Goal: Task Accomplishment & Management: Manage account settings

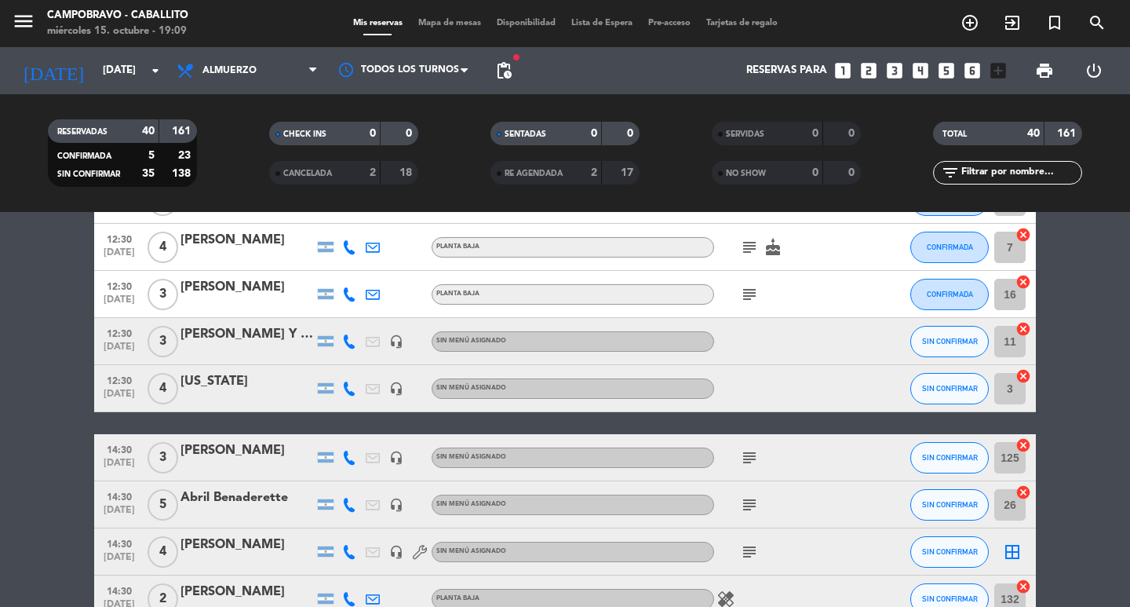
scroll to position [742, 0]
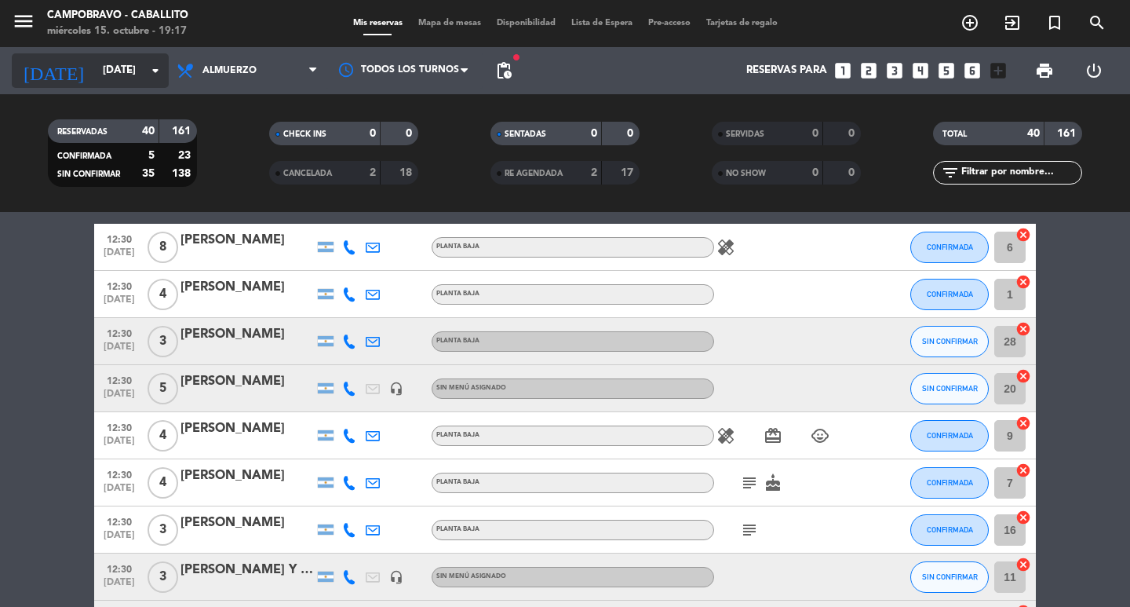
click at [97, 71] on input "[DATE]" at bounding box center [164, 71] width 138 height 28
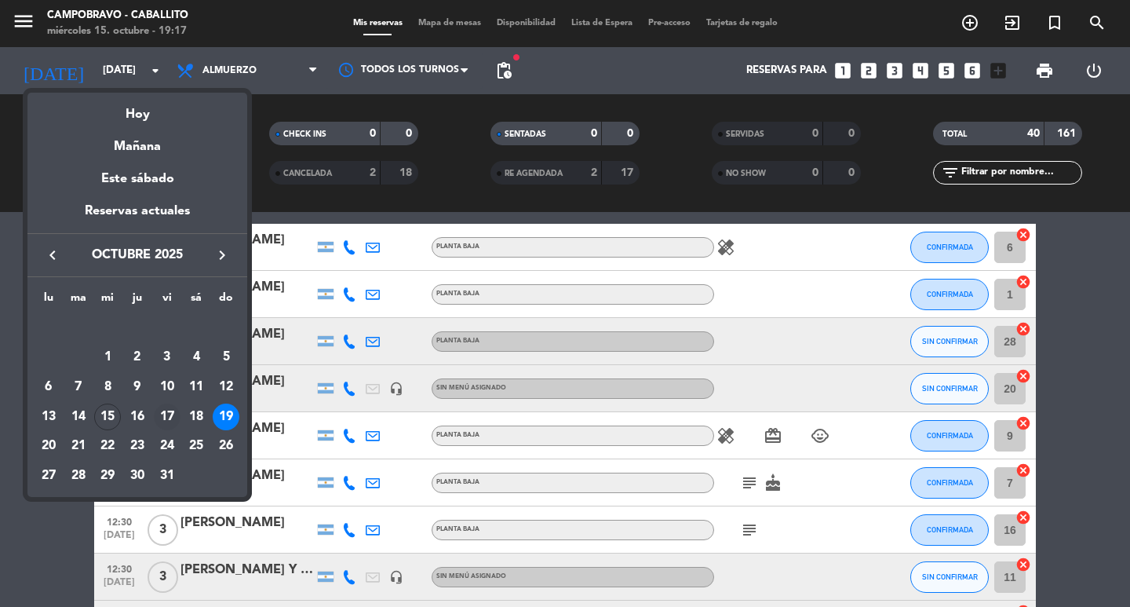
click at [174, 414] on div "17" at bounding box center [167, 416] width 27 height 27
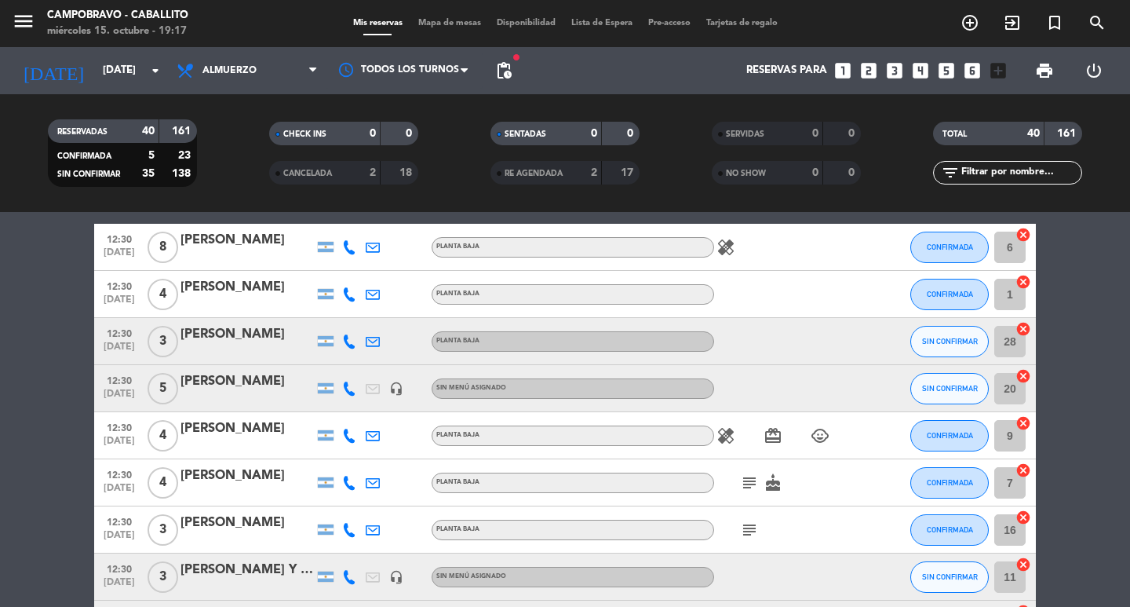
type input "[DATE]"
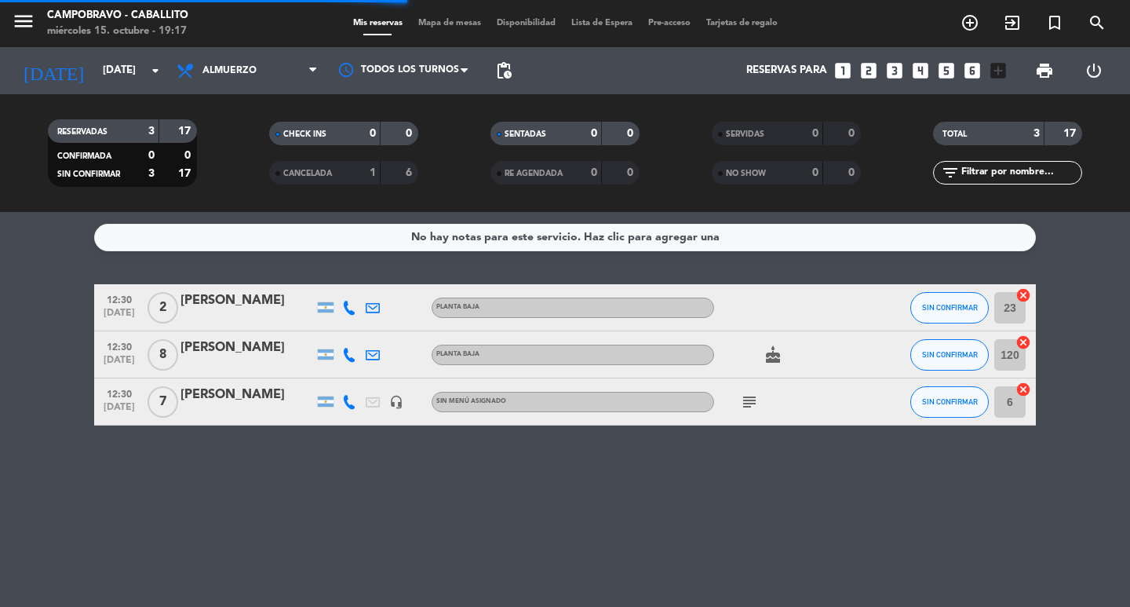
scroll to position [0, 0]
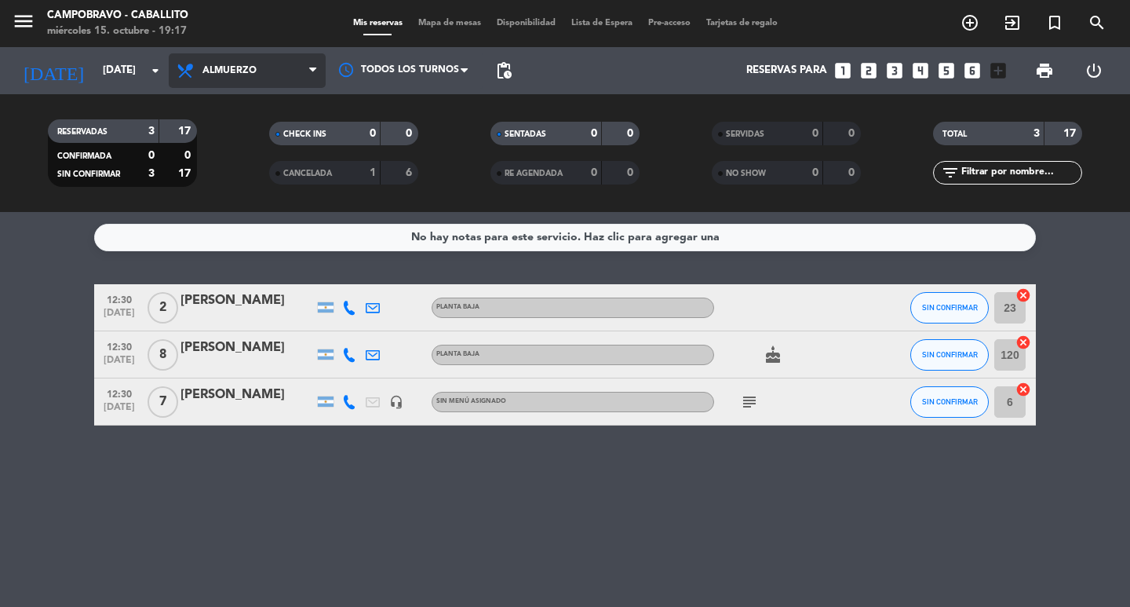
click at [272, 77] on span "Almuerzo" at bounding box center [247, 70] width 157 height 35
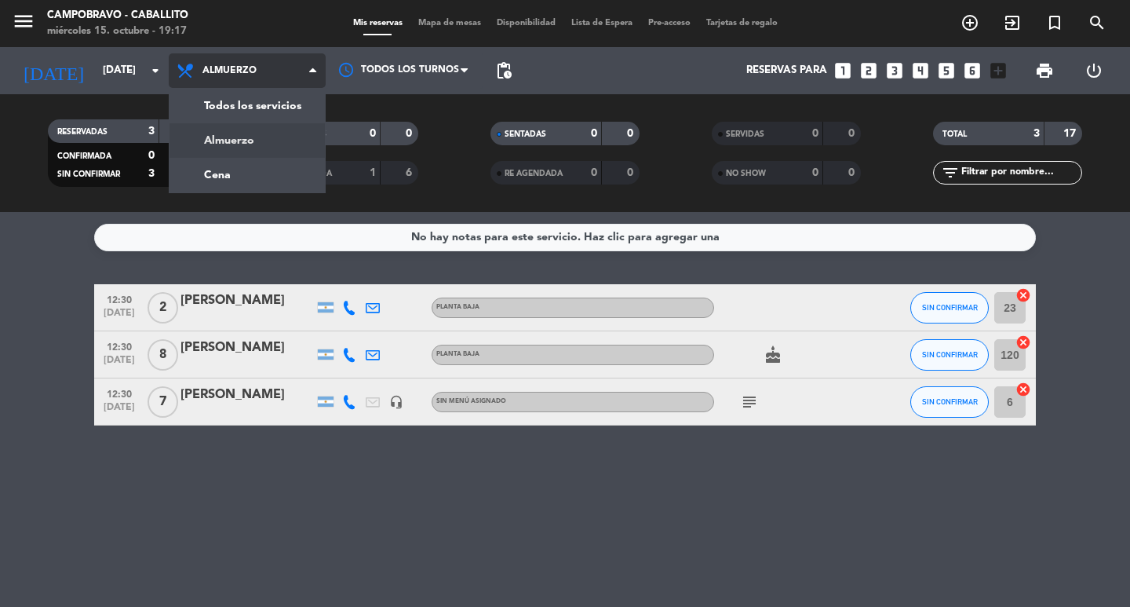
click at [281, 169] on div "menu Campobravo - caballito [DATE] 15. octubre - 19:17 Mis reservas Mapa de mes…" at bounding box center [565, 106] width 1130 height 212
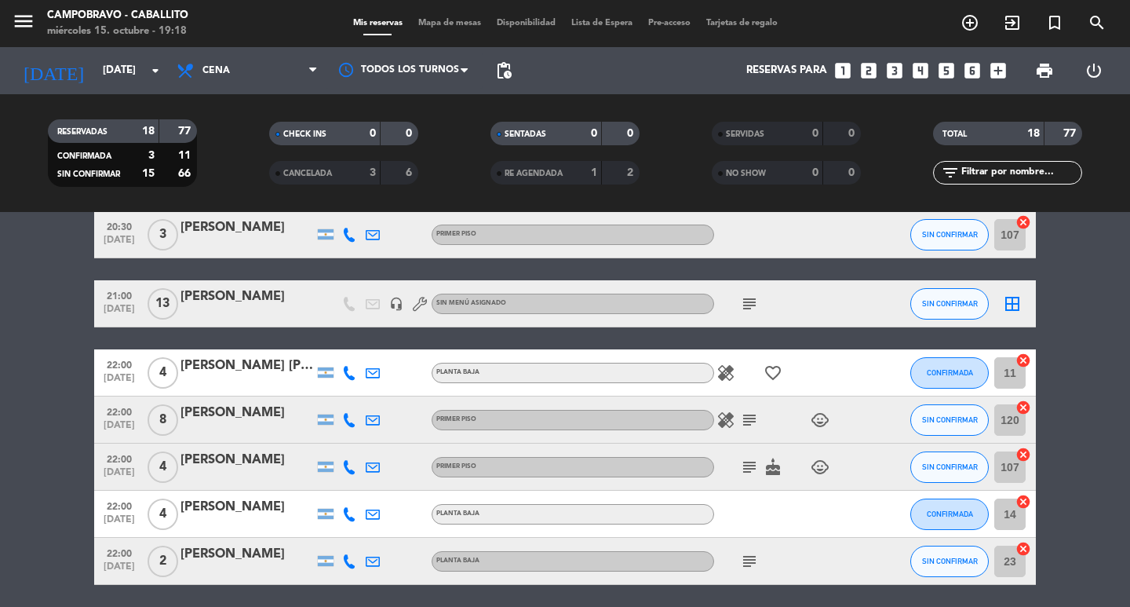
scroll to position [628, 0]
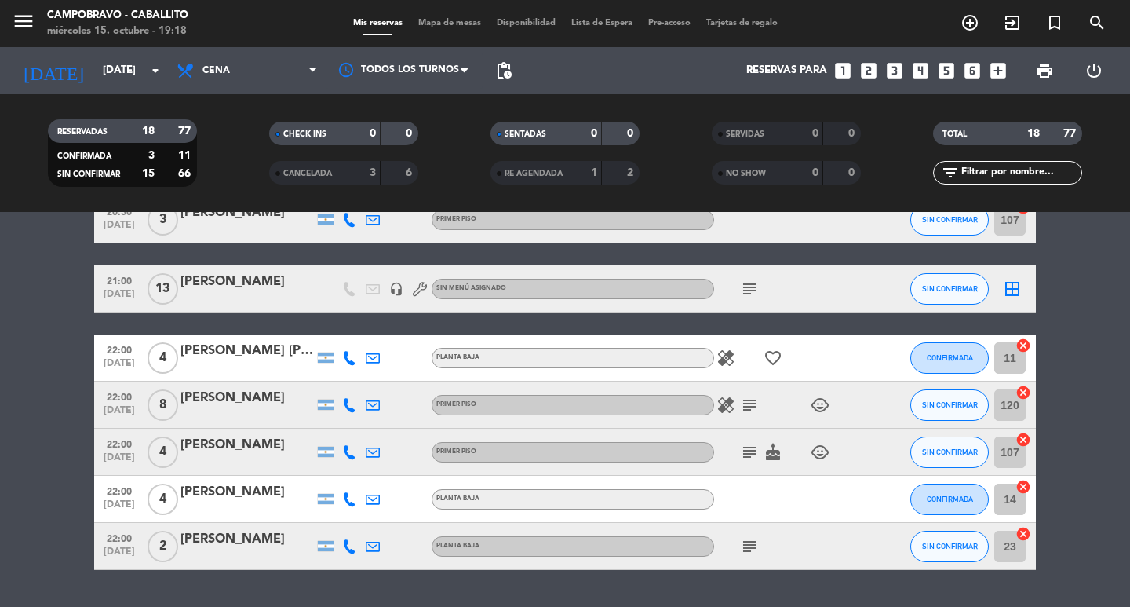
click at [253, 392] on div "[PERSON_NAME]" at bounding box center [246, 398] width 133 height 20
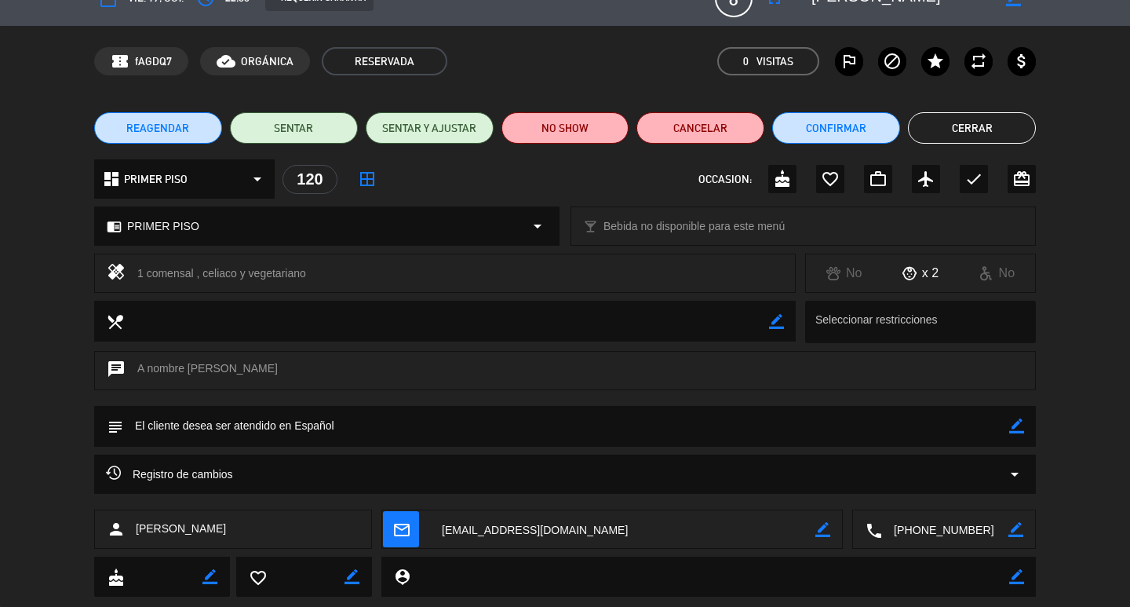
scroll to position [0, 0]
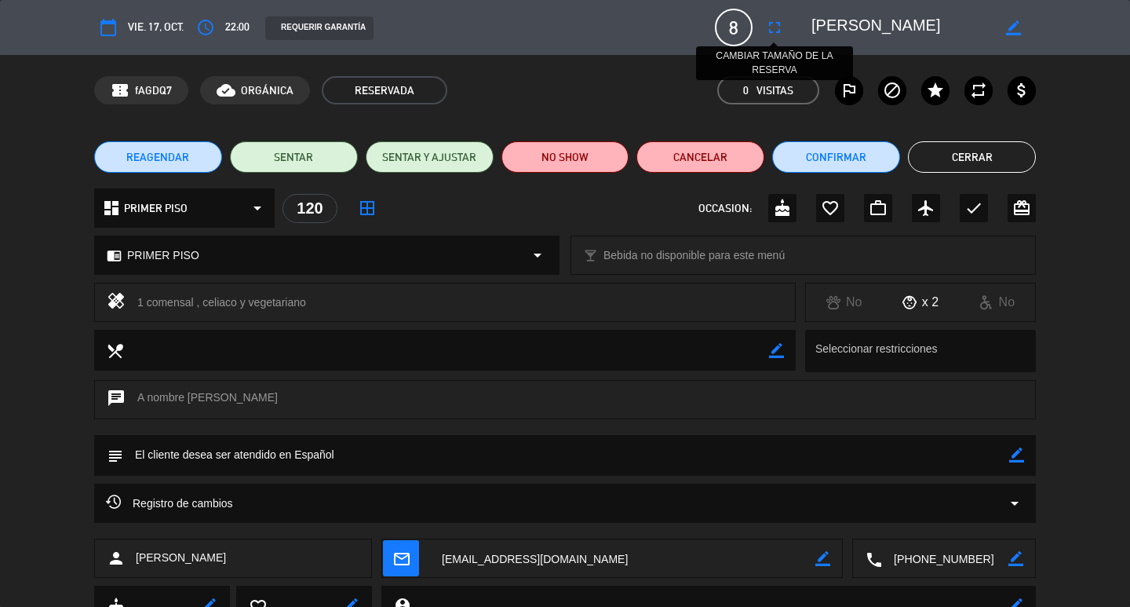
click at [774, 27] on icon "fullscreen" at bounding box center [774, 27] width 19 height 19
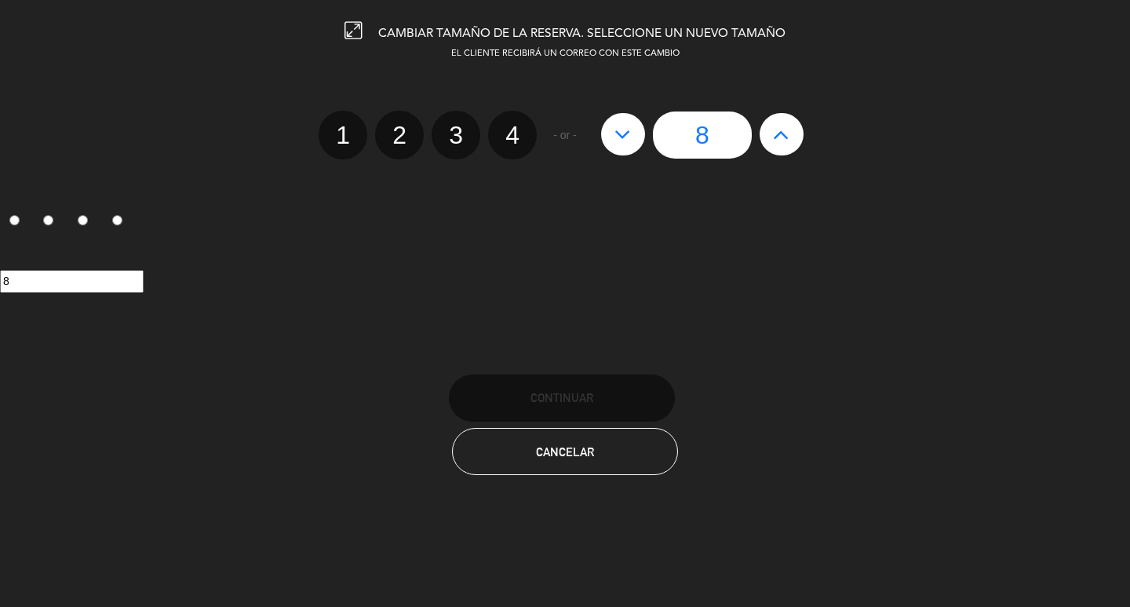
click at [786, 140] on icon at bounding box center [781, 134] width 16 height 25
type input "9"
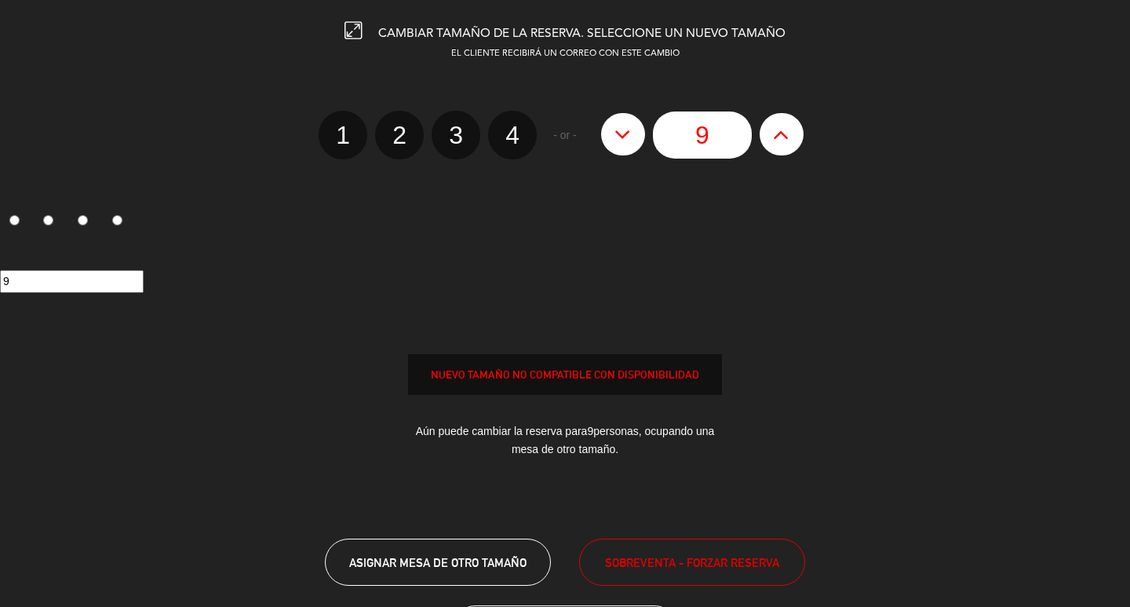
click at [786, 140] on icon at bounding box center [781, 134] width 16 height 25
type input "10"
click at [683, 554] on span "SOBREVENTA - FORZAR RESERVA" at bounding box center [692, 562] width 174 height 18
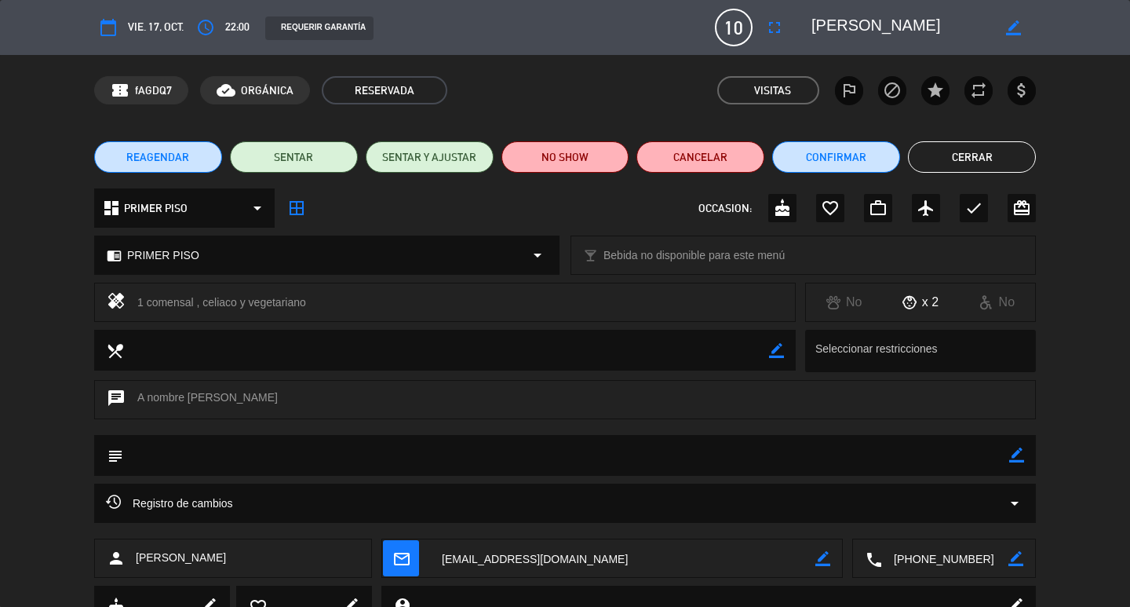
click at [956, 164] on button "Cerrar" at bounding box center [972, 156] width 128 height 31
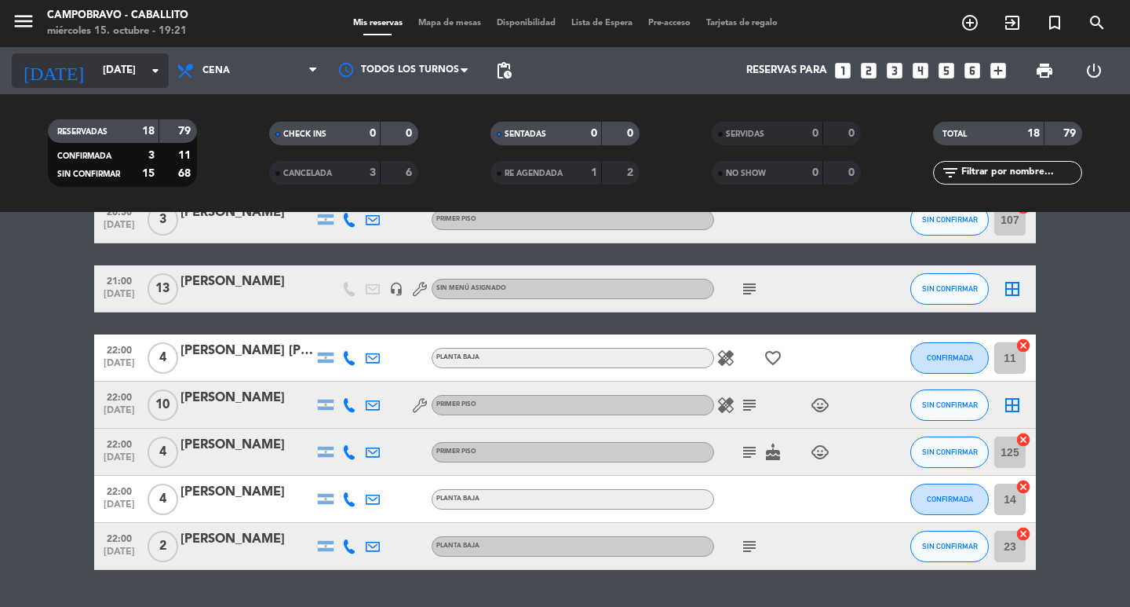
click at [91, 53] on div "[DATE] [DATE] arrow_drop_down" at bounding box center [90, 70] width 157 height 47
click at [95, 61] on input "[DATE]" at bounding box center [164, 71] width 138 height 28
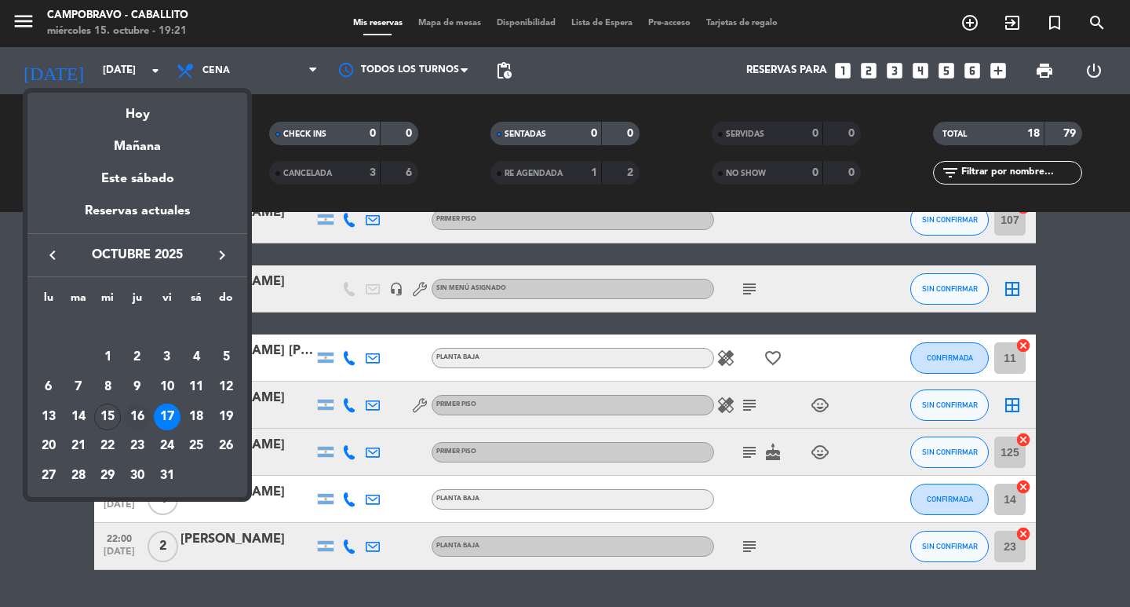
click at [135, 413] on div "16" at bounding box center [137, 416] width 27 height 27
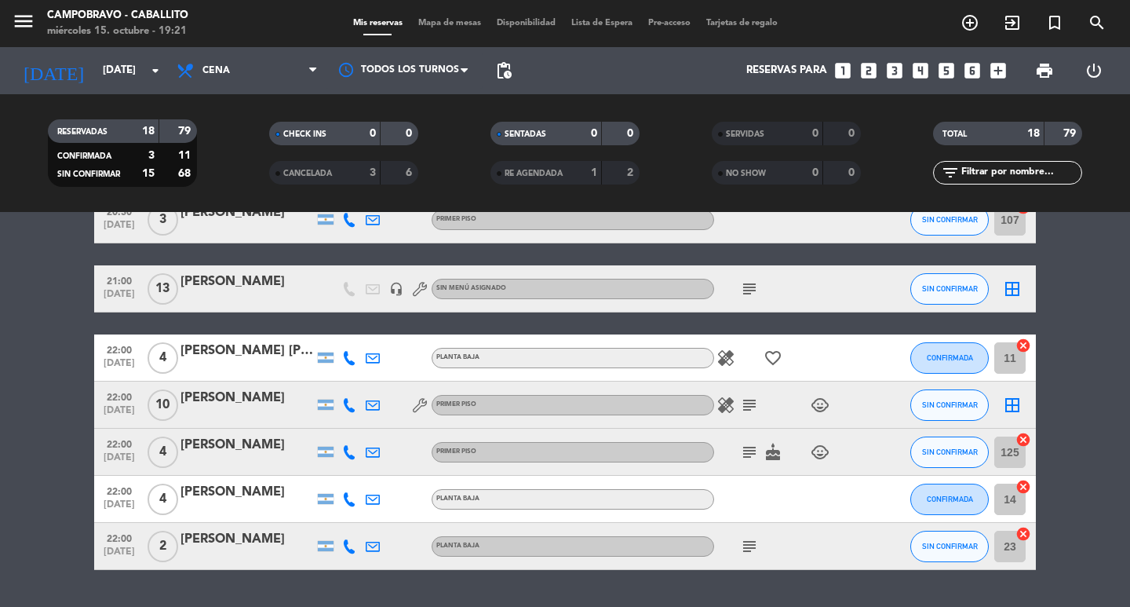
type input "[DEMOGRAPHIC_DATA][DATE]"
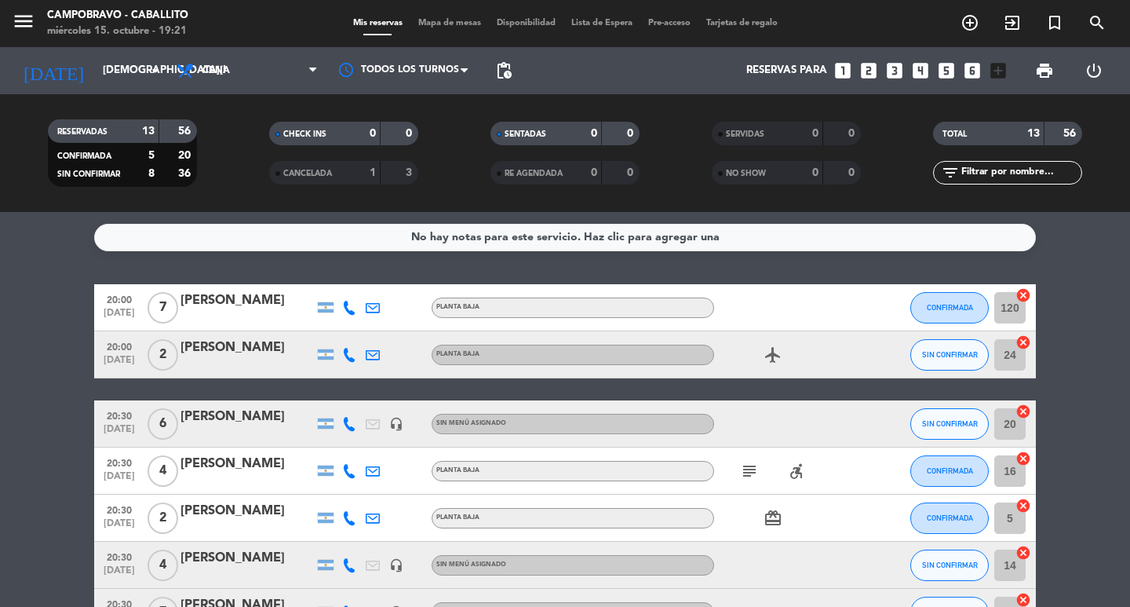
click at [259, 301] on div "[PERSON_NAME]" at bounding box center [246, 300] width 133 height 20
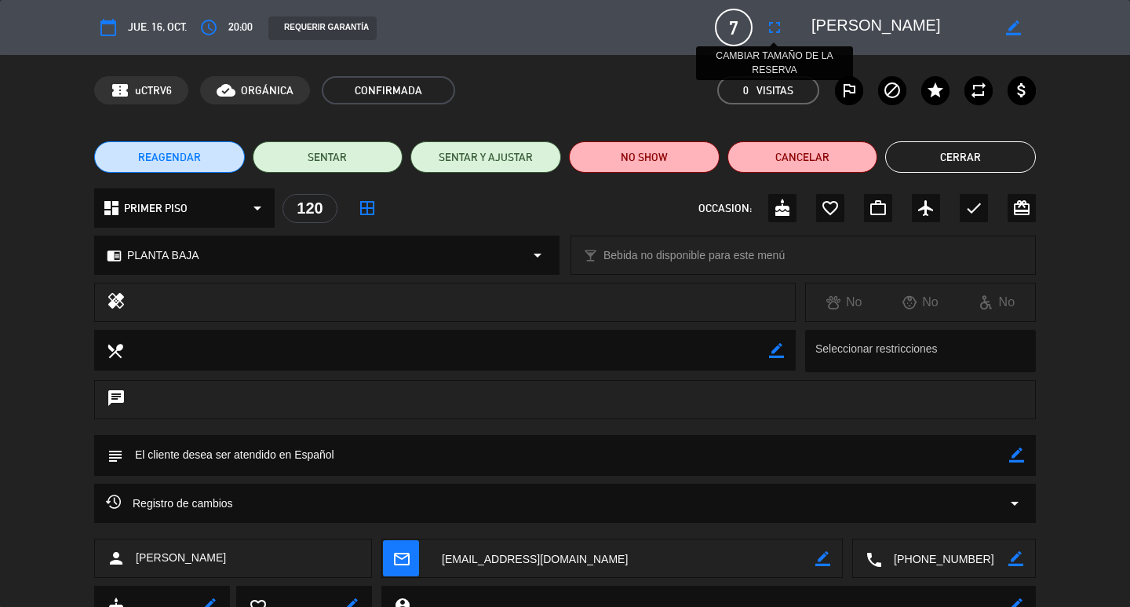
click at [764, 27] on button "fullscreen" at bounding box center [774, 27] width 28 height 28
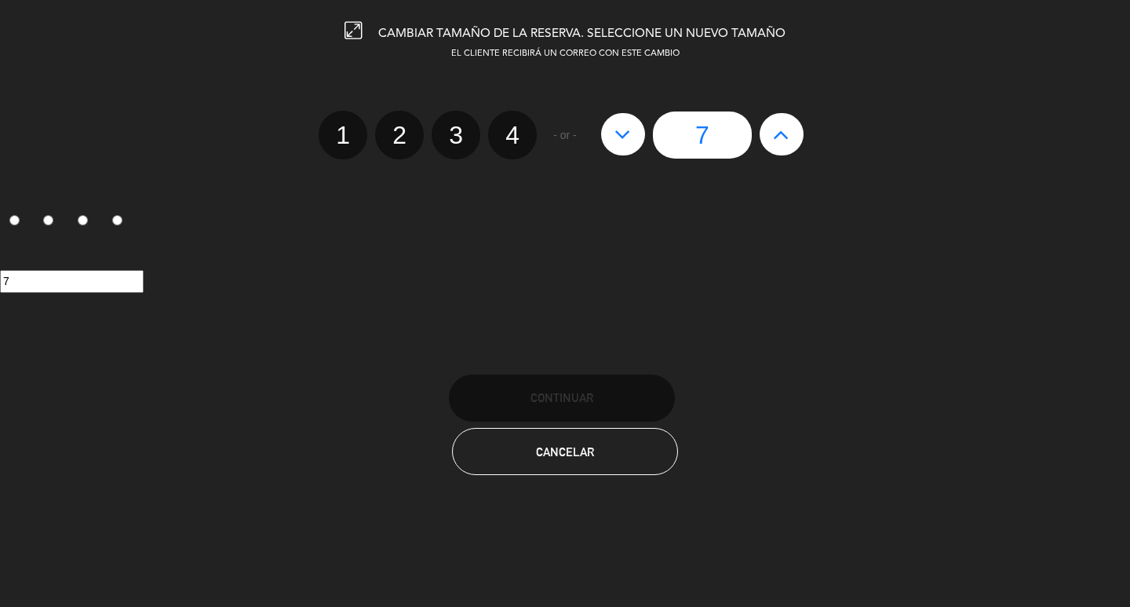
click at [779, 141] on icon at bounding box center [781, 134] width 16 height 25
type input "8"
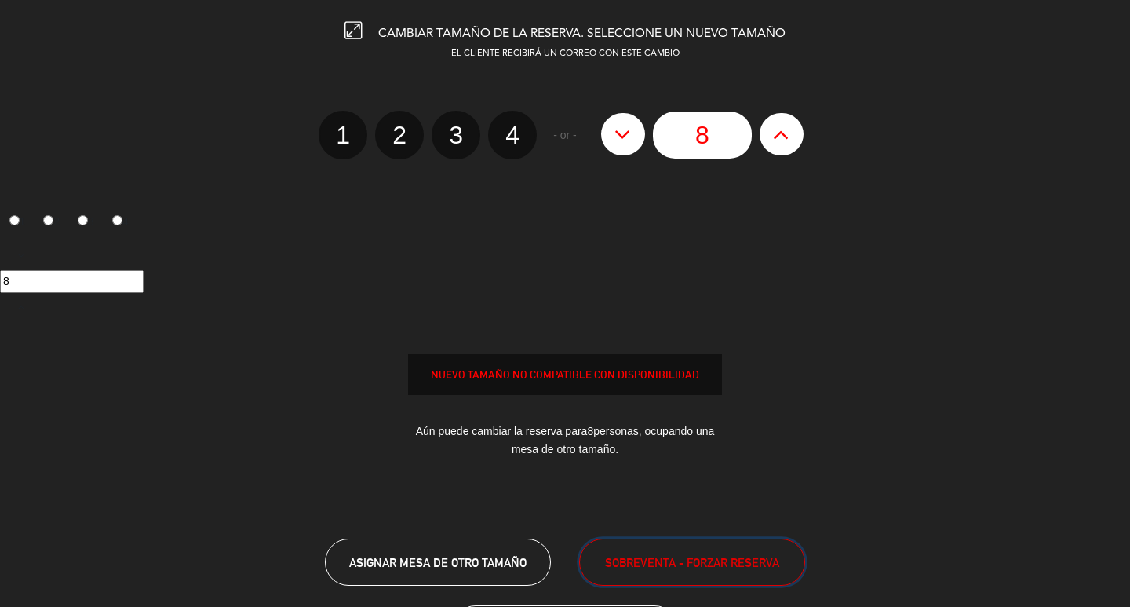
drag, startPoint x: 687, startPoint y: 560, endPoint x: 687, endPoint y: 552, distance: 7.9
click at [687, 555] on span "SOBREVENTA - FORZAR RESERVA" at bounding box center [692, 562] width 174 height 18
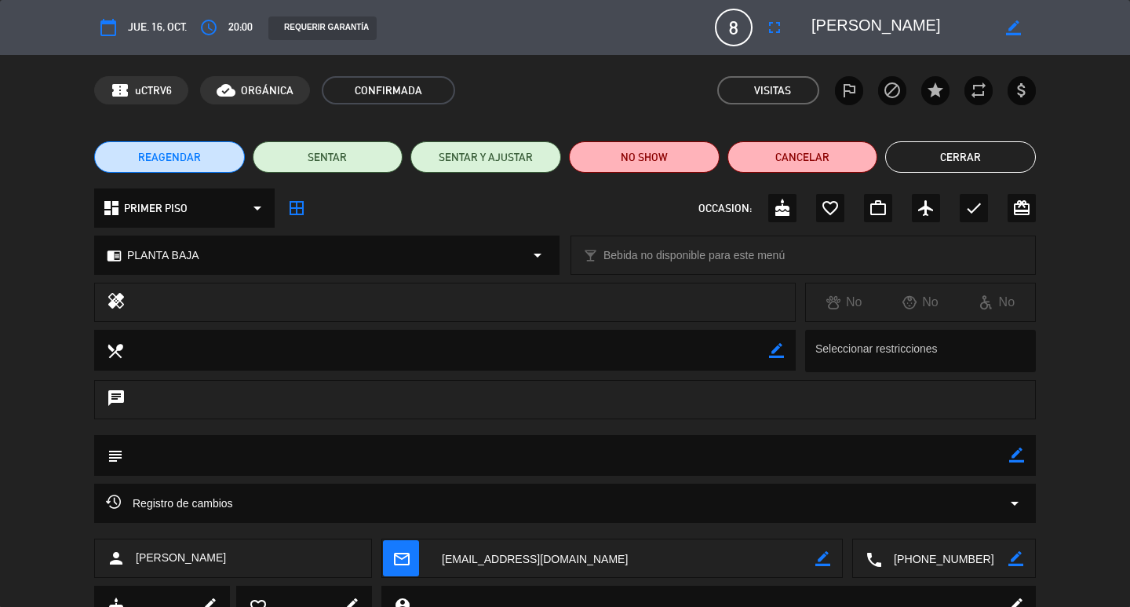
click at [952, 152] on button "Cerrar" at bounding box center [960, 156] width 151 height 31
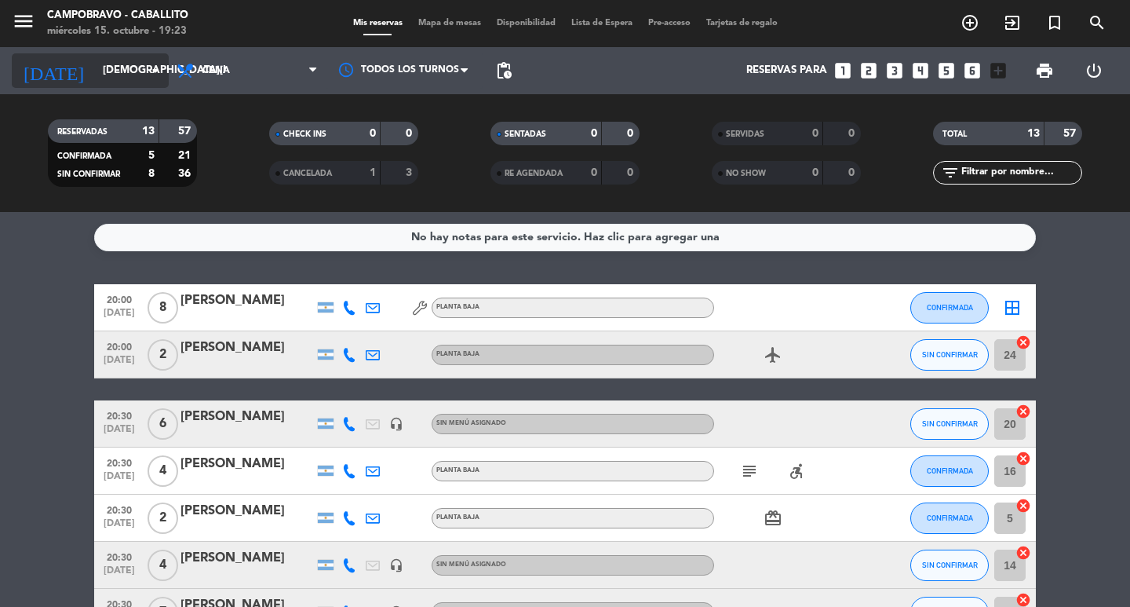
click at [95, 63] on input "[DEMOGRAPHIC_DATA][DATE]" at bounding box center [164, 71] width 138 height 28
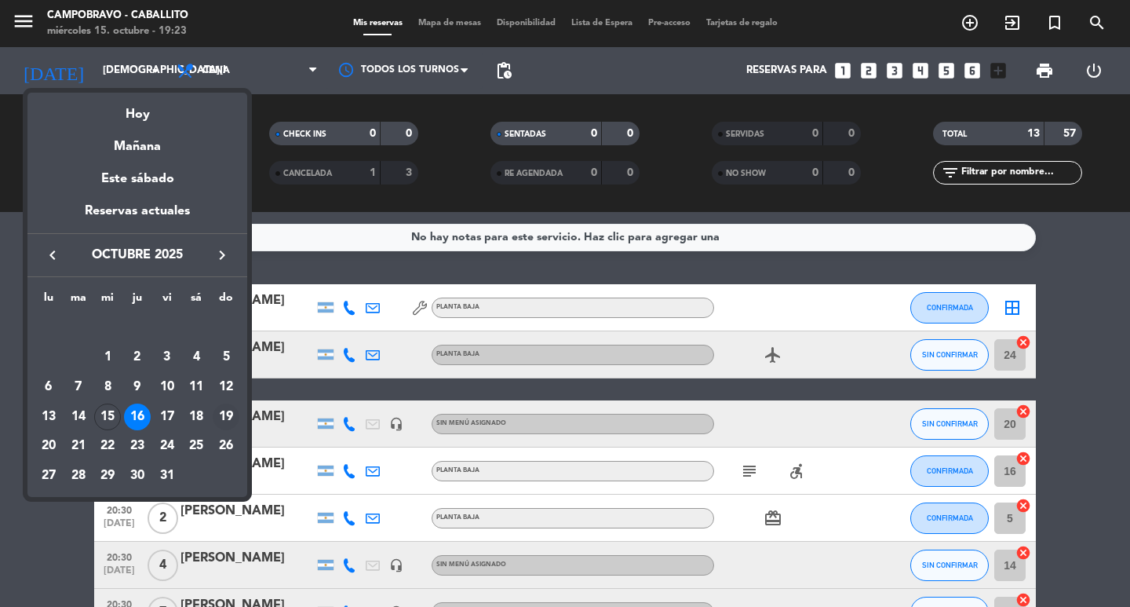
click at [224, 419] on div "19" at bounding box center [226, 416] width 27 height 27
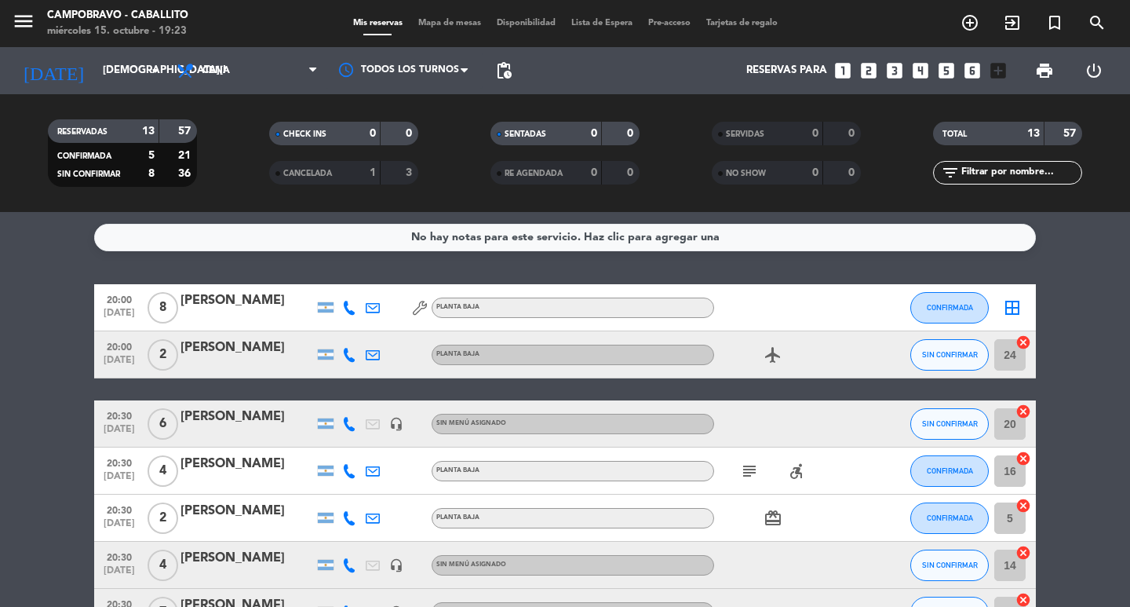
type input "[DATE]"
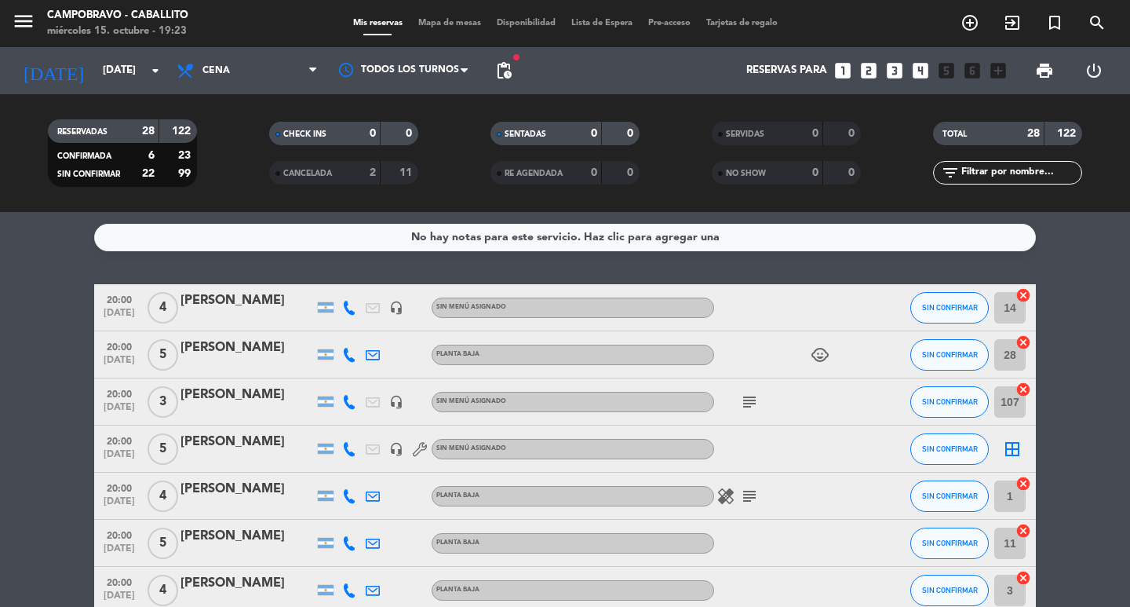
click at [891, 73] on icon "looks_3" at bounding box center [894, 70] width 20 height 20
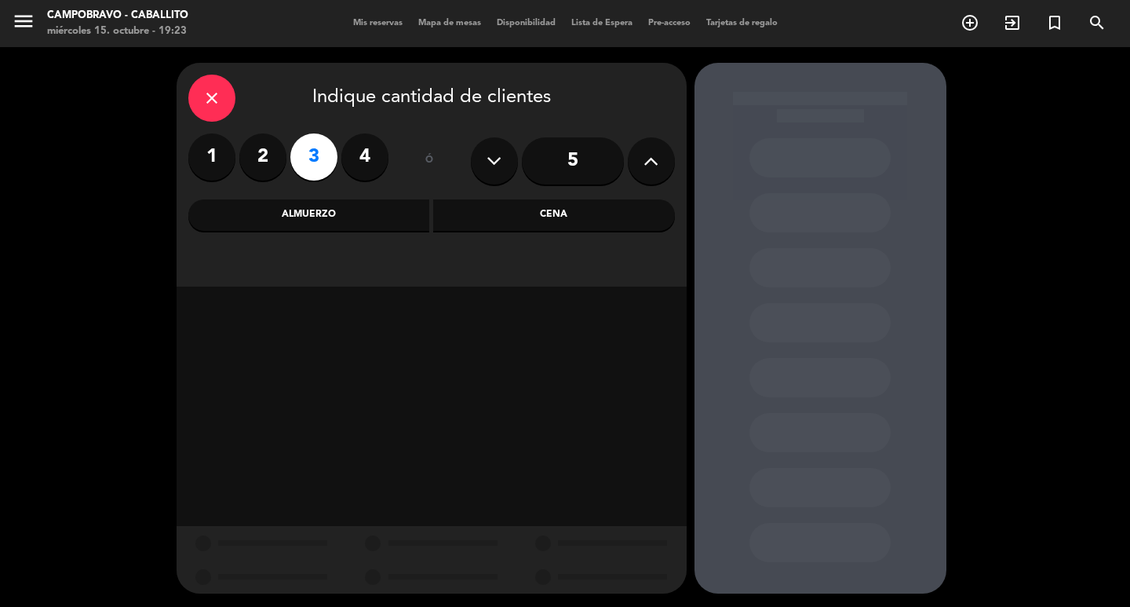
click at [332, 226] on div "Almuerzo" at bounding box center [309, 214] width 242 height 31
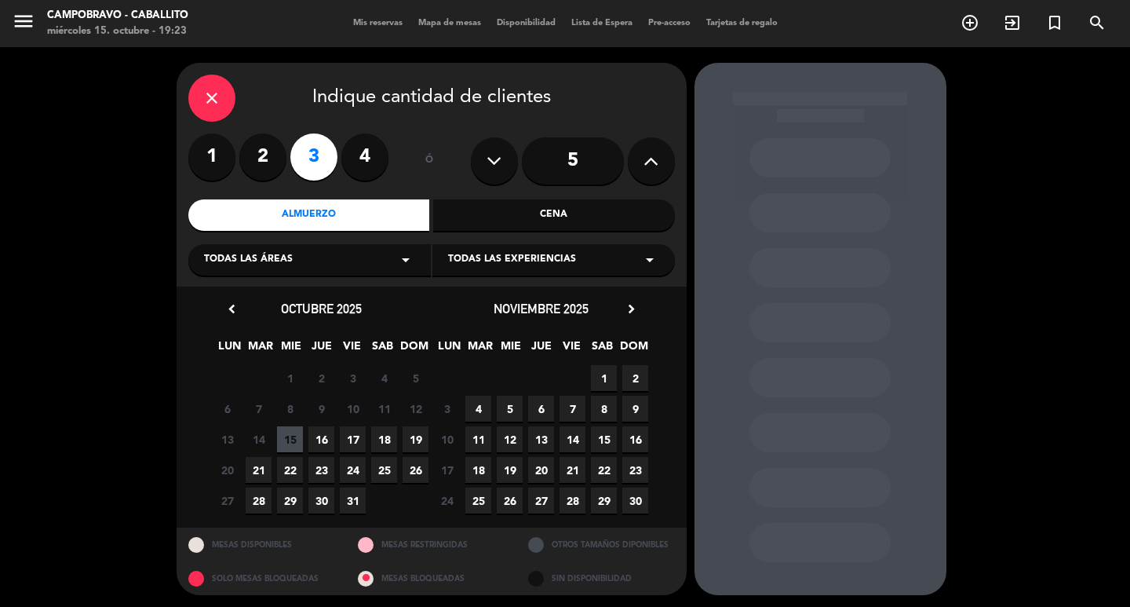
click at [413, 436] on span "19" at bounding box center [416, 439] width 26 height 26
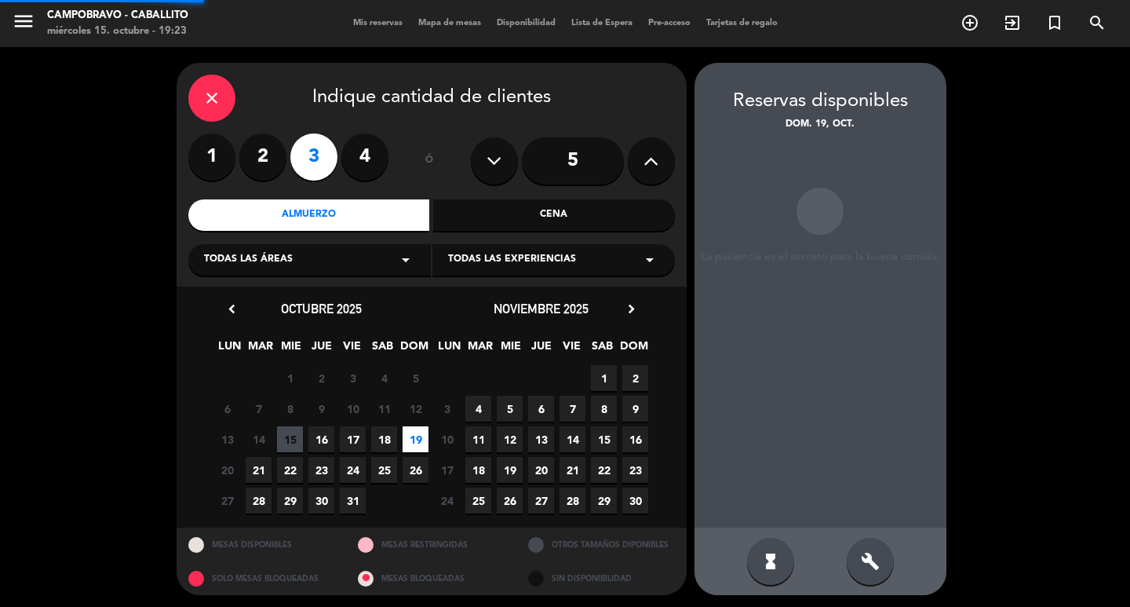
scroll to position [3, 0]
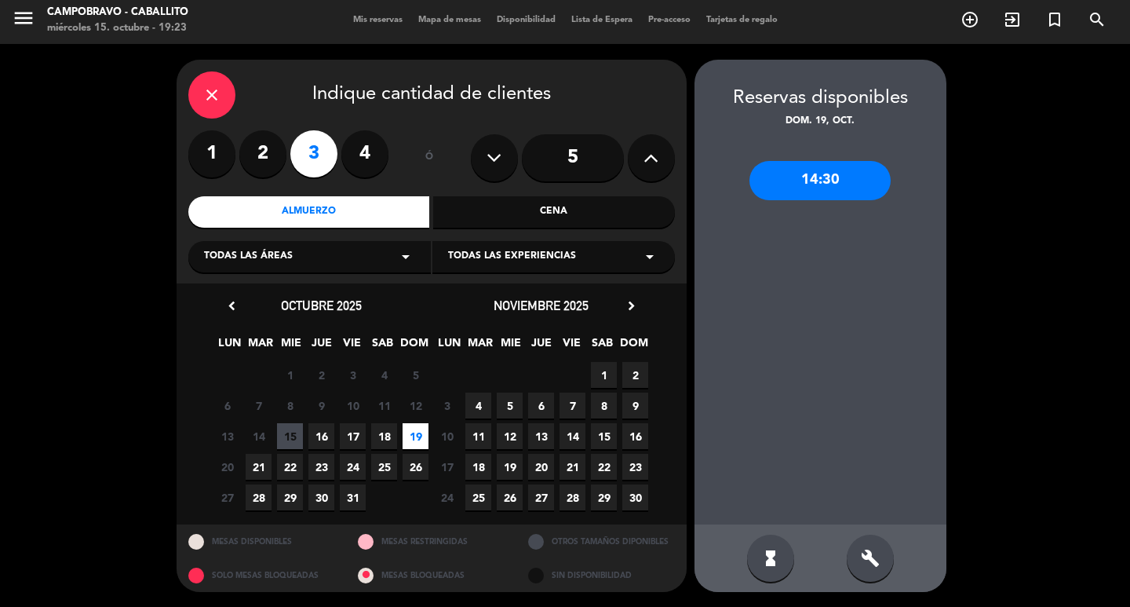
click at [858, 184] on div "14:30" at bounding box center [819, 180] width 141 height 39
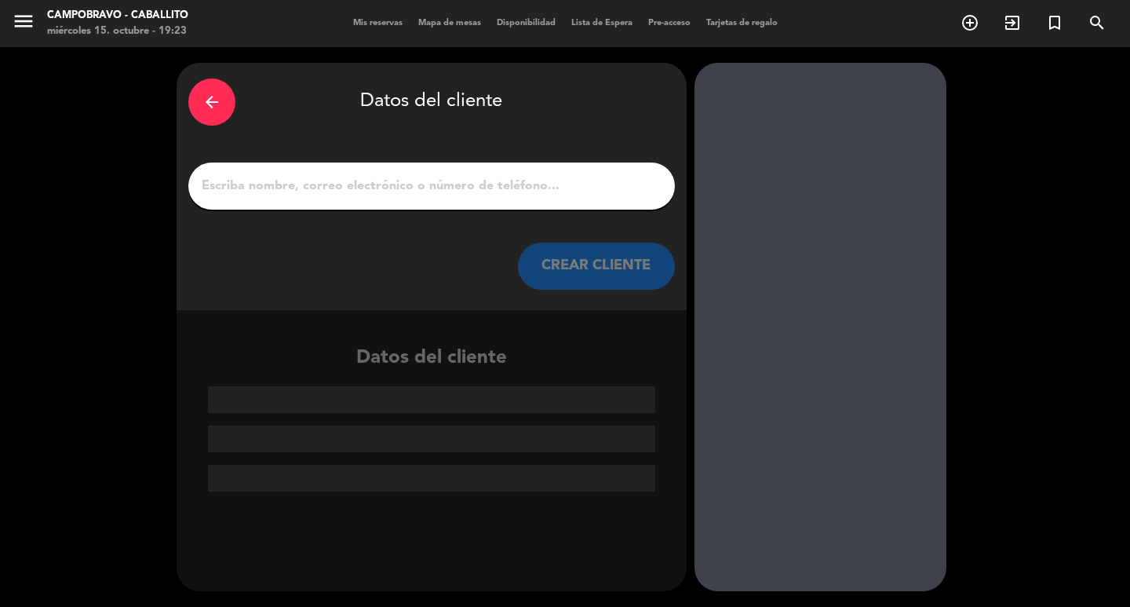
scroll to position [0, 0]
click at [433, 199] on div at bounding box center [431, 185] width 487 height 47
click at [432, 191] on input "1" at bounding box center [431, 186] width 463 height 22
click at [508, 175] on input "1" at bounding box center [431, 186] width 463 height 22
paste input "[PERSON_NAME]"
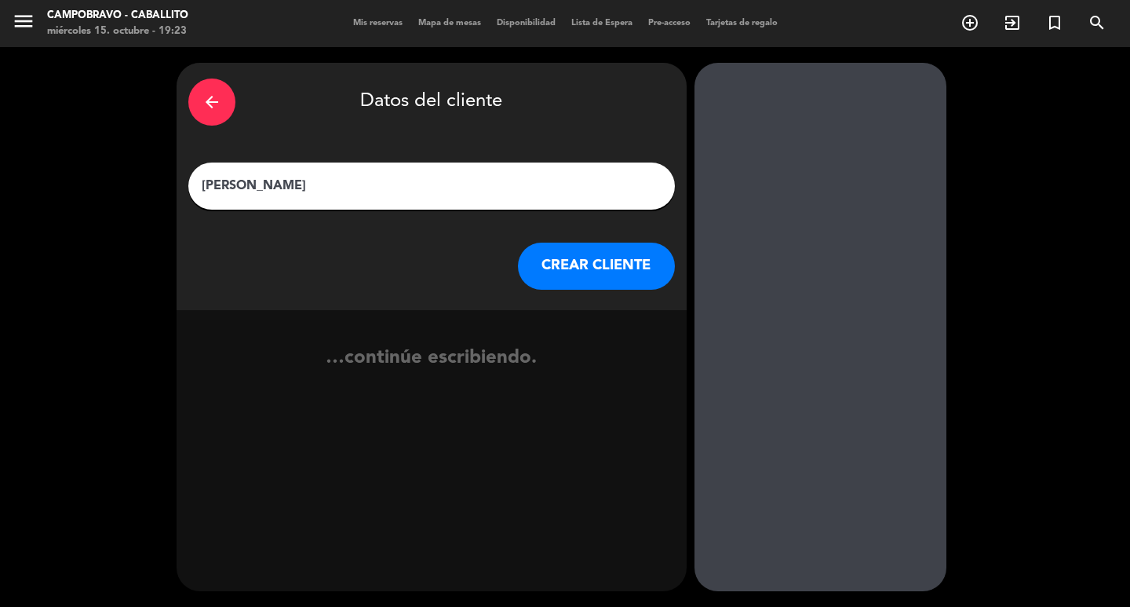
type input "[PERSON_NAME]"
click at [589, 268] on button "CREAR CLIENTE" at bounding box center [596, 265] width 157 height 47
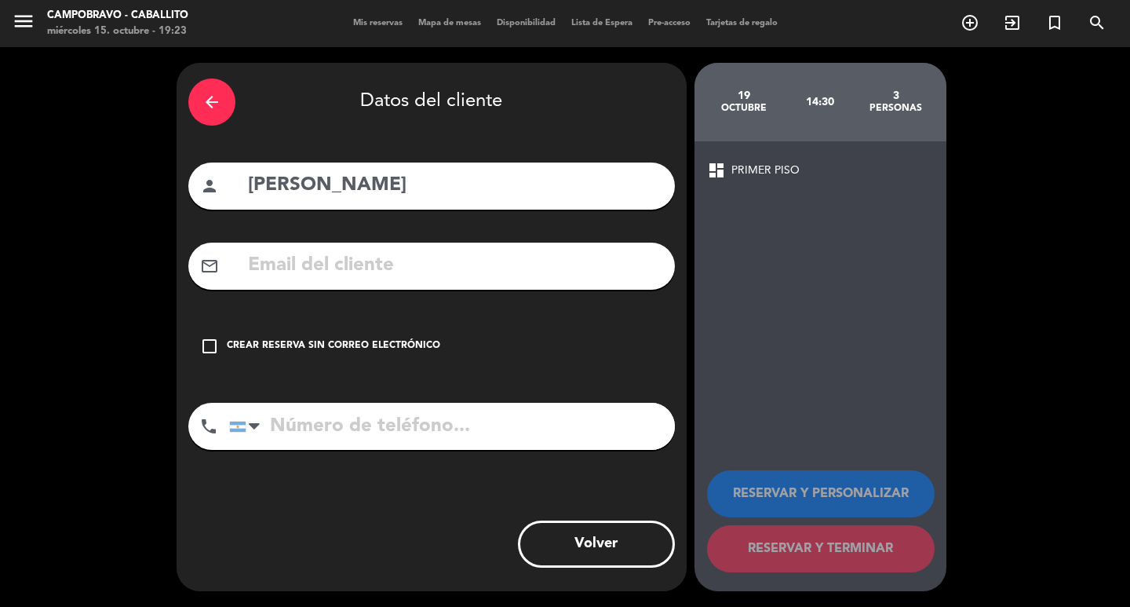
click at [349, 421] on input "tel" at bounding box center [452, 426] width 446 height 47
type input "1134654114"
click at [408, 341] on div "Crear reserva sin correo electrónico" at bounding box center [333, 346] width 213 height 16
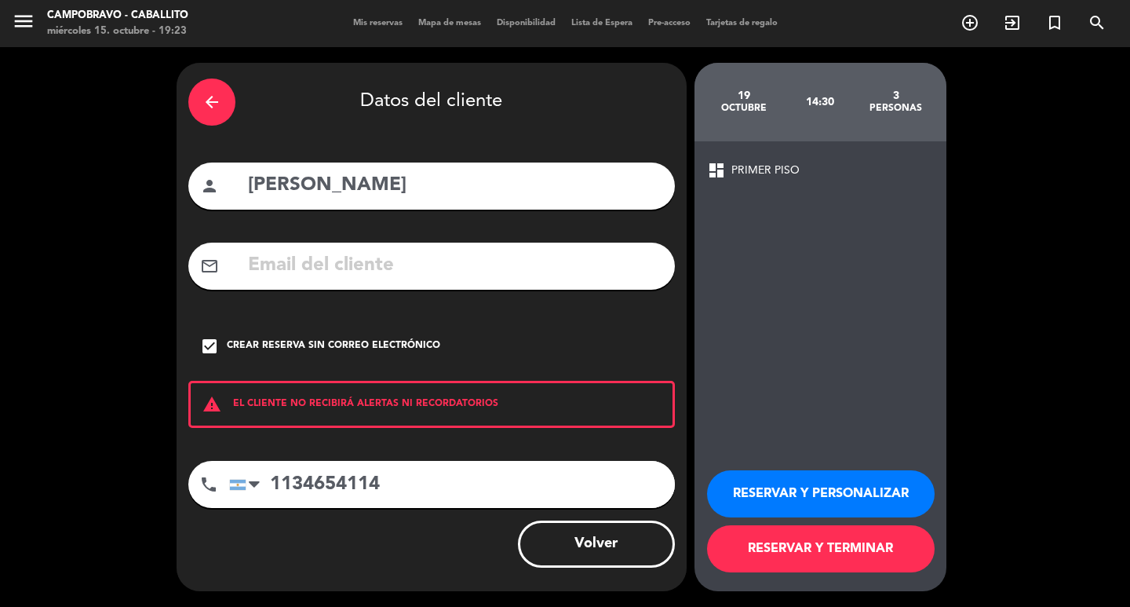
click at [822, 488] on button "RESERVAR Y PERSONALIZAR" at bounding box center [821, 493] width 228 height 47
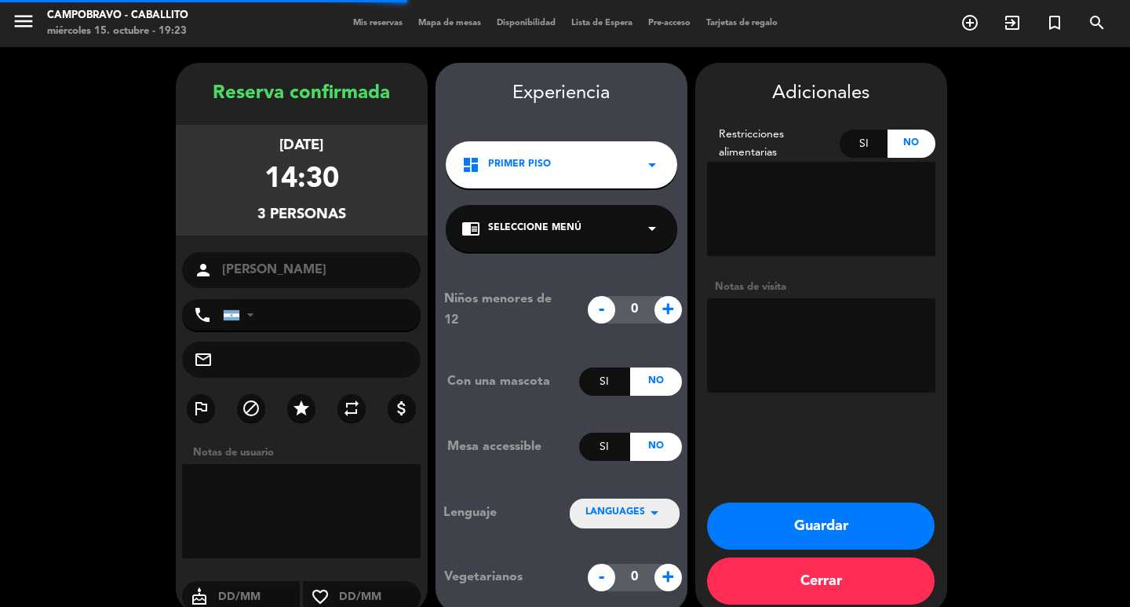
type input "[PHONE_NUMBER]"
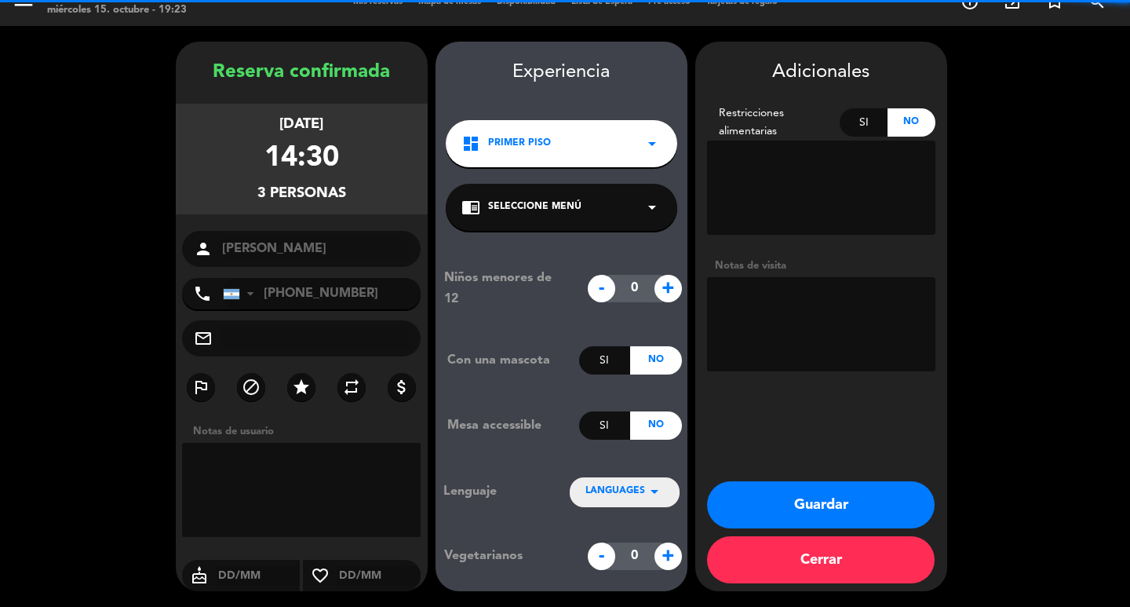
click at [823, 308] on textarea at bounding box center [821, 324] width 228 height 94
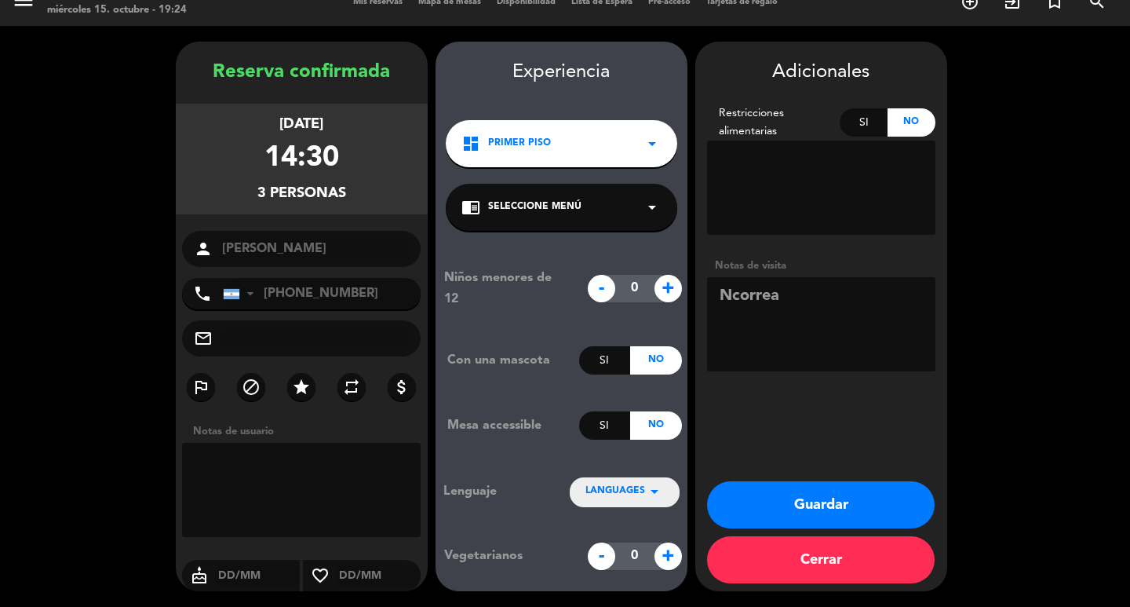
click at [818, 290] on textarea at bounding box center [821, 324] width 228 height 94
click at [829, 209] on textarea at bounding box center [821, 187] width 228 height 94
click at [819, 310] on textarea at bounding box center [821, 324] width 228 height 94
type textarea "Ncorrea."
click at [837, 501] on button "Guardar" at bounding box center [821, 504] width 228 height 47
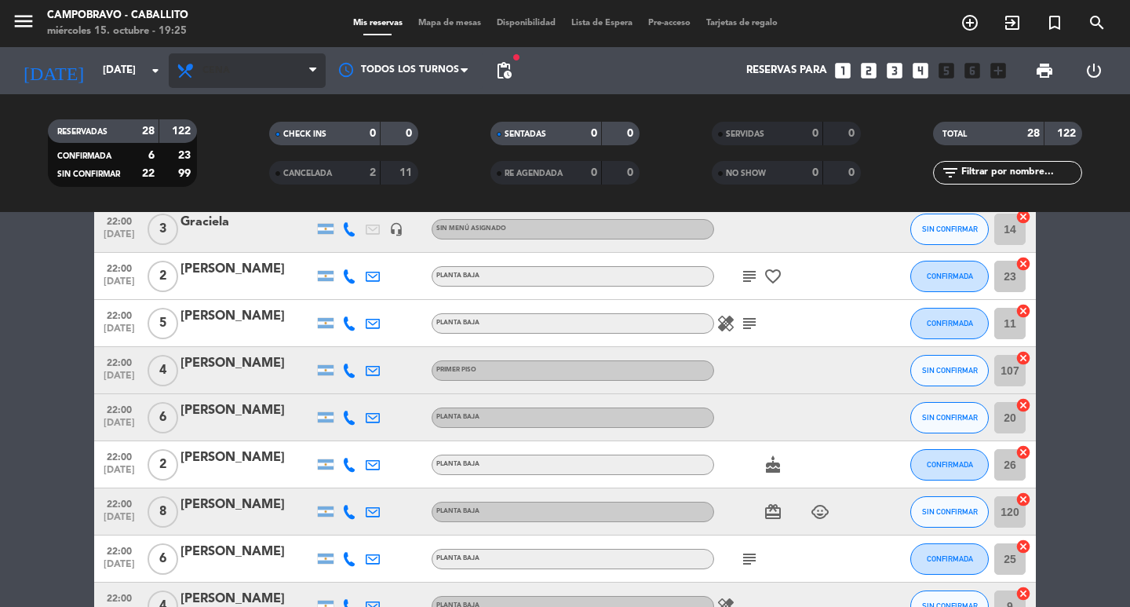
scroll to position [961, 0]
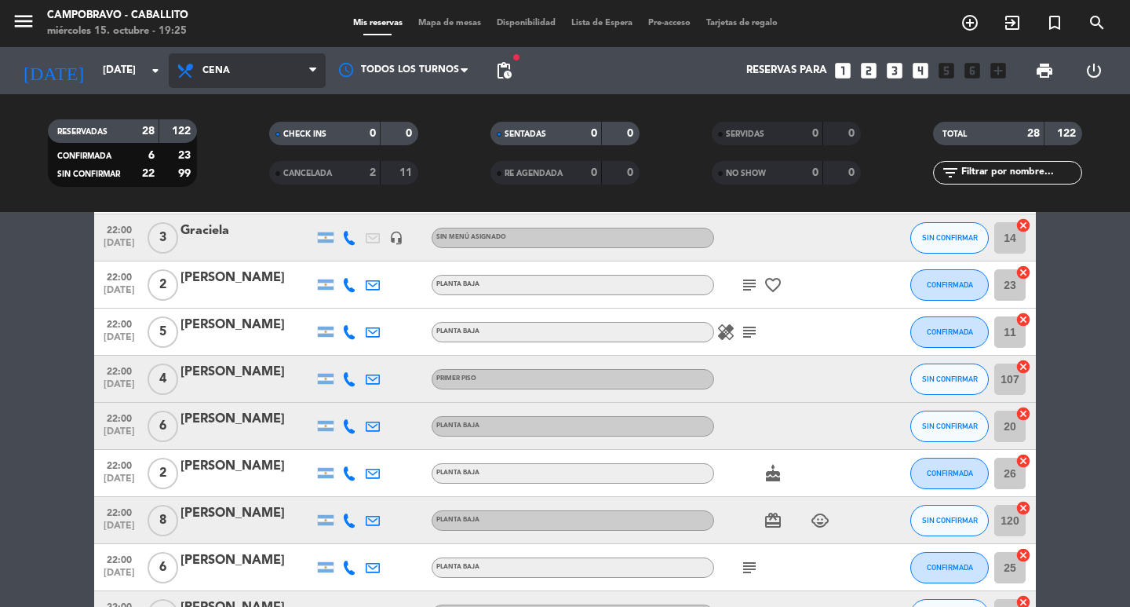
click at [219, 75] on span "Cena" at bounding box center [215, 70] width 27 height 11
click at [282, 133] on div "menu Campobravo - caballito [DATE] 15. octubre - 19:25 Mis reservas Mapa de mes…" at bounding box center [565, 106] width 1130 height 212
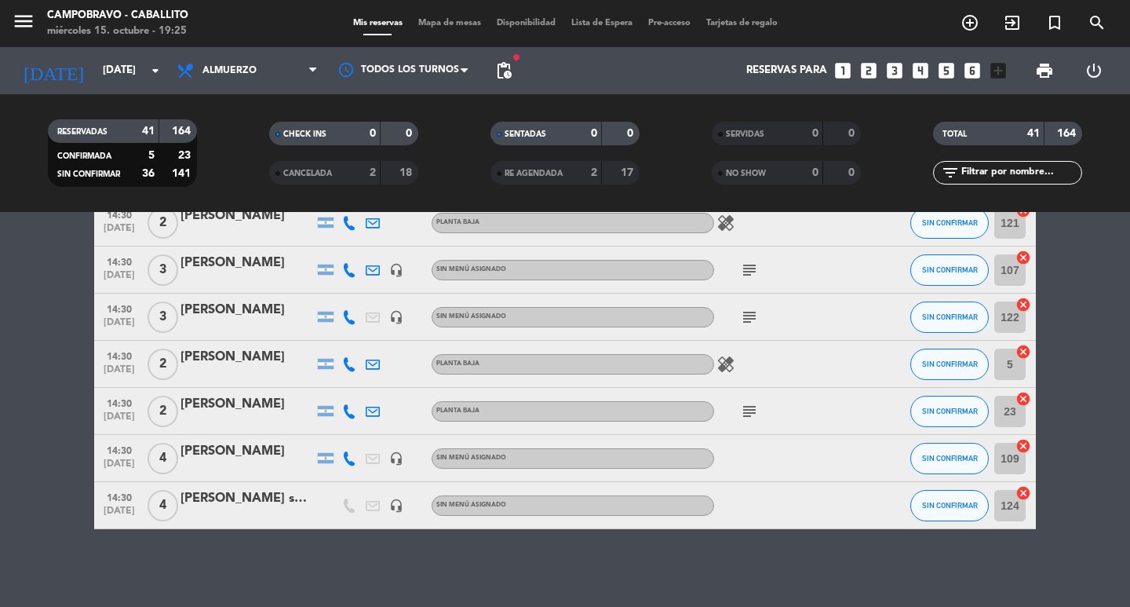
scroll to position [1730, 0]
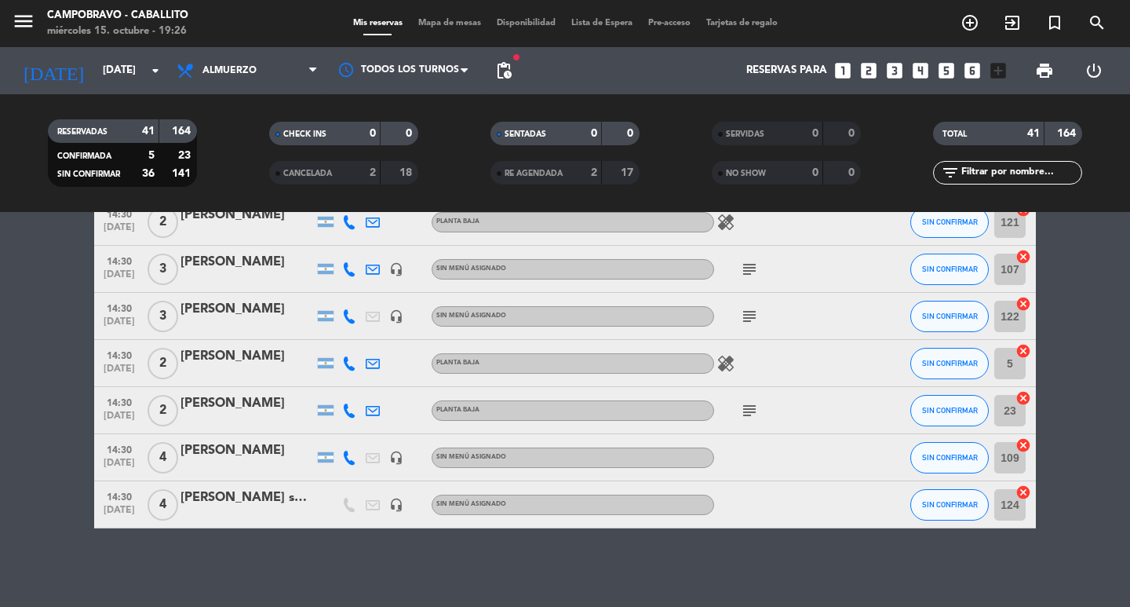
click at [970, 68] on icon "looks_6" at bounding box center [972, 70] width 20 height 20
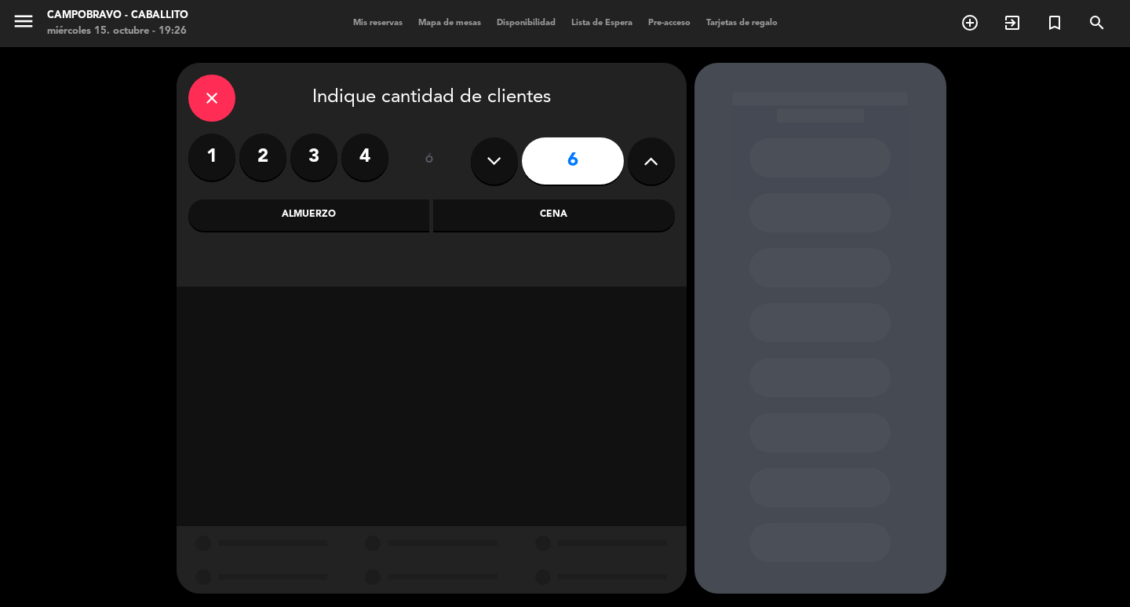
click at [642, 158] on button at bounding box center [651, 160] width 47 height 47
type input "7"
click at [357, 202] on div "Almuerzo" at bounding box center [309, 214] width 242 height 31
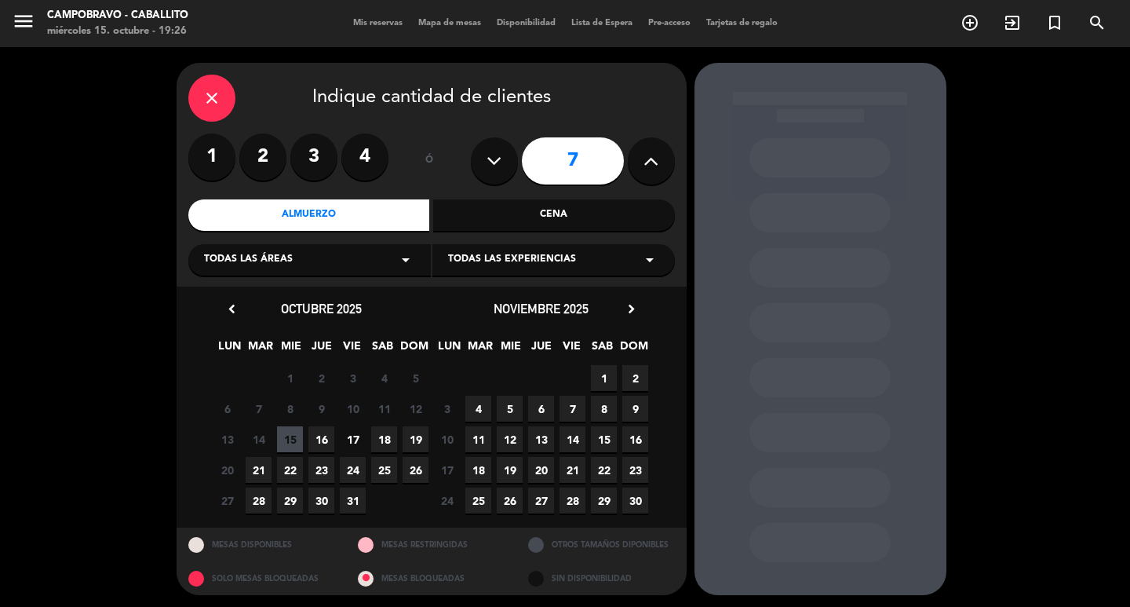
click at [421, 441] on span "19" at bounding box center [416, 439] width 26 height 26
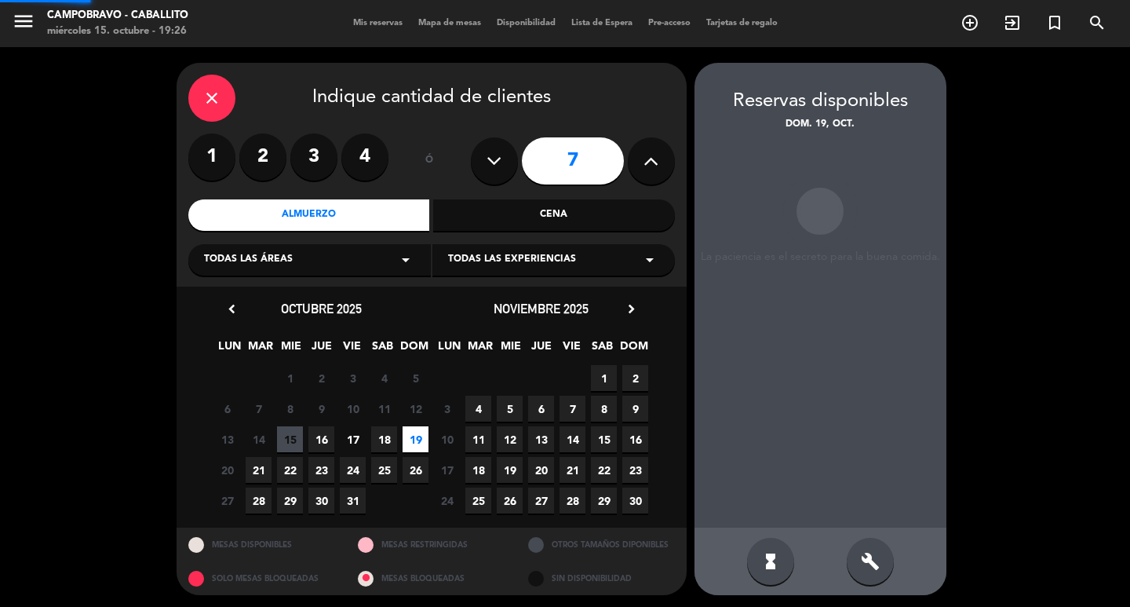
scroll to position [3, 0]
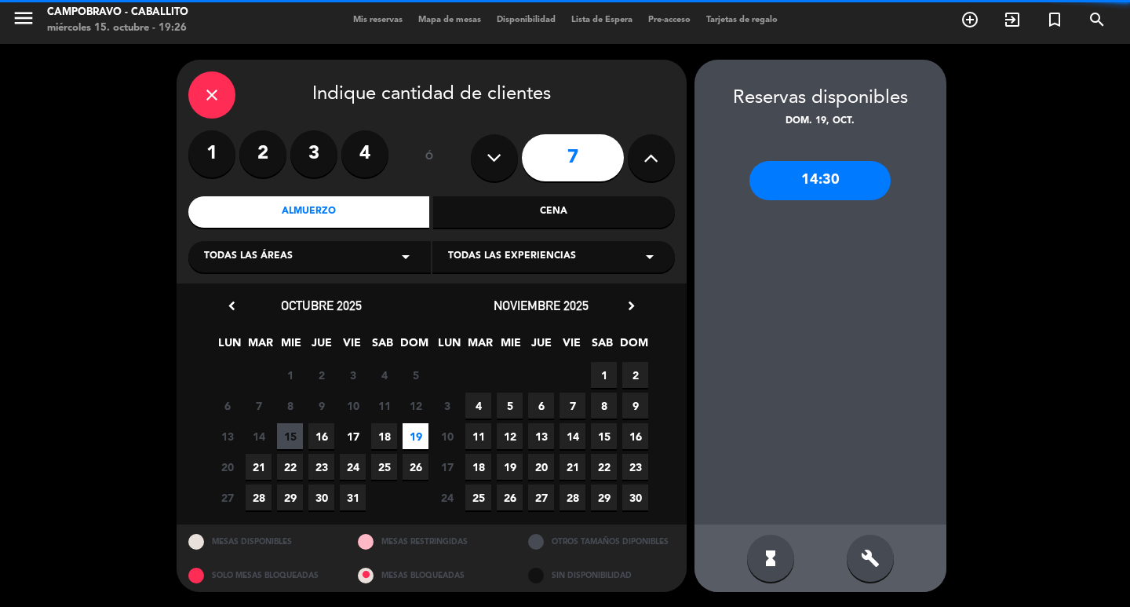
click at [549, 264] on span "Todas las experiencias" at bounding box center [512, 257] width 128 height 16
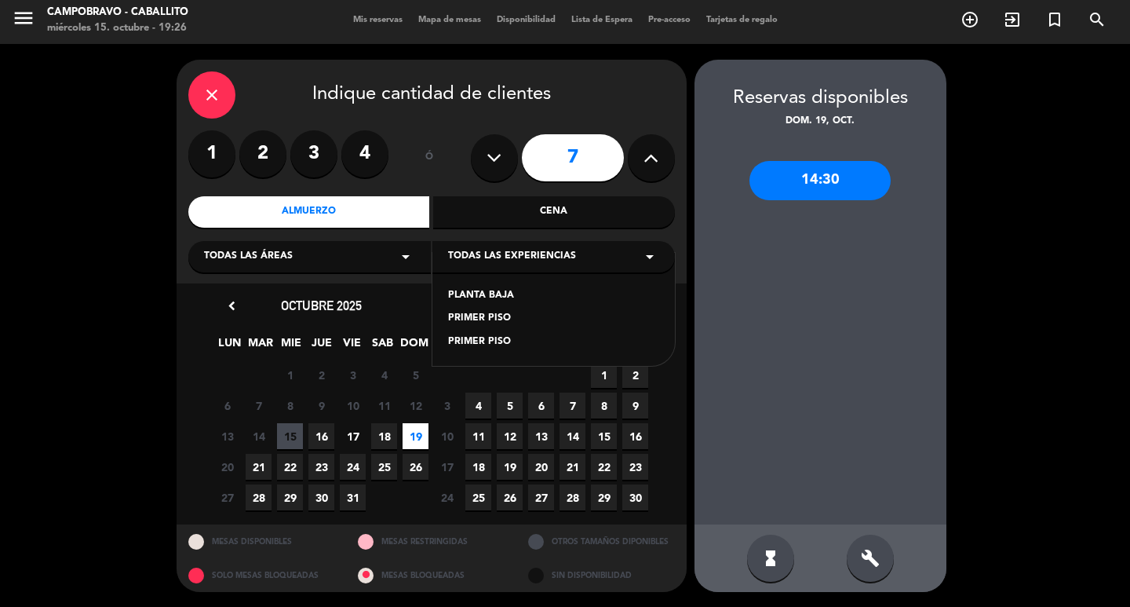
click at [549, 264] on span "Todas las experiencias" at bounding box center [512, 257] width 128 height 16
click at [499, 253] on span "Todas las experiencias" at bounding box center [512, 257] width 128 height 16
click at [382, 258] on div "Todas las áreas arrow_drop_down" at bounding box center [309, 256] width 242 height 31
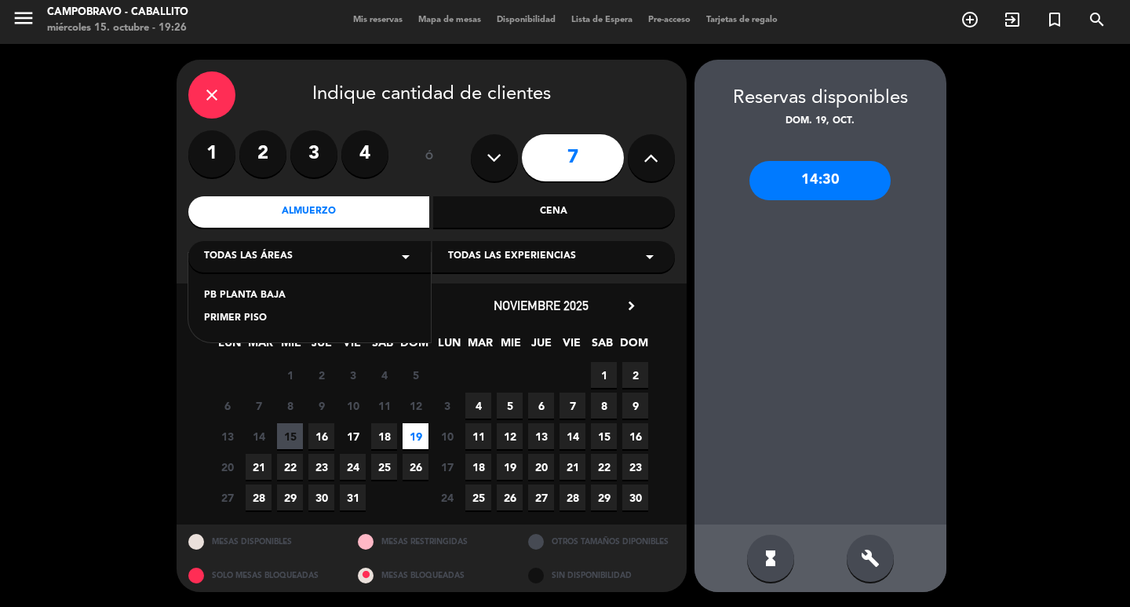
click at [382, 258] on div "Todas las áreas arrow_drop_down" at bounding box center [309, 256] width 242 height 31
click at [853, 184] on div "14:30" at bounding box center [819, 180] width 141 height 39
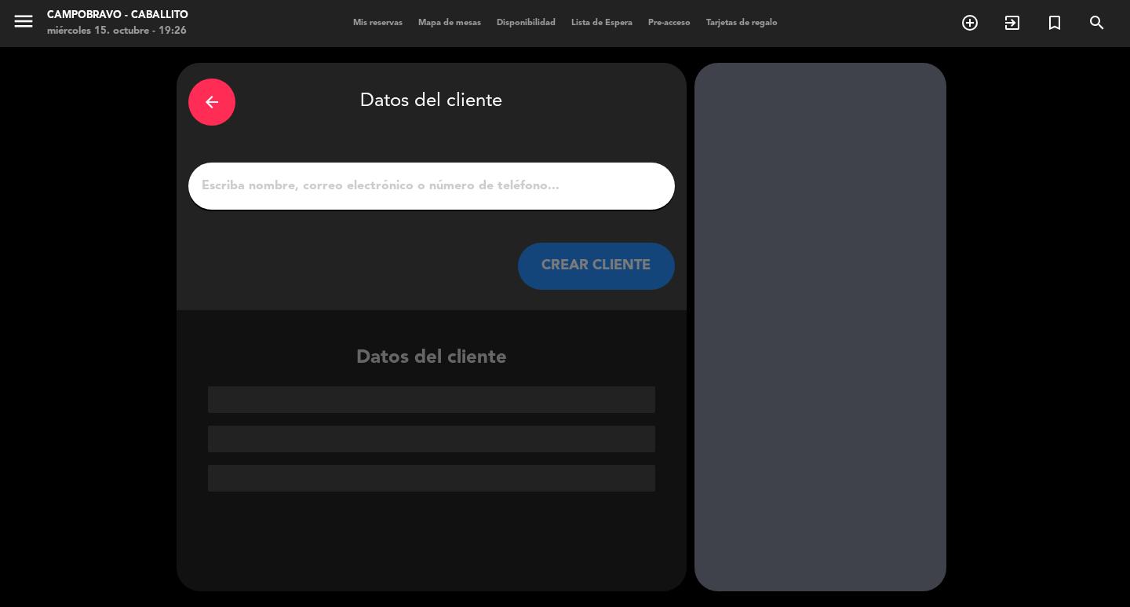
scroll to position [0, 0]
click at [504, 186] on input "1" at bounding box center [431, 186] width 463 height 22
paste input "[PERSON_NAME]"
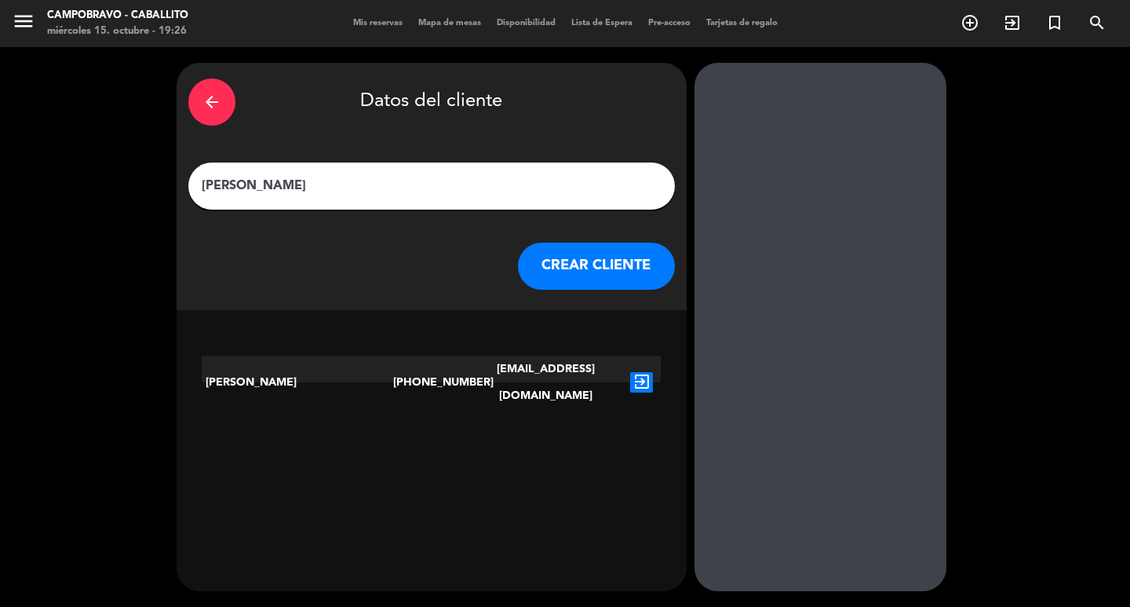
type input "[PERSON_NAME]"
click at [592, 272] on button "CREAR CLIENTE" at bounding box center [596, 265] width 157 height 47
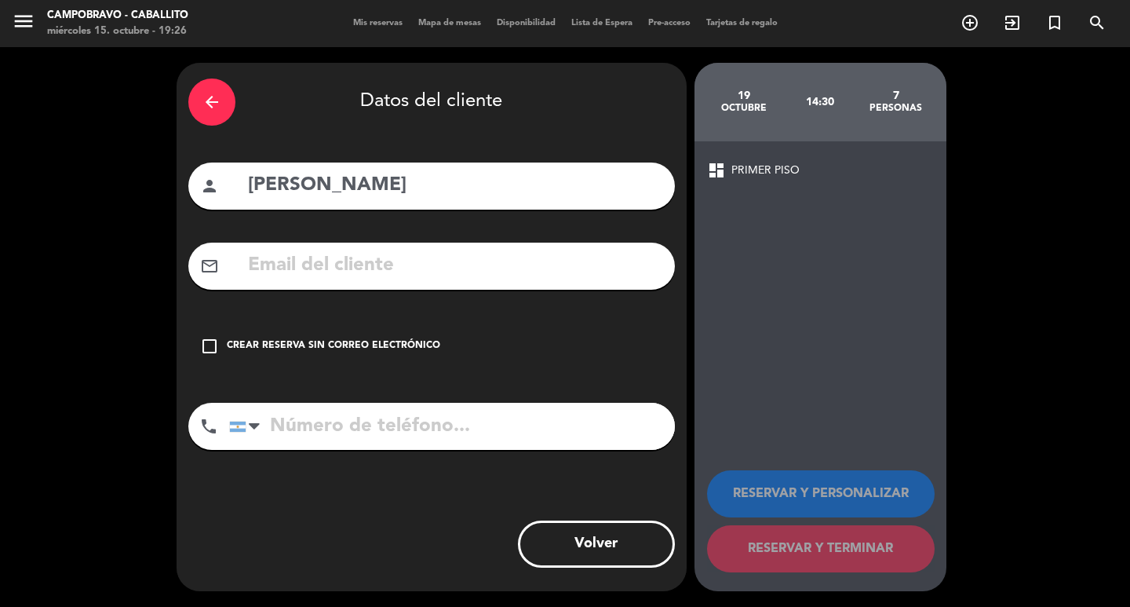
click at [392, 440] on input "tel" at bounding box center [452, 426] width 446 height 47
type input "1132503408"
drag, startPoint x: 376, startPoint y: 327, endPoint x: 376, endPoint y: 337, distance: 10.2
click at [376, 328] on div "check_box_outline_blank Crear reserva sin correo electrónico" at bounding box center [431, 346] width 487 height 47
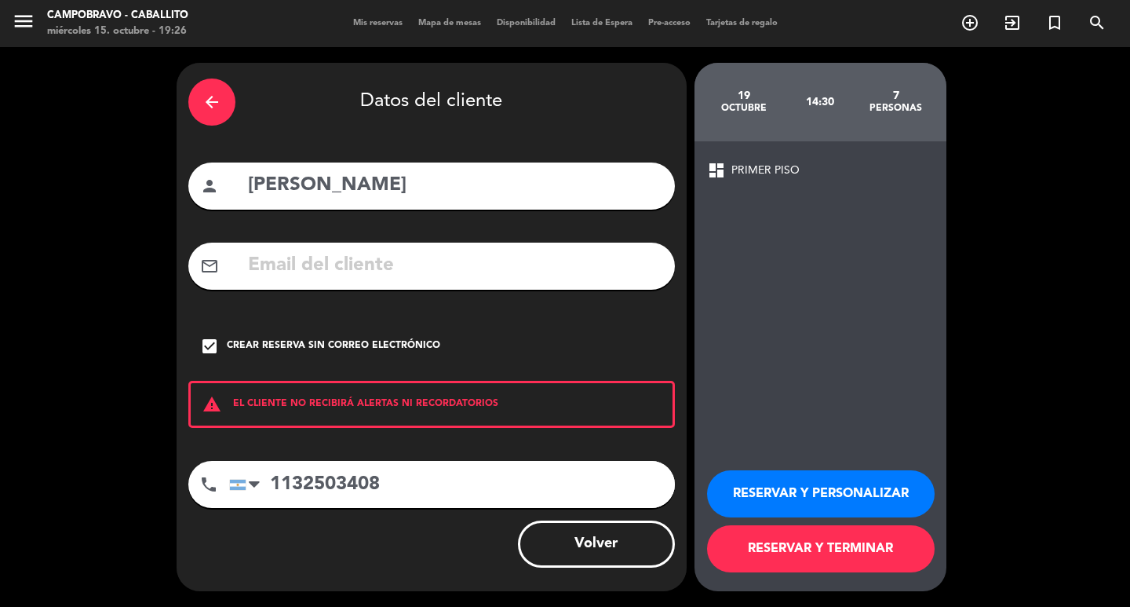
click at [855, 559] on button "RESERVAR Y TERMINAR" at bounding box center [821, 548] width 228 height 47
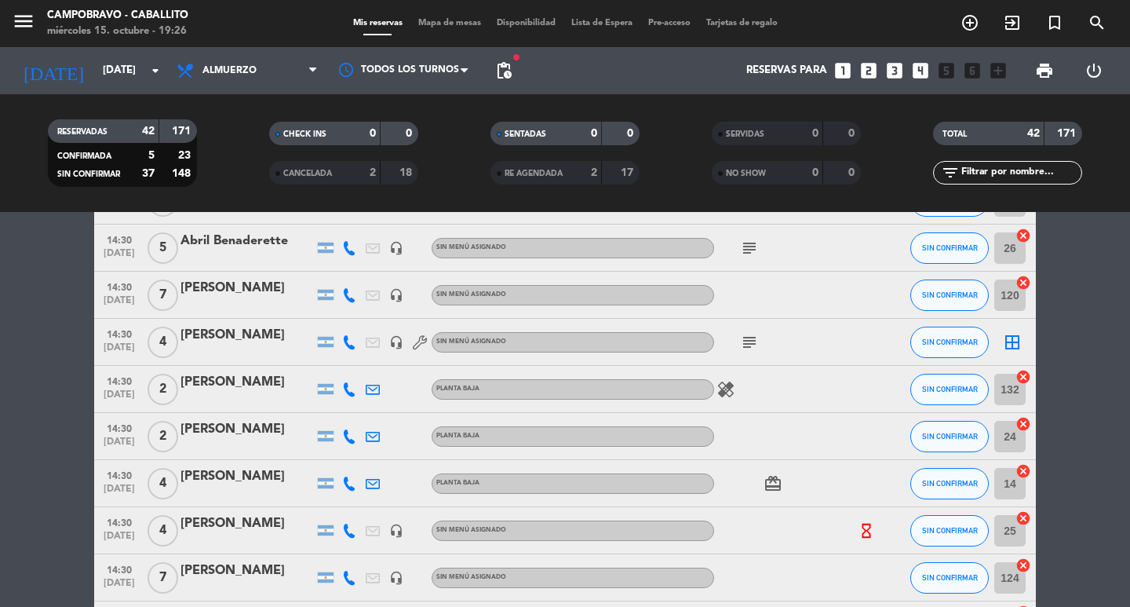
scroll to position [1228, 0]
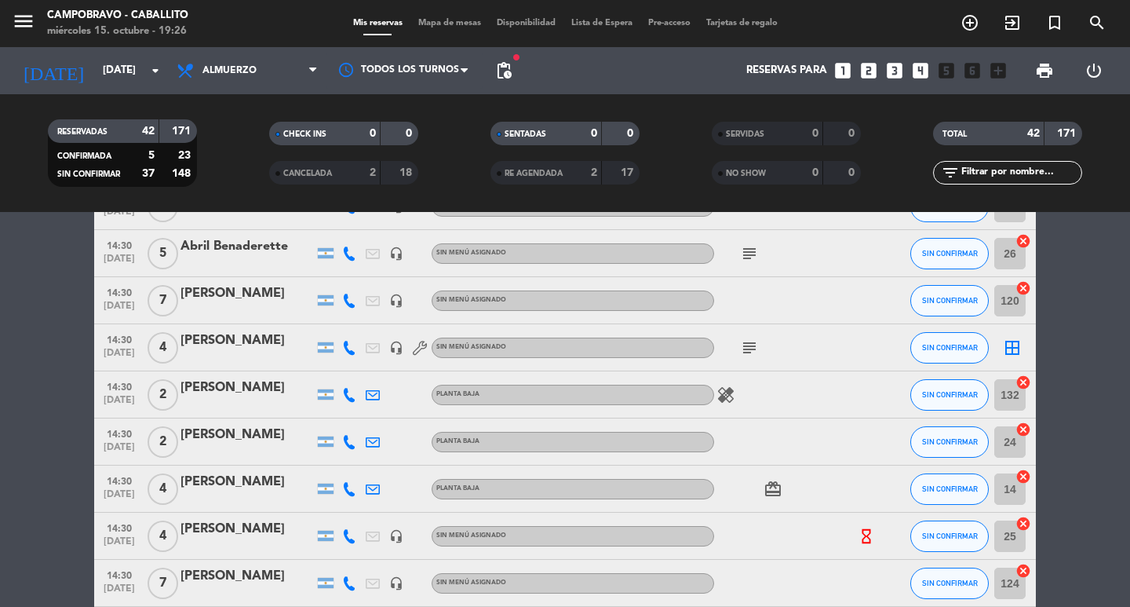
click at [261, 295] on div "[PERSON_NAME]" at bounding box center [246, 293] width 133 height 20
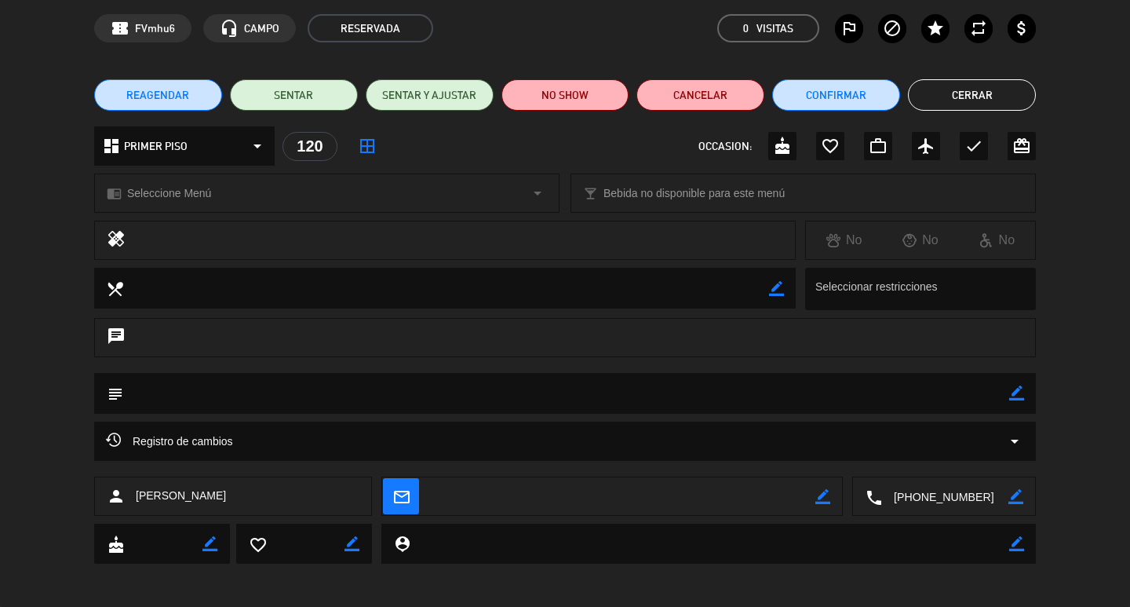
scroll to position [66, 0]
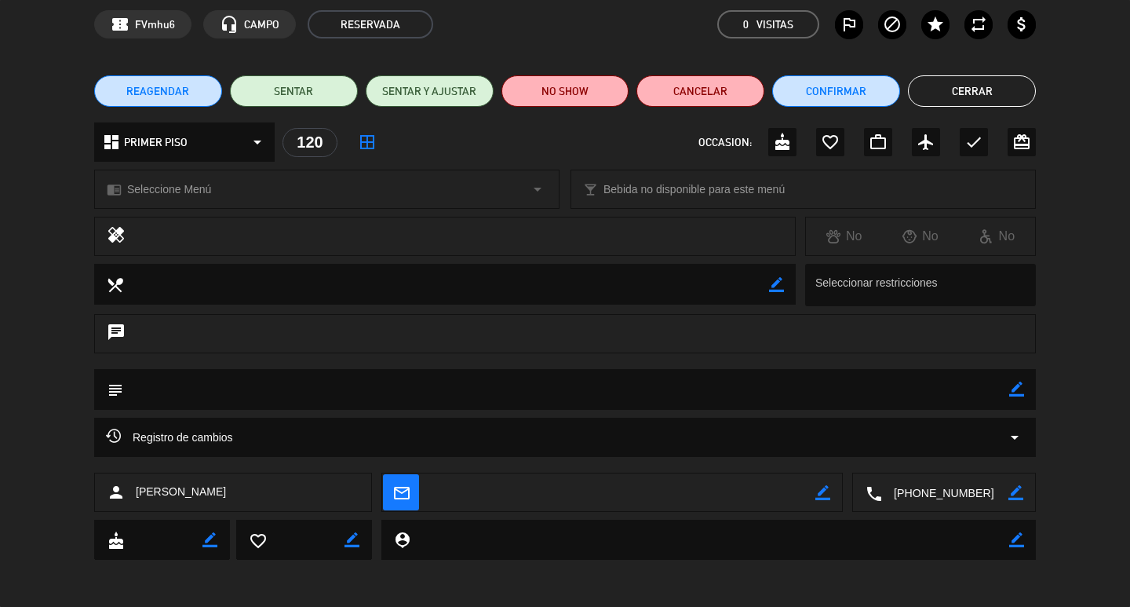
drag, startPoint x: 1016, startPoint y: 387, endPoint x: 964, endPoint y: 392, distance: 52.0
click at [1015, 387] on icon "border_color" at bounding box center [1016, 388] width 15 height 15
click at [927, 392] on textarea at bounding box center [566, 389] width 886 height 40
type textarea "7"
type textarea "Ncorrea"
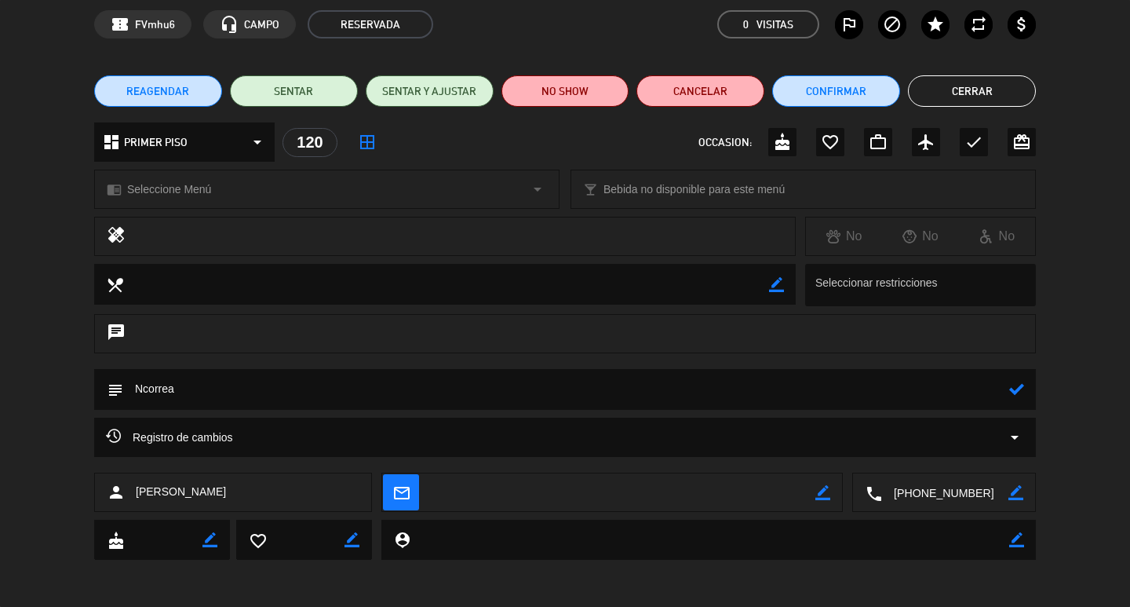
click at [1015, 387] on icon at bounding box center [1016, 388] width 15 height 15
click at [997, 88] on button "Cerrar" at bounding box center [972, 90] width 128 height 31
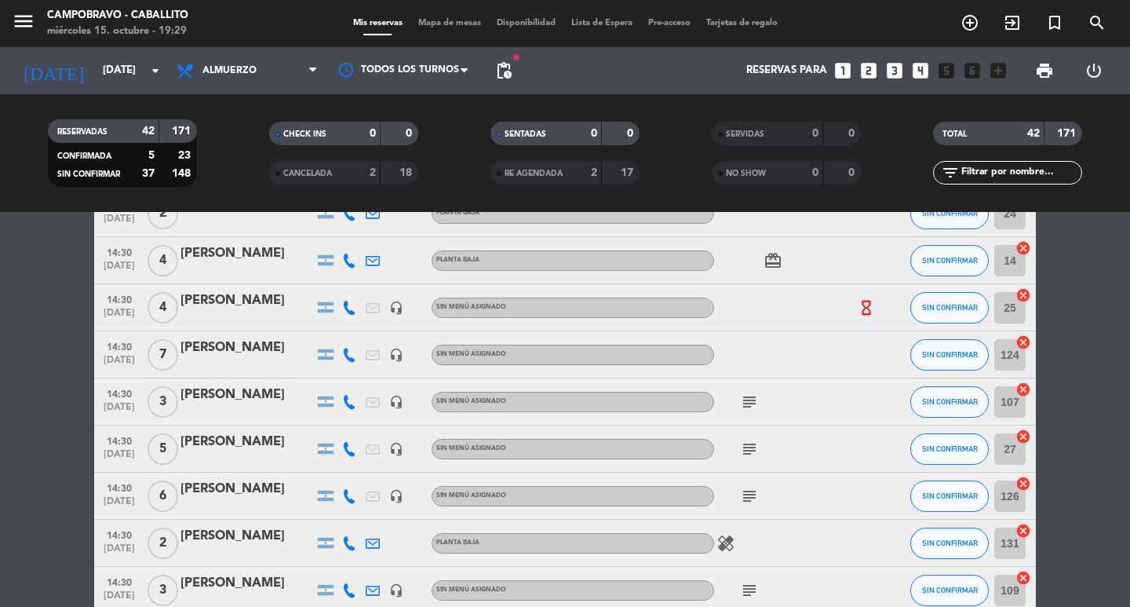
scroll to position [1648, 0]
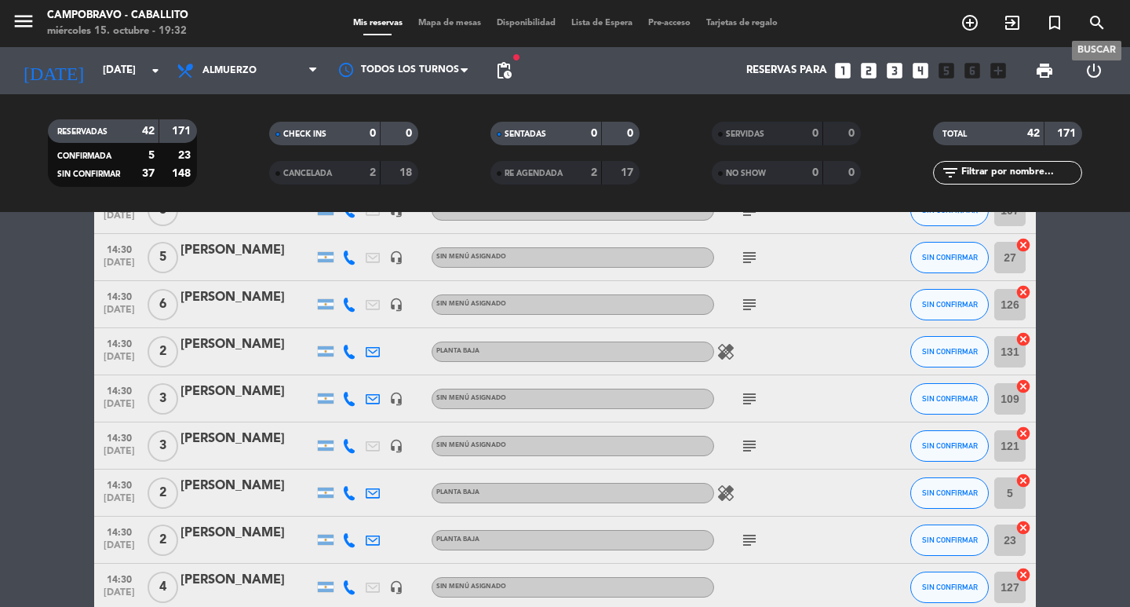
click at [1099, 17] on icon "search" at bounding box center [1097, 22] width 19 height 19
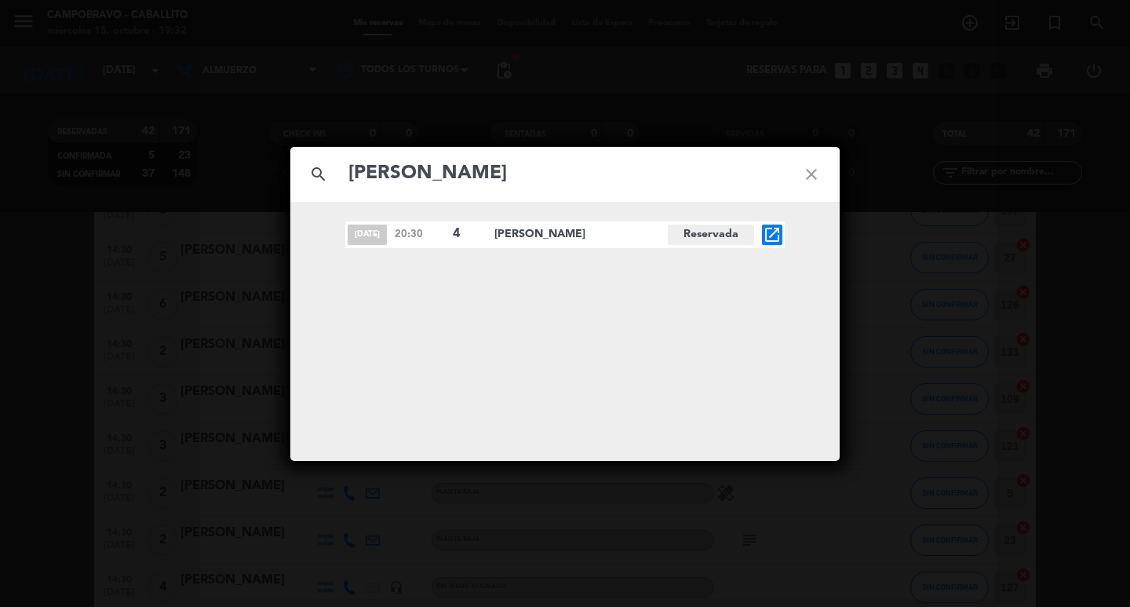
type input "[PERSON_NAME]"
click at [774, 235] on icon "open_in_new" at bounding box center [772, 234] width 19 height 19
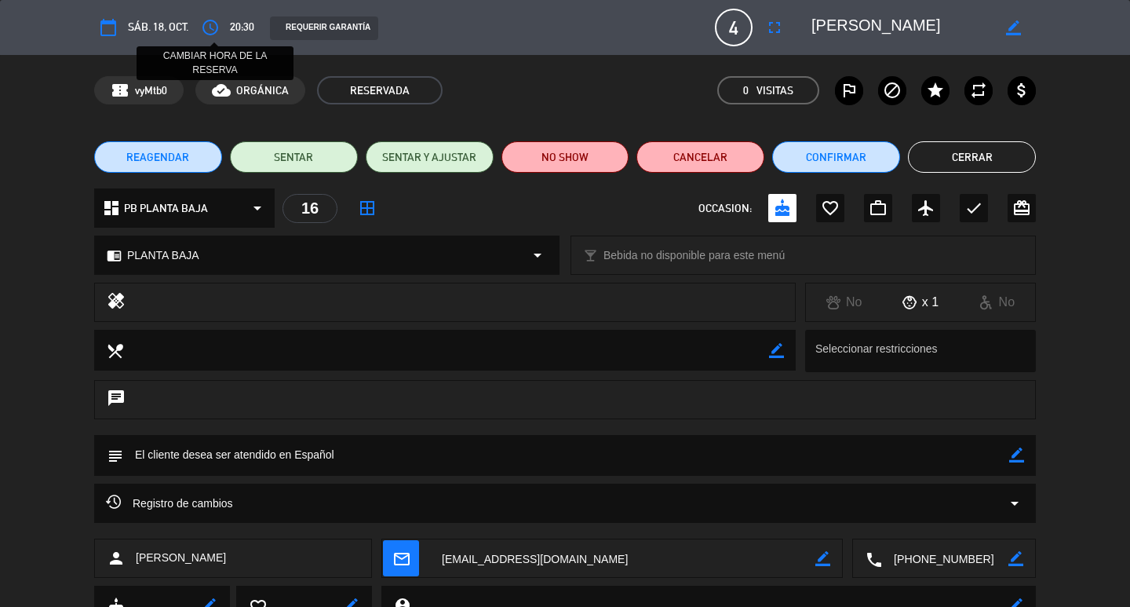
click at [224, 31] on button "access_time" at bounding box center [210, 27] width 28 height 28
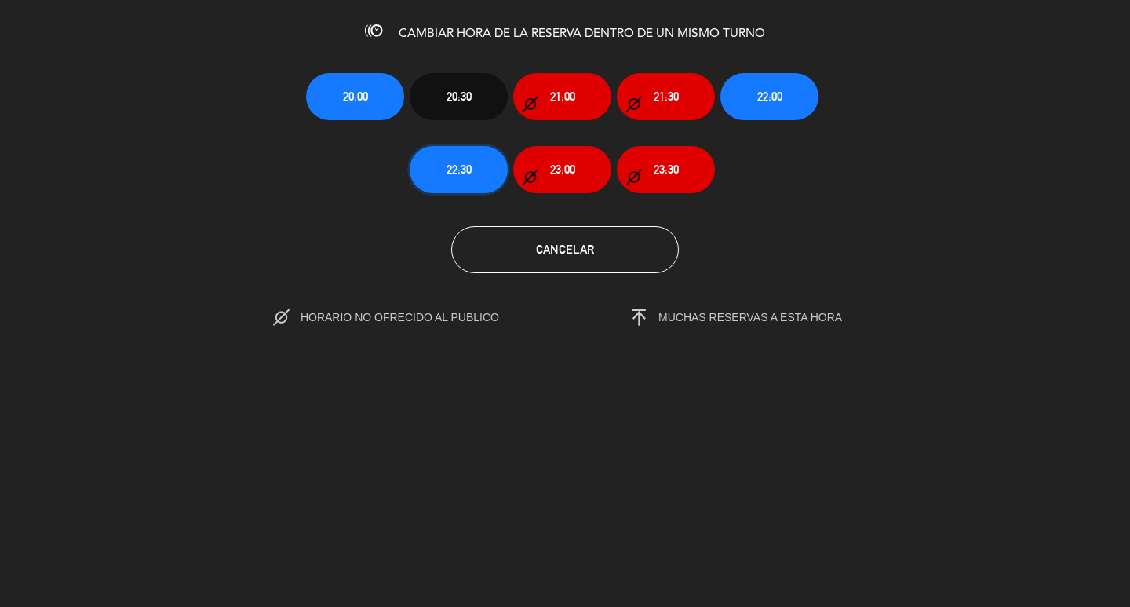
click at [468, 161] on span "22:30" at bounding box center [459, 169] width 25 height 18
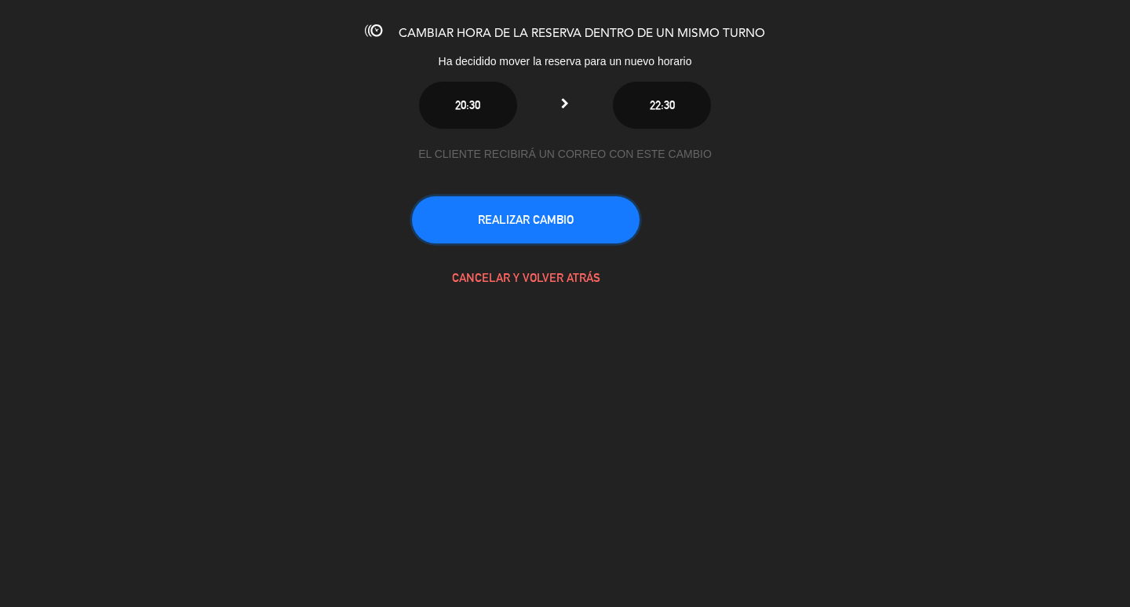
click at [583, 225] on button "REALIZAR CAMBIO" at bounding box center [526, 219] width 228 height 47
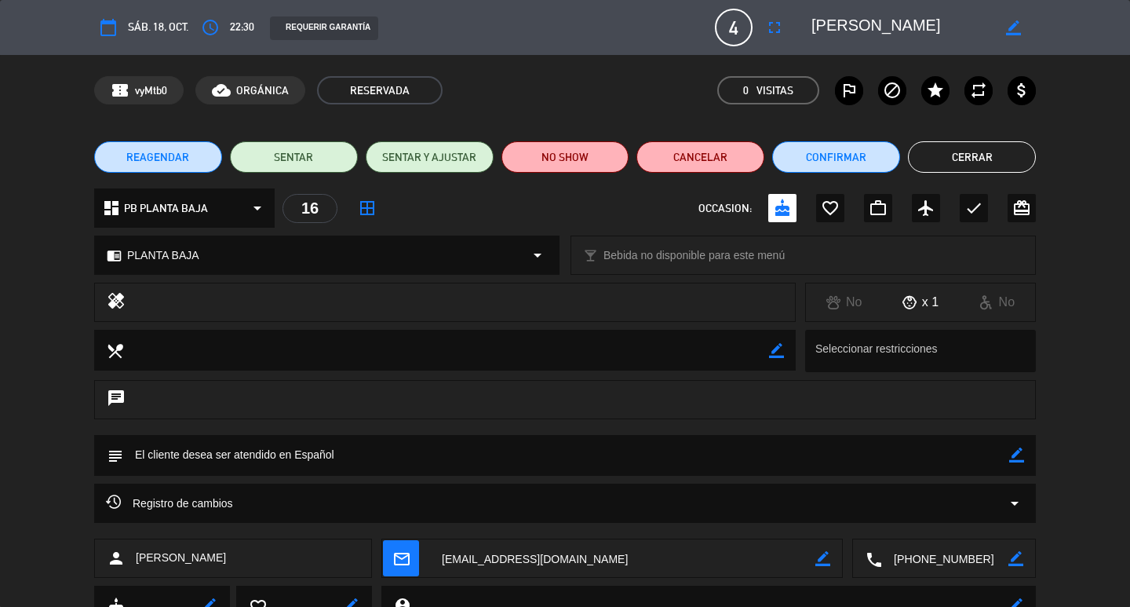
click at [1013, 154] on button "Cerrar" at bounding box center [972, 156] width 128 height 31
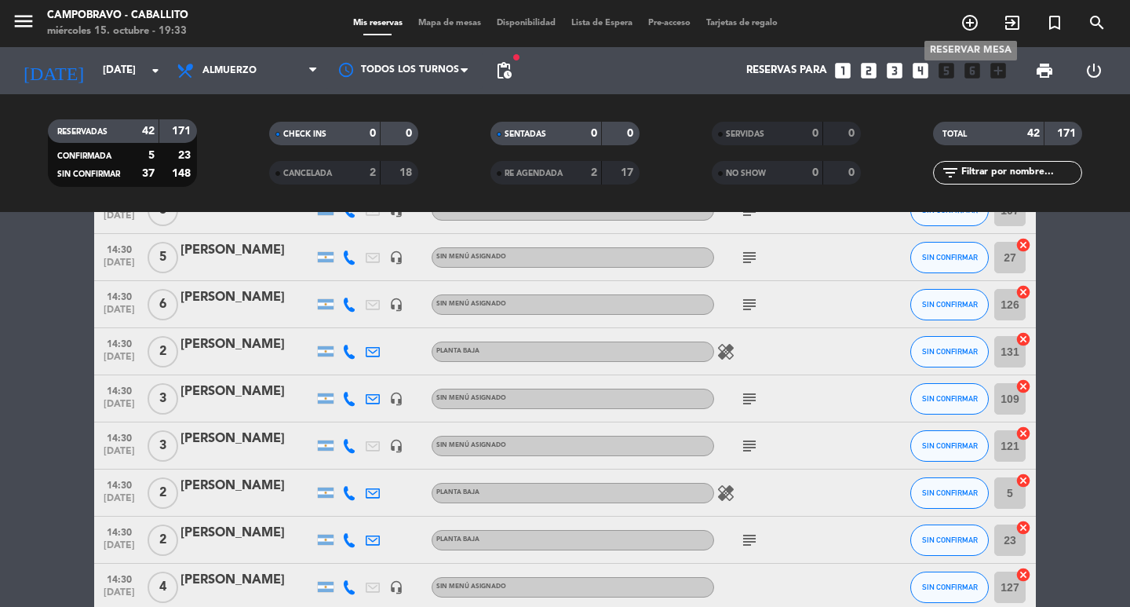
click at [964, 24] on icon "add_circle_outline" at bounding box center [970, 22] width 19 height 19
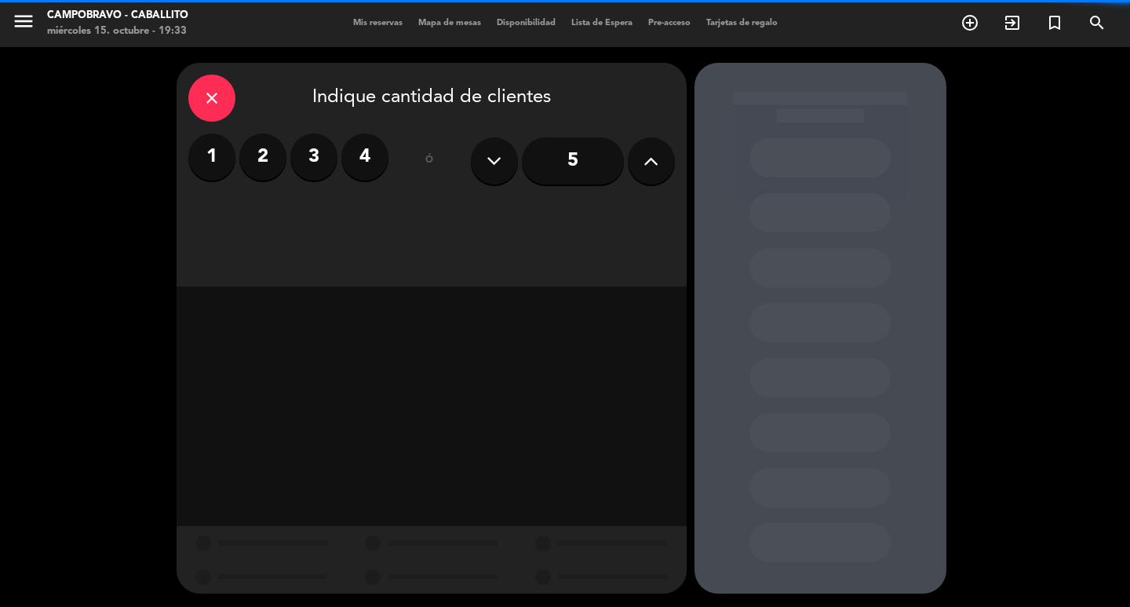
click at [314, 140] on label "3" at bounding box center [313, 156] width 47 height 47
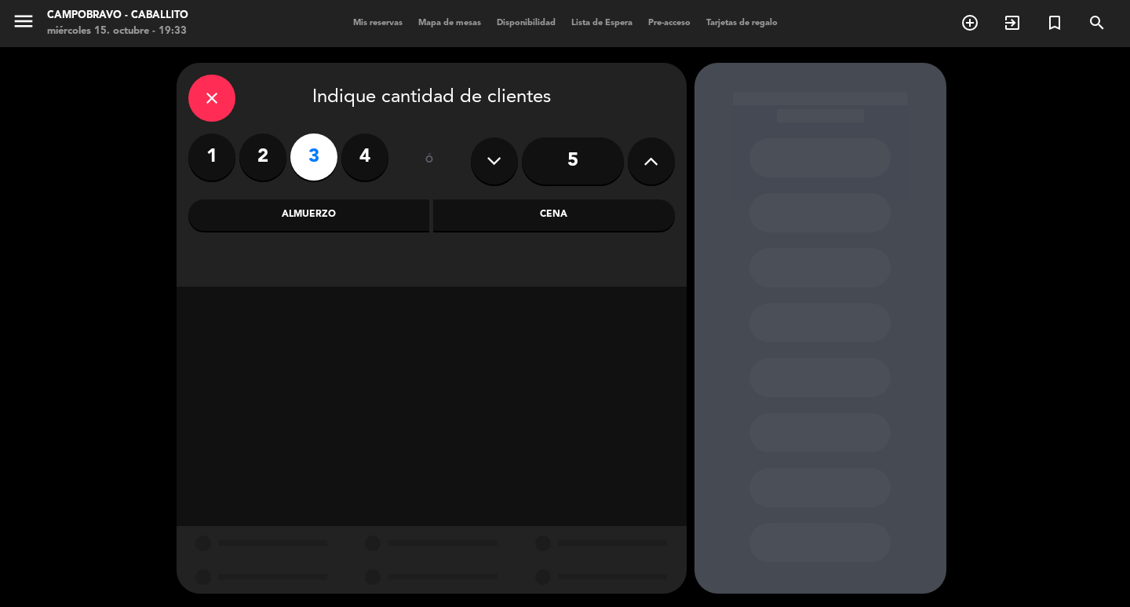
click at [524, 215] on div "Cena" at bounding box center [554, 214] width 242 height 31
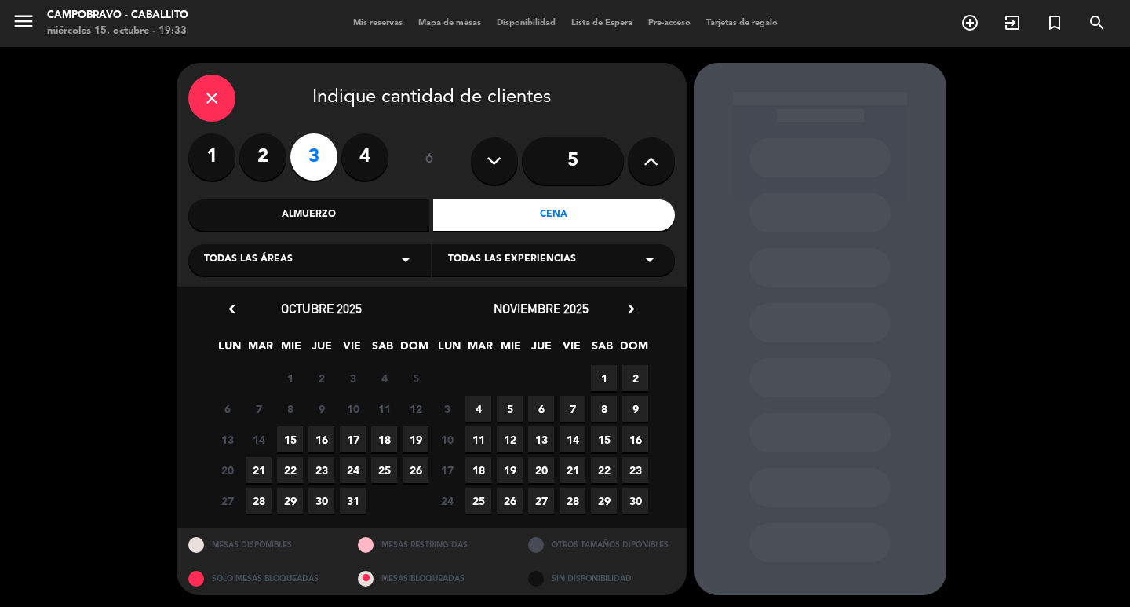
click at [340, 210] on div "Almuerzo" at bounding box center [309, 214] width 242 height 31
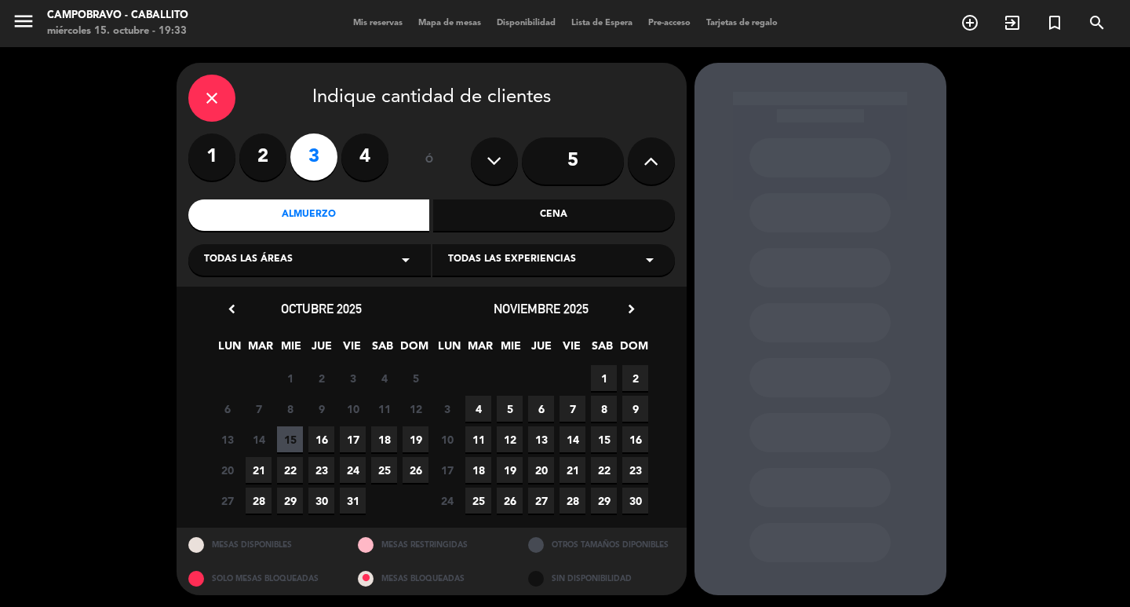
click at [412, 433] on span "19" at bounding box center [416, 439] width 26 height 26
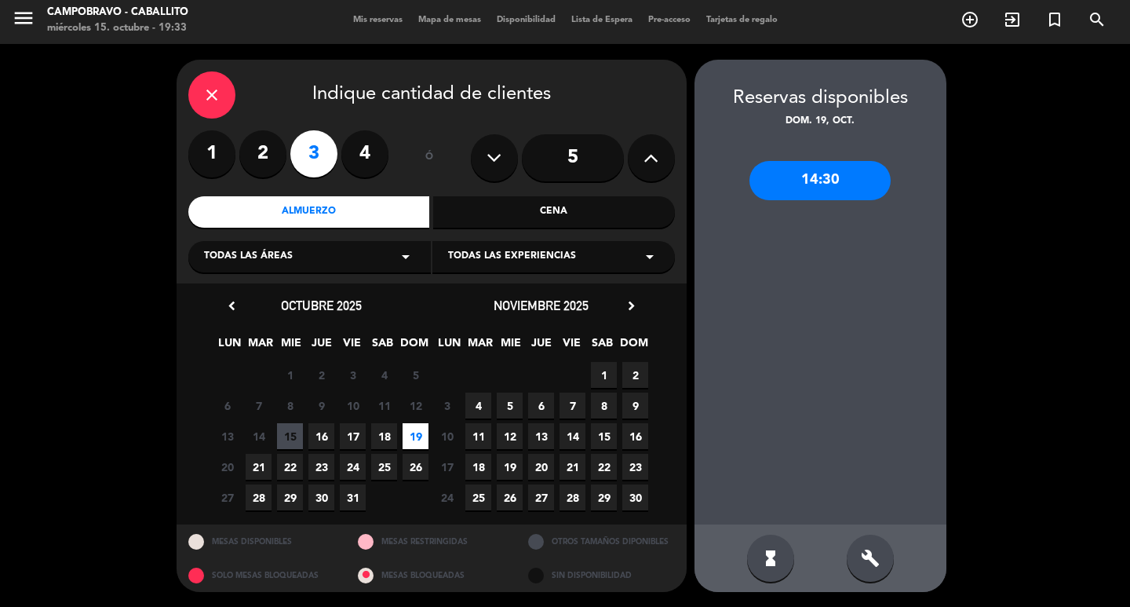
click at [820, 180] on div "14:30" at bounding box center [819, 180] width 141 height 39
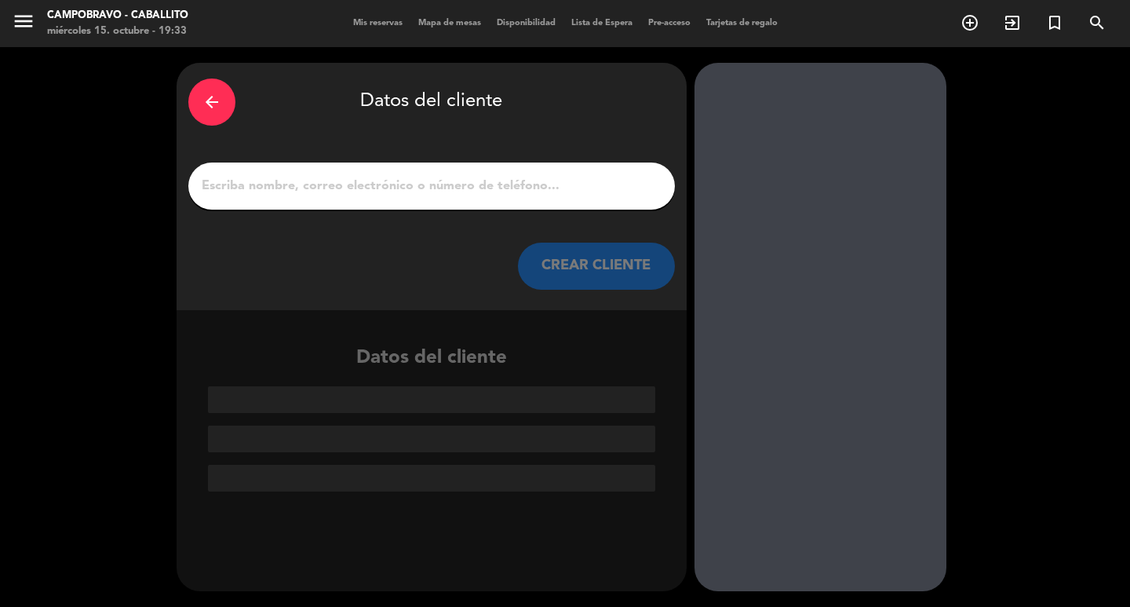
click at [556, 198] on div at bounding box center [431, 185] width 487 height 47
click at [512, 191] on input "1" at bounding box center [431, 186] width 463 height 22
paste input "[PERSON_NAME]"
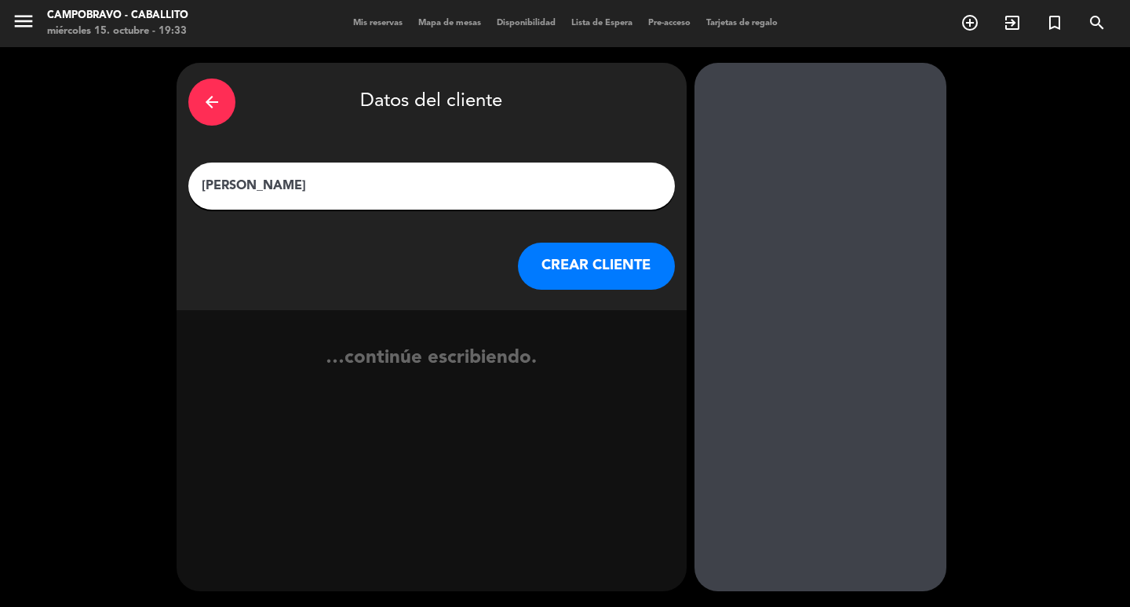
type input "[PERSON_NAME]"
click at [579, 264] on button "CREAR CLIENTE" at bounding box center [596, 265] width 157 height 47
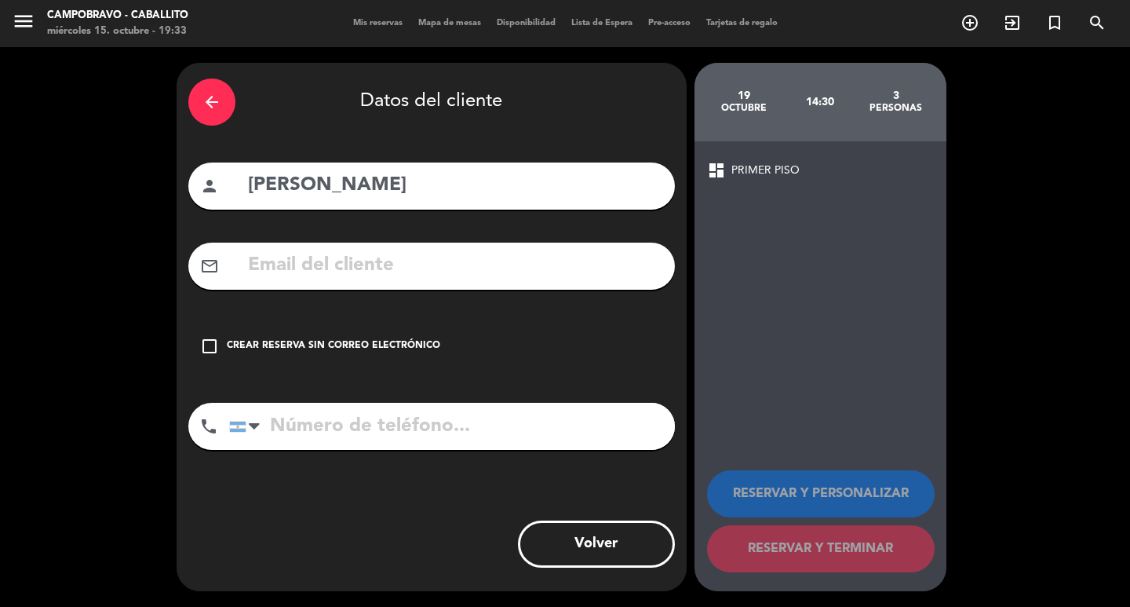
click at [439, 418] on input "tel" at bounding box center [452, 426] width 446 height 47
type input "1167414726"
click at [312, 326] on div "check_box_outline_blank Crear reserva sin correo electrónico" at bounding box center [431, 346] width 487 height 47
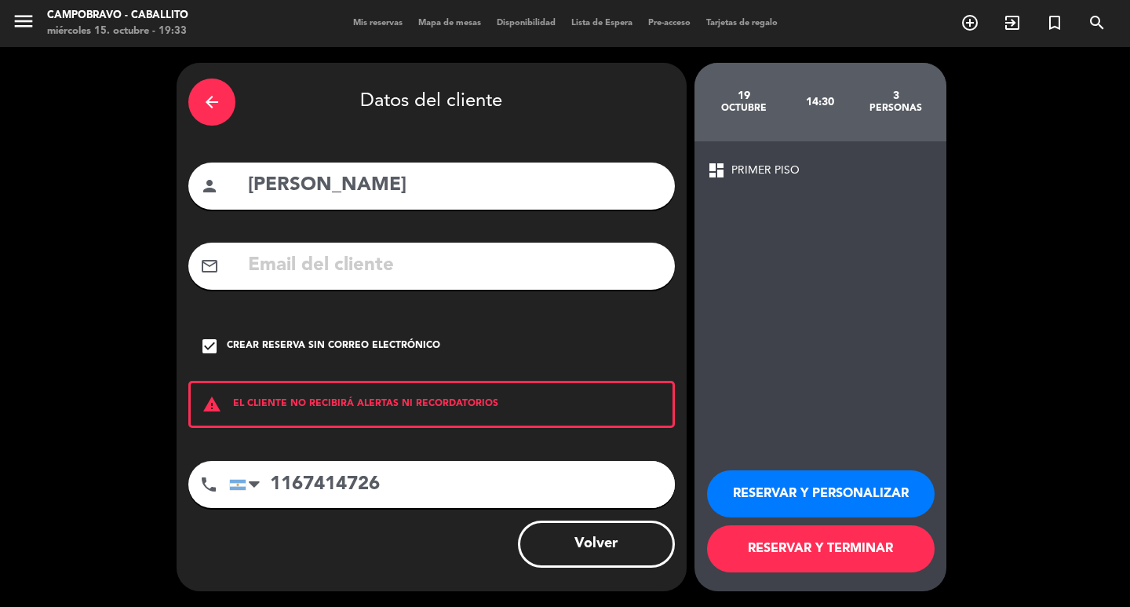
click at [760, 483] on button "RESERVAR Y PERSONALIZAR" at bounding box center [821, 493] width 228 height 47
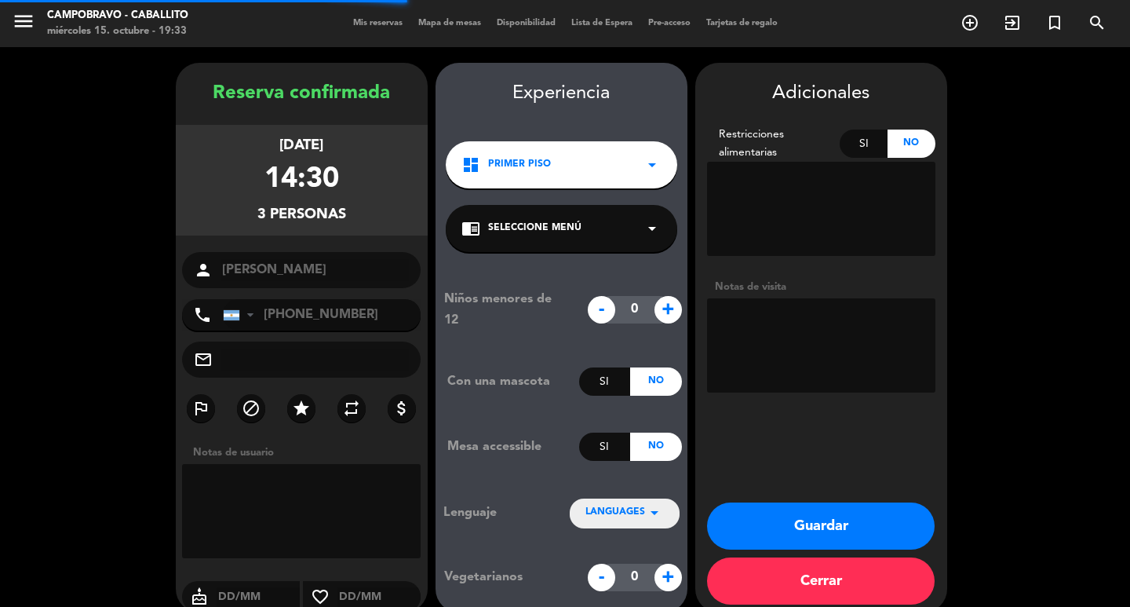
scroll to position [21, 0]
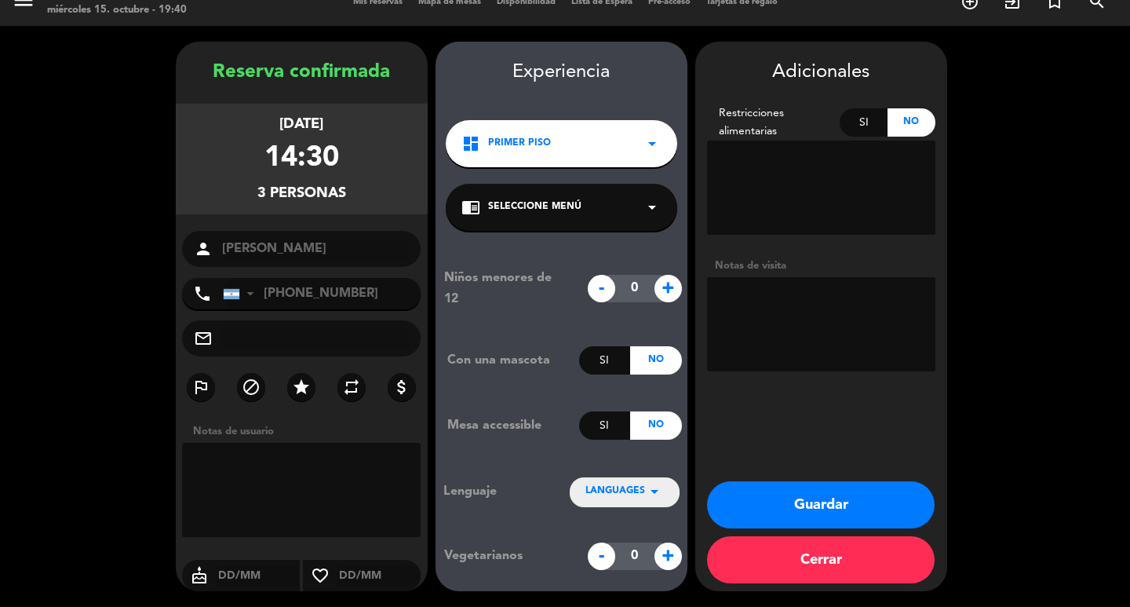
click at [806, 290] on textarea at bounding box center [821, 324] width 228 height 94
type textarea "Planta baja"
click at [774, 501] on button "Guardar" at bounding box center [821, 504] width 228 height 47
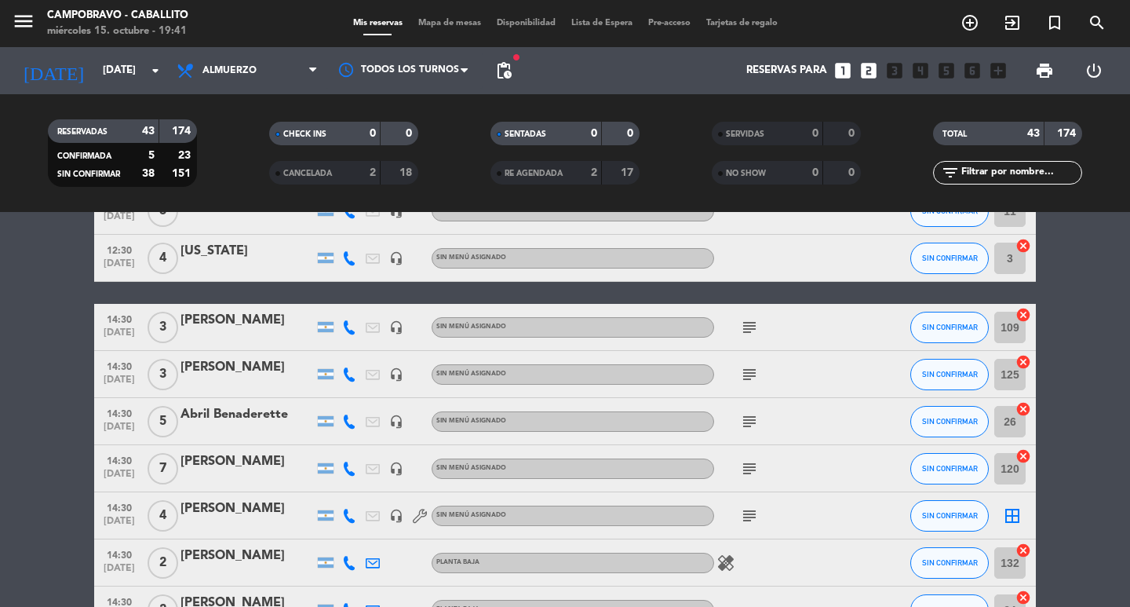
scroll to position [1118, 0]
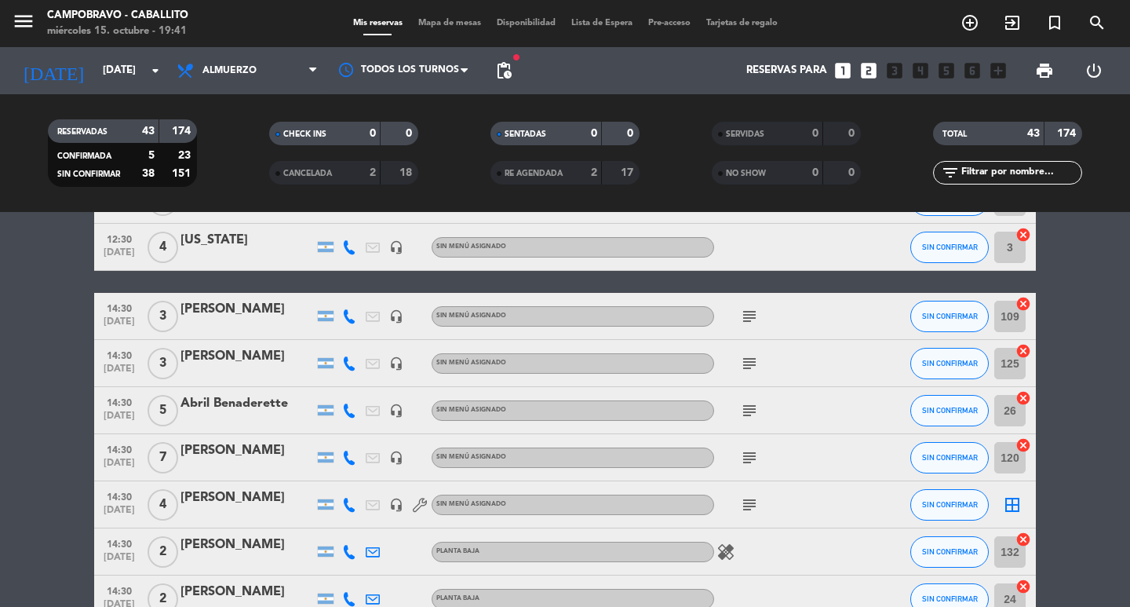
click at [279, 310] on div "[PERSON_NAME]" at bounding box center [246, 309] width 133 height 20
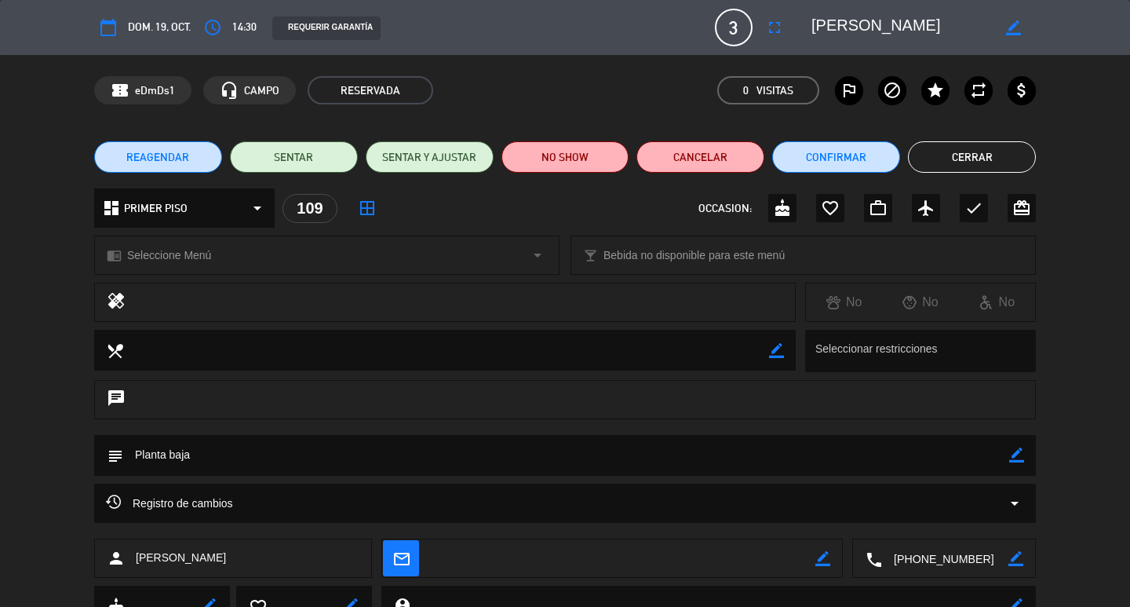
drag, startPoint x: 1017, startPoint y: 450, endPoint x: 946, endPoint y: 453, distance: 70.7
click at [1016, 450] on icon "border_color" at bounding box center [1016, 454] width 15 height 15
click at [808, 435] on textarea at bounding box center [566, 455] width 886 height 40
type textarea "Planta baja. Ncorrea"
click at [1018, 454] on icon at bounding box center [1016, 454] width 15 height 15
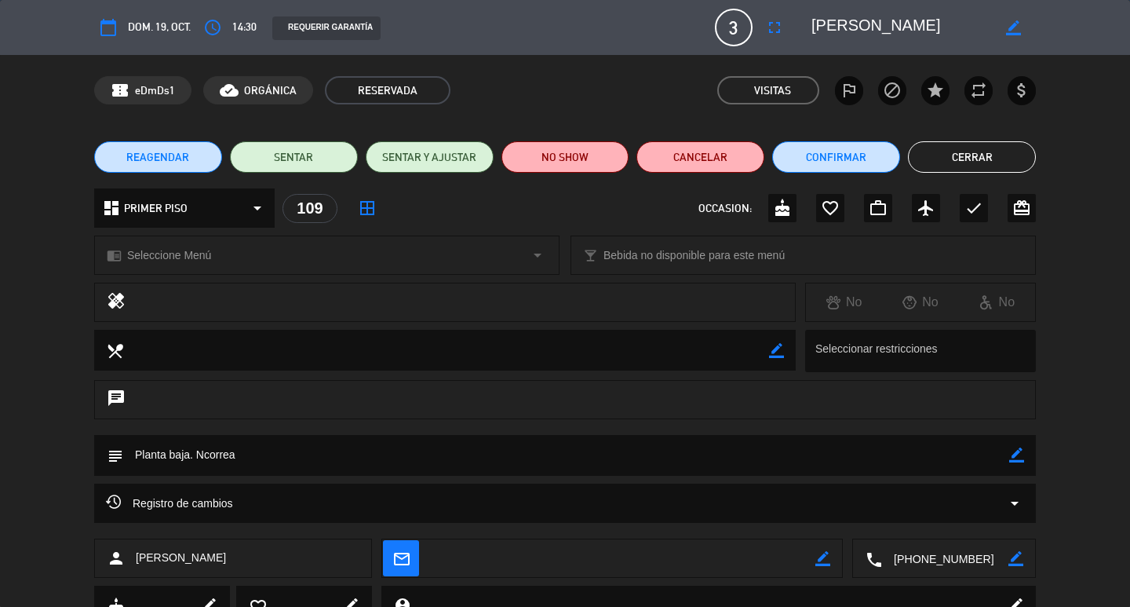
click at [981, 155] on button "Cerrar" at bounding box center [972, 156] width 128 height 31
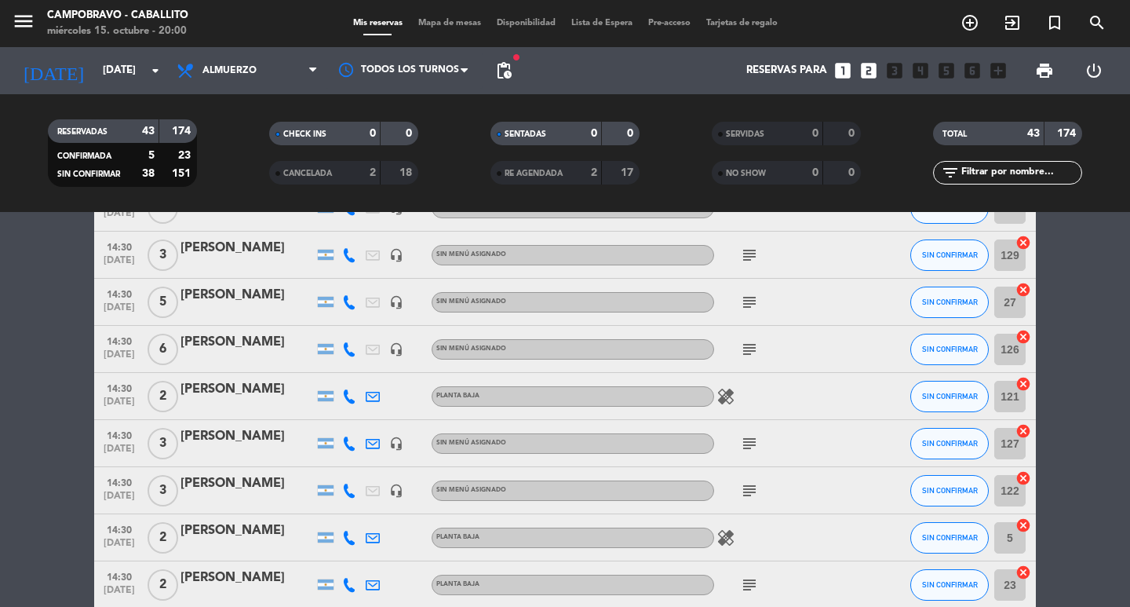
scroll to position [1746, 0]
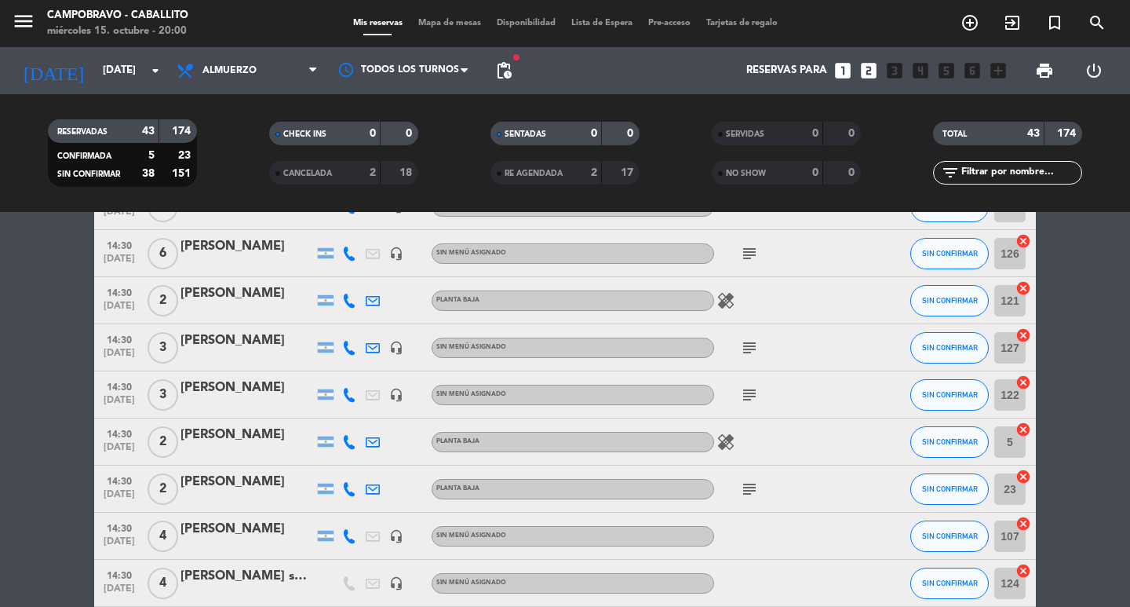
click at [118, 88] on div "[DATE] [DATE] arrow_drop_down" at bounding box center [90, 70] width 157 height 47
click at [123, 66] on input "[DATE]" at bounding box center [164, 71] width 138 height 28
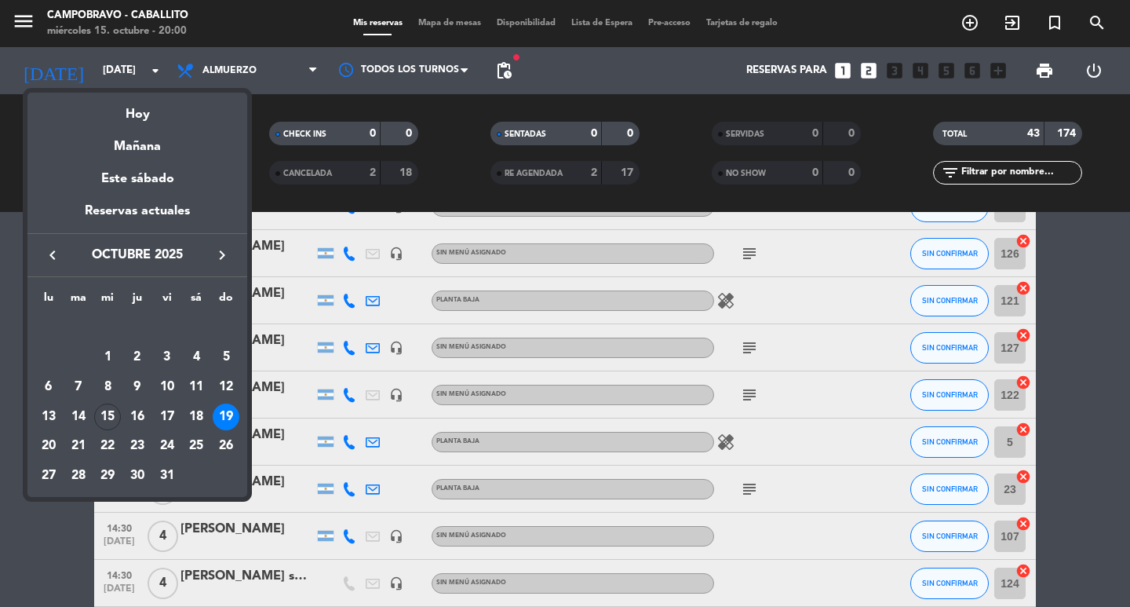
click at [124, 117] on div "Hoy" at bounding box center [137, 109] width 220 height 32
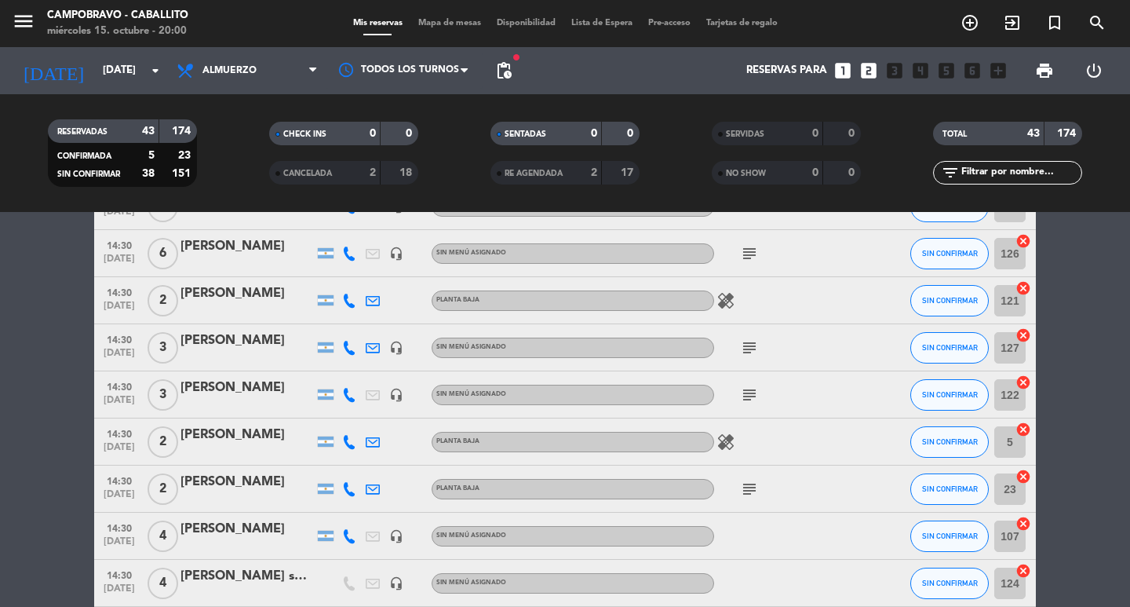
type input "[DATE]"
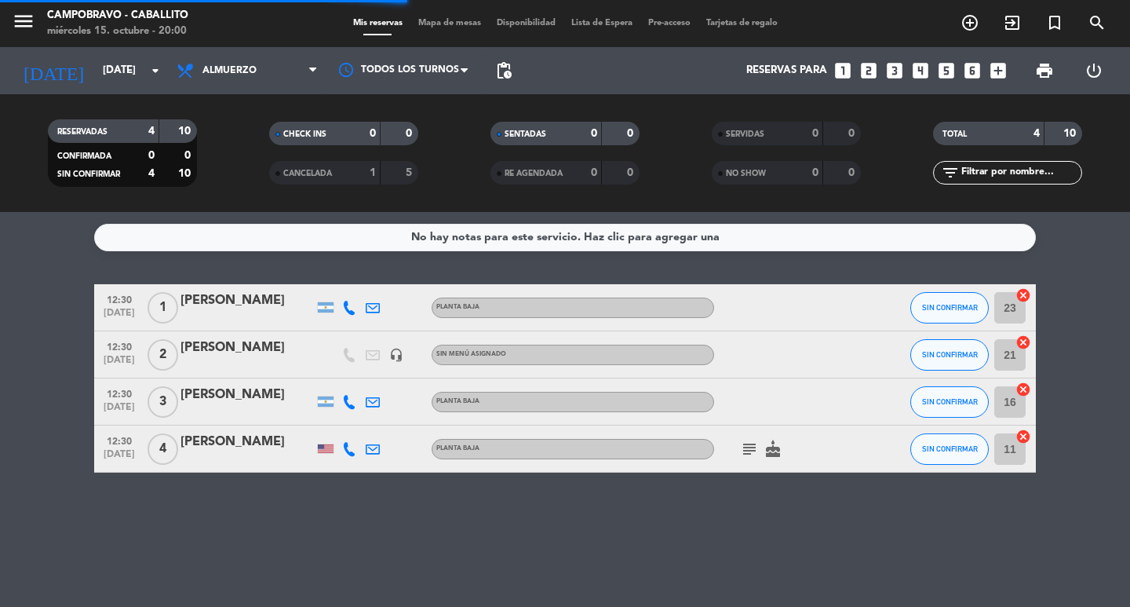
scroll to position [0, 0]
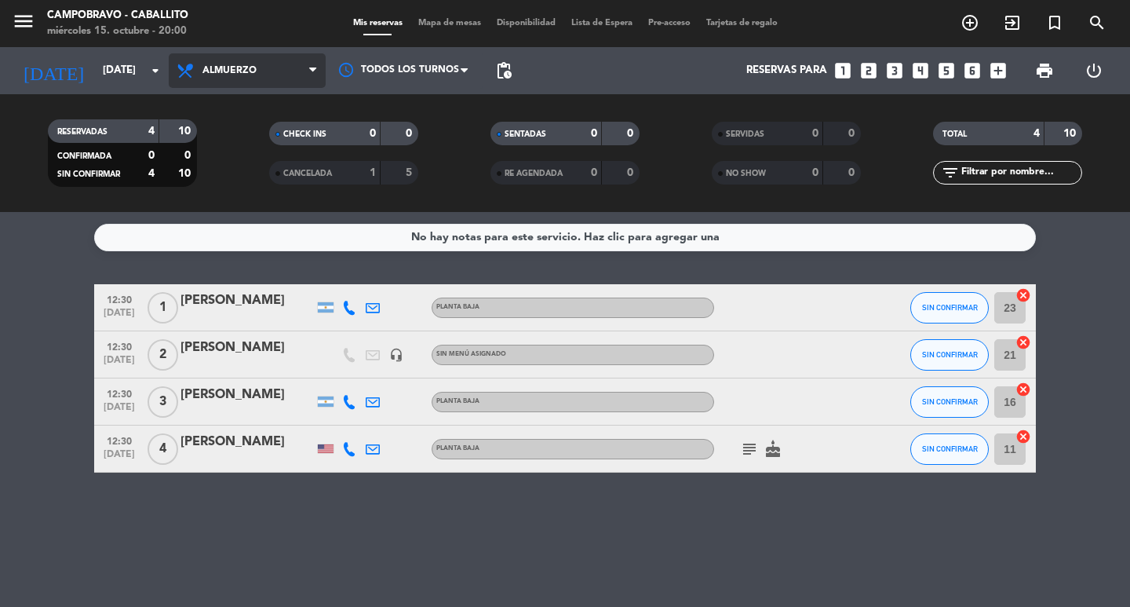
click at [209, 71] on span "Almuerzo" at bounding box center [229, 70] width 54 height 11
click at [243, 166] on div "menu Campobravo - caballito [DATE] 15. octubre - 20:00 Mis reservas Mapa de mes…" at bounding box center [565, 106] width 1130 height 212
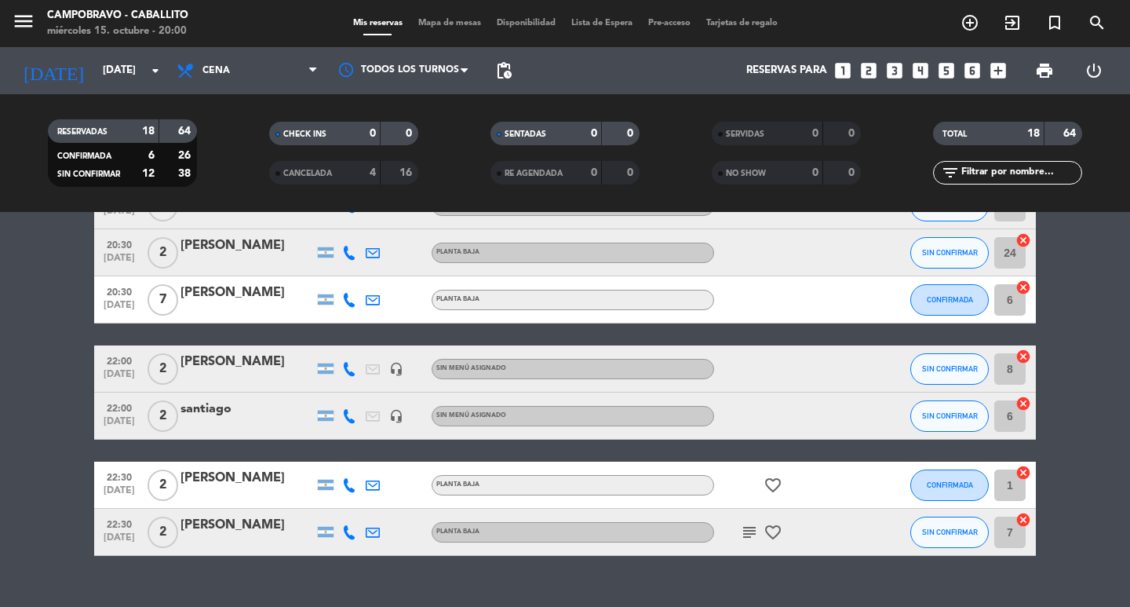
scroll to position [669, 0]
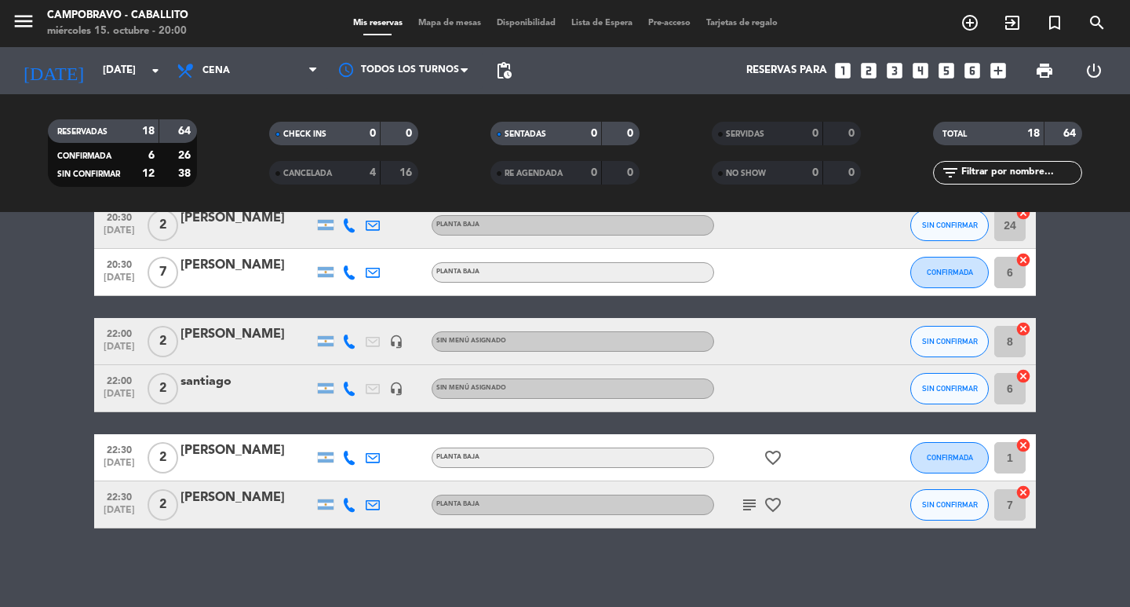
click at [916, 67] on icon "looks_4" at bounding box center [920, 70] width 20 height 20
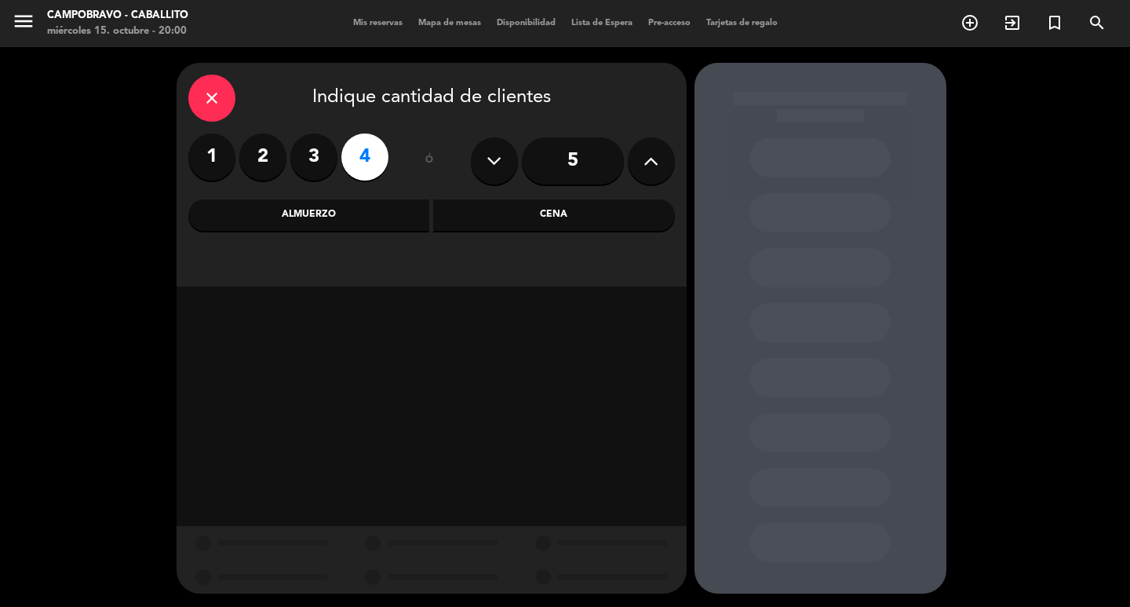
click at [446, 222] on div "Cena" at bounding box center [554, 214] width 242 height 31
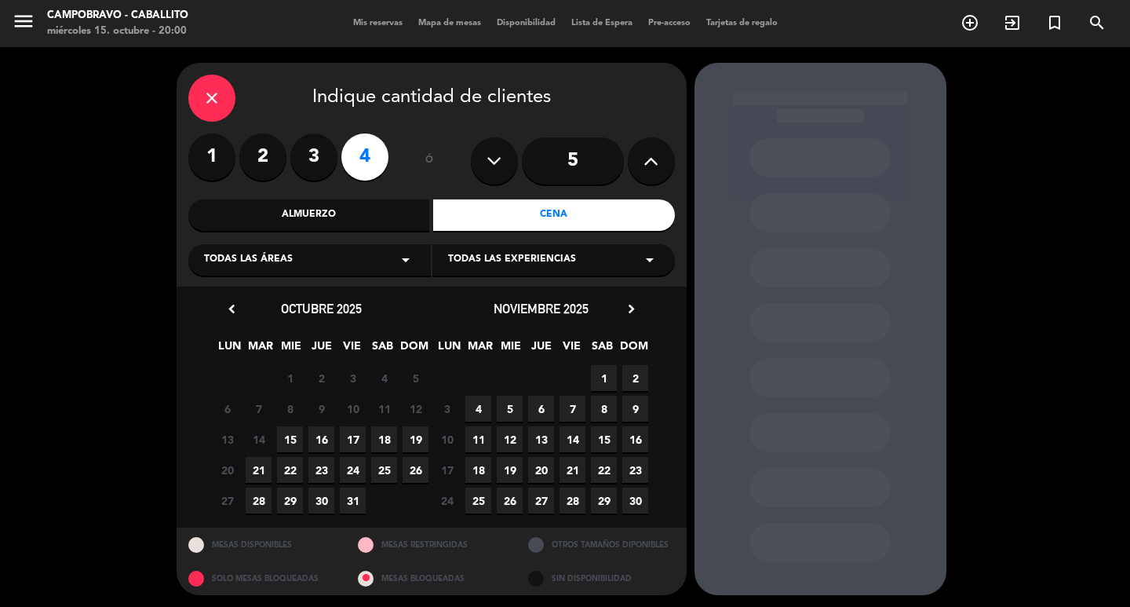
click at [293, 461] on span "22" at bounding box center [290, 470] width 26 height 26
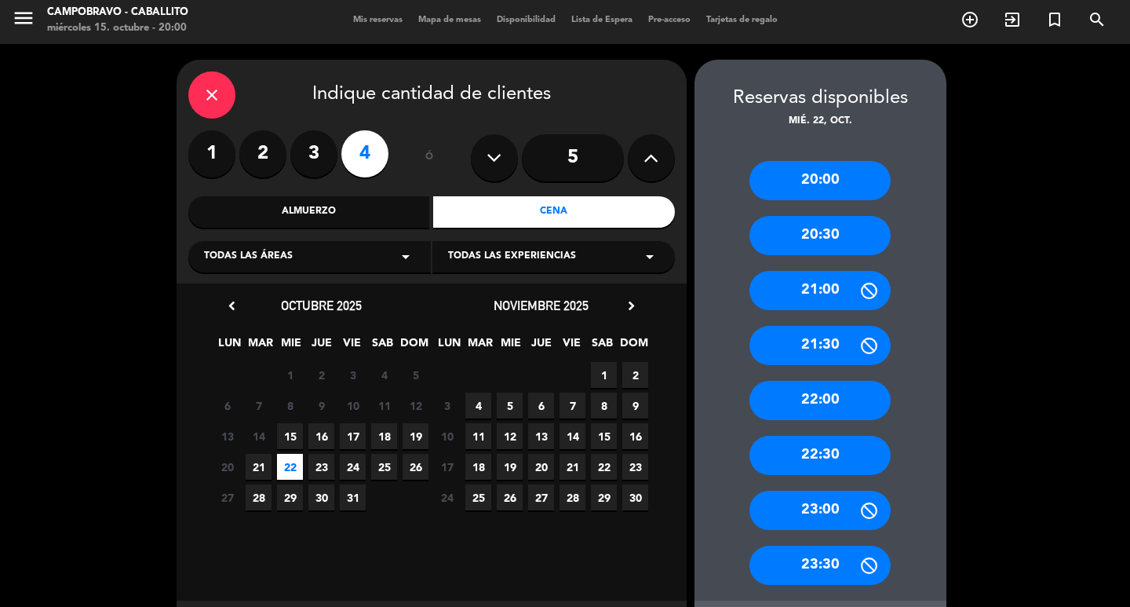
click at [828, 177] on div "20:00" at bounding box center [819, 180] width 141 height 39
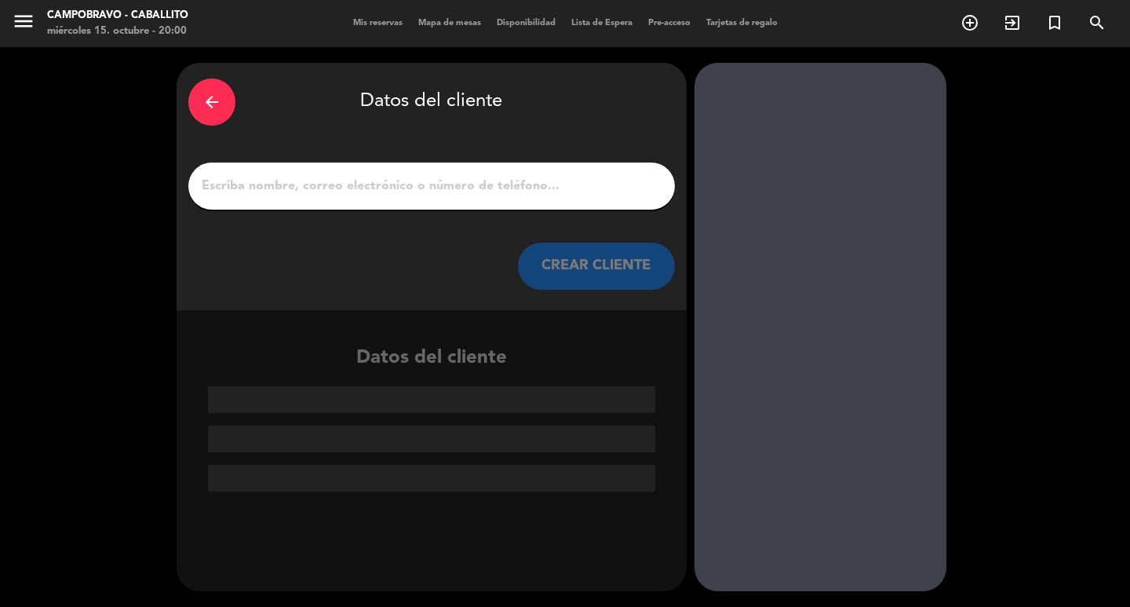
scroll to position [0, 0]
click at [466, 200] on div at bounding box center [431, 185] width 487 height 47
drag, startPoint x: 466, startPoint y: 200, endPoint x: 469, endPoint y: 187, distance: 13.7
click at [468, 191] on div at bounding box center [431, 185] width 487 height 47
click at [476, 186] on input "1" at bounding box center [431, 186] width 463 height 22
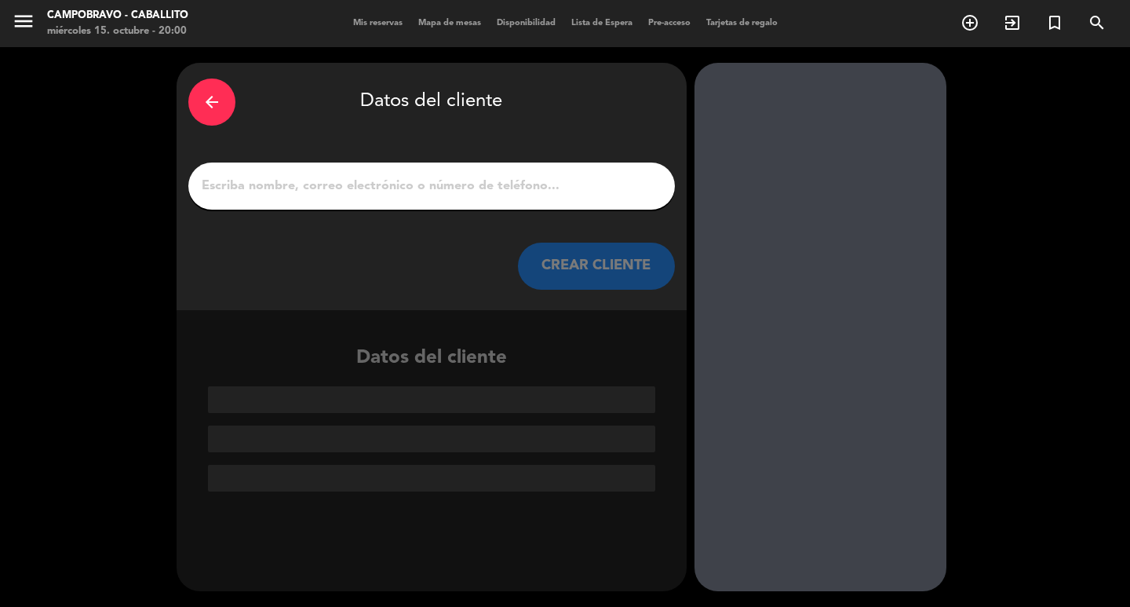
type input "C"
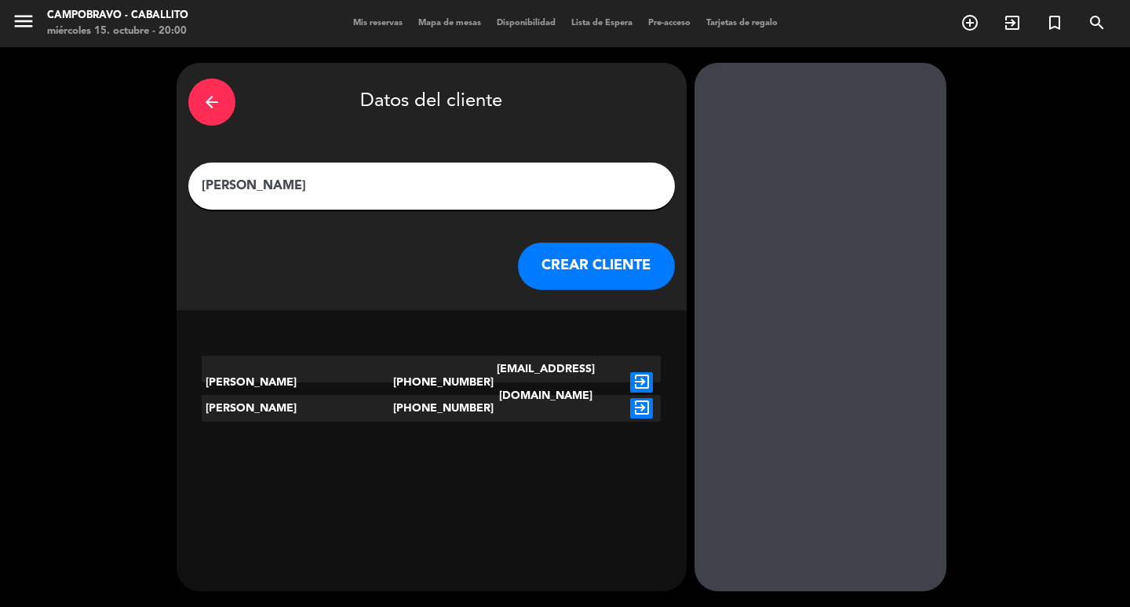
type input "[PERSON_NAME]"
click at [641, 374] on icon "exit_to_app" at bounding box center [641, 382] width 23 height 20
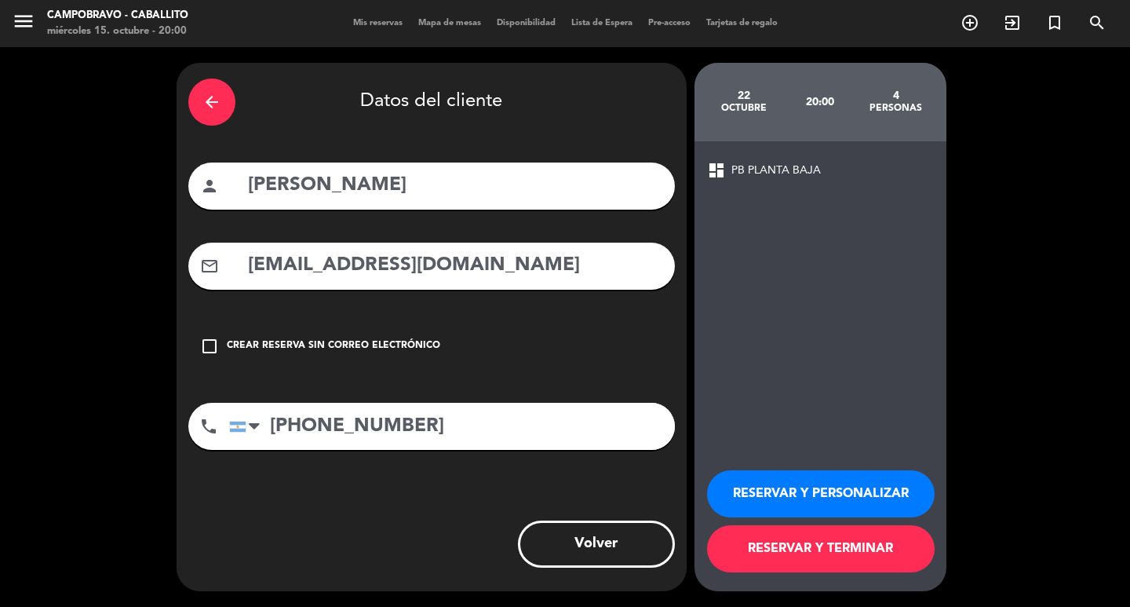
click at [900, 551] on button "RESERVAR Y TERMINAR" at bounding box center [821, 548] width 228 height 47
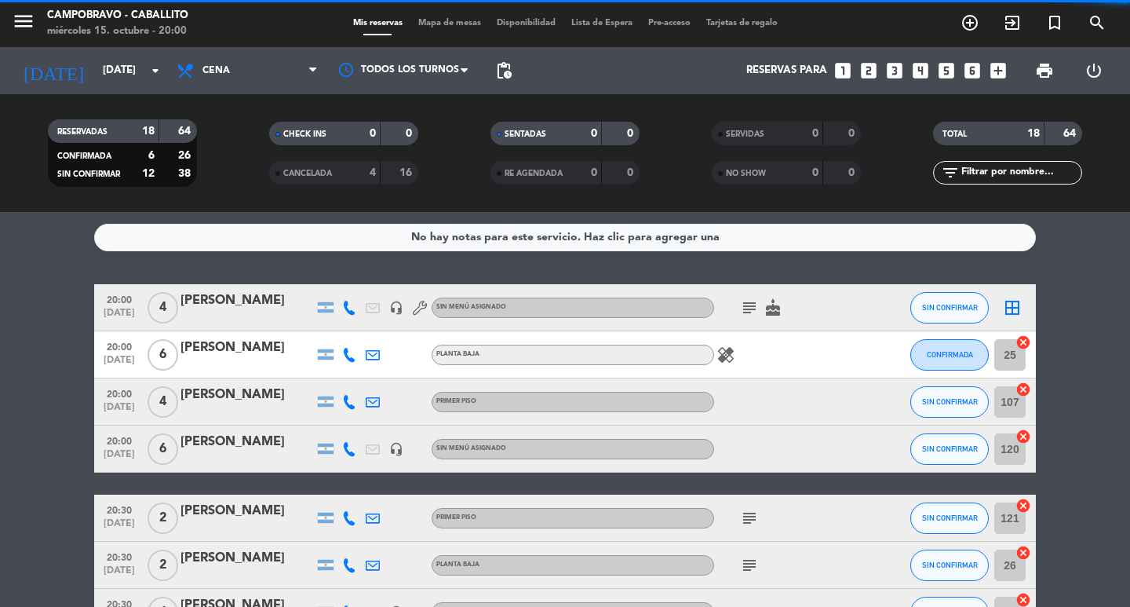
scroll to position [314, 0]
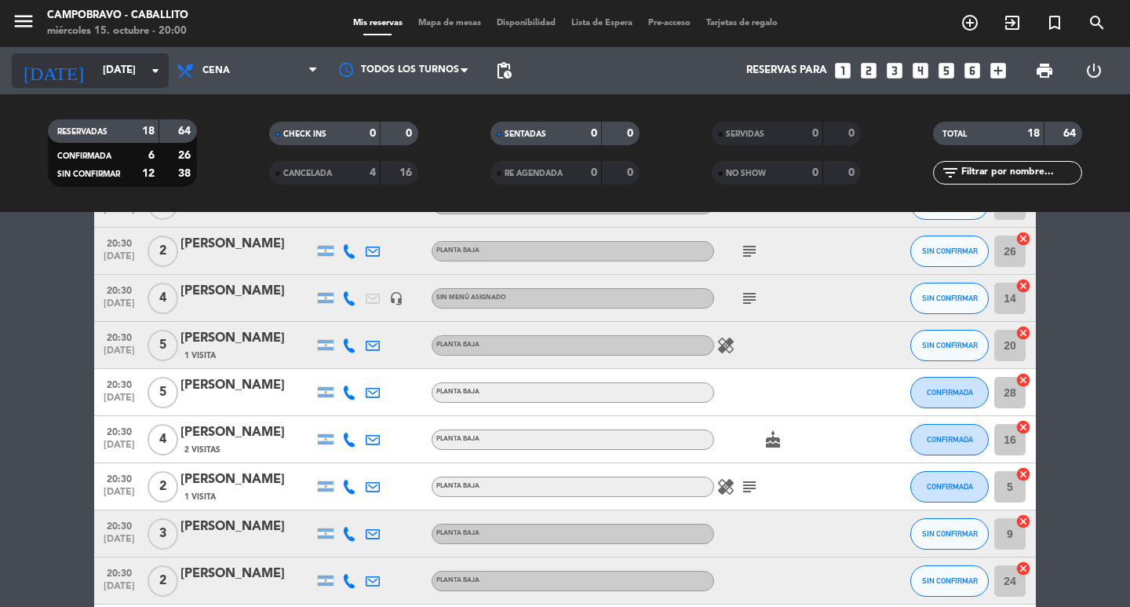
click at [111, 62] on input "[DATE]" at bounding box center [164, 71] width 138 height 28
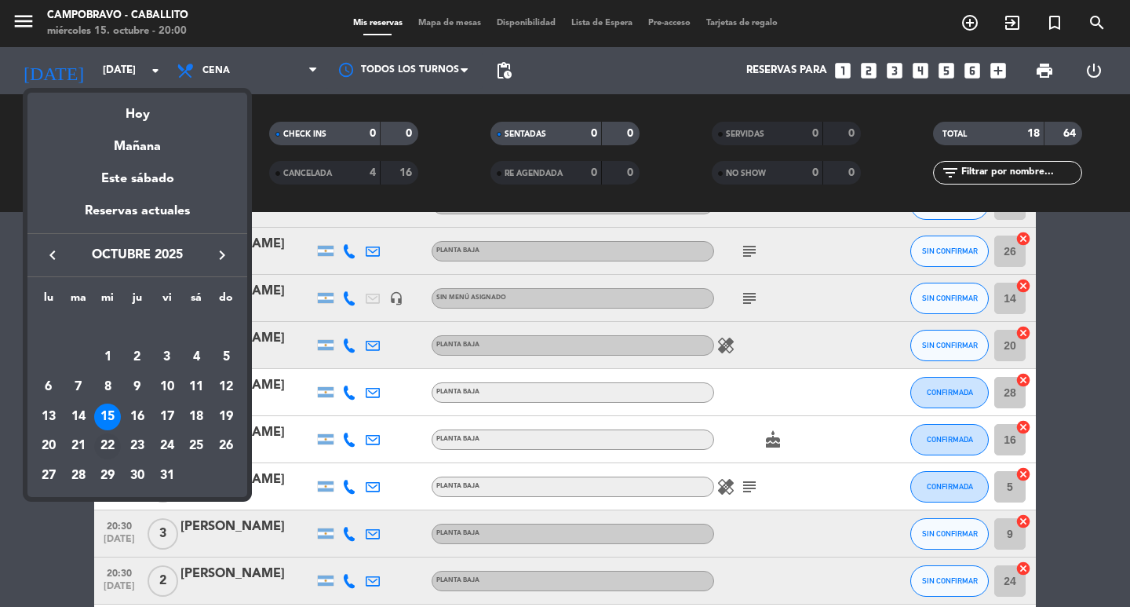
click at [108, 442] on div "22" at bounding box center [107, 446] width 27 height 27
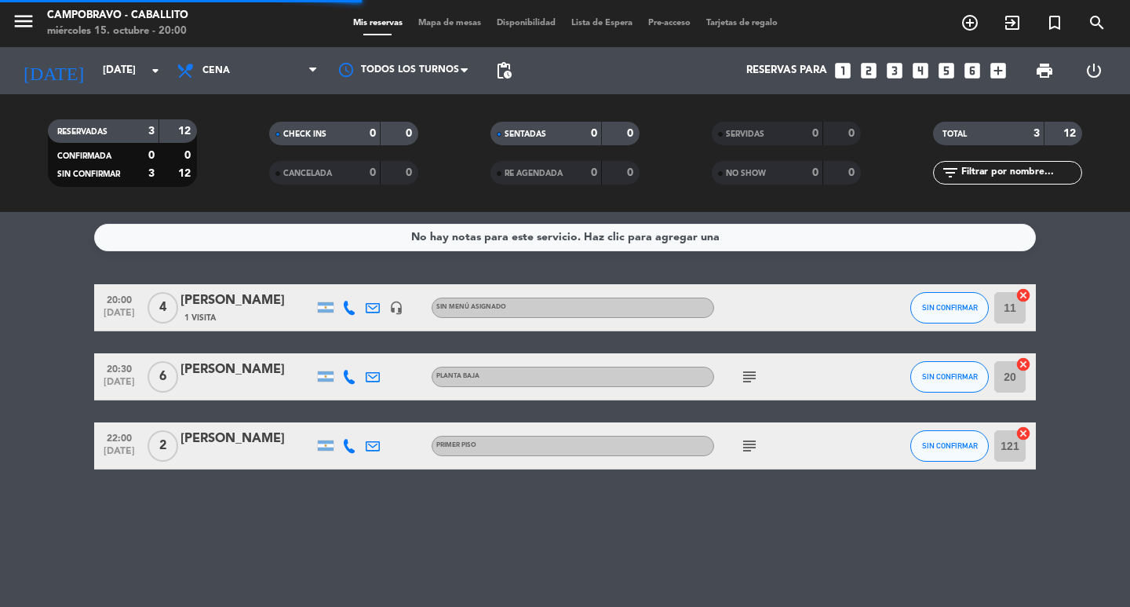
scroll to position [0, 0]
click at [257, 311] on div "1 Visita" at bounding box center [246, 317] width 133 height 13
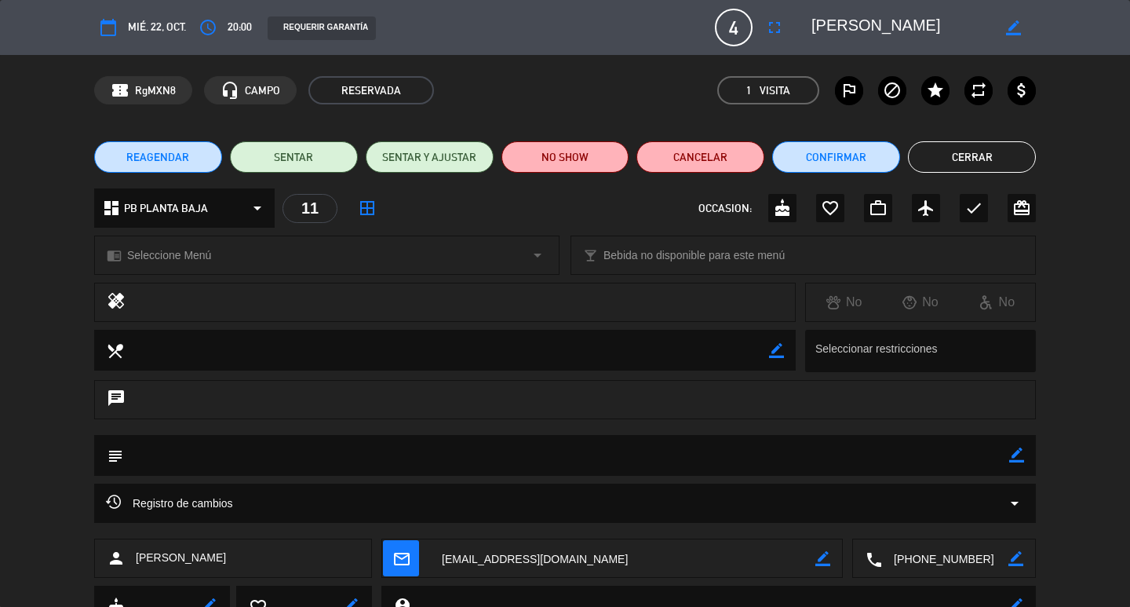
click at [217, 206] on div "dashboard PB PLANTA BAJA arrow_drop_down" at bounding box center [184, 207] width 180 height 39
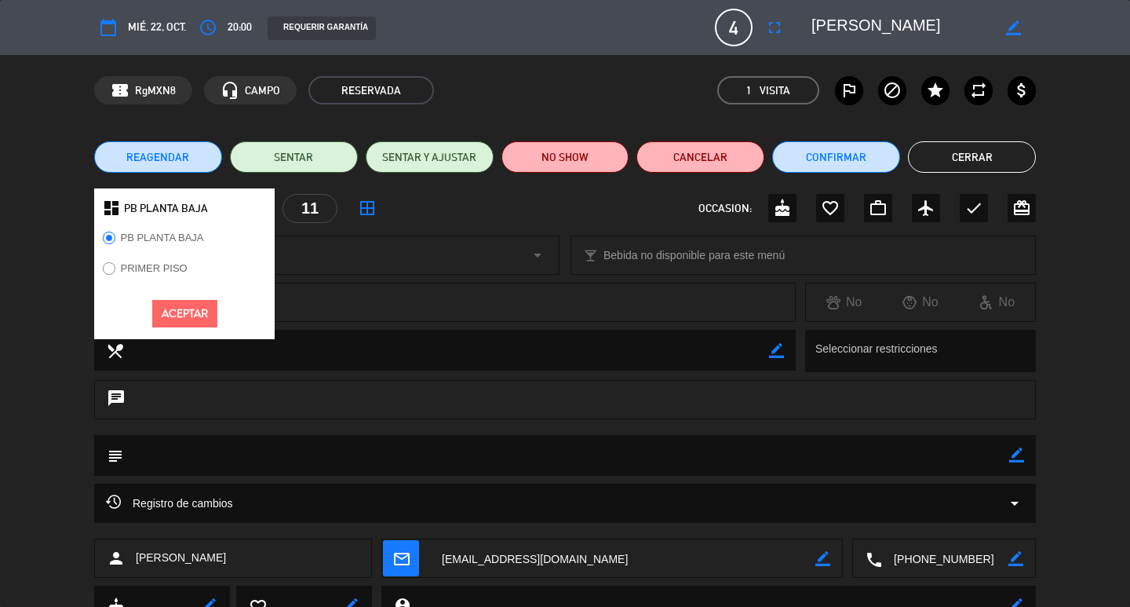
click at [147, 267] on label "PRIMER PISO" at bounding box center [154, 268] width 67 height 10
click at [188, 304] on button "Aceptar" at bounding box center [184, 313] width 65 height 27
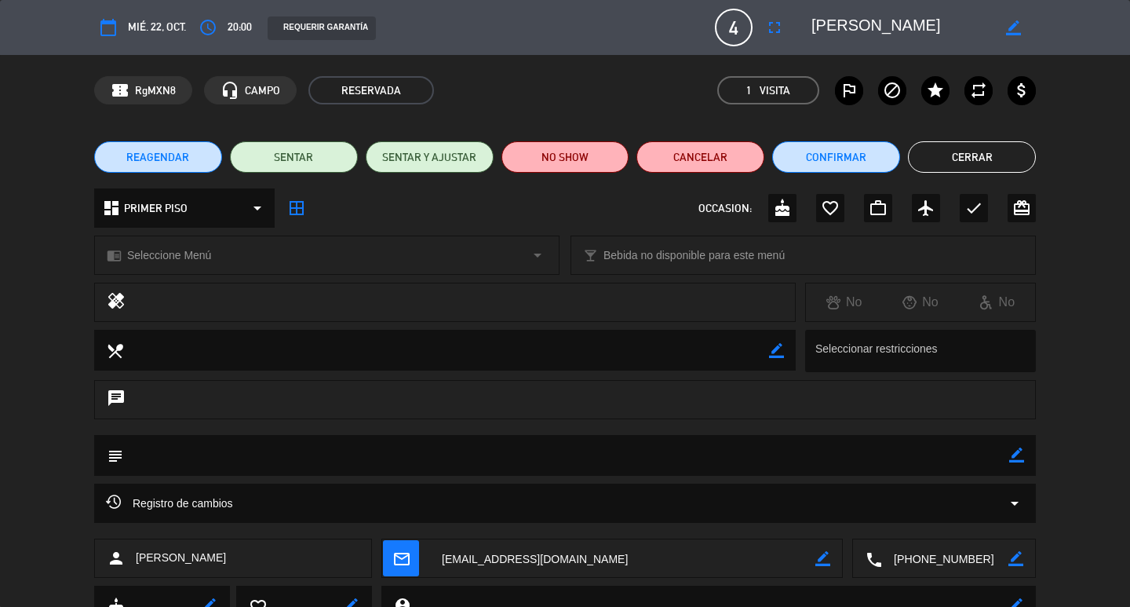
click at [959, 155] on button "Cerrar" at bounding box center [972, 156] width 128 height 31
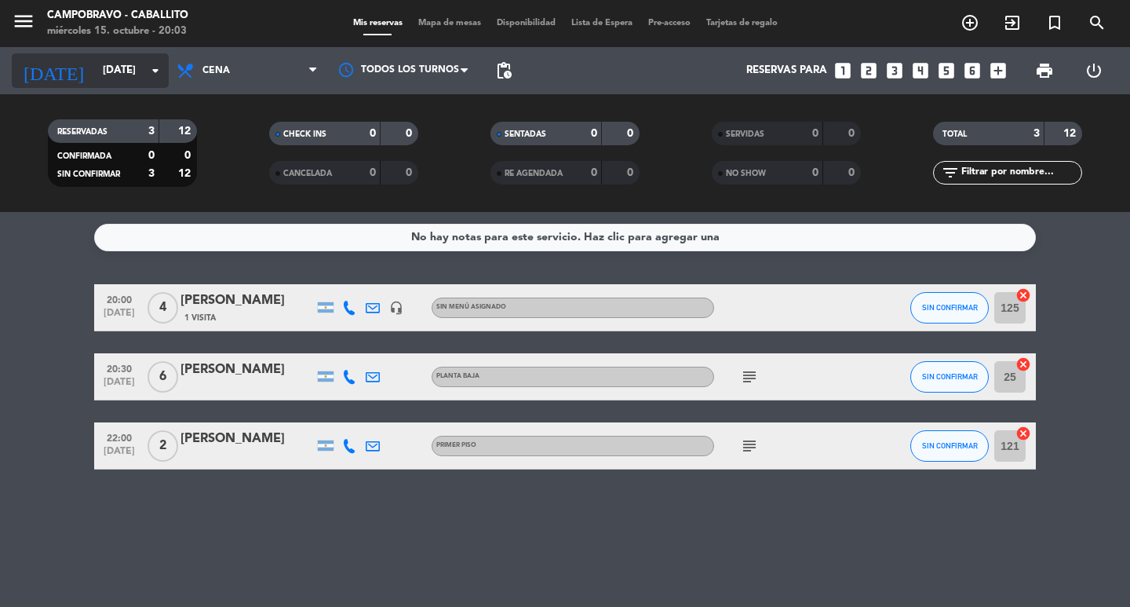
click at [142, 68] on input "[DATE]" at bounding box center [164, 71] width 138 height 28
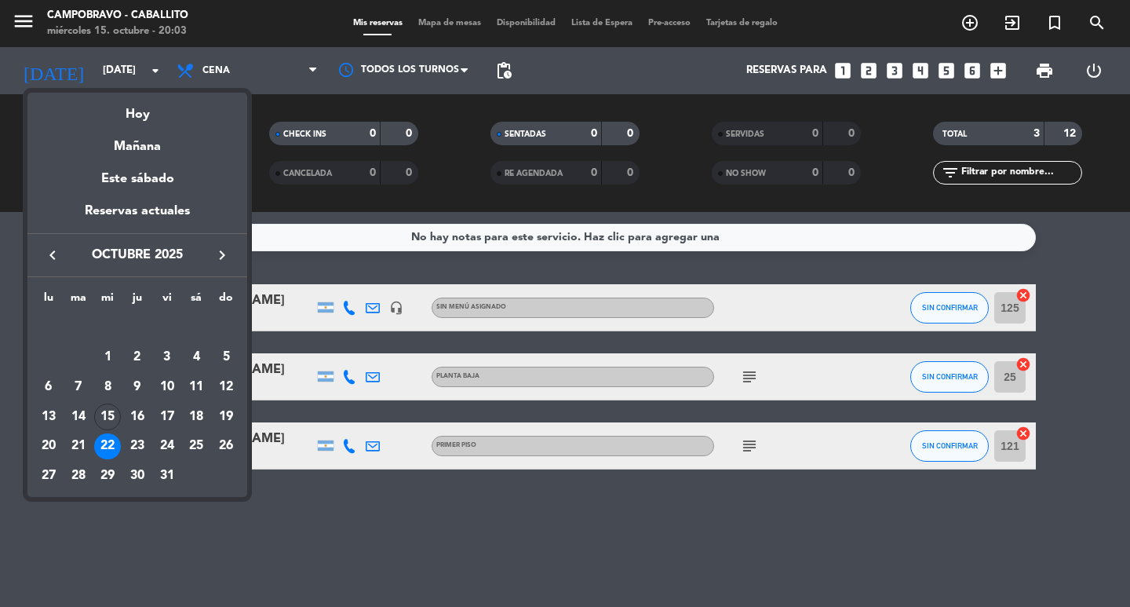
click at [227, 416] on div "19" at bounding box center [226, 416] width 27 height 27
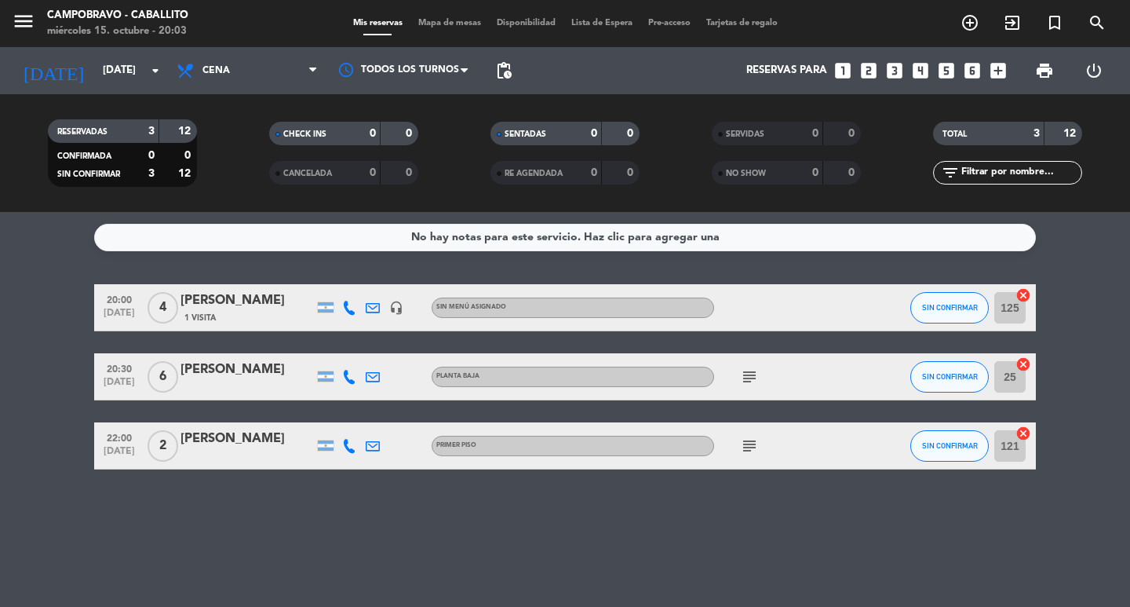
type input "[DATE]"
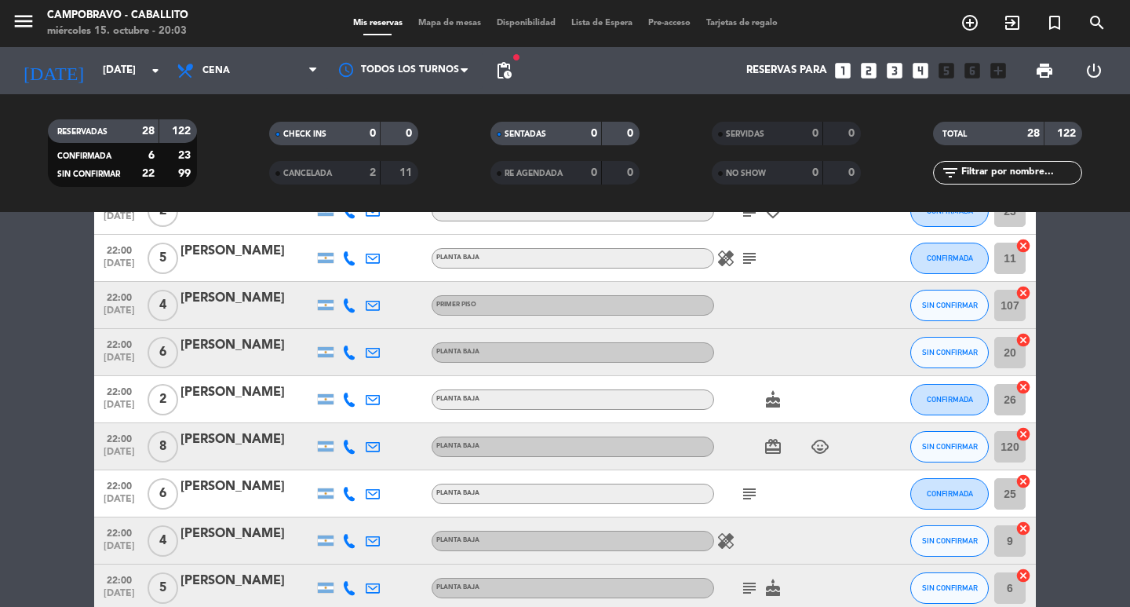
scroll to position [1118, 0]
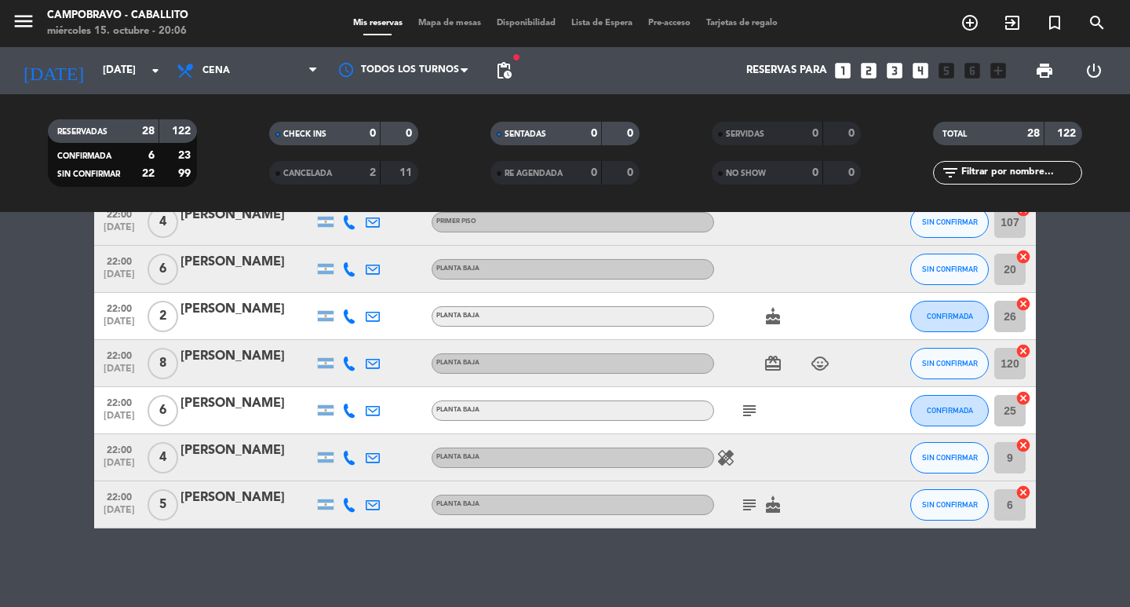
click at [494, 75] on span "pending_actions" at bounding box center [503, 70] width 31 height 31
click at [515, 74] on span "pending_actions" at bounding box center [503, 70] width 31 height 31
click at [509, 71] on span "pending_actions" at bounding box center [503, 70] width 19 height 19
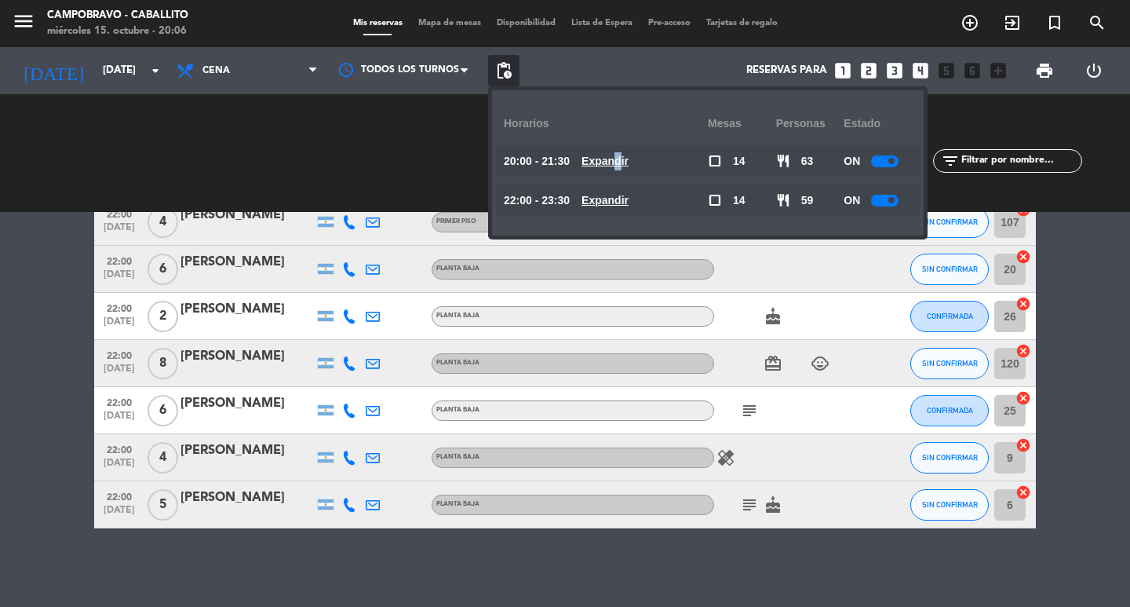
click at [629, 155] on u "Expandir" at bounding box center [604, 161] width 47 height 13
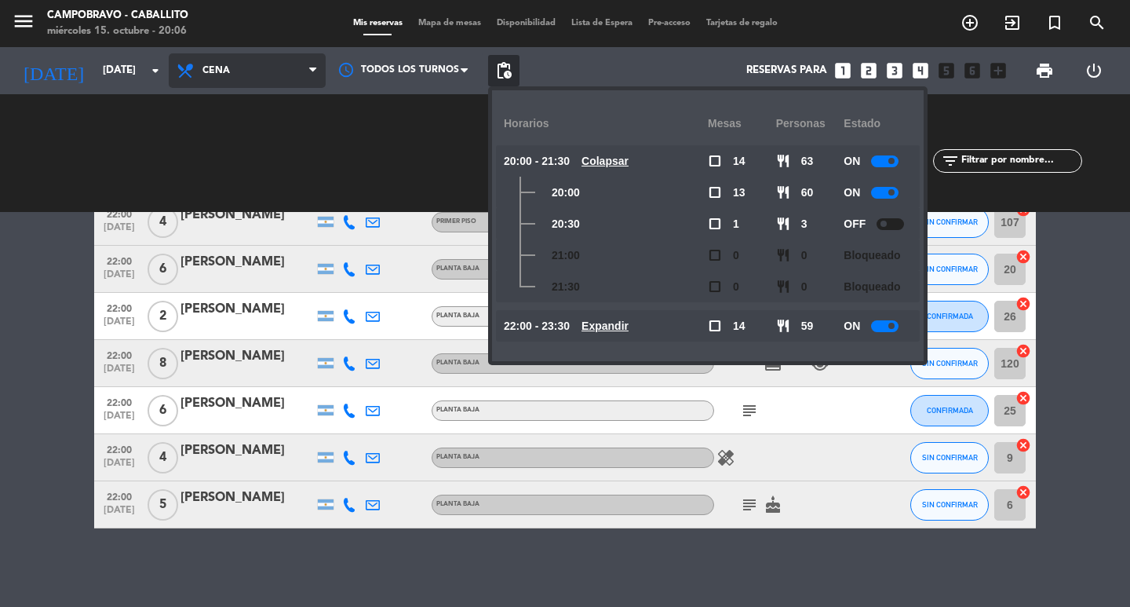
click at [259, 71] on span "Cena" at bounding box center [247, 70] width 157 height 35
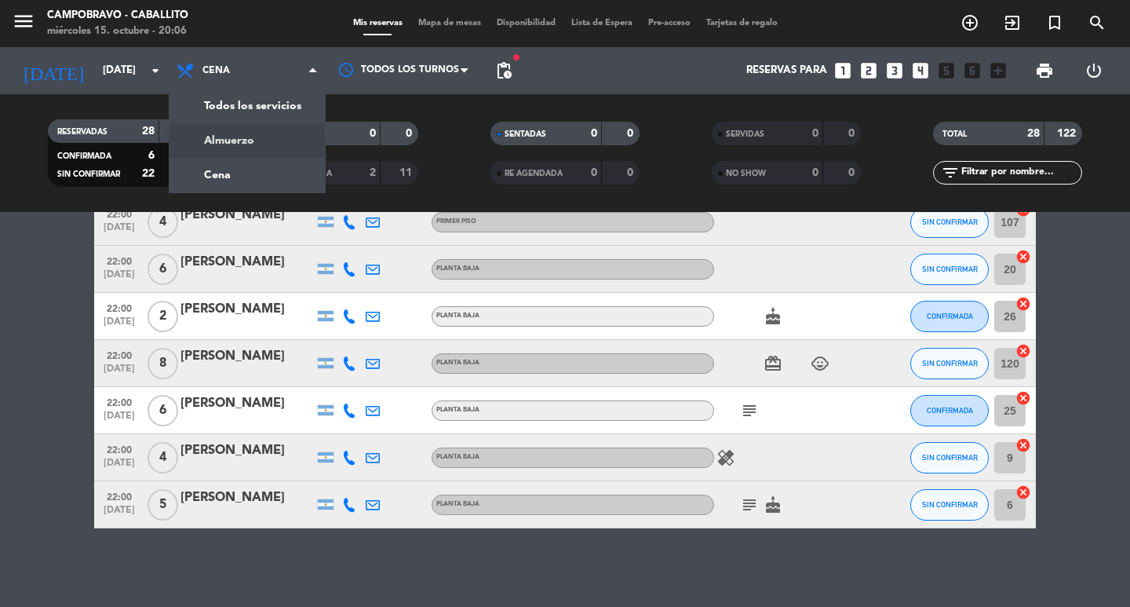
click at [242, 131] on div "menu Campobravo - caballito [DATE] 15. octubre - 20:06 Mis reservas Mapa de mes…" at bounding box center [565, 106] width 1130 height 212
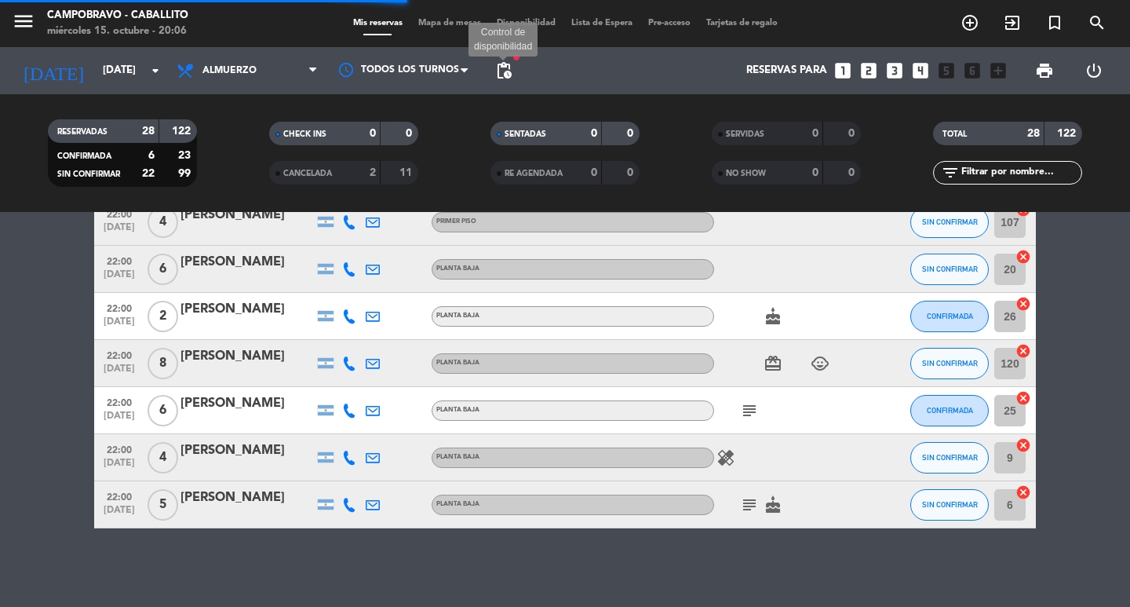
click at [509, 63] on span "pending_actions" at bounding box center [503, 70] width 19 height 19
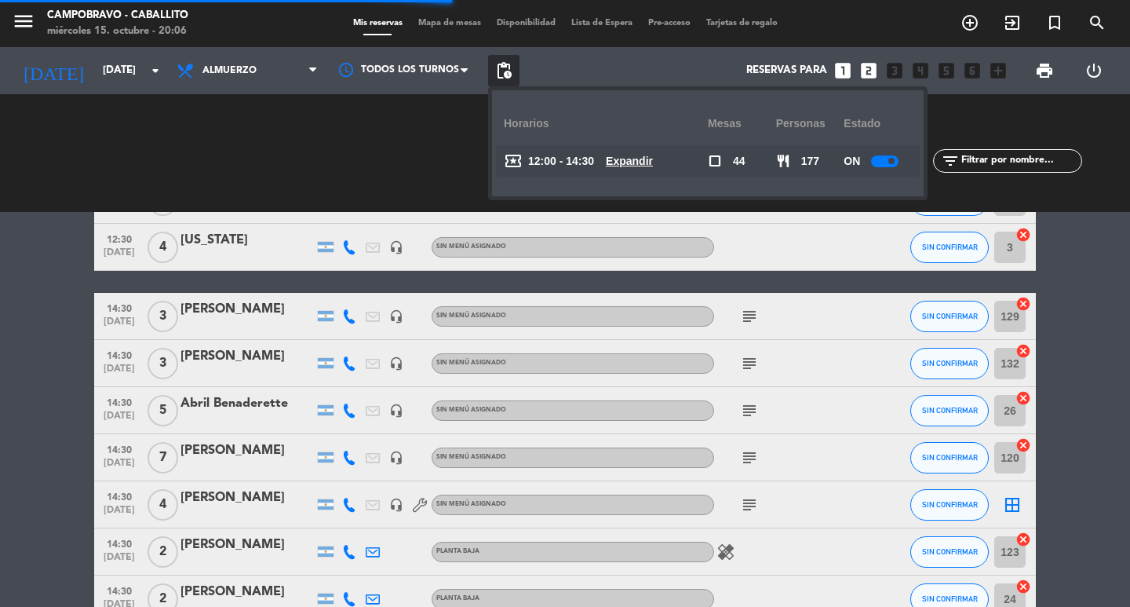
click at [632, 159] on u "Expandir" at bounding box center [629, 161] width 47 height 13
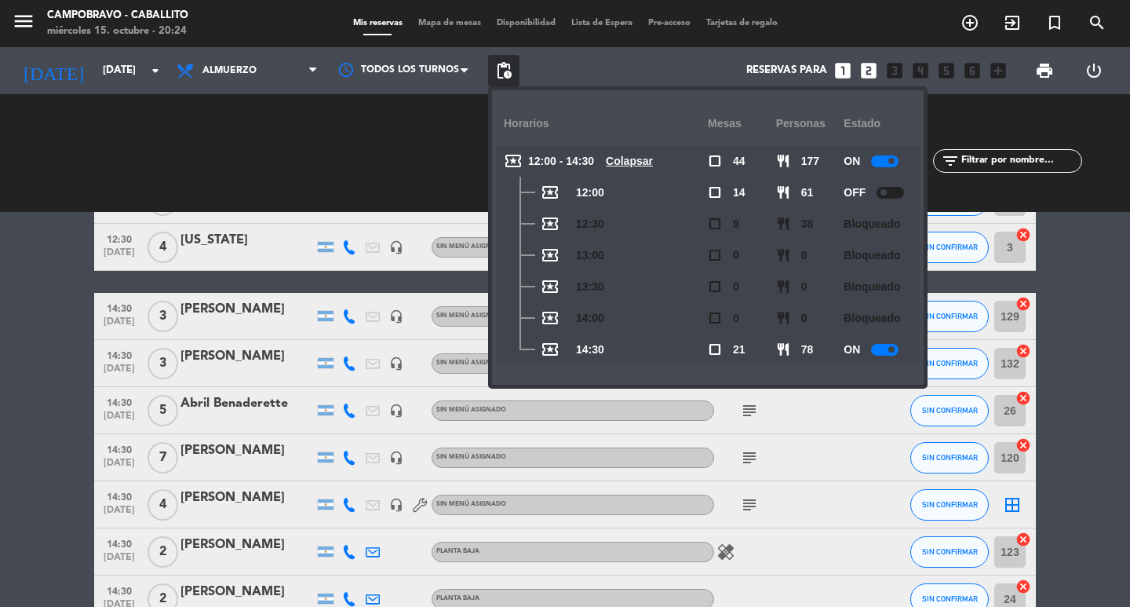
click at [1096, 235] on bookings-row "12:00 [DATE] 5 [PERSON_NAME] Di [PERSON_NAME] headset_mic Sin menú asignado sub…" at bounding box center [565, 224] width 1130 height 2116
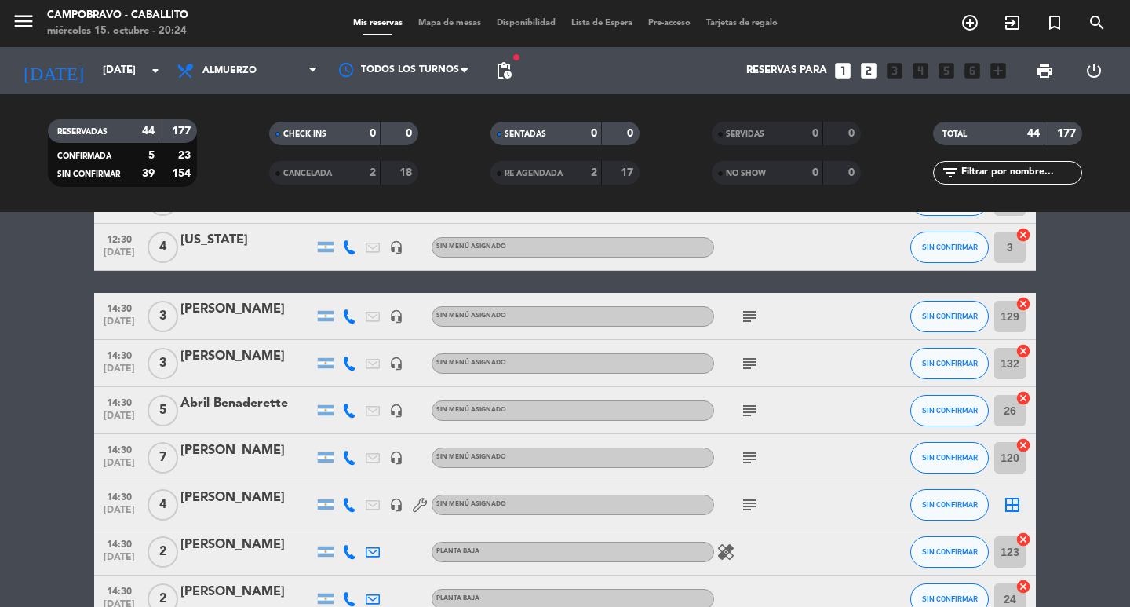
click at [875, 69] on icon "looks_two" at bounding box center [868, 70] width 20 height 20
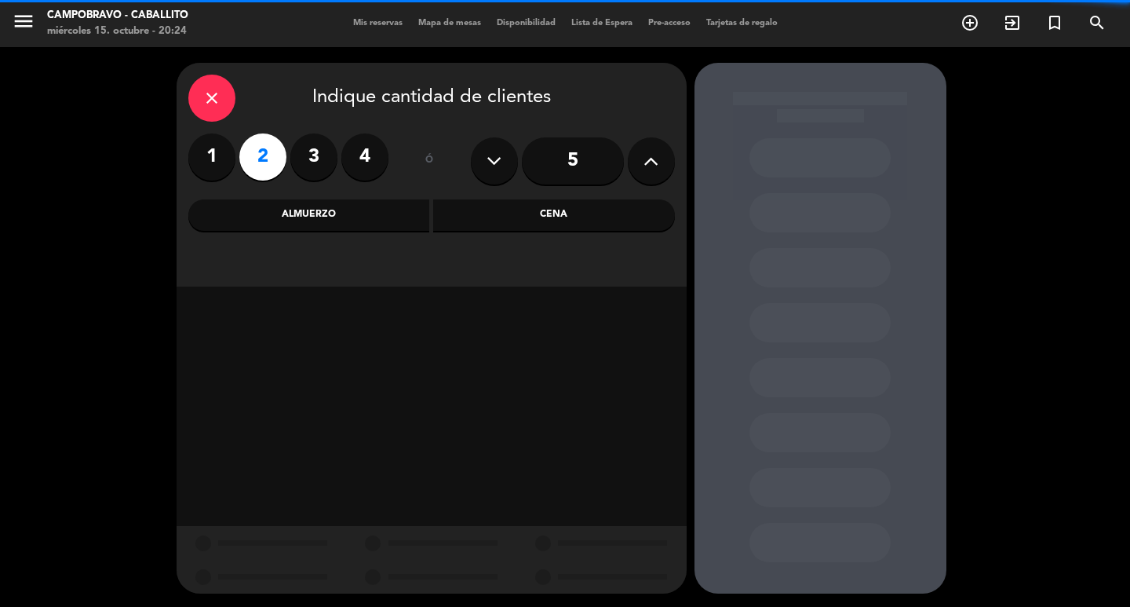
drag, startPoint x: 585, startPoint y: 155, endPoint x: 503, endPoint y: 228, distance: 109.5
click at [586, 155] on input "5" at bounding box center [573, 160] width 102 height 47
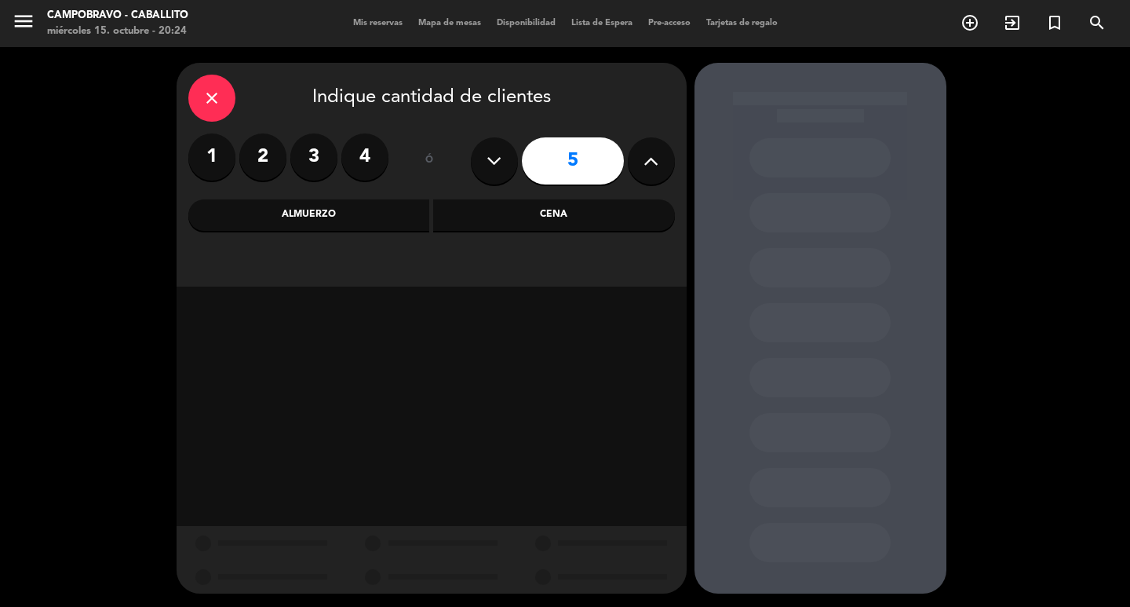
click at [381, 221] on div "Almuerzo" at bounding box center [309, 214] width 242 height 31
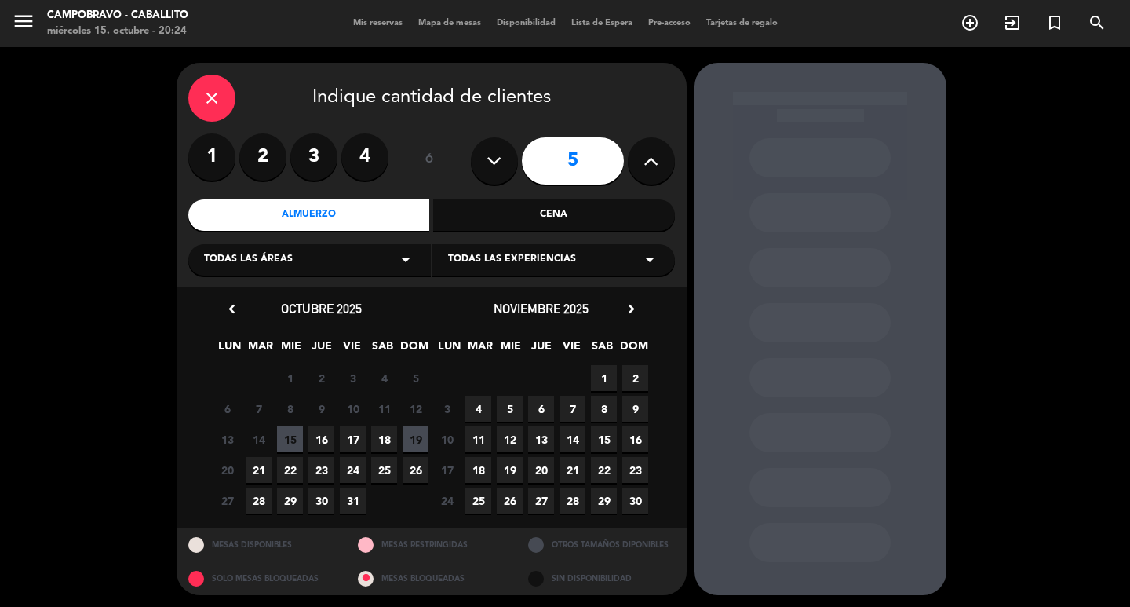
click at [411, 433] on span "19" at bounding box center [416, 439] width 26 height 26
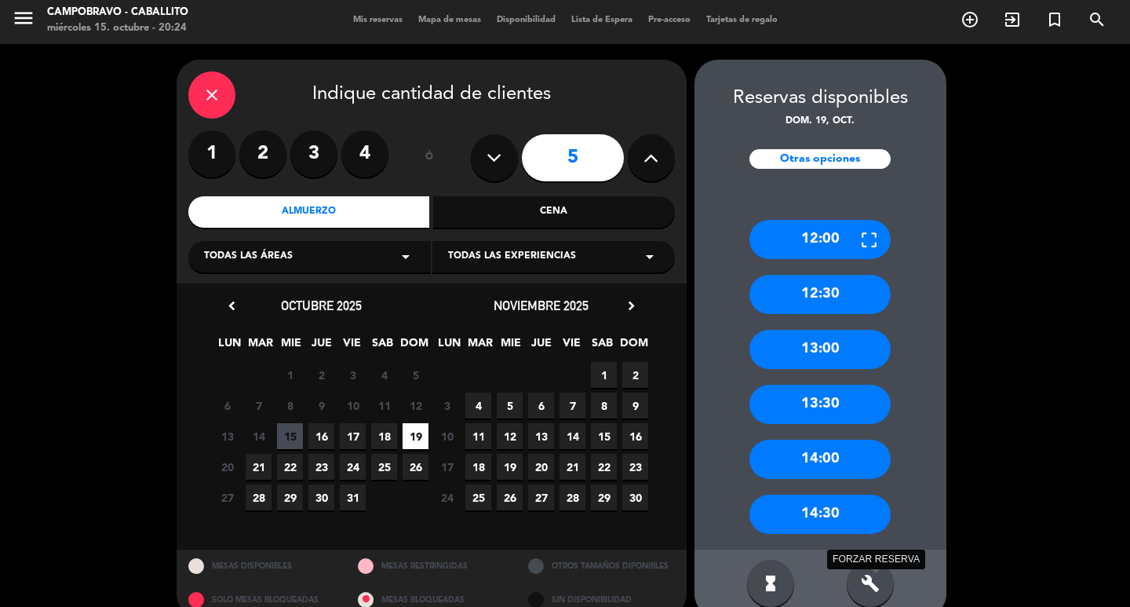
click at [866, 576] on icon "build" at bounding box center [870, 583] width 19 height 19
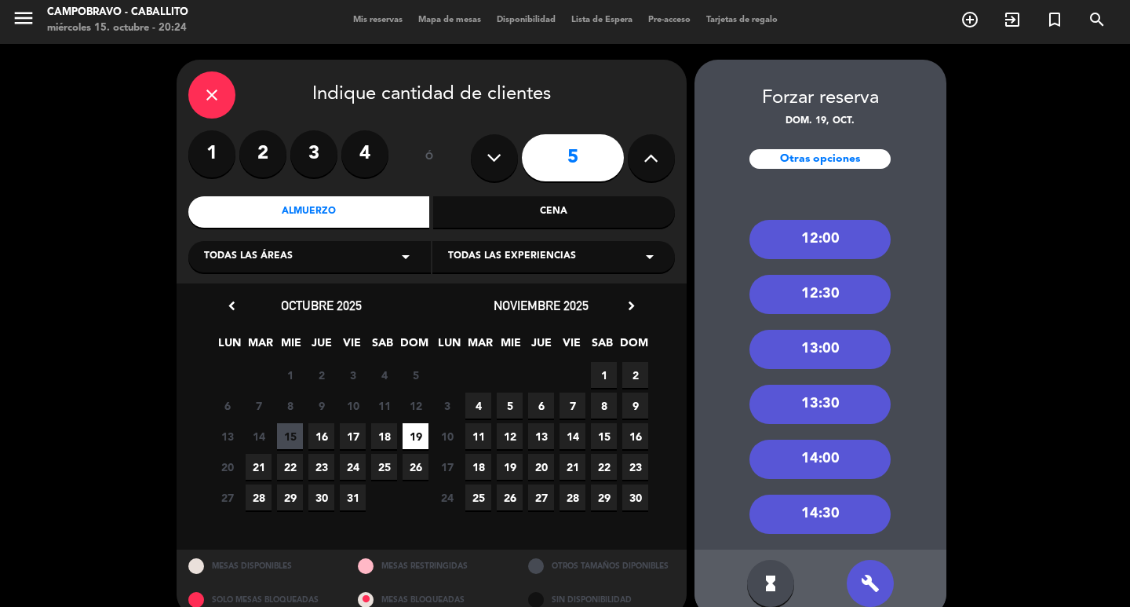
drag, startPoint x: 749, startPoint y: 602, endPoint x: 759, endPoint y: 595, distance: 12.4
click at [753, 600] on div "hourglass_full build" at bounding box center [820, 582] width 252 height 67
click at [759, 594] on div "hourglass_full" at bounding box center [770, 583] width 47 height 47
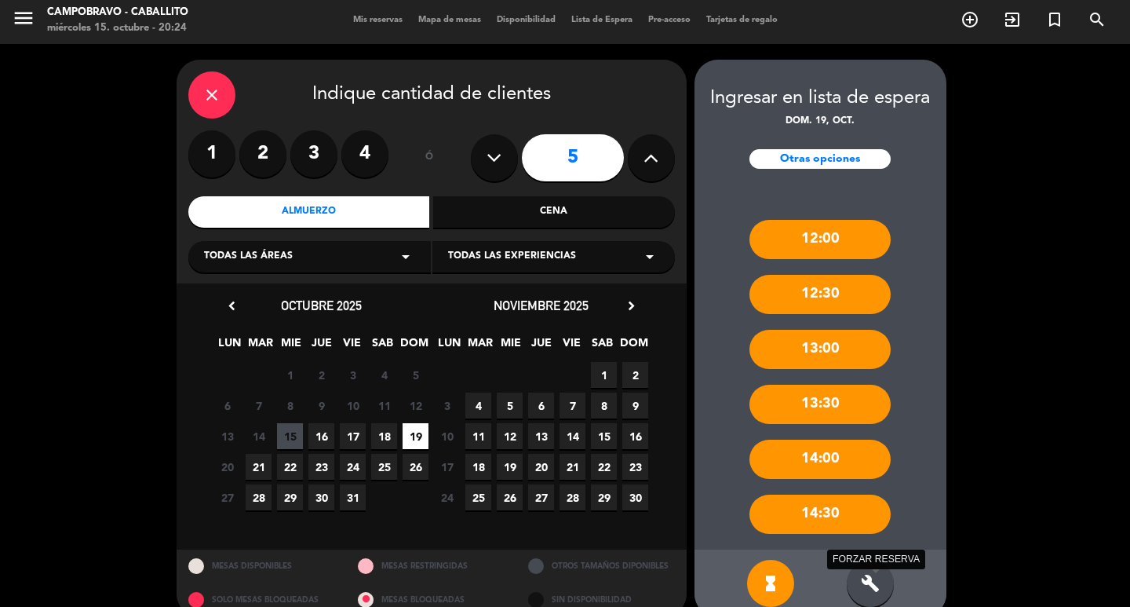
click at [869, 577] on icon "build" at bounding box center [870, 583] width 19 height 19
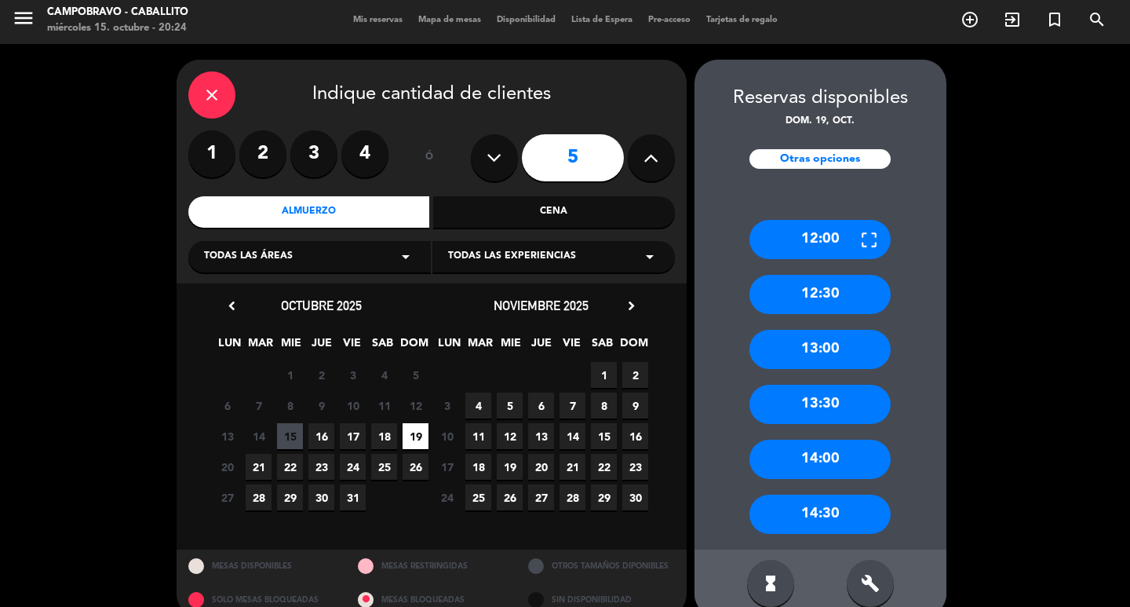
click at [839, 516] on div "14:30" at bounding box center [819, 513] width 141 height 39
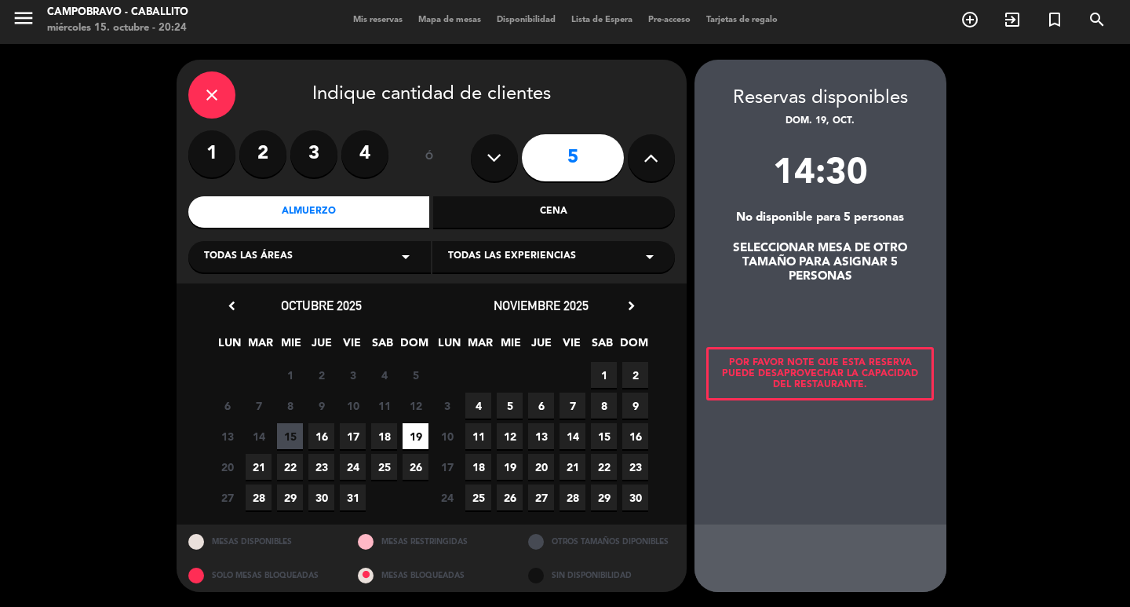
click at [844, 362] on div "Por favor note que esta reserva puede desaprovechar la capacidad del restaurant…" at bounding box center [820, 373] width 228 height 53
drag, startPoint x: 872, startPoint y: 414, endPoint x: 894, endPoint y: 418, distance: 22.3
click at [894, 418] on div "14:30 No disponible para 5 personas SELECCIONAR MESA DE OTRO TAMAÑO PARA ASIGNA…" at bounding box center [820, 327] width 252 height 364
click at [831, 349] on div "Por favor note que esta reserva puede desaprovechar la capacidad del restaurant…" at bounding box center [820, 373] width 228 height 53
click at [842, 245] on div "SELECCIONAR MESA DE OTRO TAMAÑO PARA ASIGNAR 5 PERSONAS" at bounding box center [820, 263] width 252 height 42
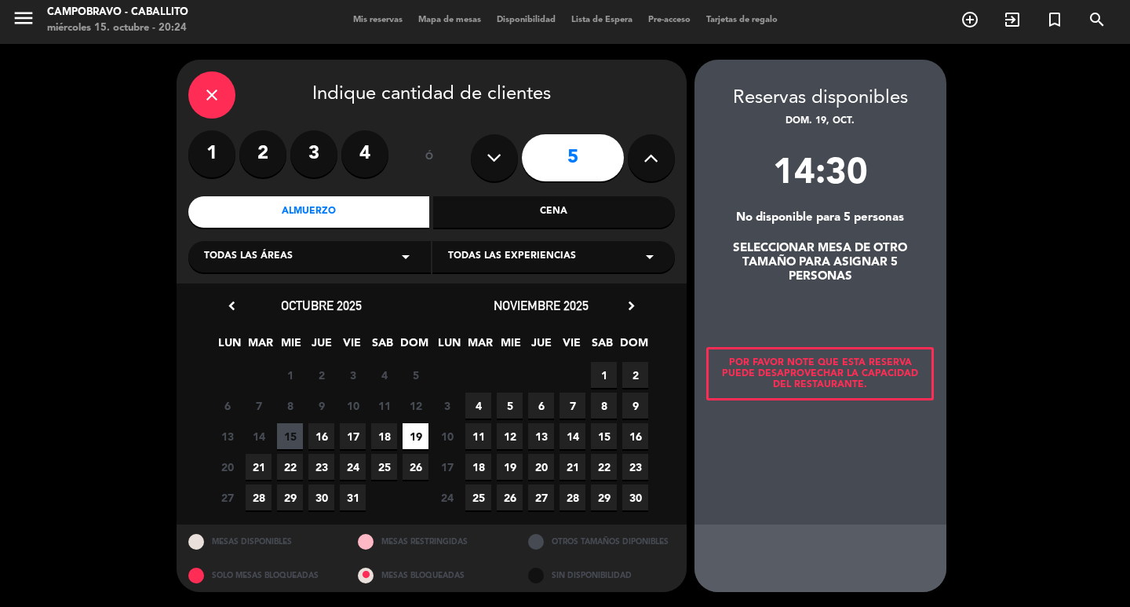
click at [851, 286] on div at bounding box center [820, 315] width 252 height 63
click at [411, 437] on span "19" at bounding box center [416, 436] width 26 height 26
drag, startPoint x: 888, startPoint y: 492, endPoint x: 845, endPoint y: 536, distance: 61.6
click at [869, 517] on div "14:30 No disponible para 5 personas SELECCIONAR MESA DE OTRO TAMAÑO PARA ASIGNA…" at bounding box center [820, 327] width 252 height 396
click at [825, 563] on div at bounding box center [820, 557] width 252 height 67
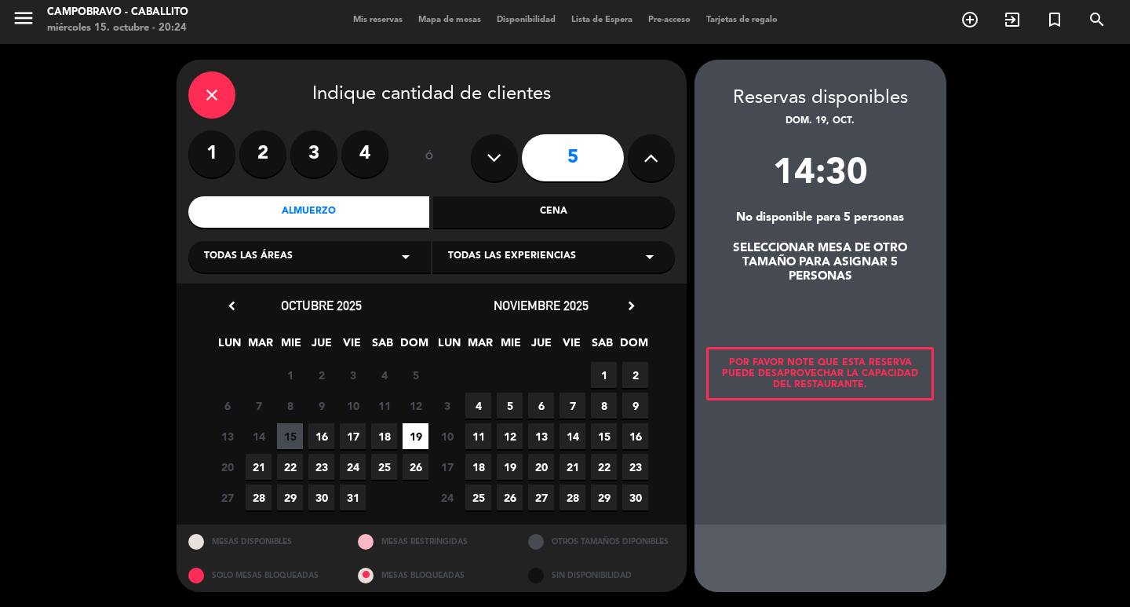
drag, startPoint x: 421, startPoint y: 459, endPoint x: 421, endPoint y: 446, distance: 13.3
click at [421, 460] on span "26" at bounding box center [416, 467] width 26 height 26
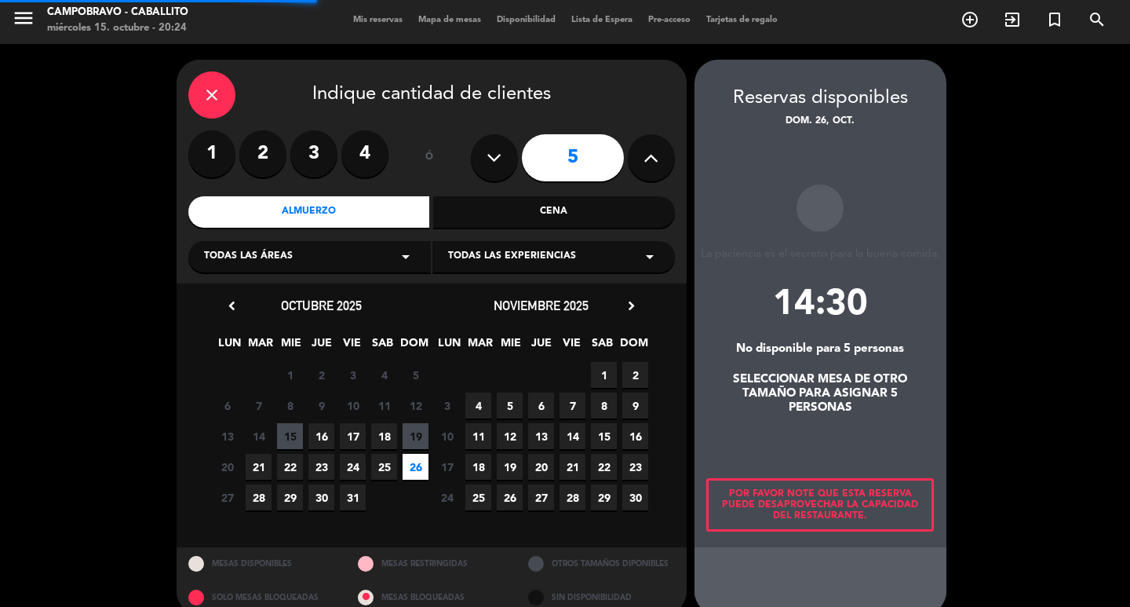
click at [421, 441] on span "19" at bounding box center [416, 436] width 26 height 26
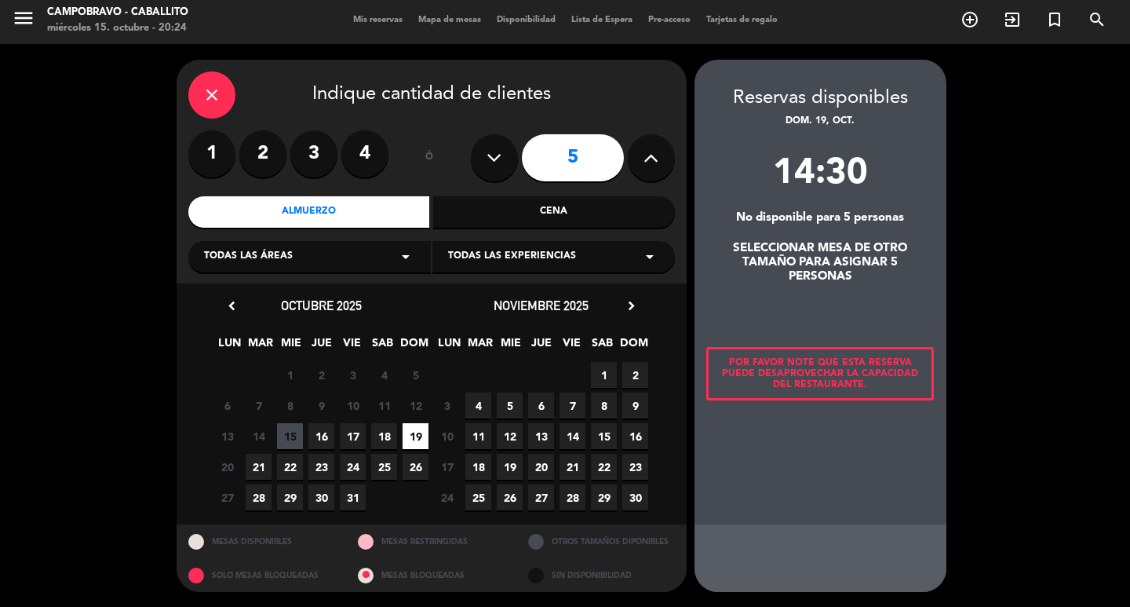
click at [510, 193] on div "close Indique cantidad de clientes 1 2 3 4 ó 5 Almuerzo Cena Todas las áreas ar…" at bounding box center [432, 172] width 510 height 224
click at [580, 167] on input "5" at bounding box center [573, 157] width 102 height 47
click at [505, 148] on button at bounding box center [494, 157] width 47 height 47
click at [567, 154] on input "5" at bounding box center [573, 157] width 102 height 47
click at [1033, 199] on div "close Indique cantidad de clientes 1 2 3 4 ó 5 Almuerzo Cena Todas las áreas ar…" at bounding box center [565, 325] width 1130 height 563
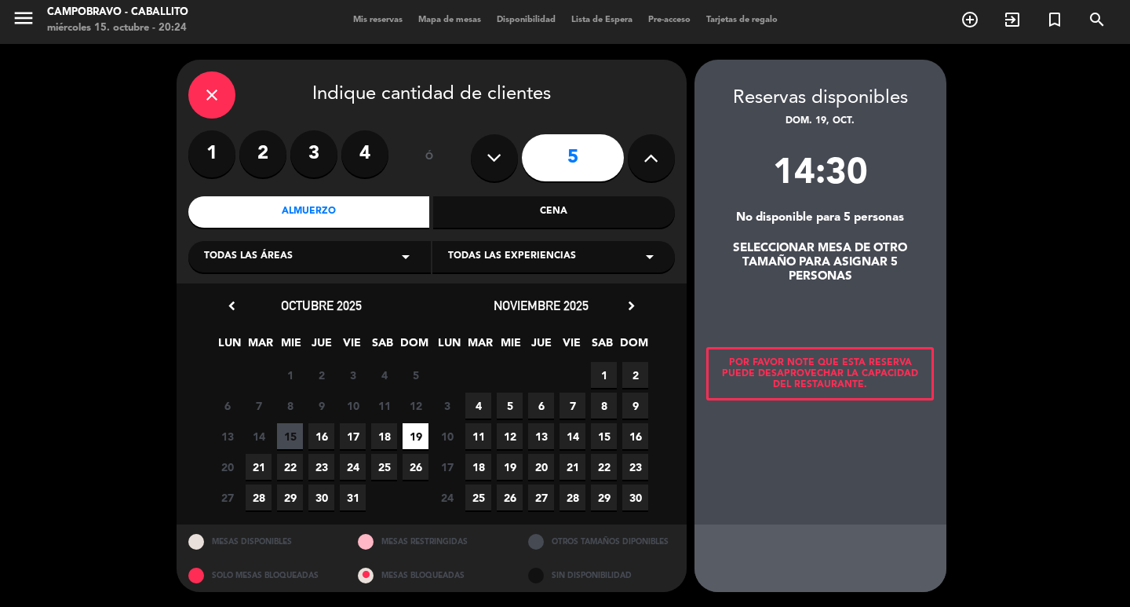
click at [222, 106] on div "close" at bounding box center [211, 94] width 47 height 47
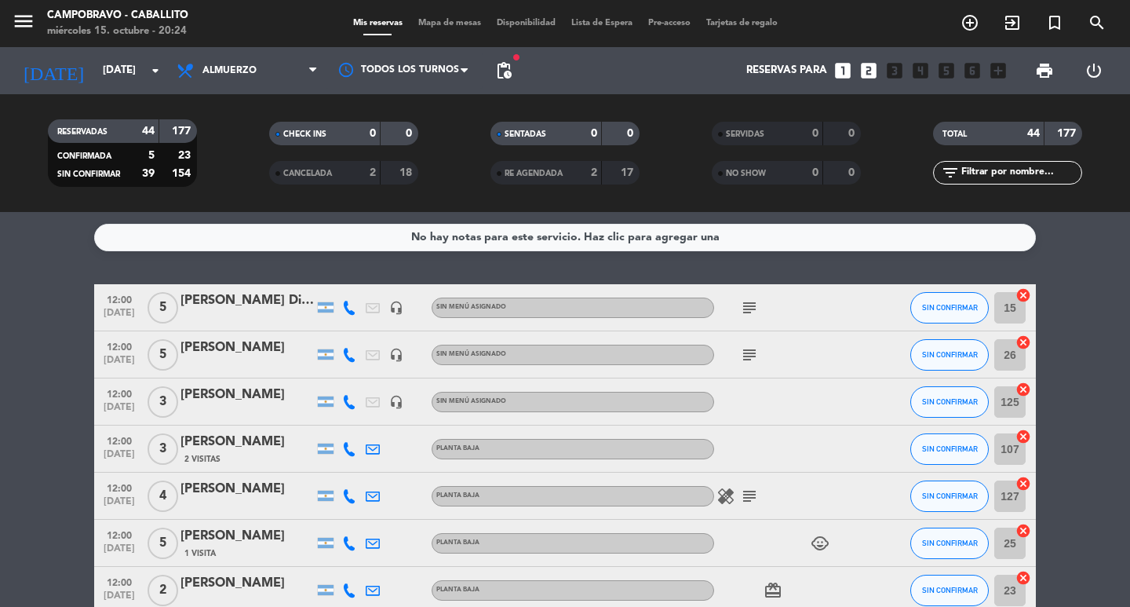
click at [873, 65] on icon "looks_two" at bounding box center [868, 70] width 20 height 20
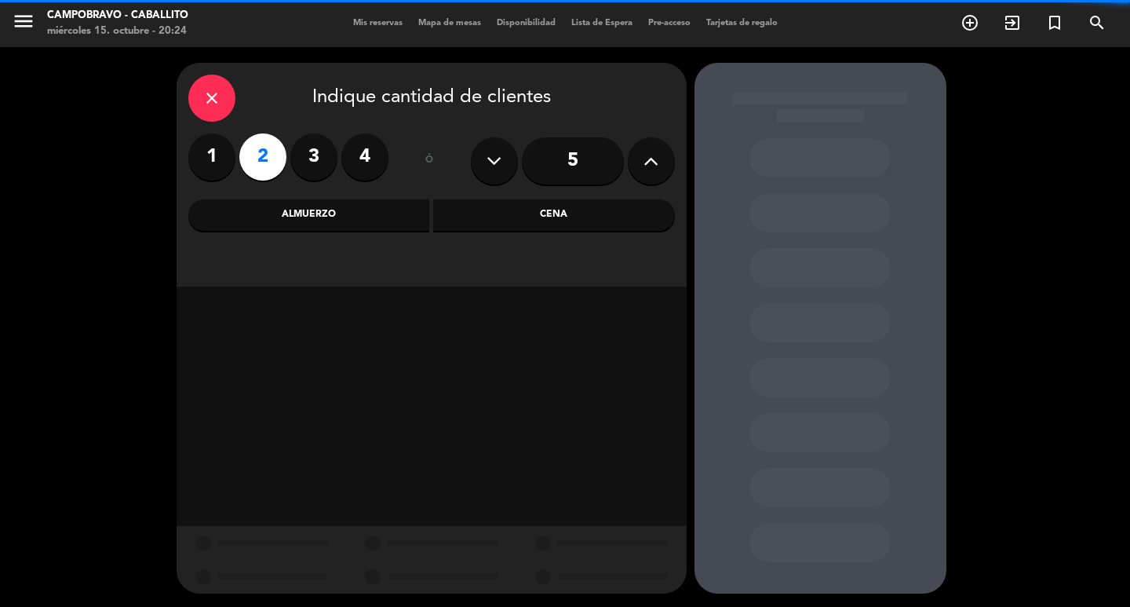
click at [574, 156] on input "5" at bounding box center [573, 160] width 102 height 47
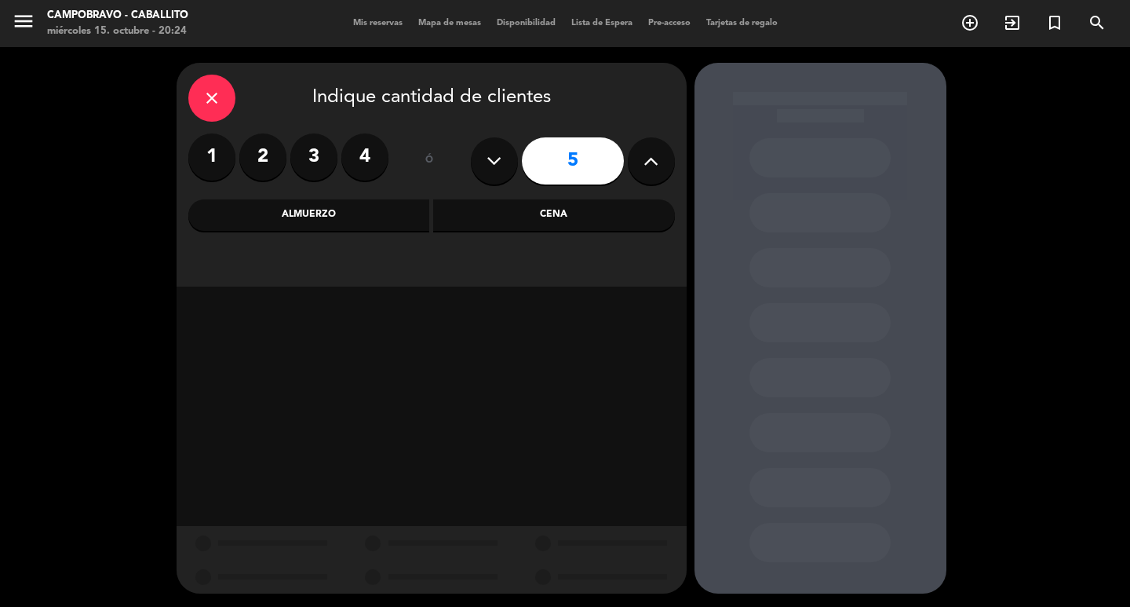
click at [417, 205] on div "Almuerzo" at bounding box center [309, 214] width 242 height 31
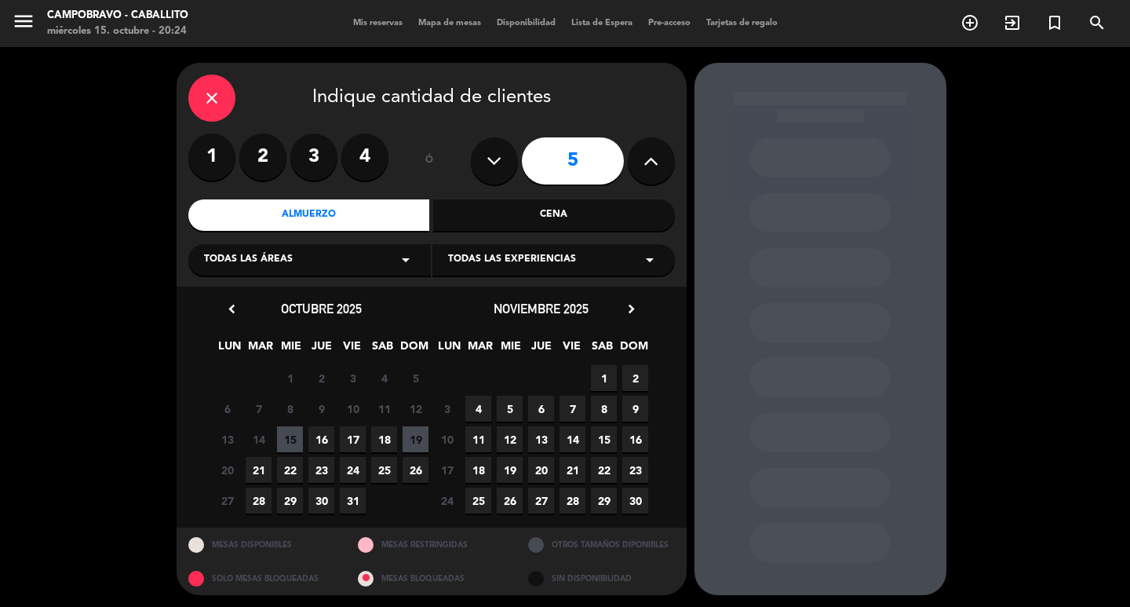
click at [421, 443] on span "19" at bounding box center [416, 439] width 26 height 26
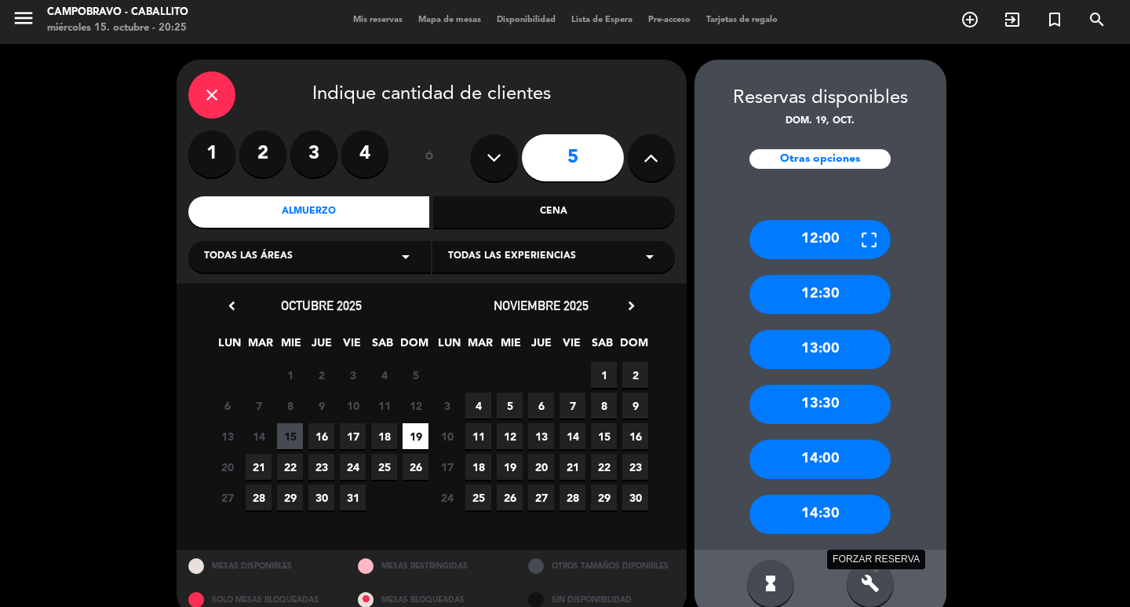
click at [870, 579] on icon "build" at bounding box center [870, 583] width 19 height 19
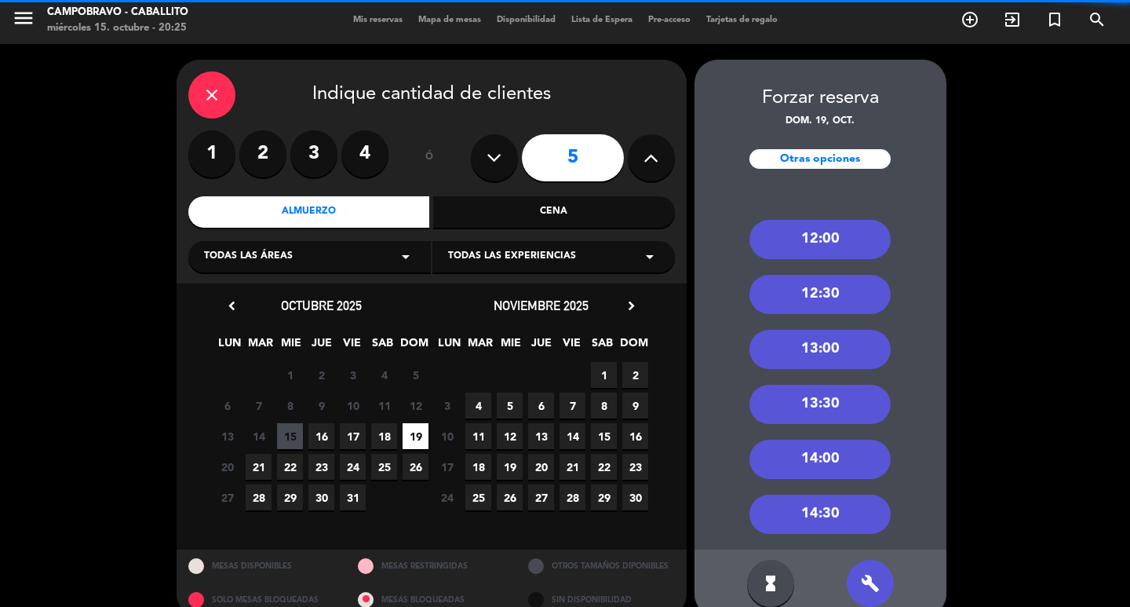
click at [844, 492] on div "12:00 12:30 13:00 13:30 14:00 14:30" at bounding box center [820, 368] width 252 height 361
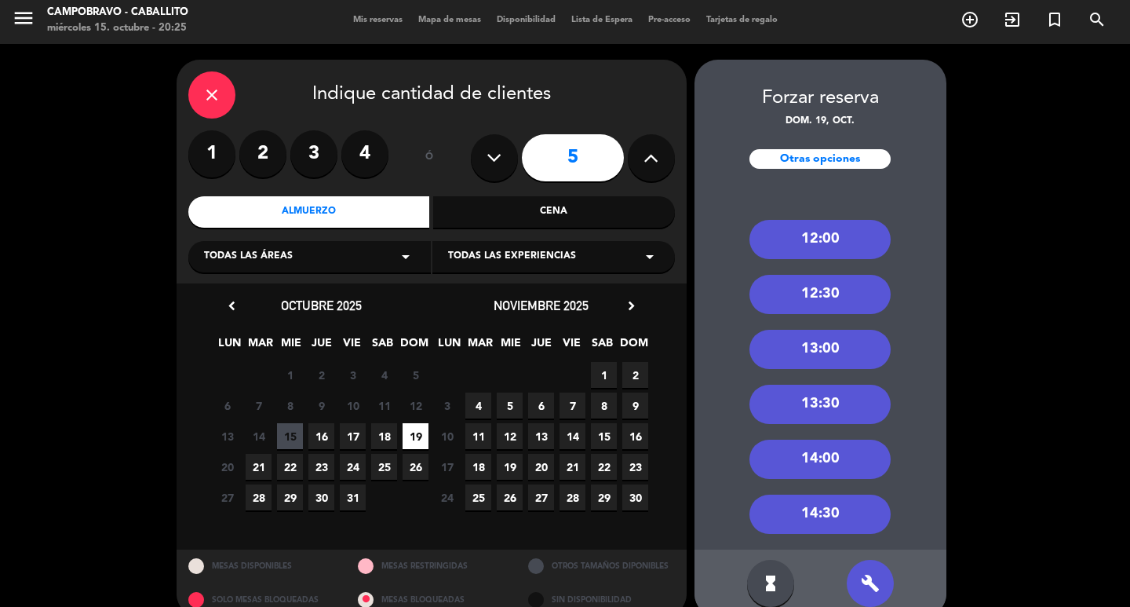
click at [843, 512] on div "14:30" at bounding box center [819, 513] width 141 height 39
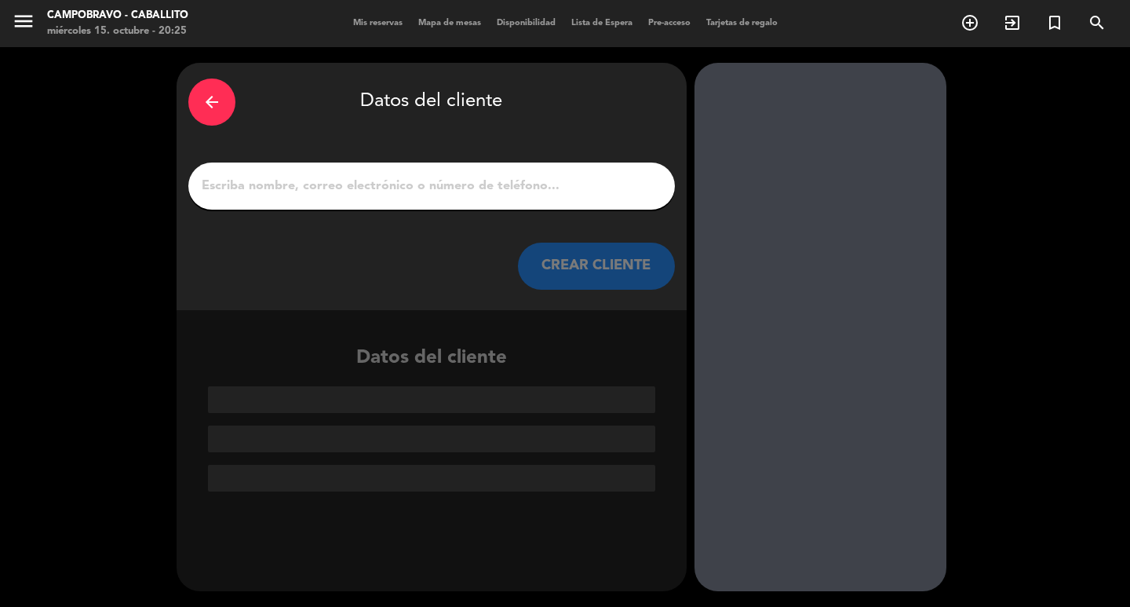
scroll to position [0, 0]
click at [523, 182] on input "1" at bounding box center [431, 186] width 463 height 22
click at [520, 182] on input "1" at bounding box center [431, 186] width 463 height 22
paste input "[PERSON_NAME]."
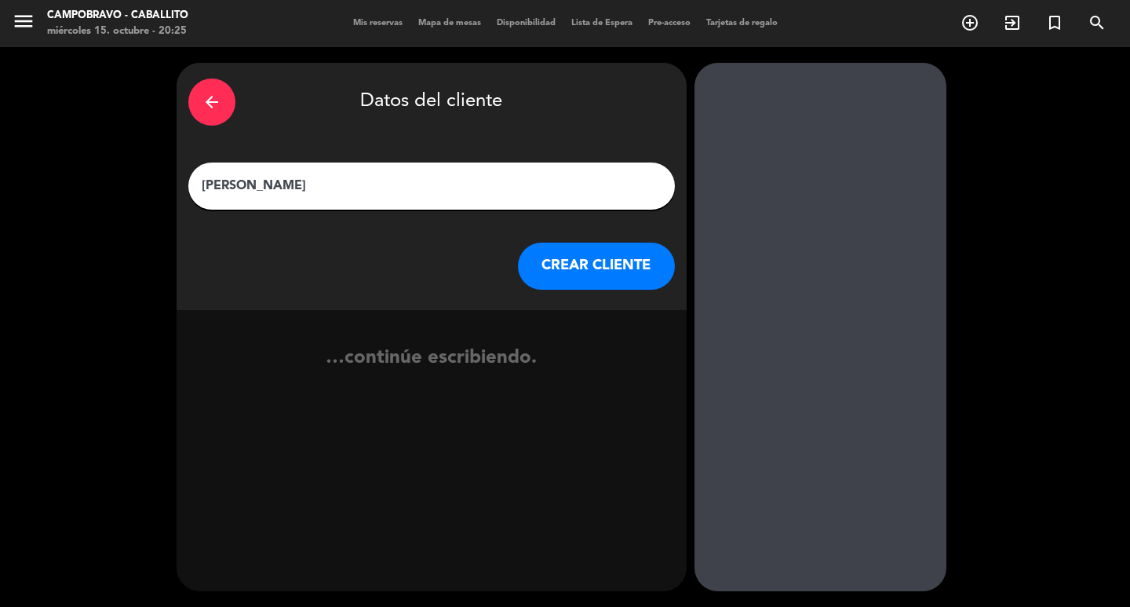
type input "[PERSON_NAME]"
click at [598, 258] on button "CREAR CLIENTE" at bounding box center [596, 265] width 157 height 47
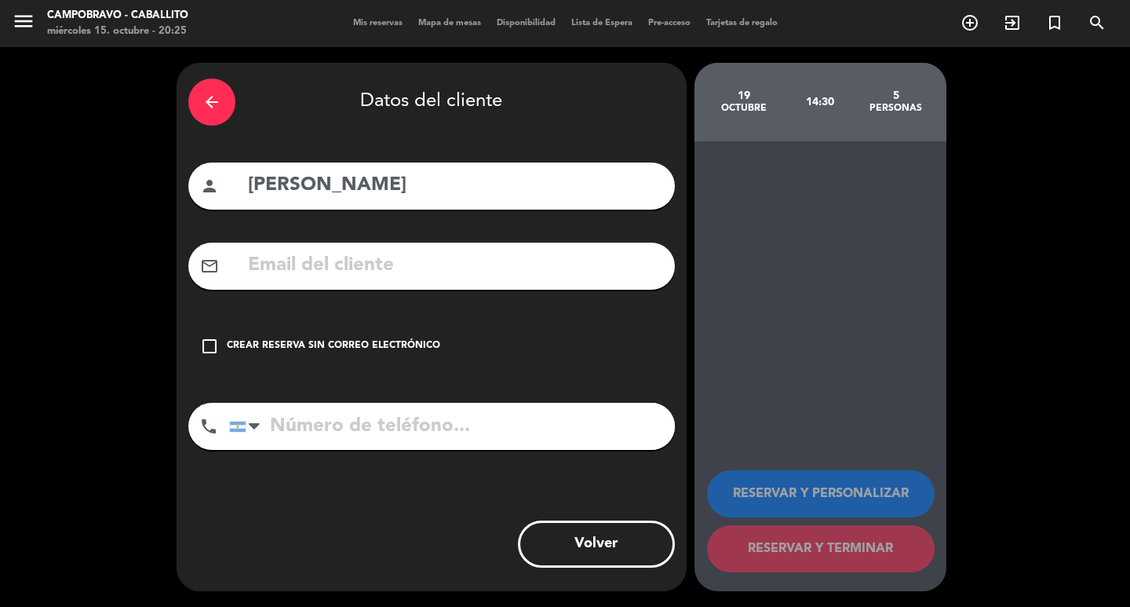
click at [399, 425] on input "tel" at bounding box center [452, 426] width 446 height 47
type input "1151563024"
click at [334, 344] on div "Crear reserva sin correo electrónico" at bounding box center [333, 346] width 213 height 16
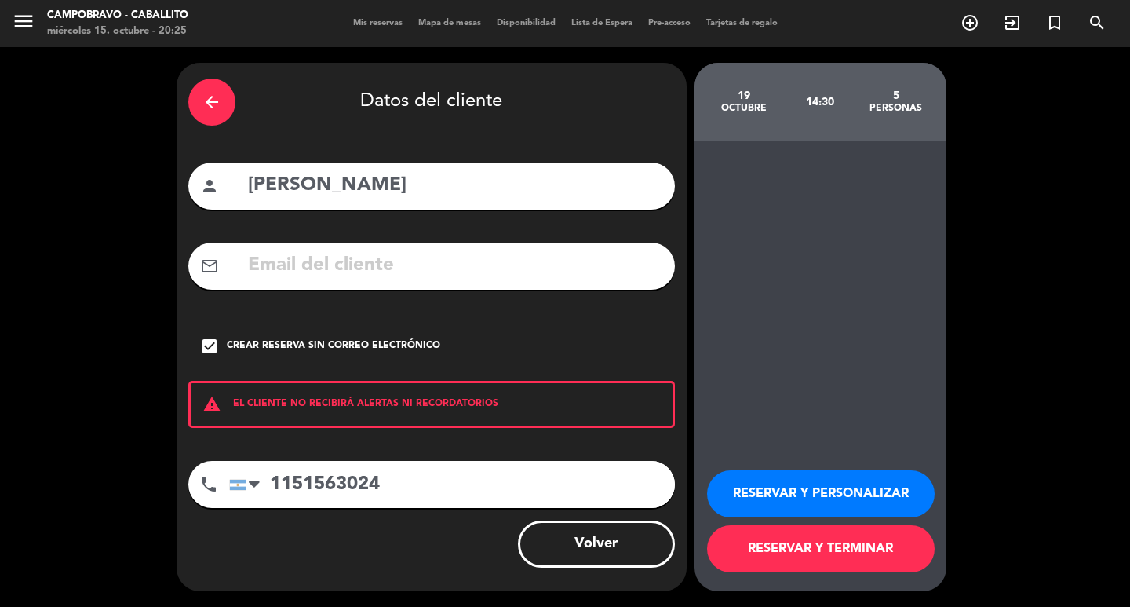
click at [874, 491] on button "RESERVAR Y PERSONALIZAR" at bounding box center [821, 493] width 228 height 47
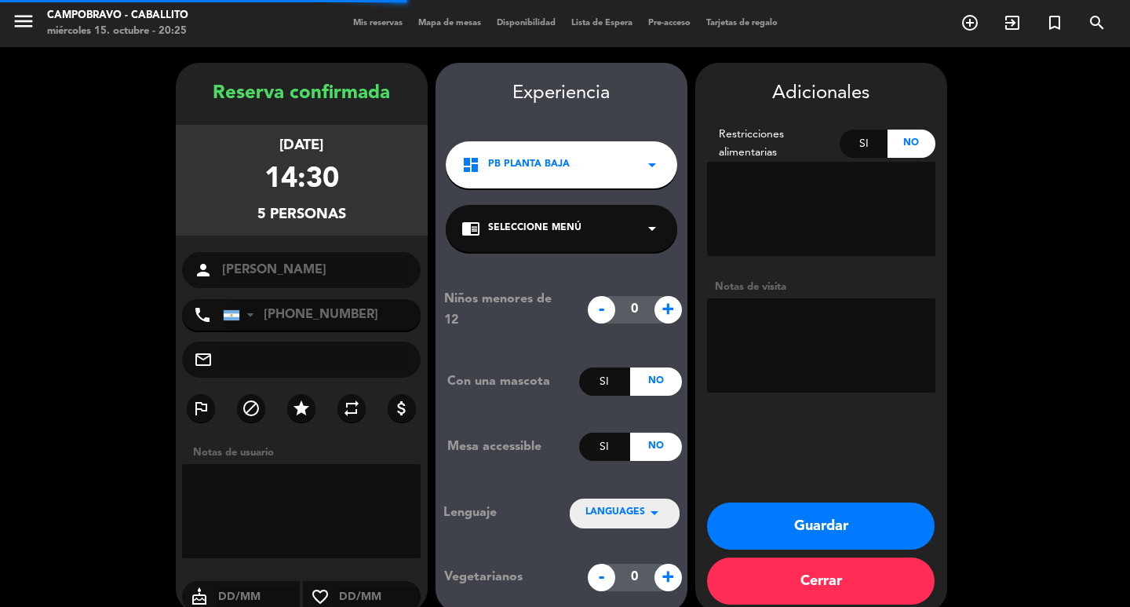
scroll to position [21, 0]
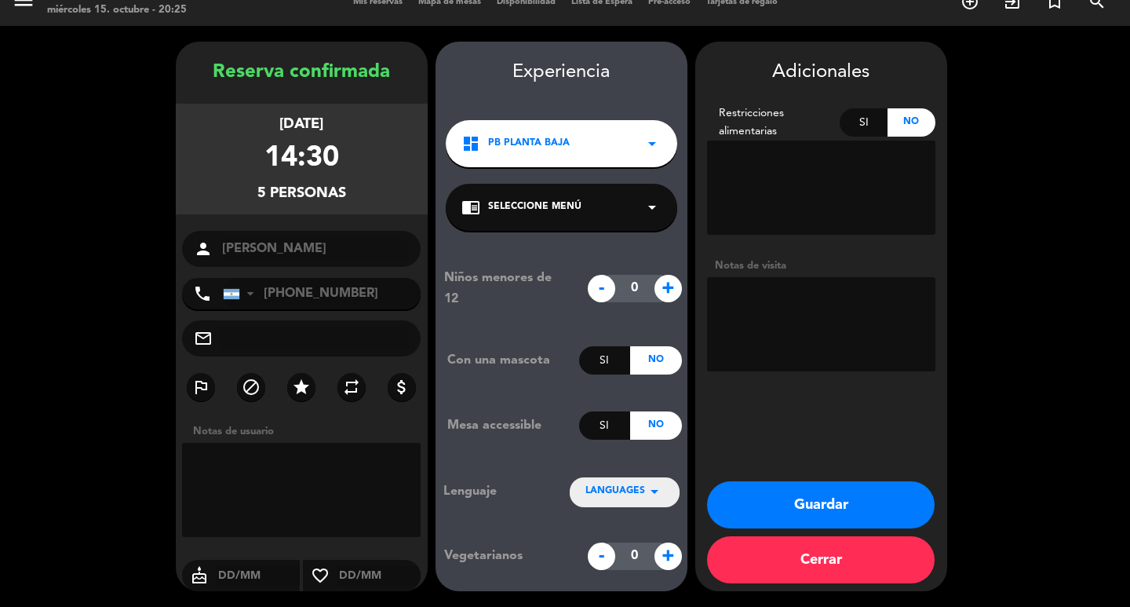
click at [803, 313] on textarea at bounding box center [821, 324] width 228 height 94
type textarea "Ncorrea."
click at [832, 500] on button "Guardar" at bounding box center [821, 504] width 228 height 47
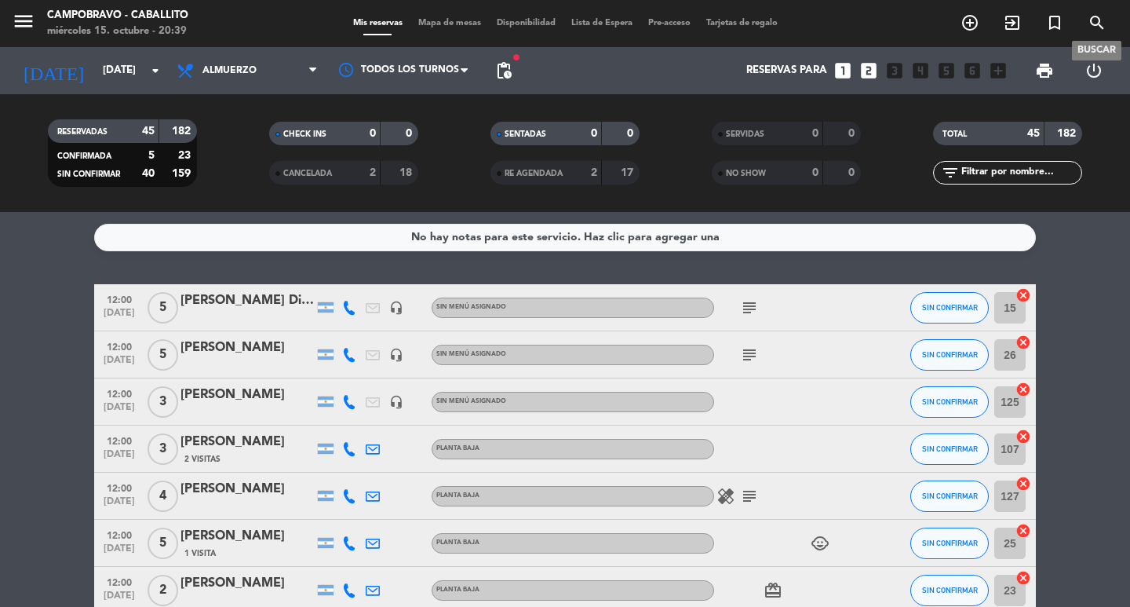
click at [1097, 16] on icon "search" at bounding box center [1097, 22] width 19 height 19
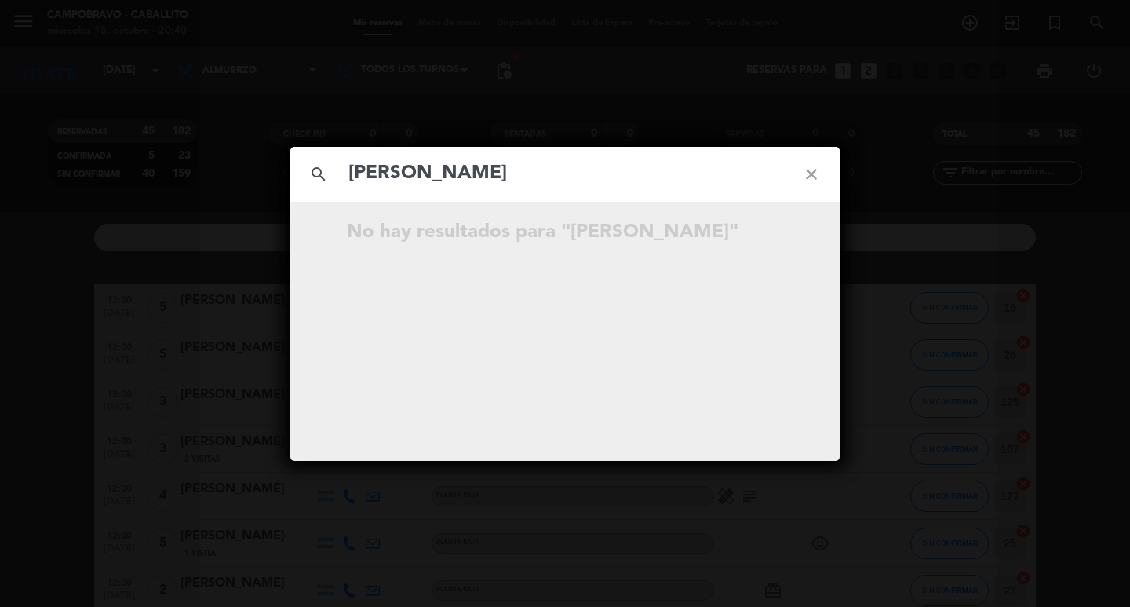
drag, startPoint x: 573, startPoint y: 189, endPoint x: 431, endPoint y: 178, distance: 142.5
click at [431, 178] on input "[PERSON_NAME]" at bounding box center [565, 174] width 436 height 32
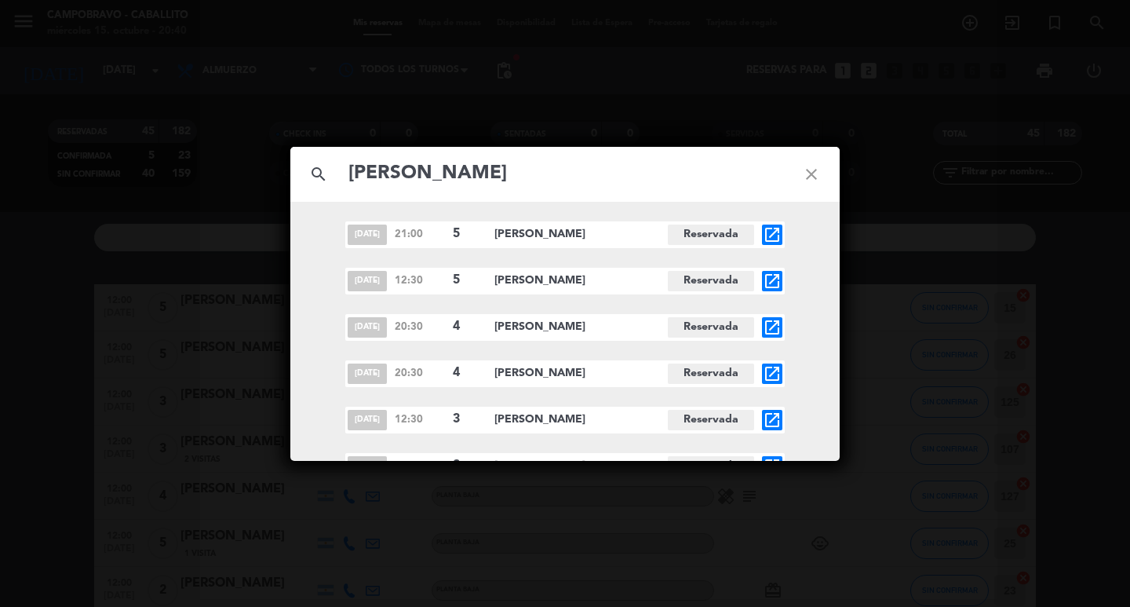
type input "[PERSON_NAME]"
click at [1011, 242] on div "search [PERSON_NAME] close [DATE] 21:00 5 [PERSON_NAME] Reservada open_in_new […" at bounding box center [565, 303] width 1130 height 607
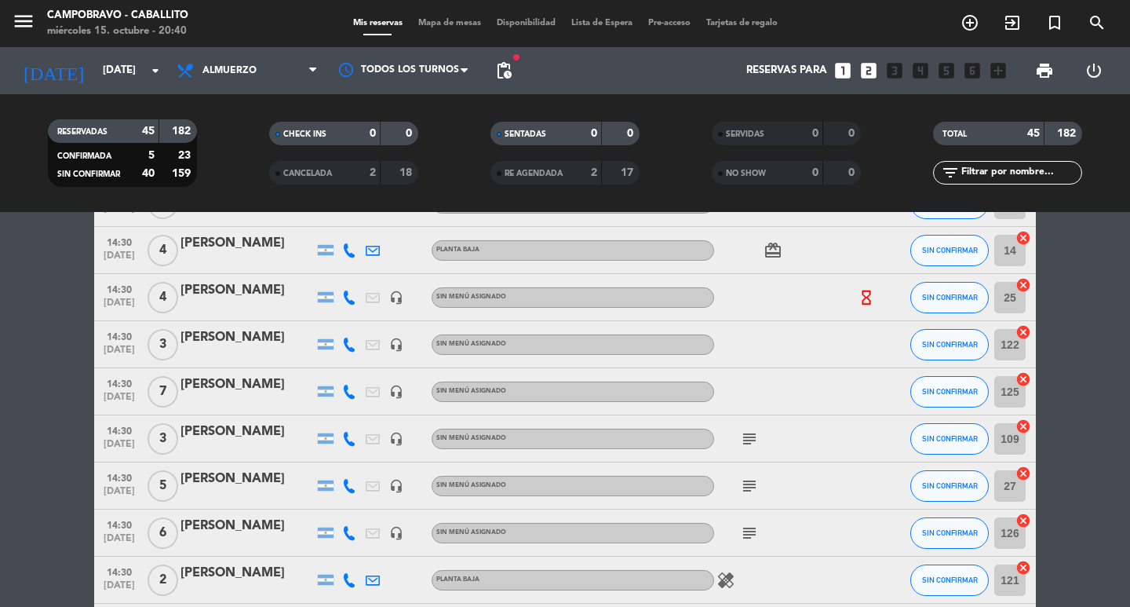
scroll to position [1526, 0]
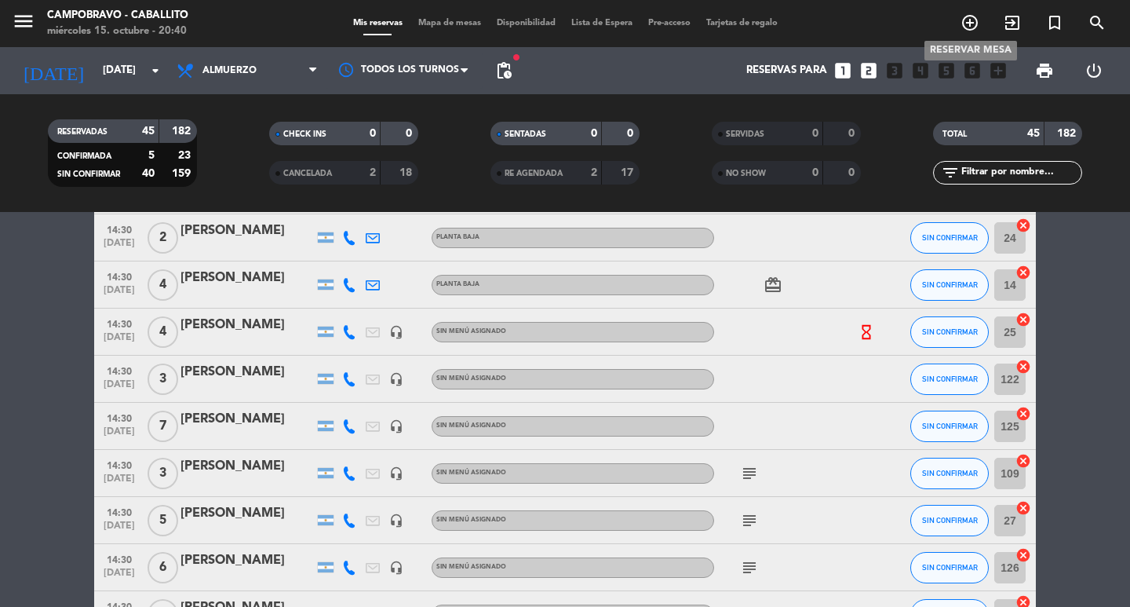
click at [968, 24] on icon "add_circle_outline" at bounding box center [970, 22] width 19 height 19
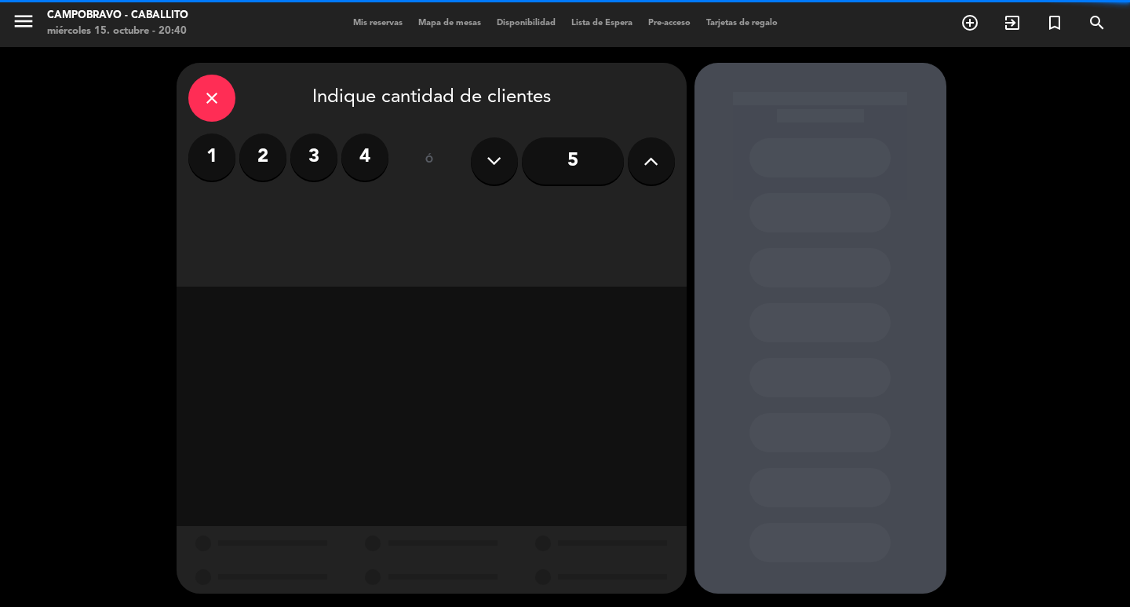
click at [643, 169] on icon at bounding box center [650, 161] width 15 height 24
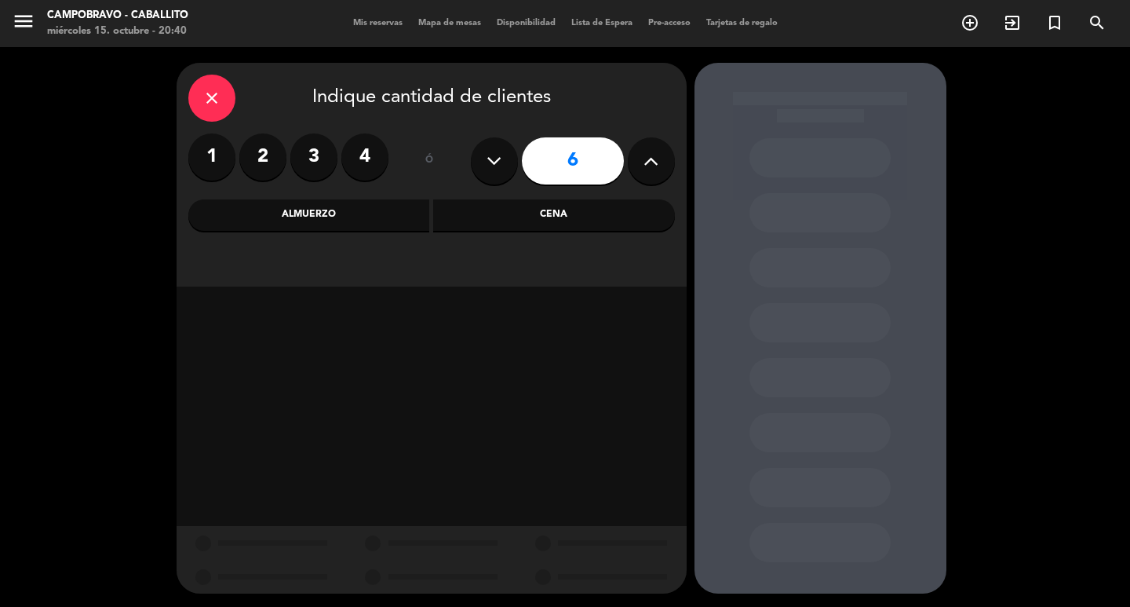
click at [643, 169] on icon at bounding box center [650, 161] width 15 height 24
type input "8"
click at [342, 218] on div "Almuerzo" at bounding box center [309, 214] width 242 height 31
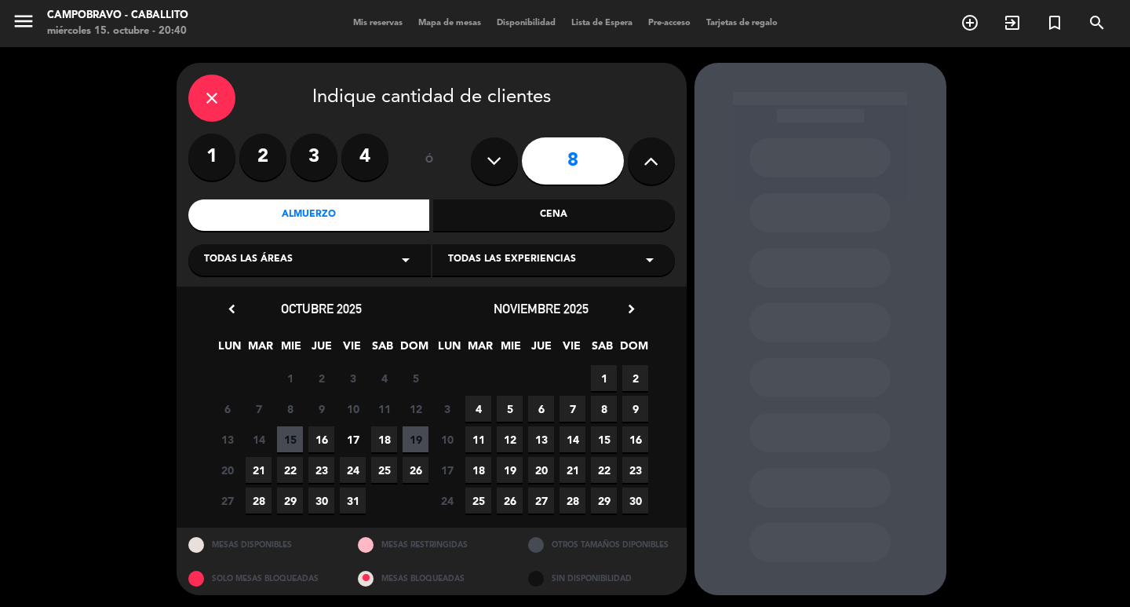
click at [422, 447] on span "19" at bounding box center [416, 439] width 26 height 26
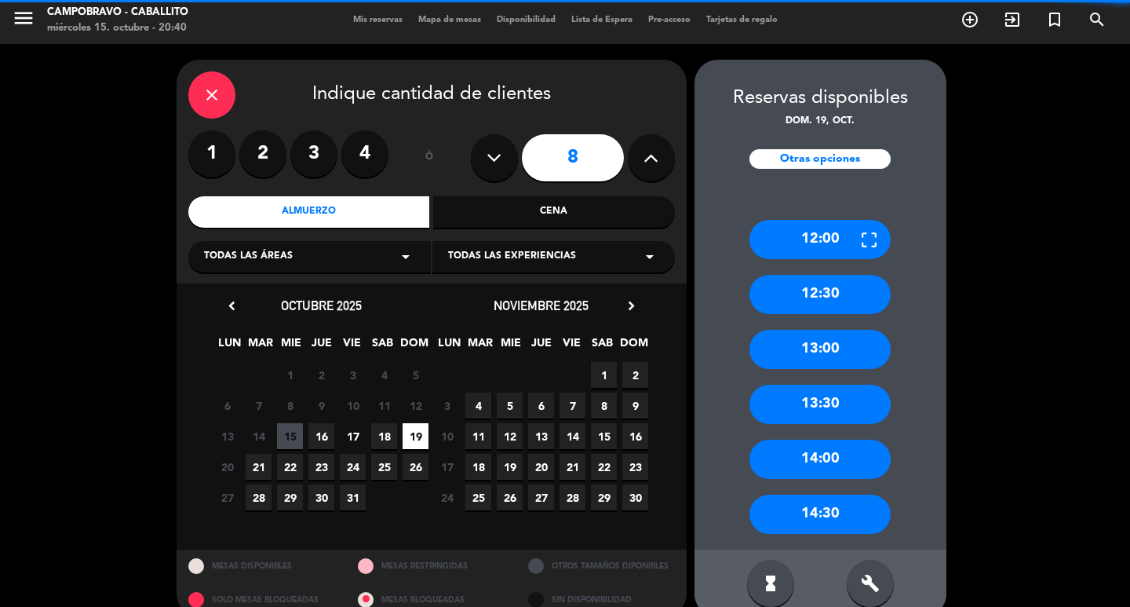
click at [875, 563] on div "build" at bounding box center [870, 583] width 47 height 47
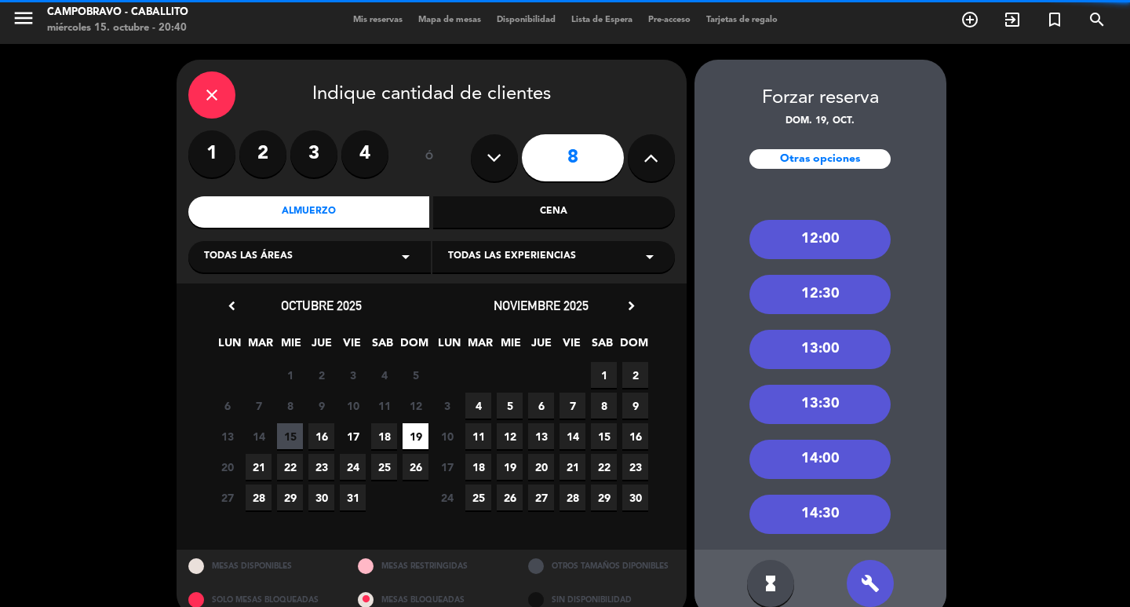
click at [826, 512] on div "14:30" at bounding box center [819, 513] width 141 height 39
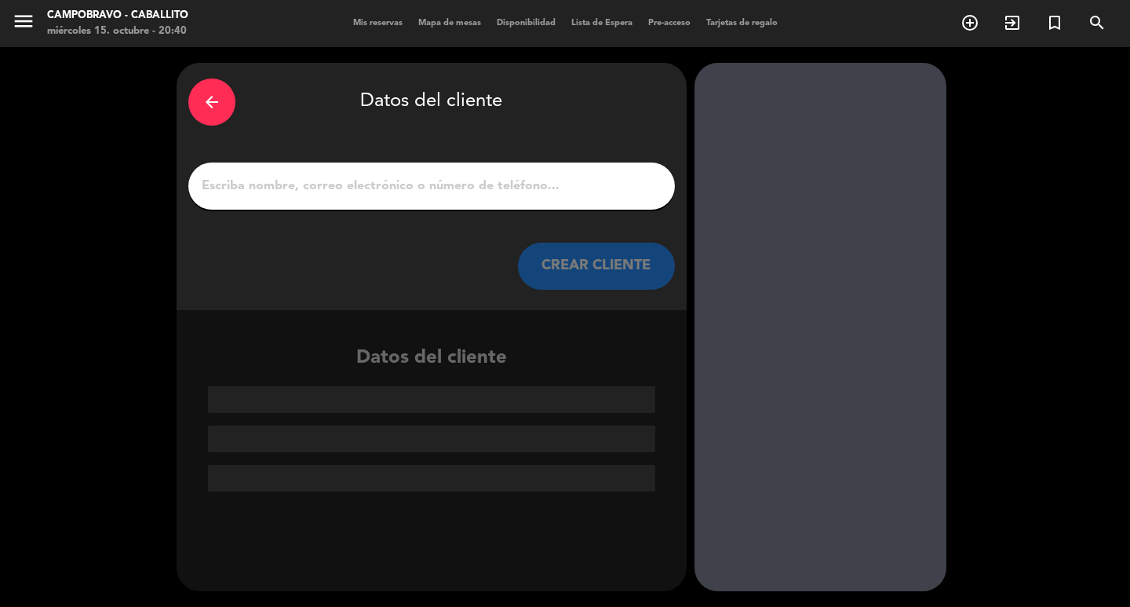
scroll to position [0, 0]
click at [559, 193] on input "1" at bounding box center [431, 186] width 463 height 22
paste input "[PERSON_NAME]"
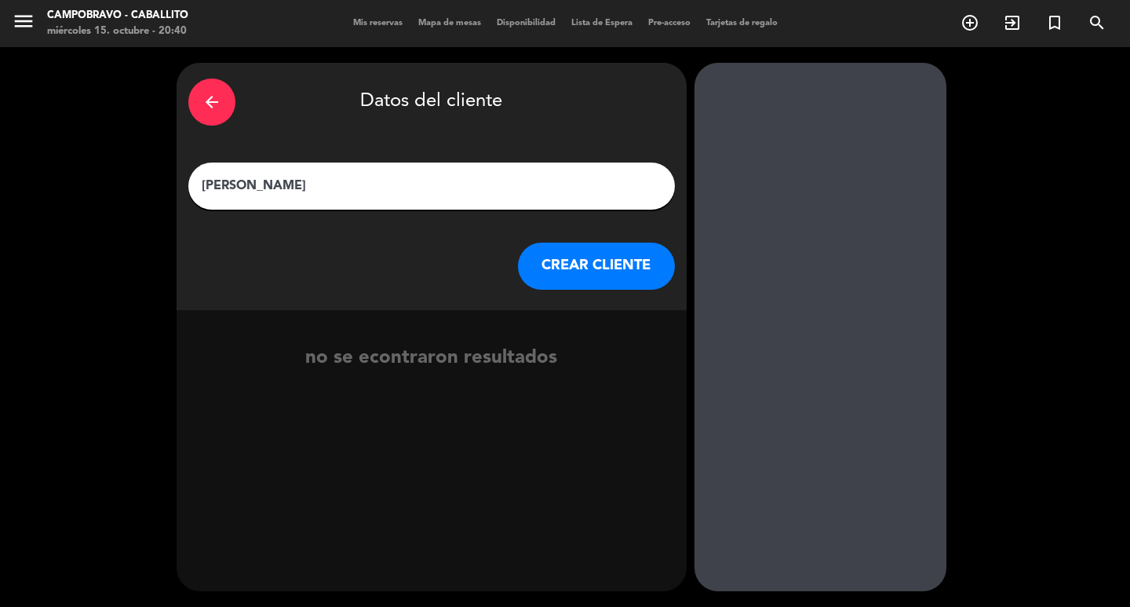
type input "[PERSON_NAME]"
click at [592, 261] on button "CREAR CLIENTE" at bounding box center [596, 265] width 157 height 47
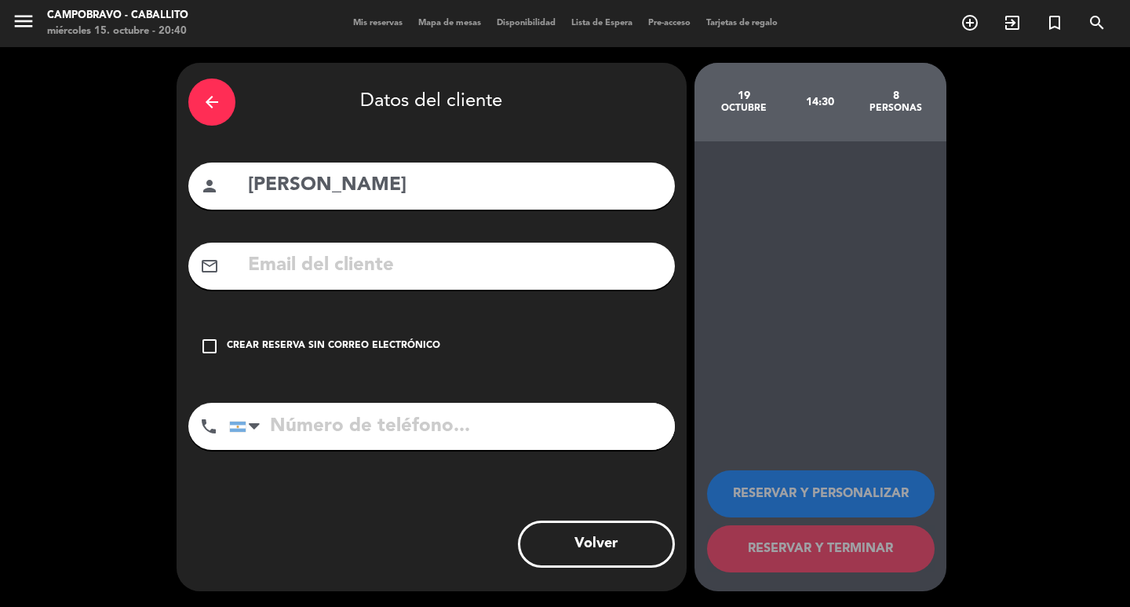
click at [381, 430] on input "tel" at bounding box center [452, 426] width 446 height 47
type input "1140492562"
drag, startPoint x: 400, startPoint y: 350, endPoint x: 831, endPoint y: 449, distance: 442.0
click at [399, 349] on div "Crear reserva sin correo electrónico" at bounding box center [333, 346] width 213 height 16
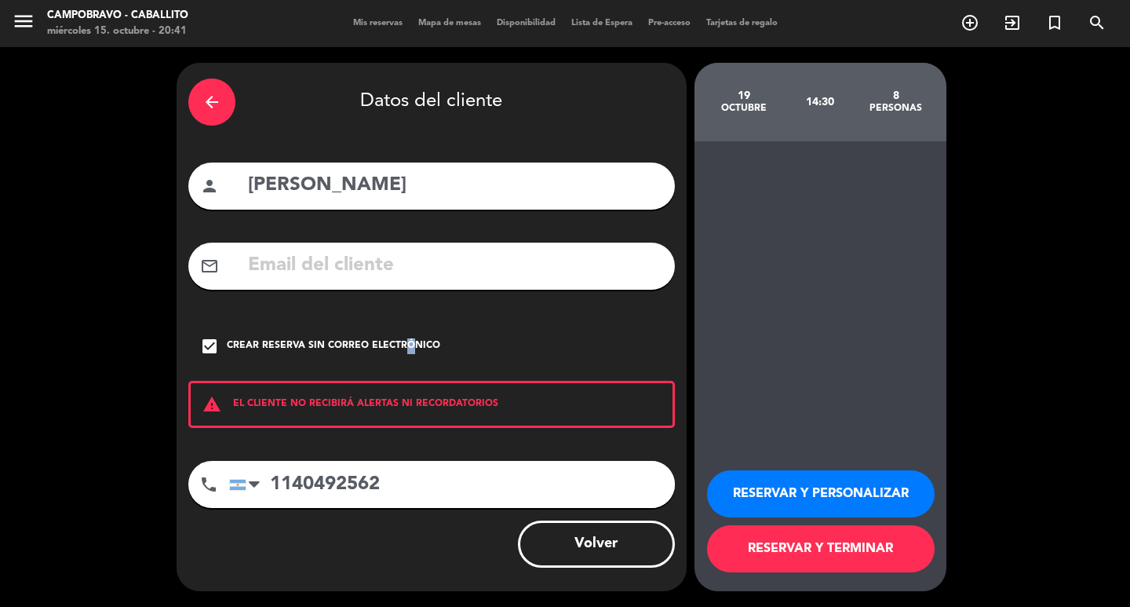
click at [842, 487] on button "RESERVAR Y PERSONALIZAR" at bounding box center [821, 493] width 228 height 47
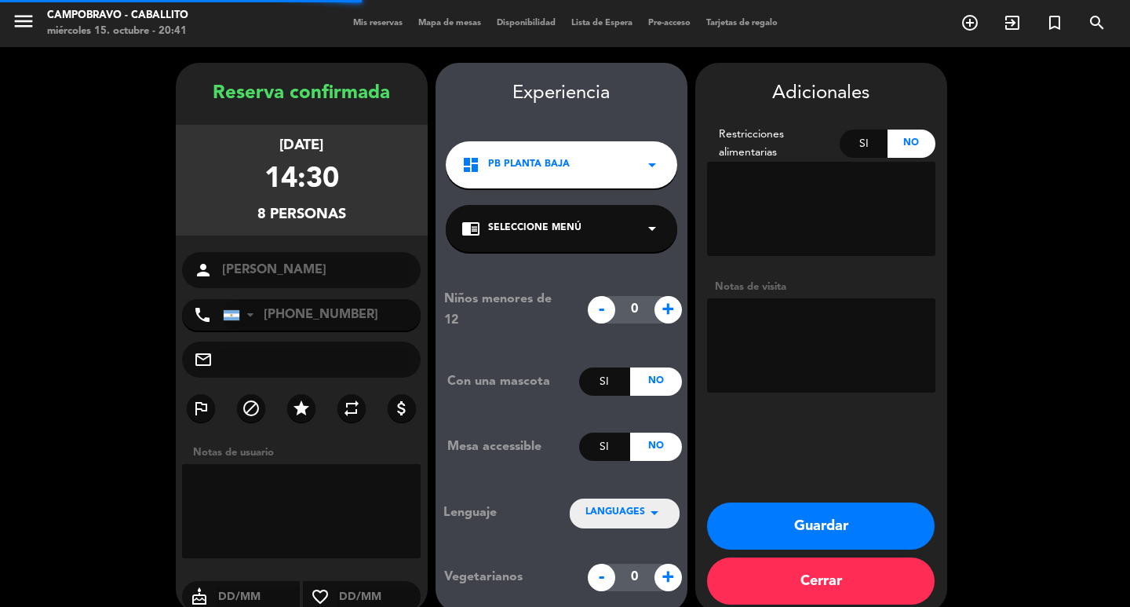
scroll to position [21, 0]
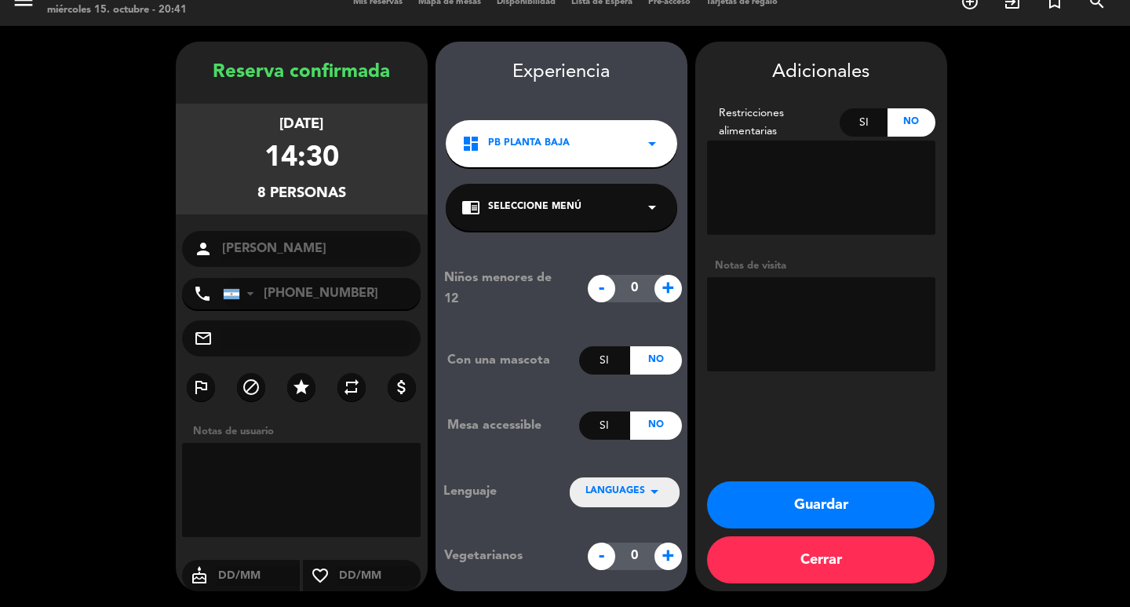
click at [869, 306] on textarea at bounding box center [821, 324] width 228 height 94
type textarea "NCorrea"
click at [766, 509] on button "Guardar" at bounding box center [821, 504] width 228 height 47
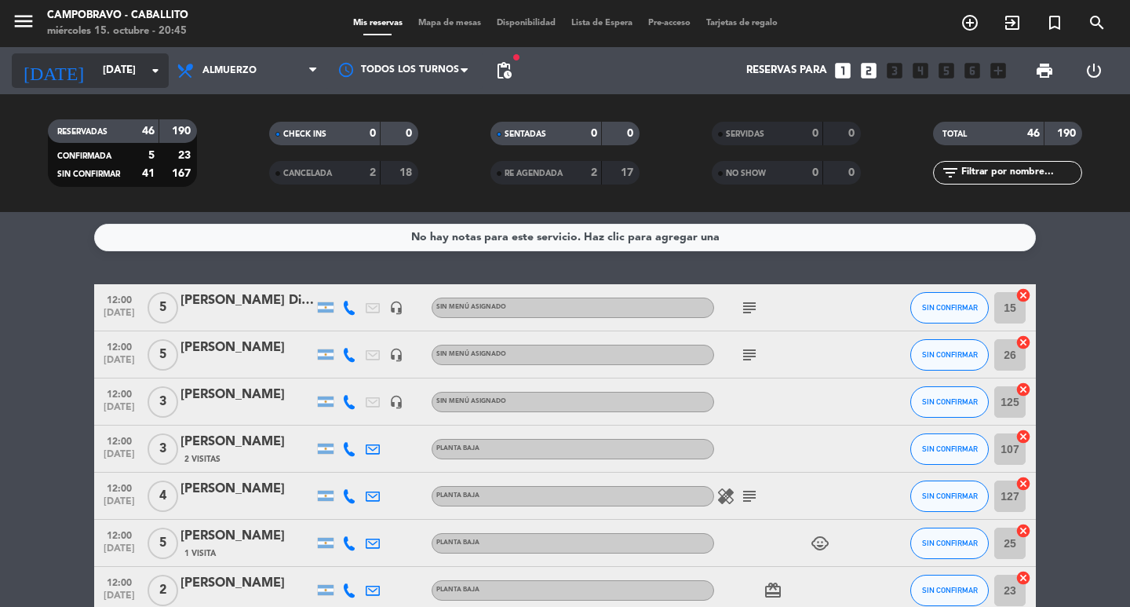
click at [134, 60] on input "[DATE]" at bounding box center [164, 71] width 138 height 28
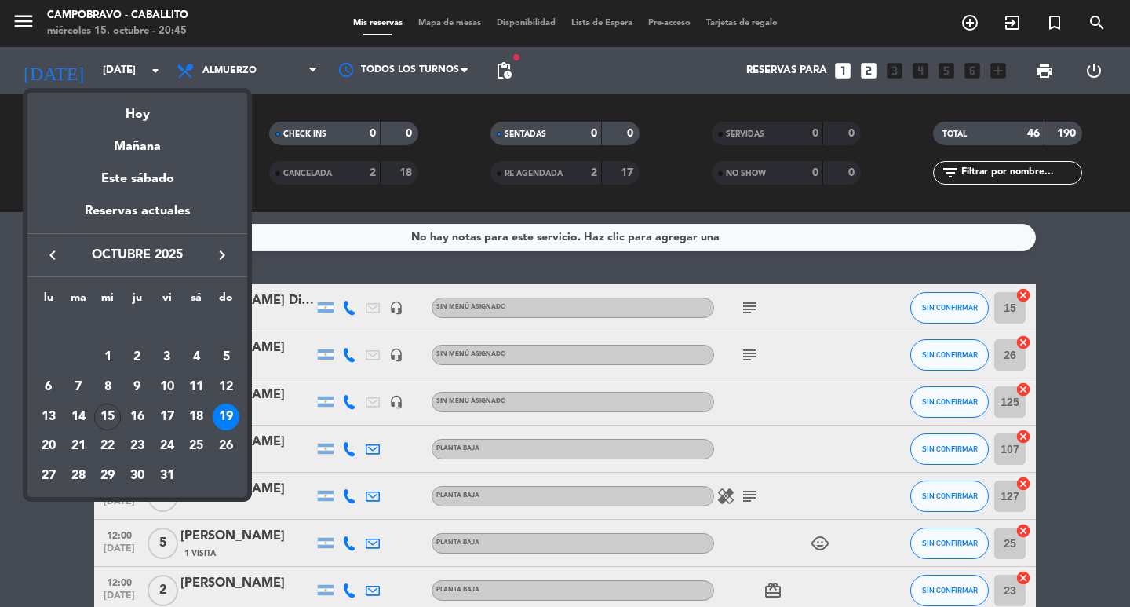
click at [0, 302] on div at bounding box center [565, 303] width 1130 height 607
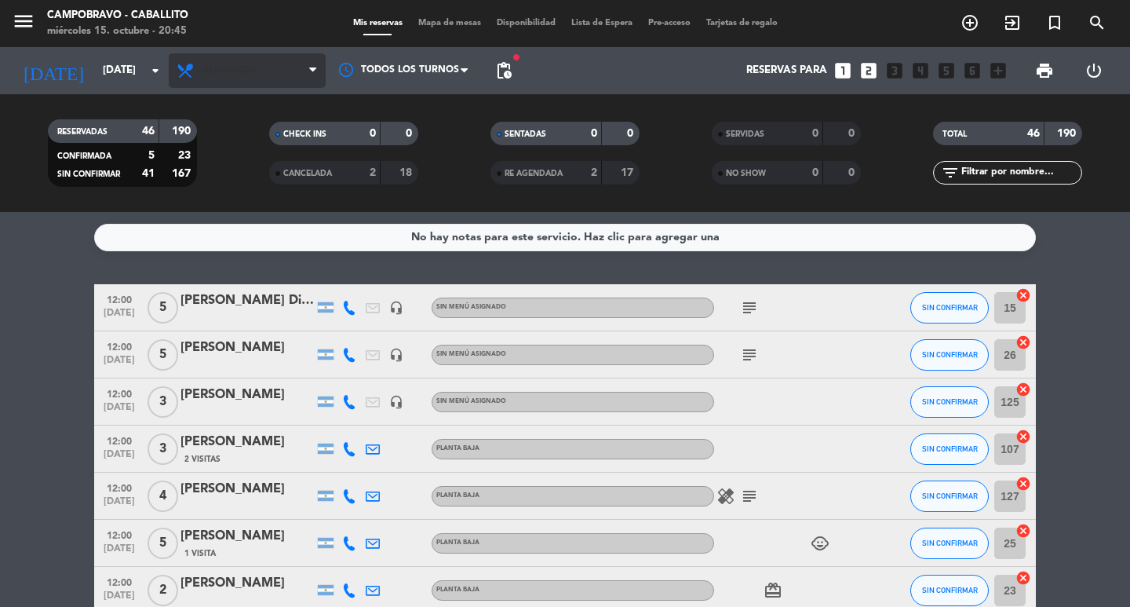
click at [272, 69] on span "Almuerzo" at bounding box center [247, 70] width 157 height 35
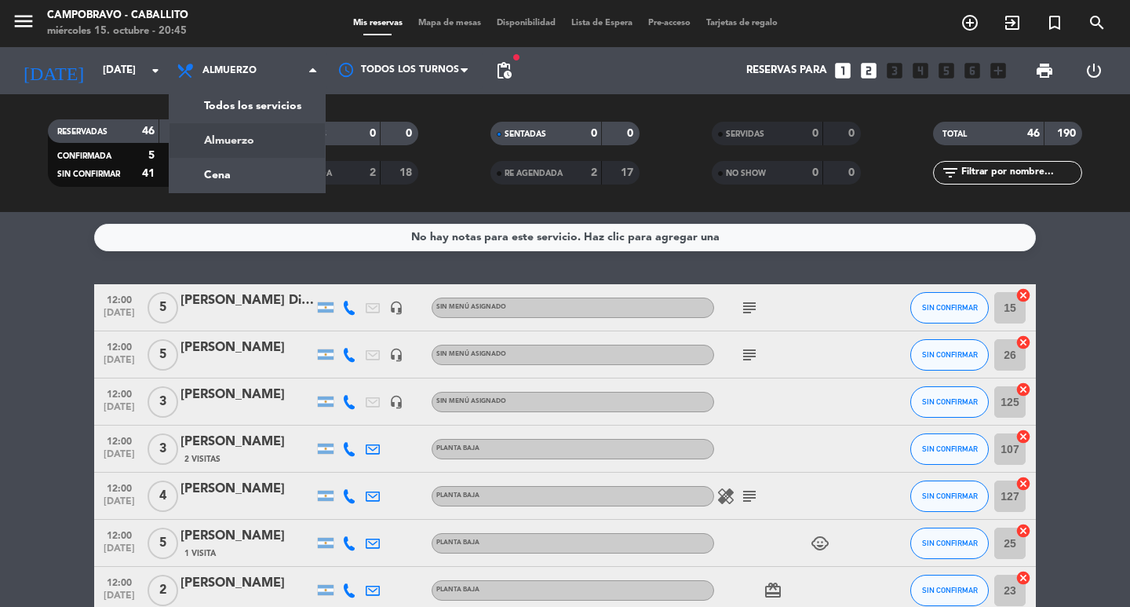
click at [517, 65] on div "[DATE] [DATE] arrow_drop_down Todos los servicios Almuerzo Cena Almuerzo Todos …" at bounding box center [565, 70] width 1130 height 47
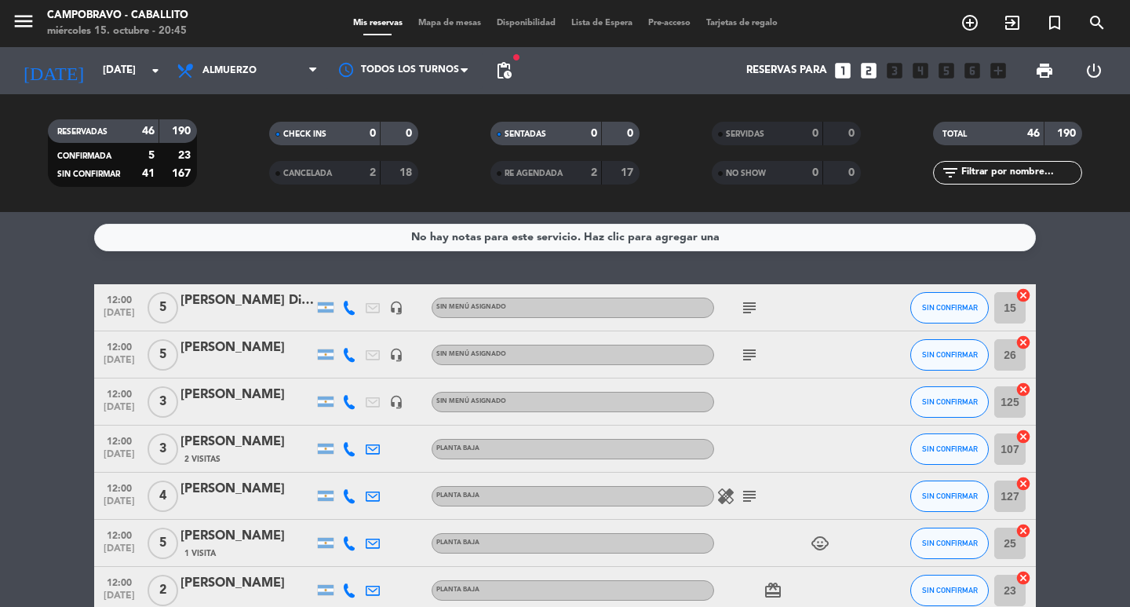
click at [514, 65] on span "pending_actions" at bounding box center [503, 70] width 31 height 31
click at [504, 67] on span "pending_actions" at bounding box center [503, 70] width 19 height 19
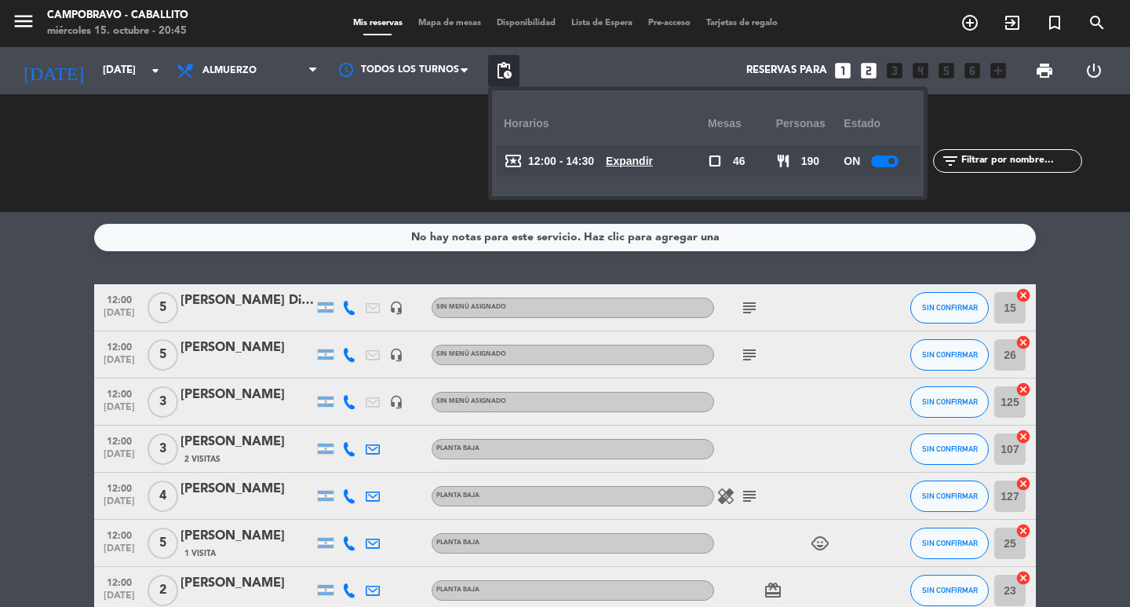
click at [640, 162] on u "Expandir" at bounding box center [629, 161] width 47 height 13
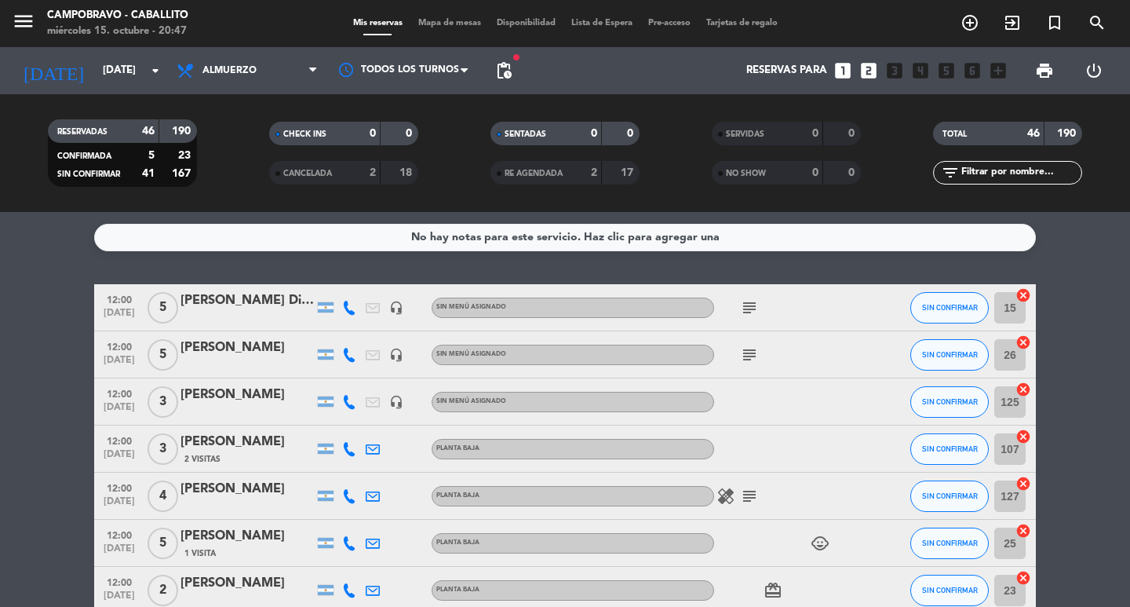
click at [523, 60] on div "Reservas para looks_one looks_two looks_3 looks_4 looks_5 looks_6 add_box" at bounding box center [766, 70] width 494 height 47
click at [500, 67] on span "pending_actions" at bounding box center [503, 70] width 19 height 19
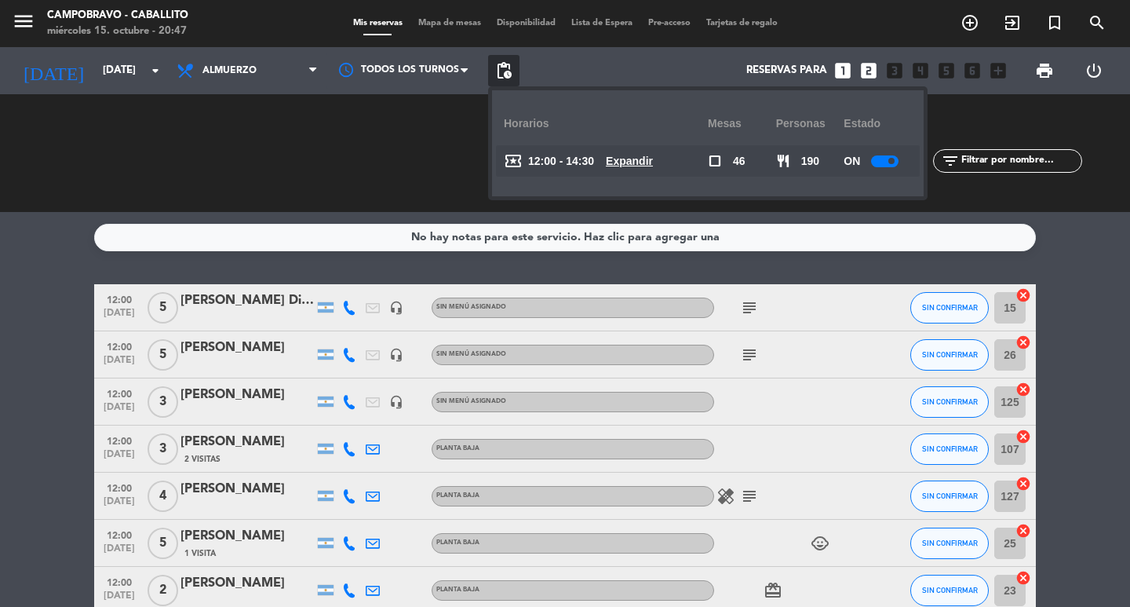
click at [629, 161] on u "Expandir" at bounding box center [629, 161] width 47 height 13
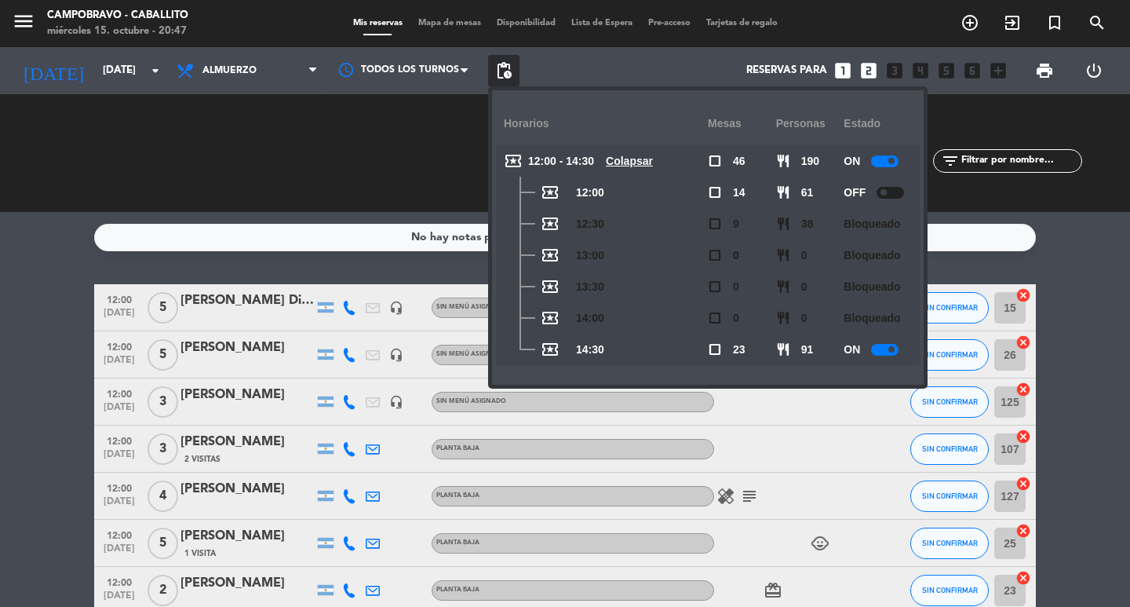
click at [629, 161] on u "Colapsar" at bounding box center [629, 161] width 47 height 13
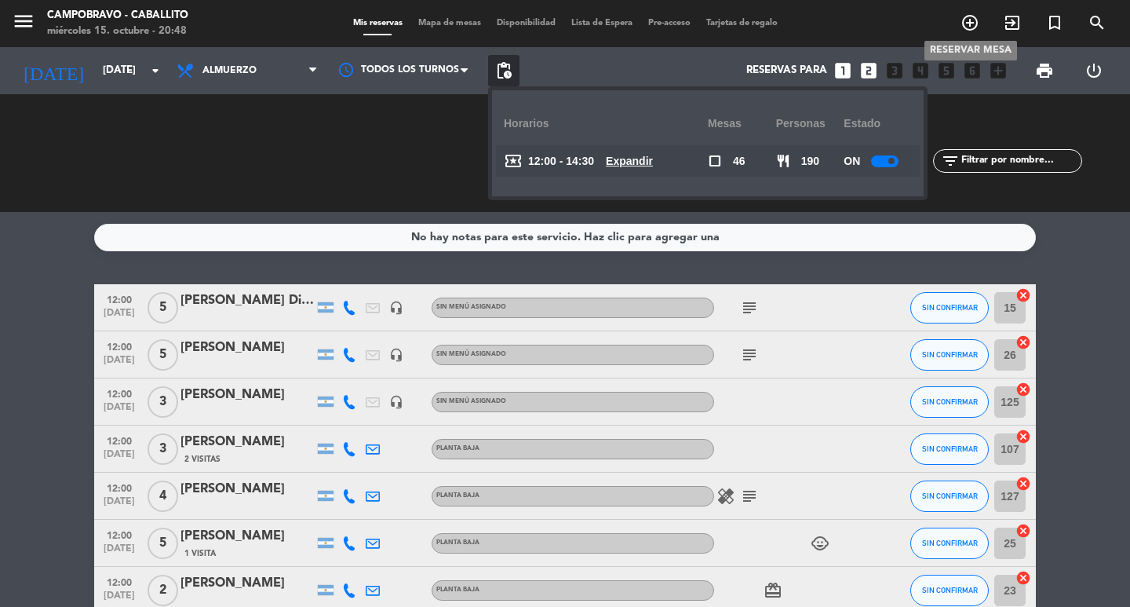
click at [963, 14] on icon "add_circle_outline" at bounding box center [970, 22] width 19 height 19
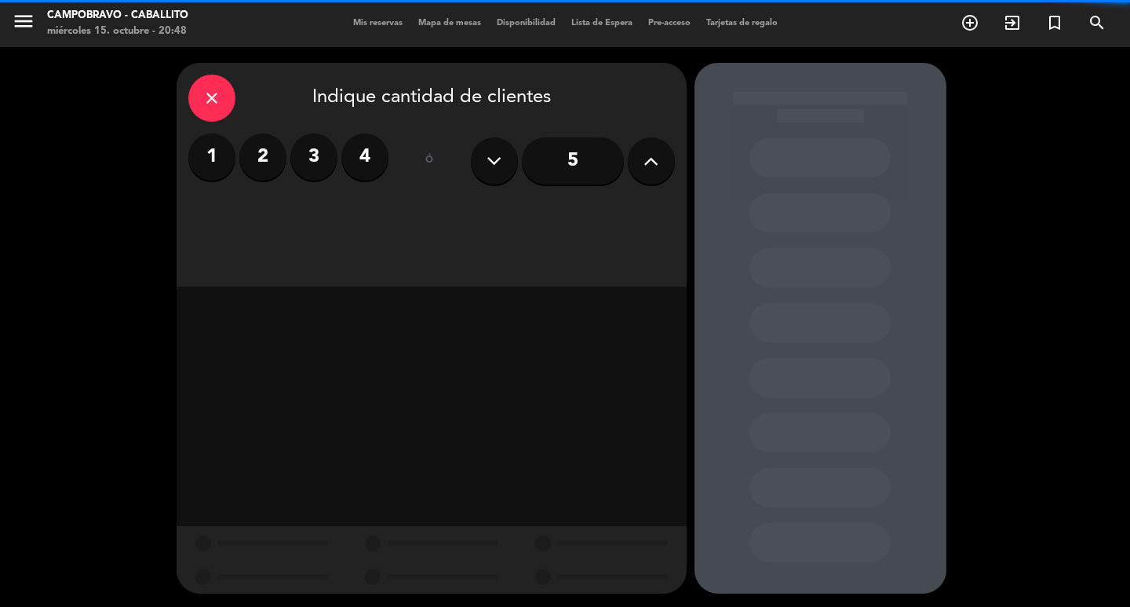
click at [231, 86] on div "close Indique cantidad de clientes" at bounding box center [431, 98] width 487 height 47
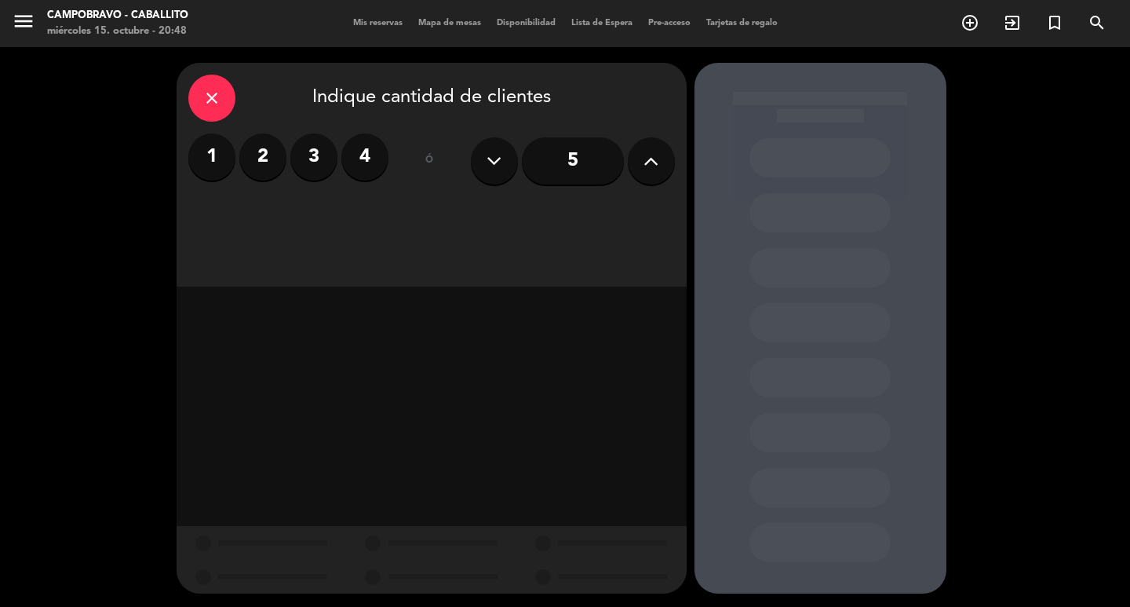
click at [229, 87] on div "close" at bounding box center [211, 98] width 47 height 47
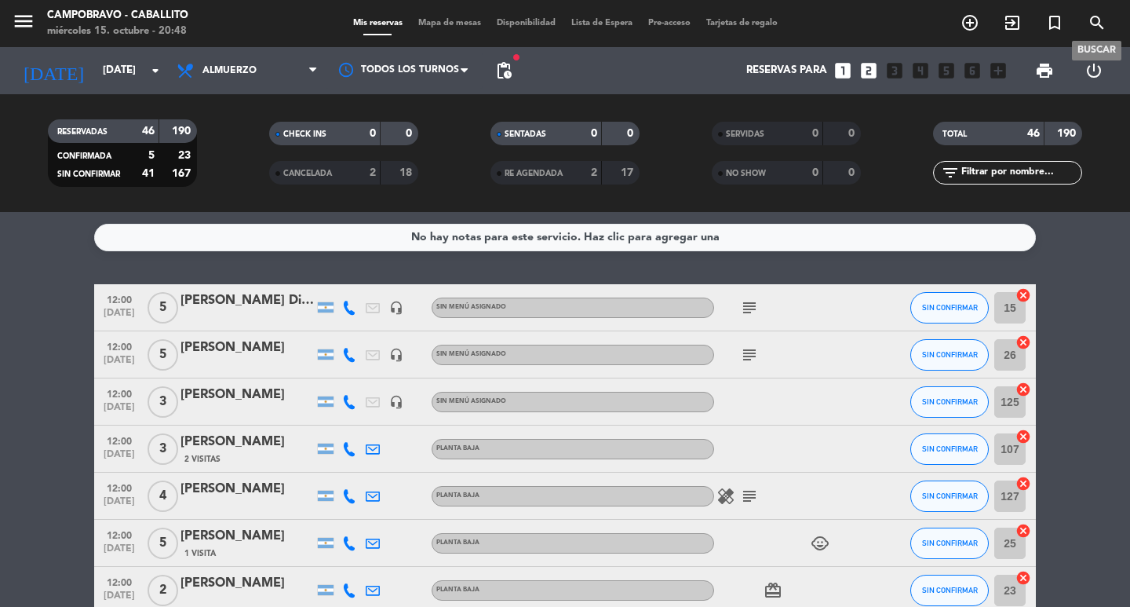
click at [1092, 23] on icon "search" at bounding box center [1097, 22] width 19 height 19
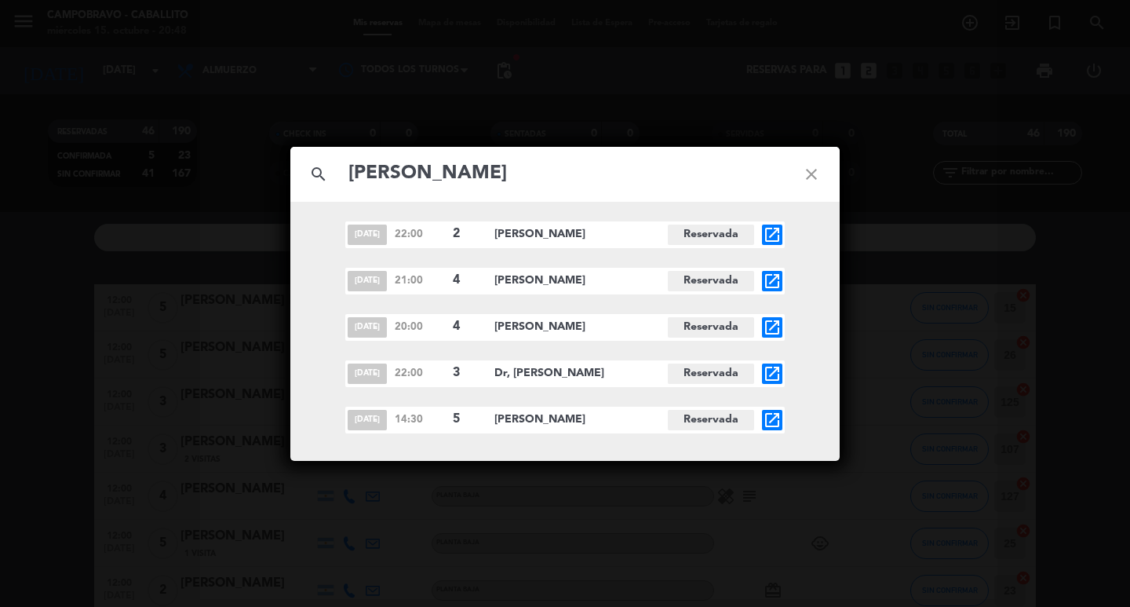
type input "[PERSON_NAME]"
click at [772, 423] on icon "open_in_new" at bounding box center [772, 419] width 19 height 19
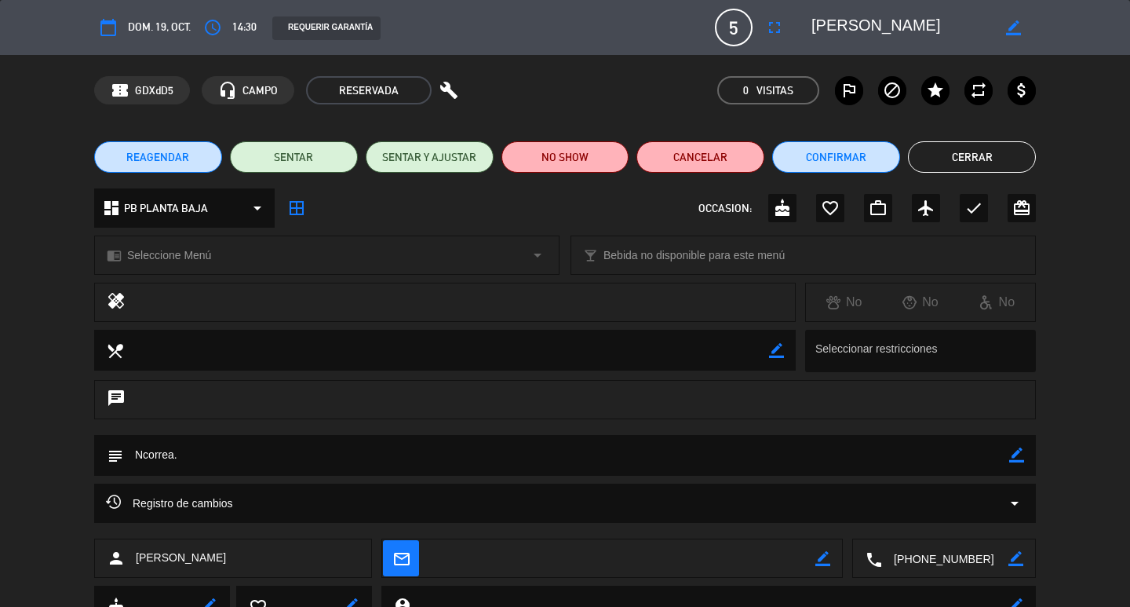
scroll to position [66, 0]
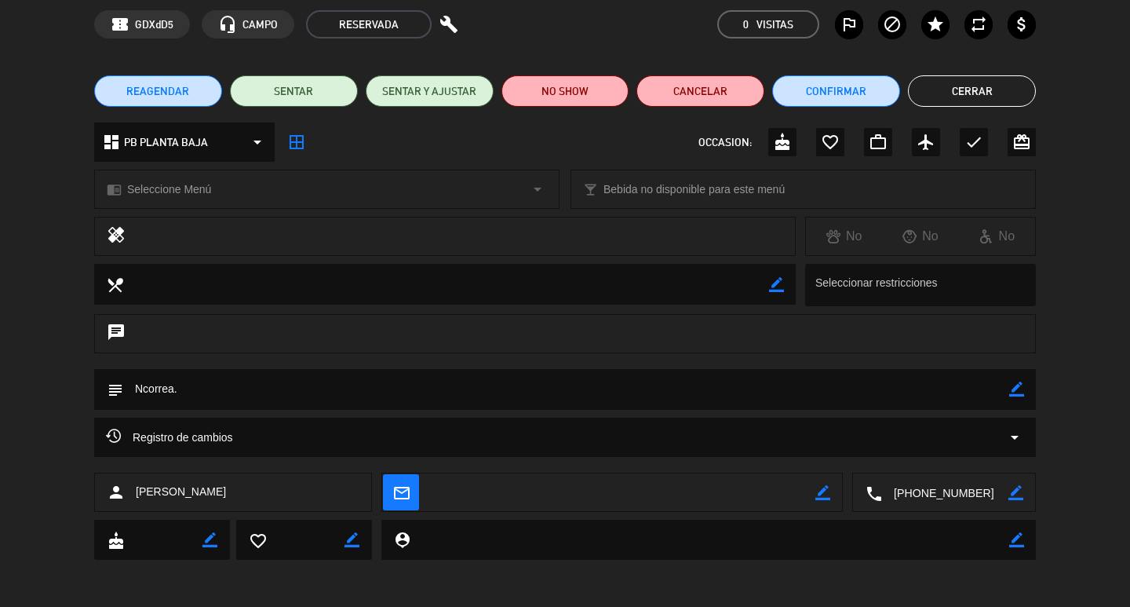
click at [1021, 395] on icon "border_color" at bounding box center [1016, 388] width 15 height 15
click at [815, 388] on textarea at bounding box center [566, 389] width 886 height 40
type textarea "Ncorrea. PB"
click at [1022, 380] on div at bounding box center [1016, 389] width 15 height 41
click at [1017, 383] on icon at bounding box center [1016, 388] width 15 height 15
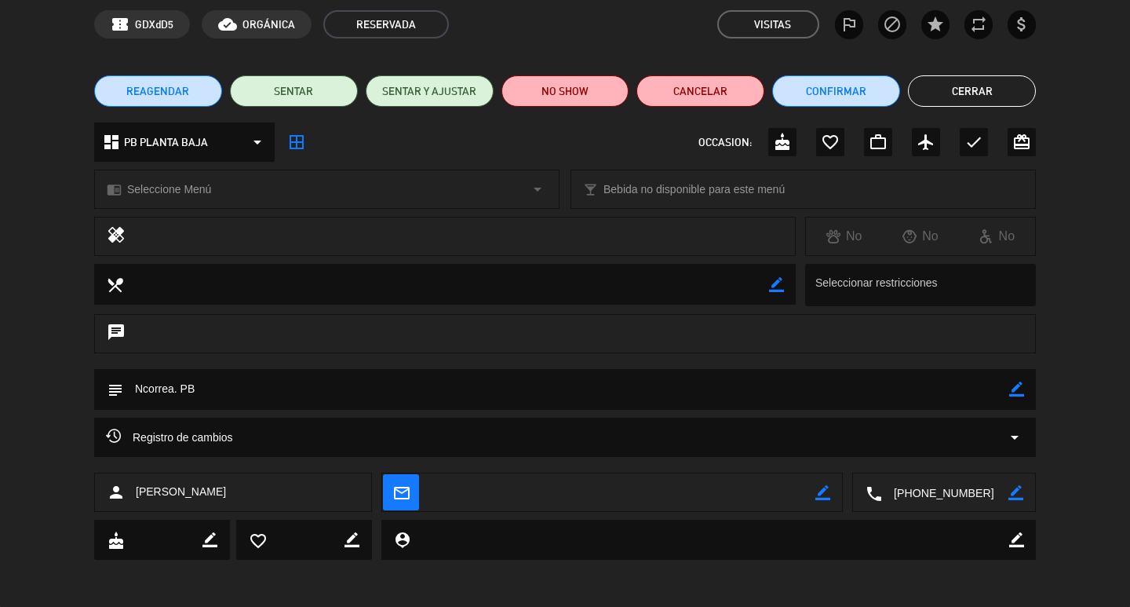
click at [967, 97] on button "Cerrar" at bounding box center [972, 90] width 128 height 31
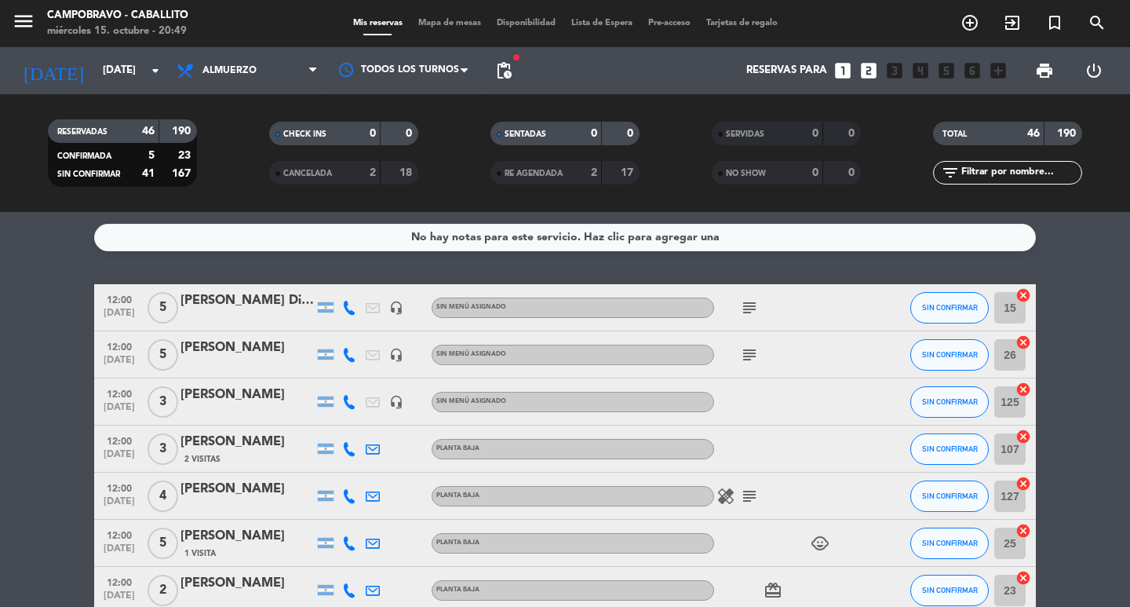
click at [869, 67] on icon "looks_two" at bounding box center [868, 70] width 20 height 20
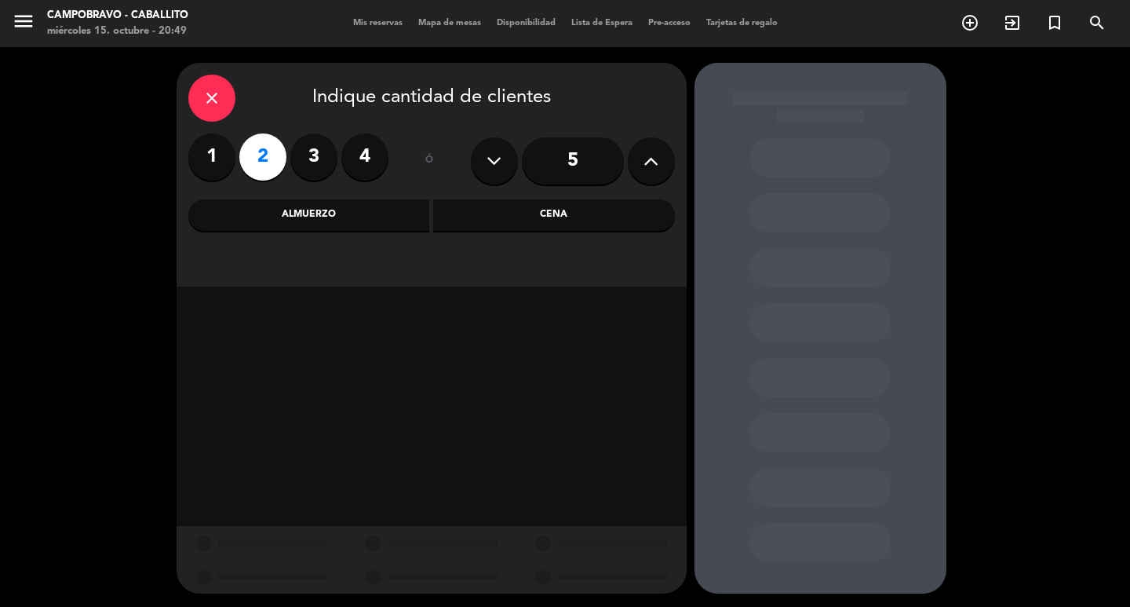
click at [377, 156] on label "4" at bounding box center [364, 156] width 47 height 47
click at [370, 205] on div "Almuerzo" at bounding box center [309, 214] width 242 height 31
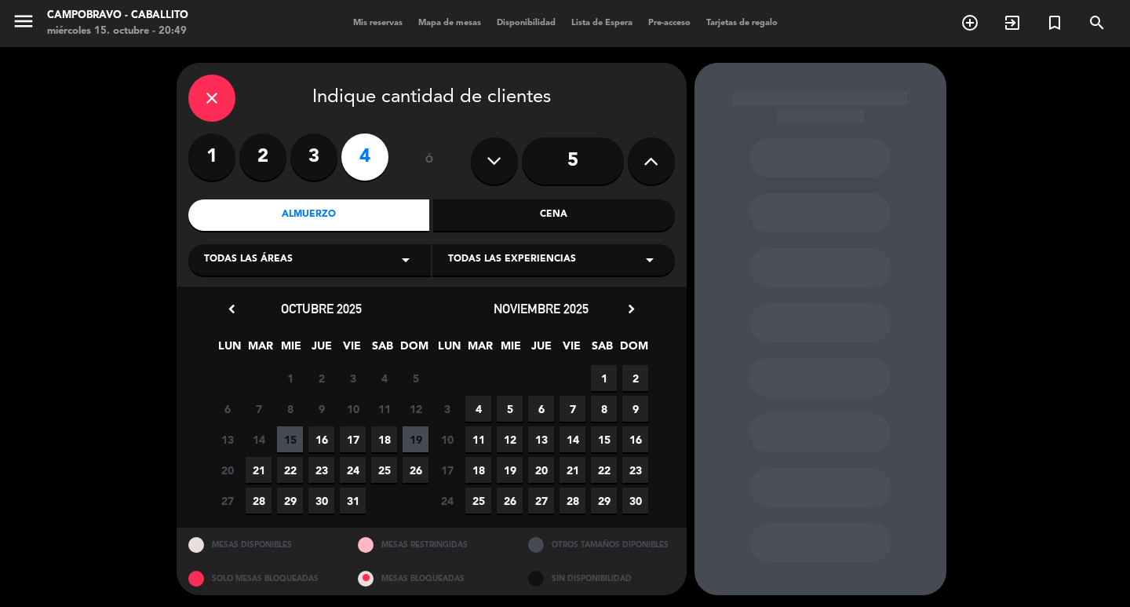
click at [423, 434] on span "19" at bounding box center [416, 439] width 26 height 26
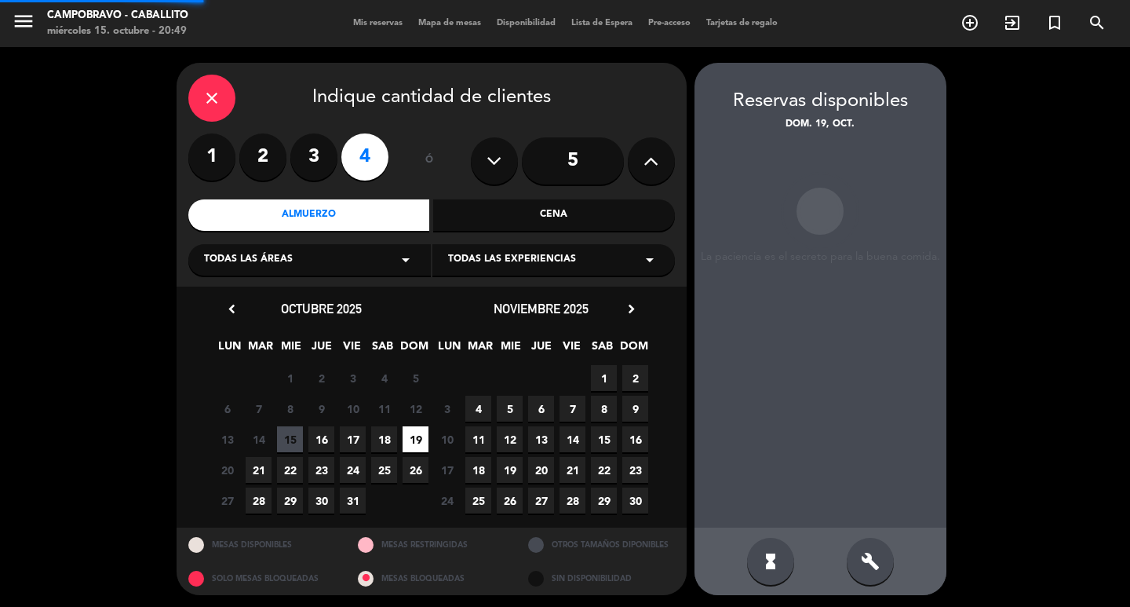
scroll to position [3, 0]
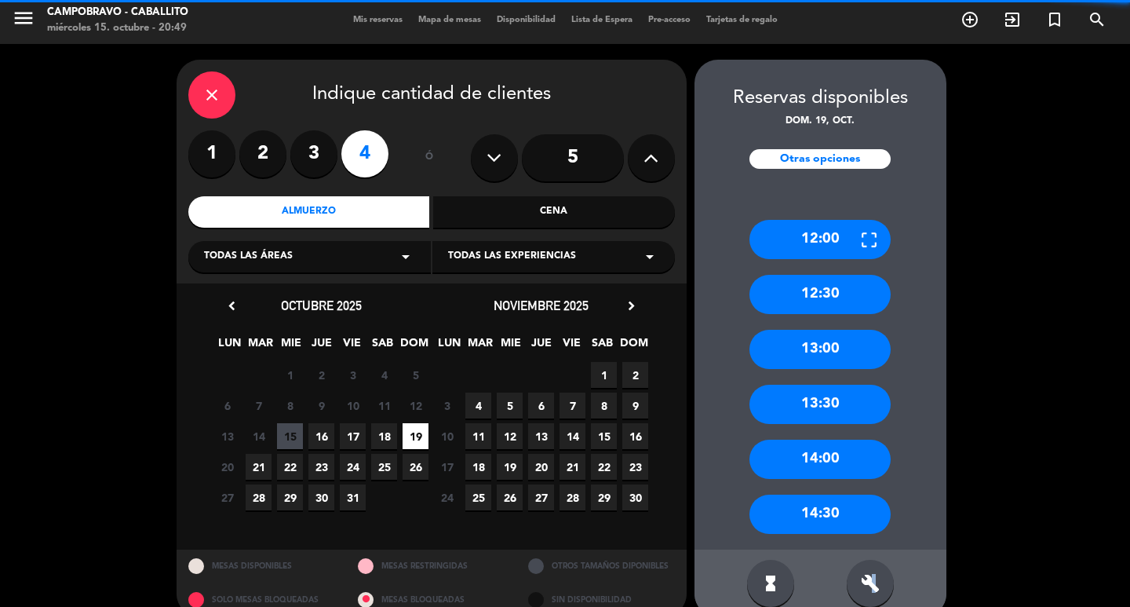
click at [873, 556] on div "hourglass_full build" at bounding box center [820, 582] width 252 height 67
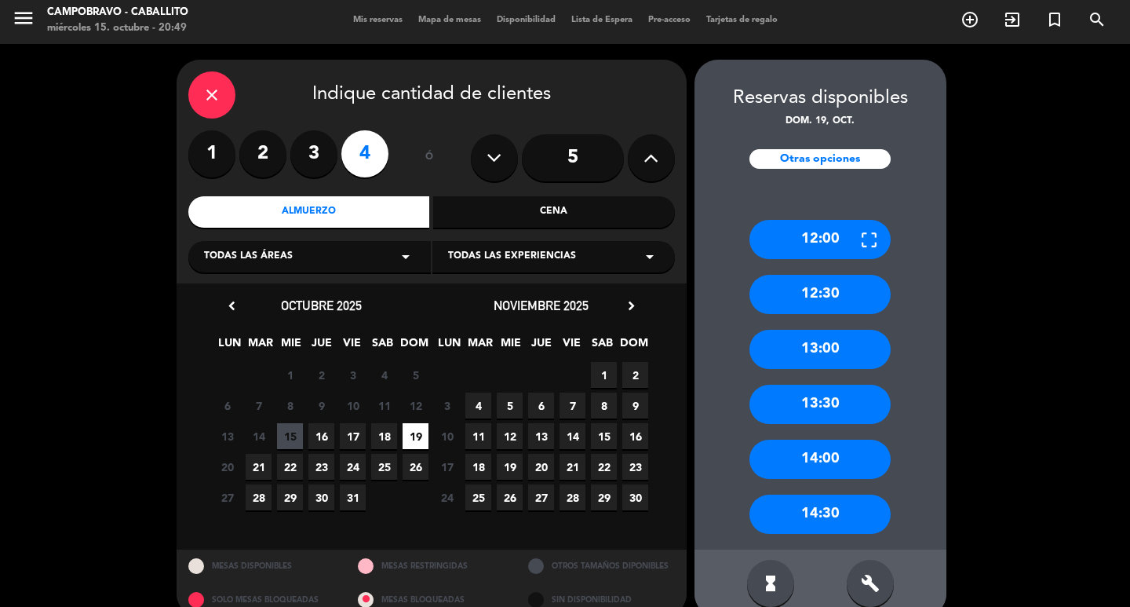
click at [864, 587] on icon "build" at bounding box center [870, 583] width 19 height 19
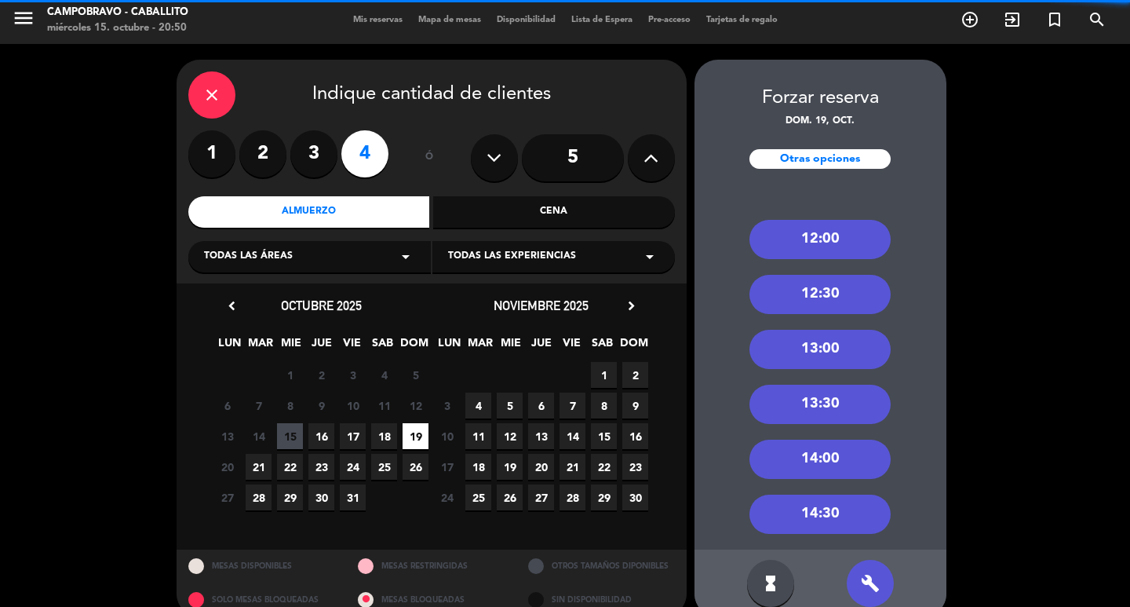
drag, startPoint x: 826, startPoint y: 504, endPoint x: 795, endPoint y: 481, distance: 38.8
click at [826, 505] on div "14:30" at bounding box center [819, 513] width 141 height 39
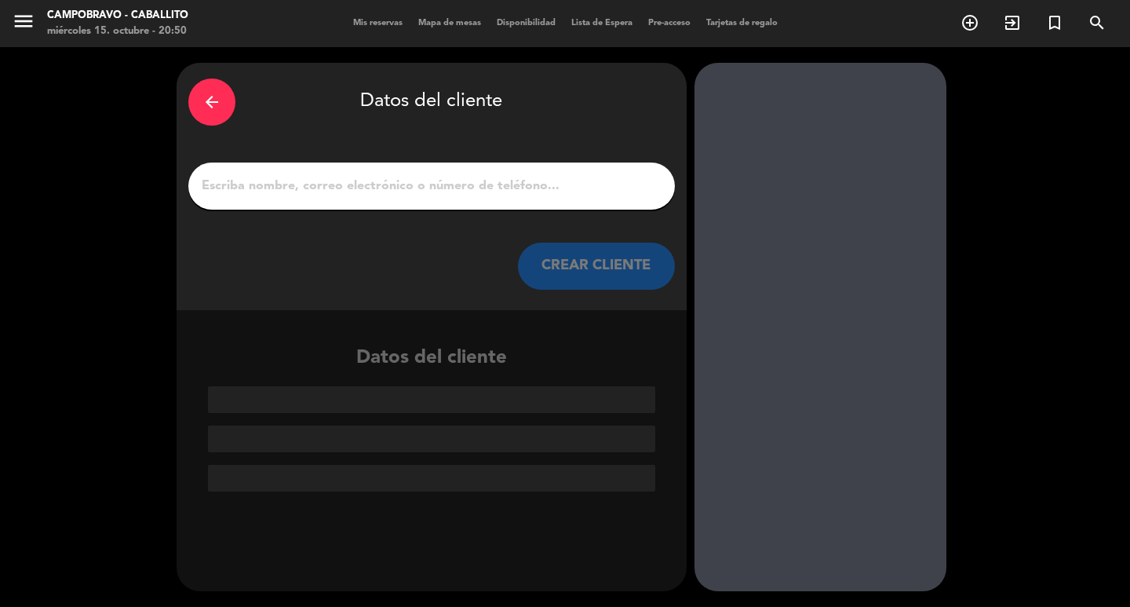
click at [481, 191] on input "1" at bounding box center [431, 186] width 463 height 22
paste input "[PERSON_NAME]."
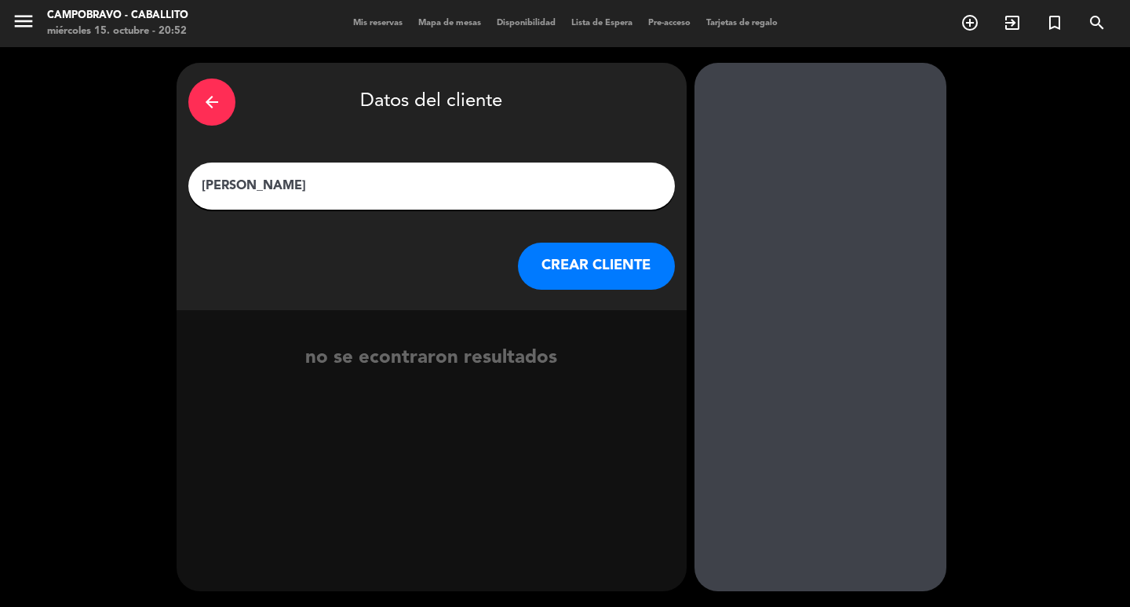
type input "[PERSON_NAME]"
click at [588, 274] on button "CREAR CLIENTE" at bounding box center [596, 265] width 157 height 47
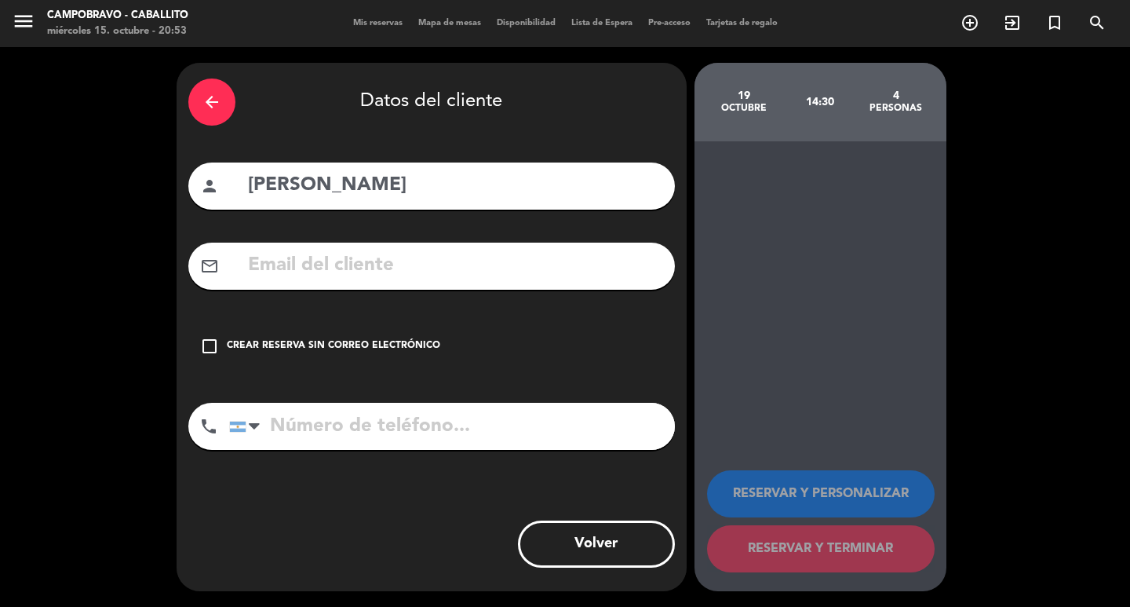
click at [490, 434] on input "tel" at bounding box center [452, 426] width 446 height 47
type input "1159664054"
click at [401, 348] on div "Crear reserva sin correo electrónico" at bounding box center [333, 346] width 213 height 16
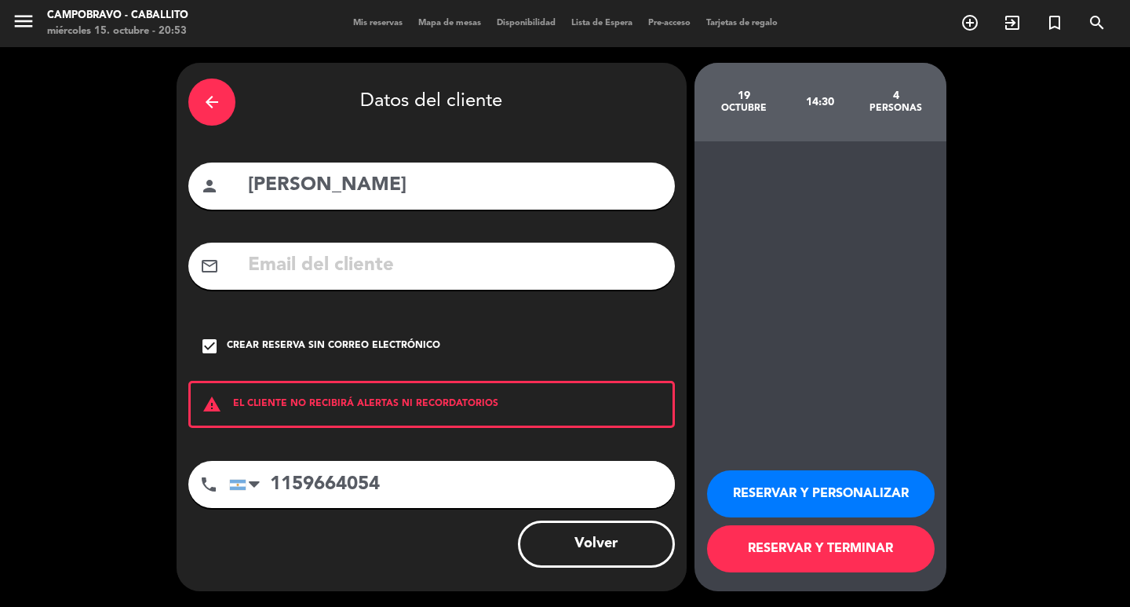
click at [859, 488] on button "RESERVAR Y PERSONALIZAR" at bounding box center [821, 493] width 228 height 47
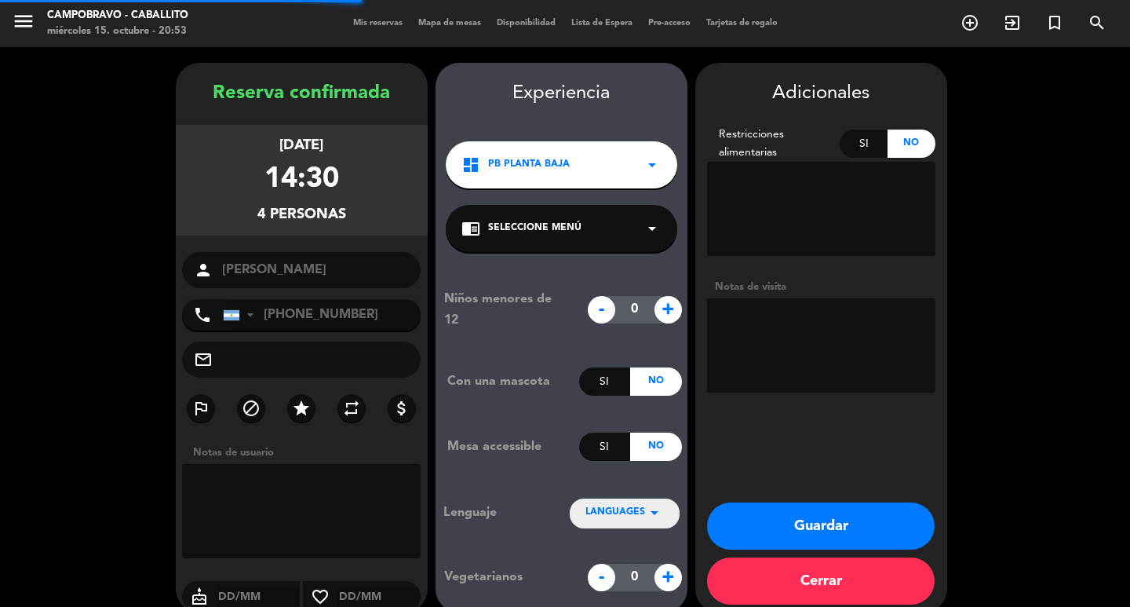
scroll to position [21, 0]
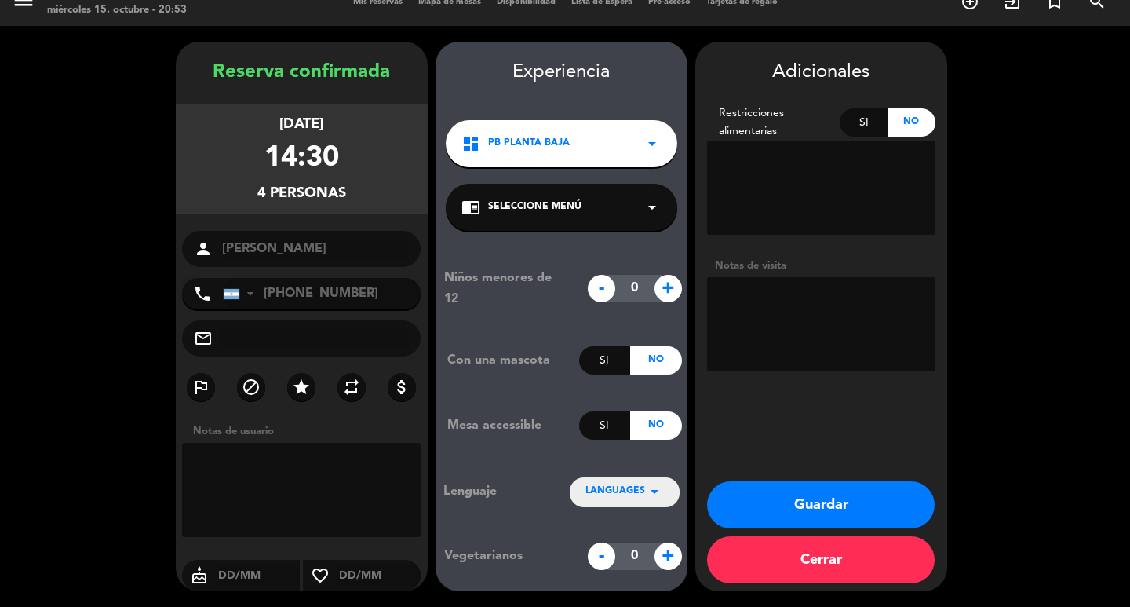
click at [815, 342] on textarea at bounding box center [821, 324] width 228 height 94
type textarea "NCorrea. 1er piso"
click at [802, 507] on button "Guardar" at bounding box center [821, 504] width 228 height 47
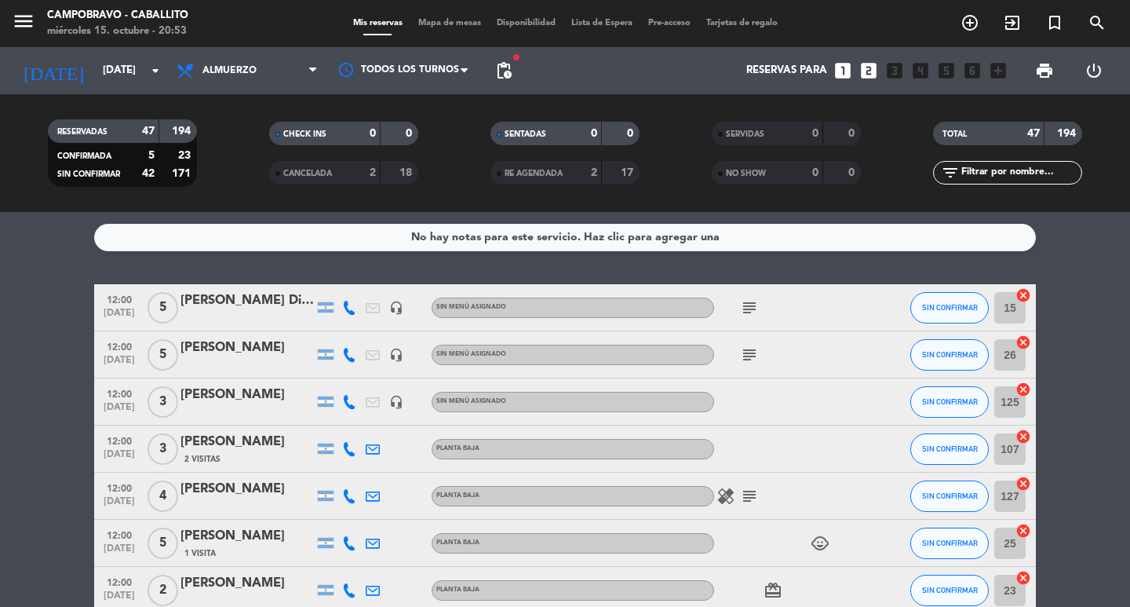
click at [869, 71] on icon "looks_two" at bounding box center [868, 70] width 20 height 20
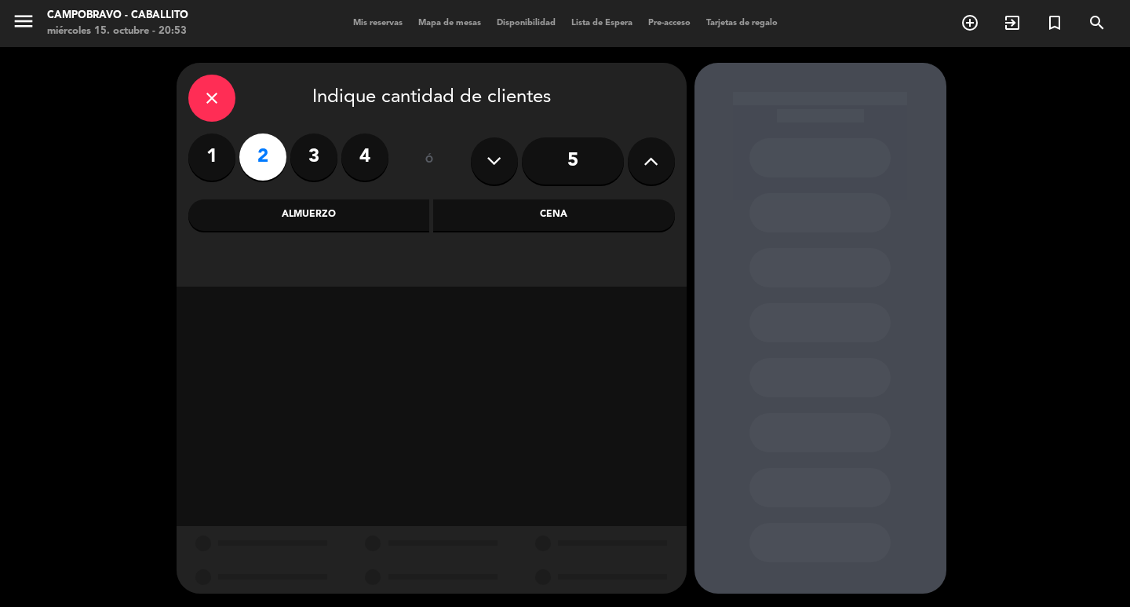
click at [527, 211] on div "Cena" at bounding box center [554, 214] width 242 height 31
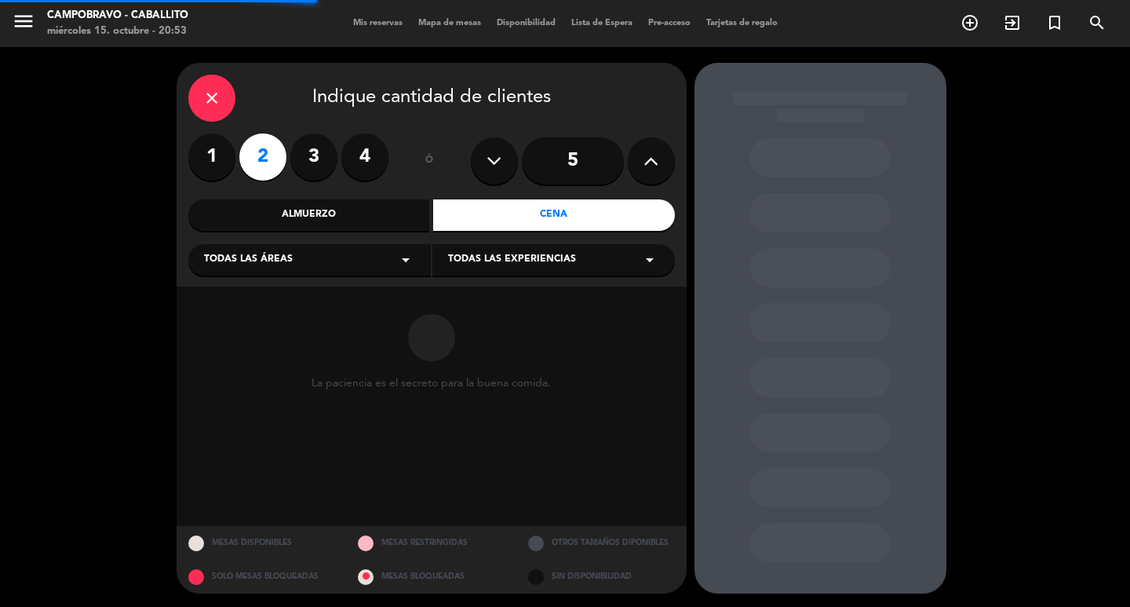
drag, startPoint x: 281, startPoint y: 208, endPoint x: 363, endPoint y: 232, distance: 85.2
click at [280, 208] on div "Almuerzo" at bounding box center [309, 214] width 242 height 31
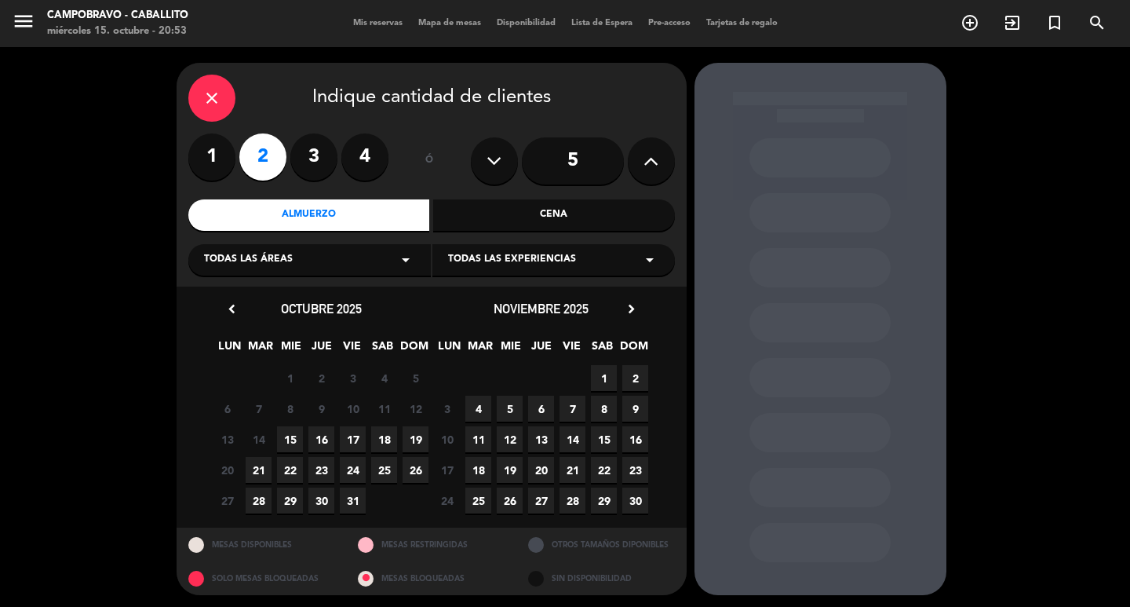
click at [419, 447] on span "19" at bounding box center [416, 439] width 26 height 26
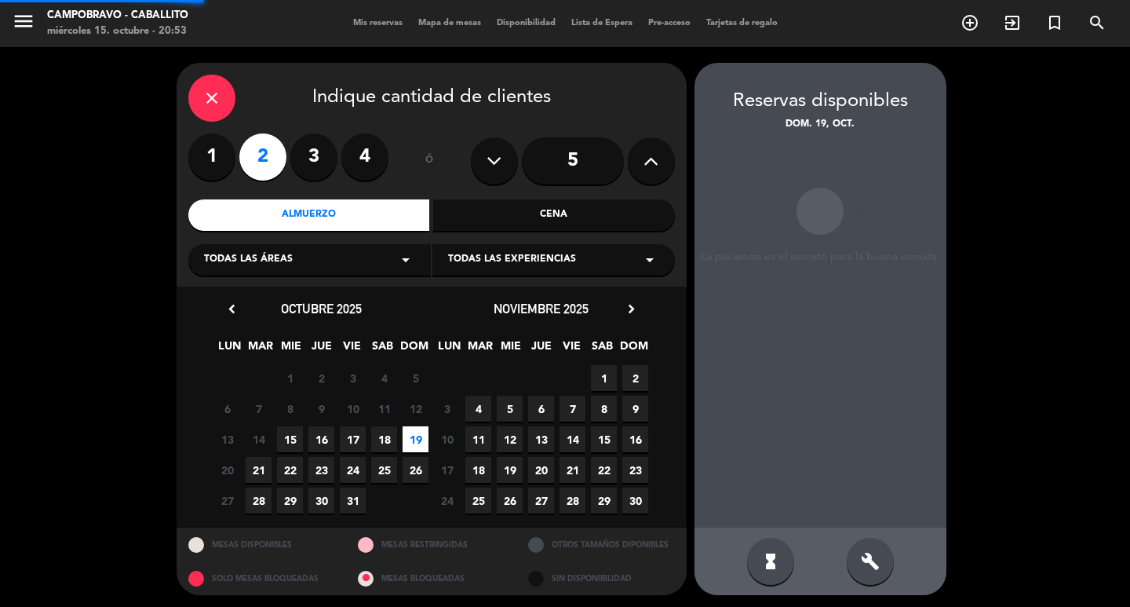
scroll to position [3, 0]
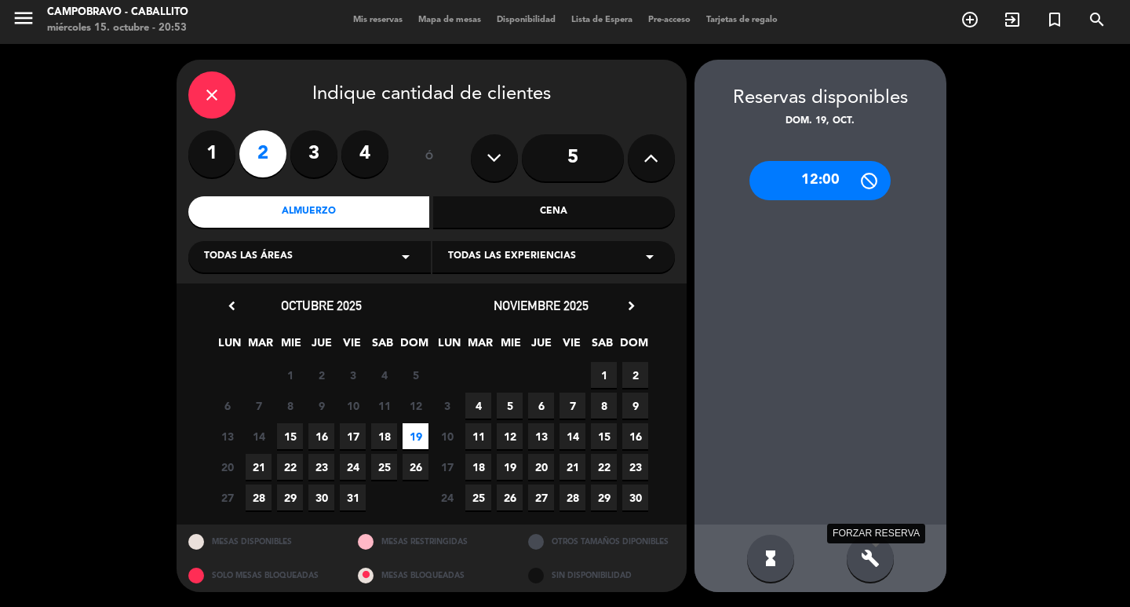
click at [877, 558] on icon "build" at bounding box center [870, 558] width 19 height 19
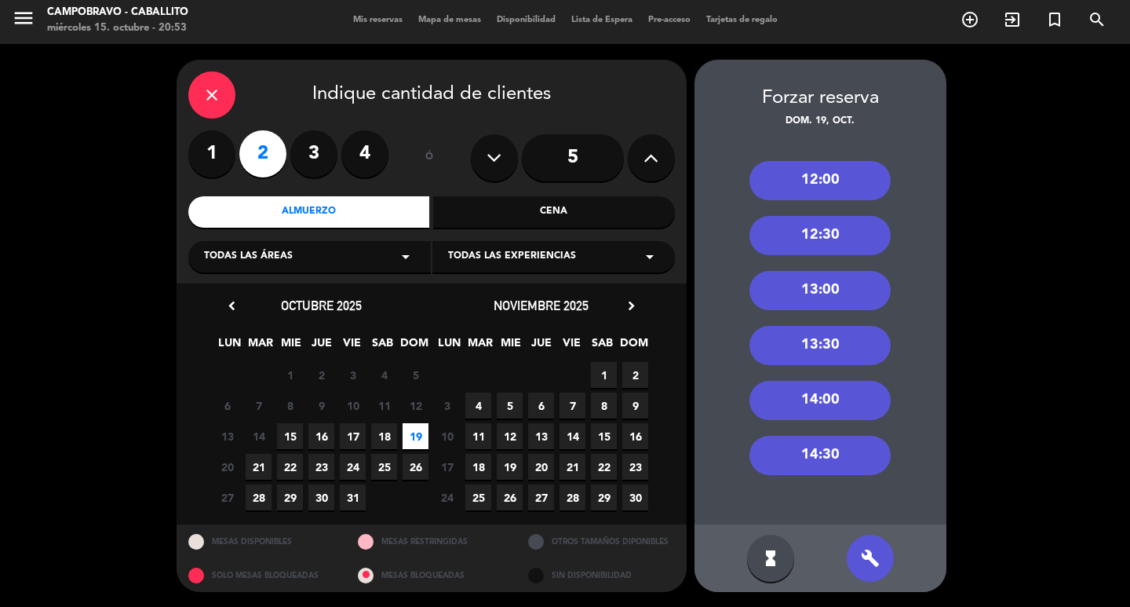
click at [813, 454] on div "14:30" at bounding box center [819, 455] width 141 height 39
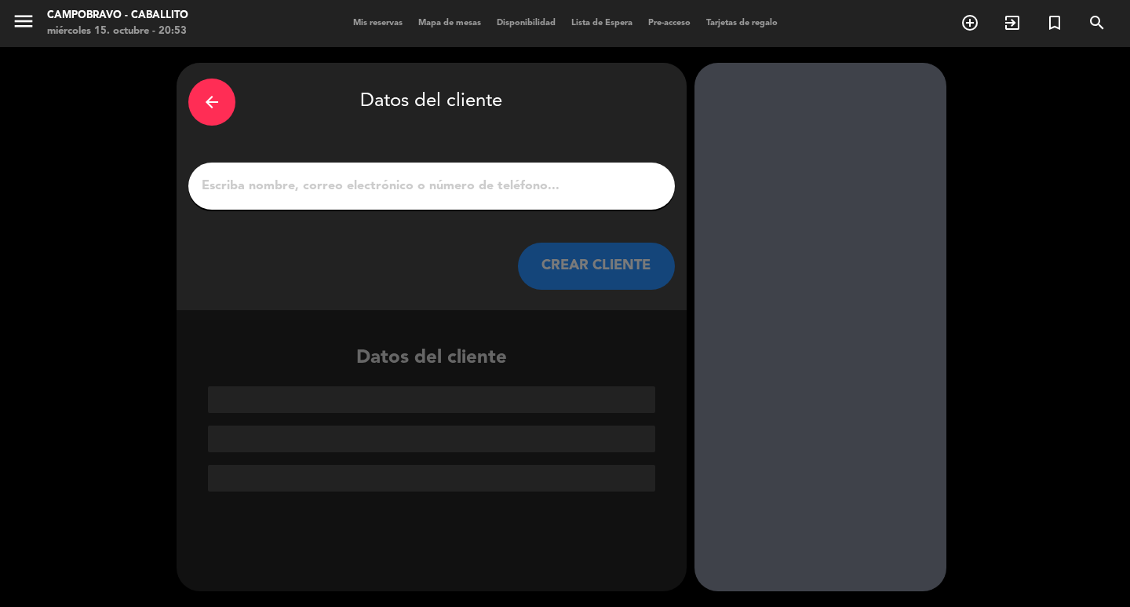
click at [501, 206] on div at bounding box center [431, 185] width 487 height 47
click at [505, 190] on input "1" at bounding box center [431, 186] width 463 height 22
paste input "[PERSON_NAME]."
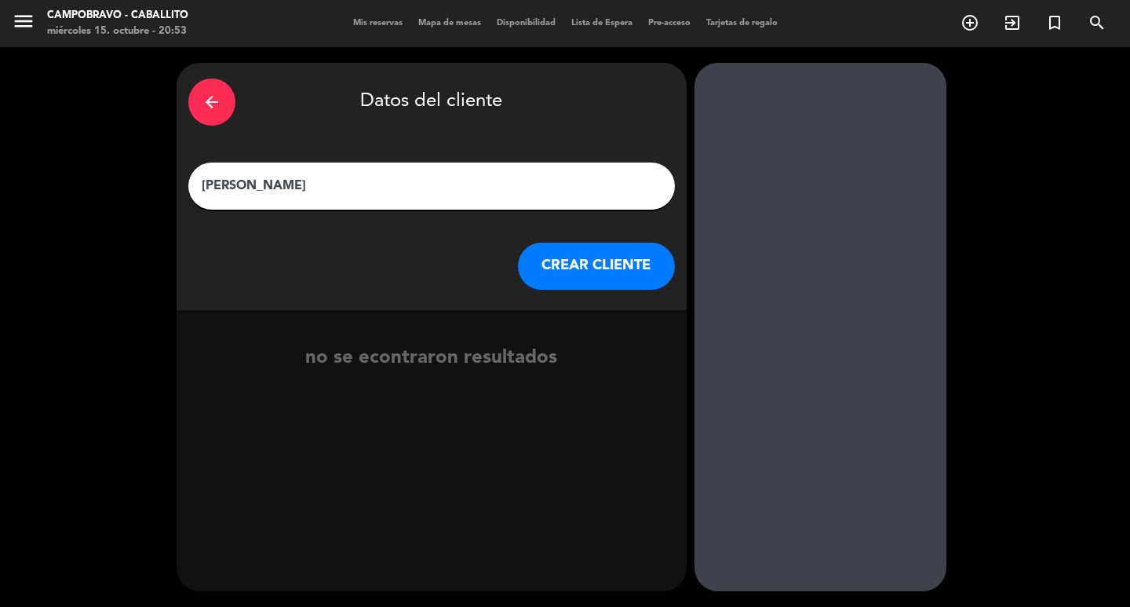
type input "[PERSON_NAME]"
click at [575, 276] on button "CREAR CLIENTE" at bounding box center [596, 265] width 157 height 47
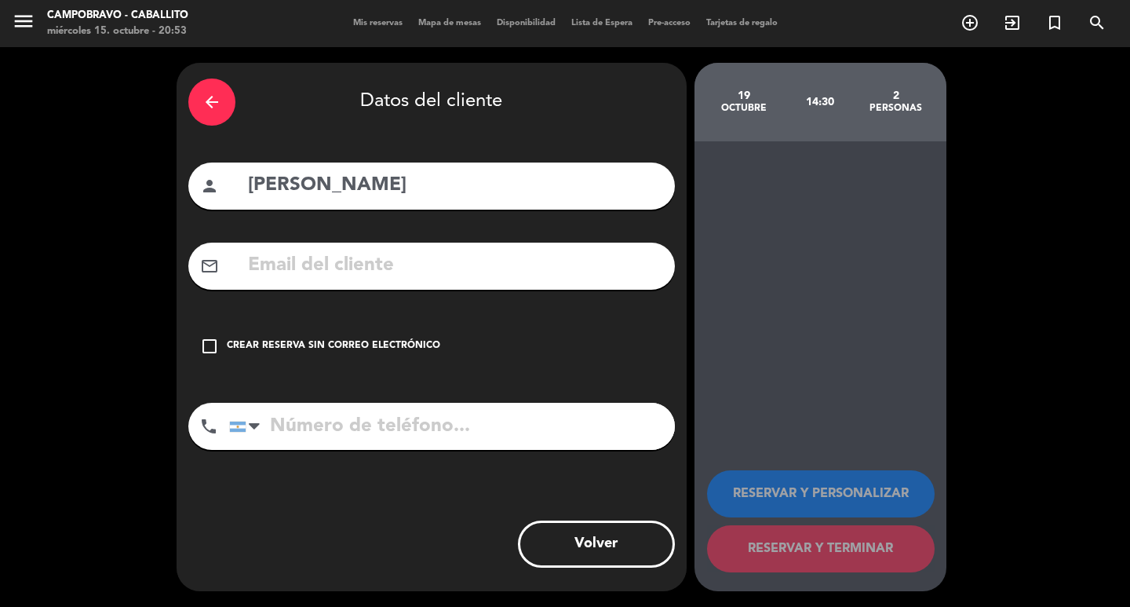
click at [352, 433] on input "tel" at bounding box center [452, 426] width 446 height 47
type input "1150104674"
click at [421, 348] on div "Crear reserva sin correo electrónico" at bounding box center [333, 346] width 213 height 16
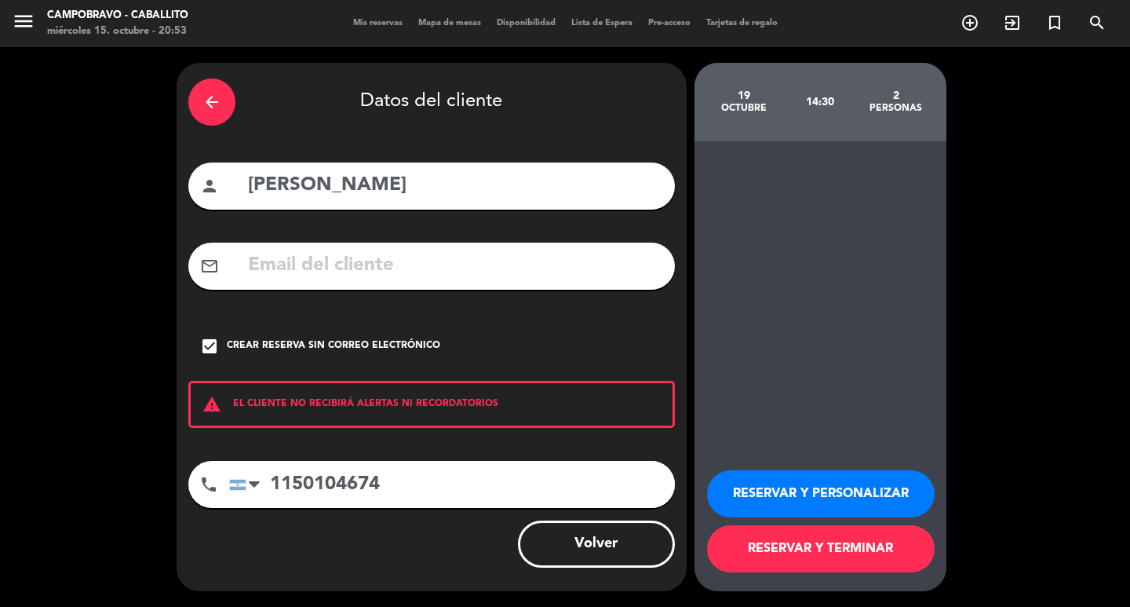
drag, startPoint x: 881, startPoint y: 541, endPoint x: 835, endPoint y: 506, distance: 58.2
click at [880, 541] on button "RESERVAR Y TERMINAR" at bounding box center [821, 548] width 228 height 47
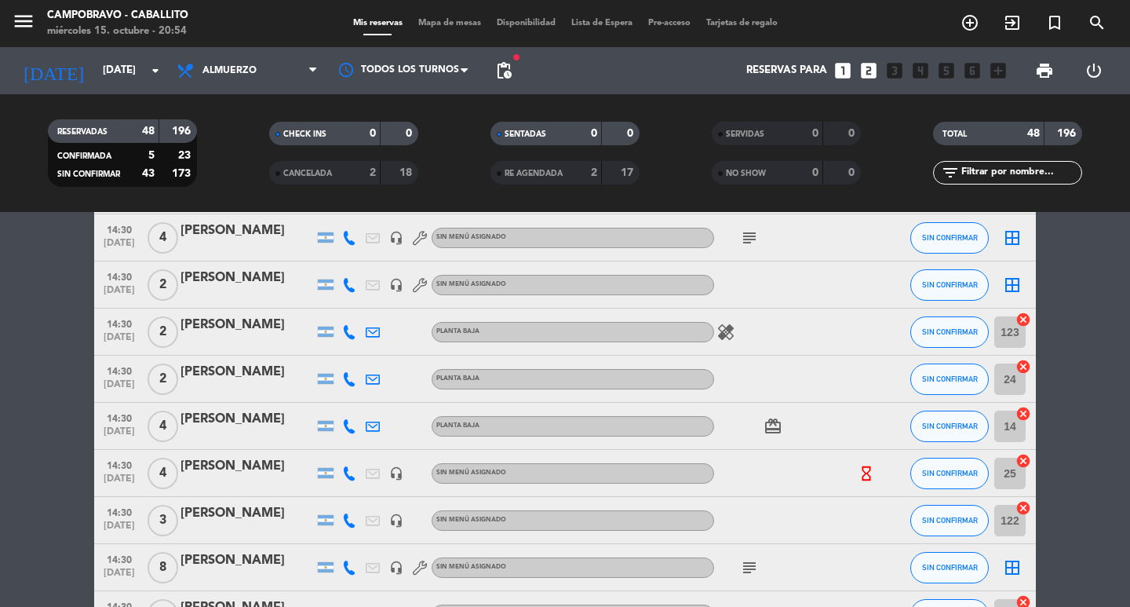
scroll to position [1354, 0]
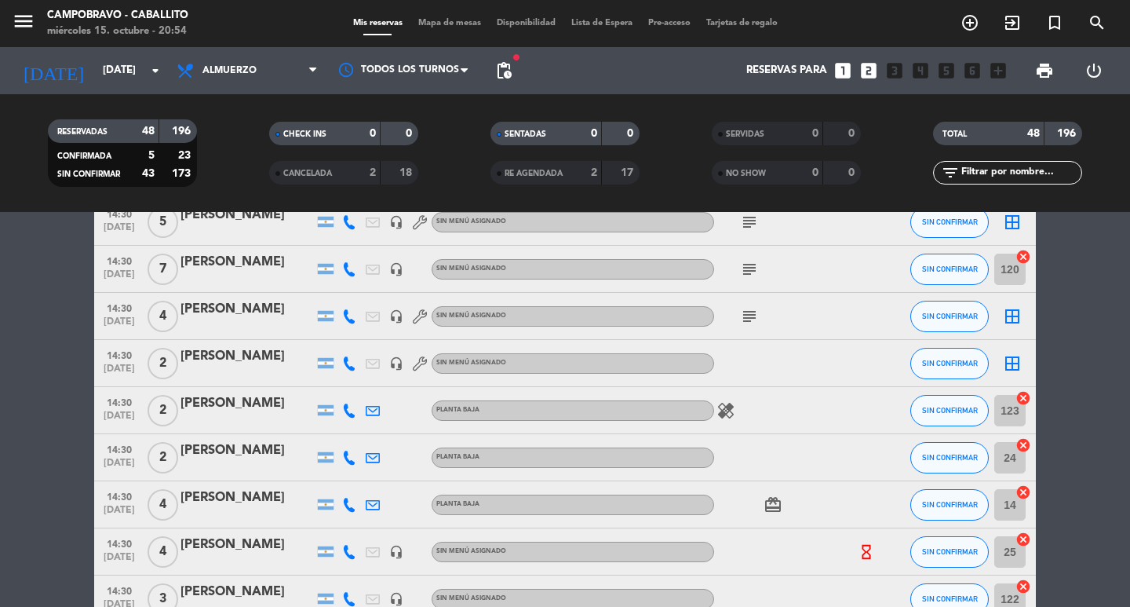
click at [221, 355] on div "[PERSON_NAME]" at bounding box center [246, 356] width 133 height 20
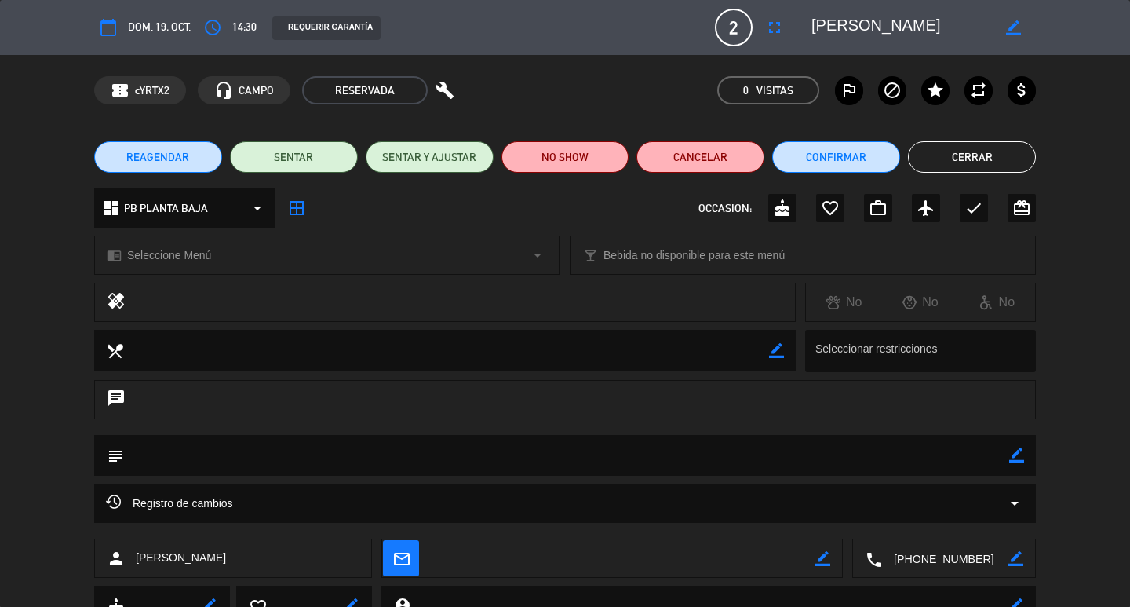
click at [1012, 451] on icon "border_color" at bounding box center [1016, 454] width 15 height 15
click at [798, 468] on textarea at bounding box center [566, 455] width 886 height 40
type textarea "NCorrea"
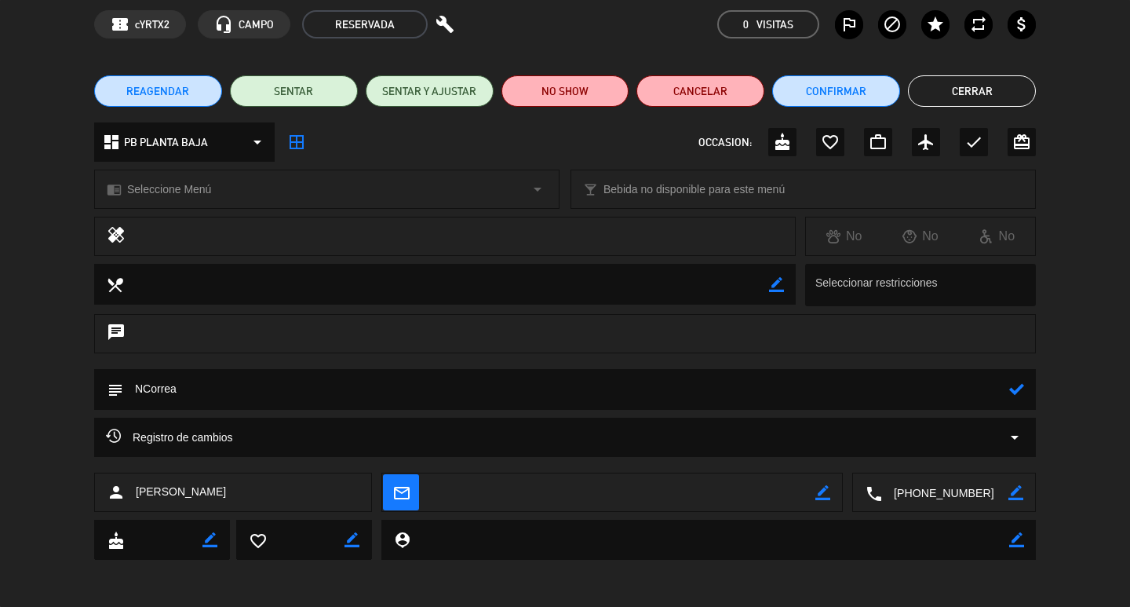
drag, startPoint x: 1011, startPoint y: 394, endPoint x: 995, endPoint y: 333, distance: 63.2
click at [1011, 395] on icon at bounding box center [1016, 388] width 15 height 15
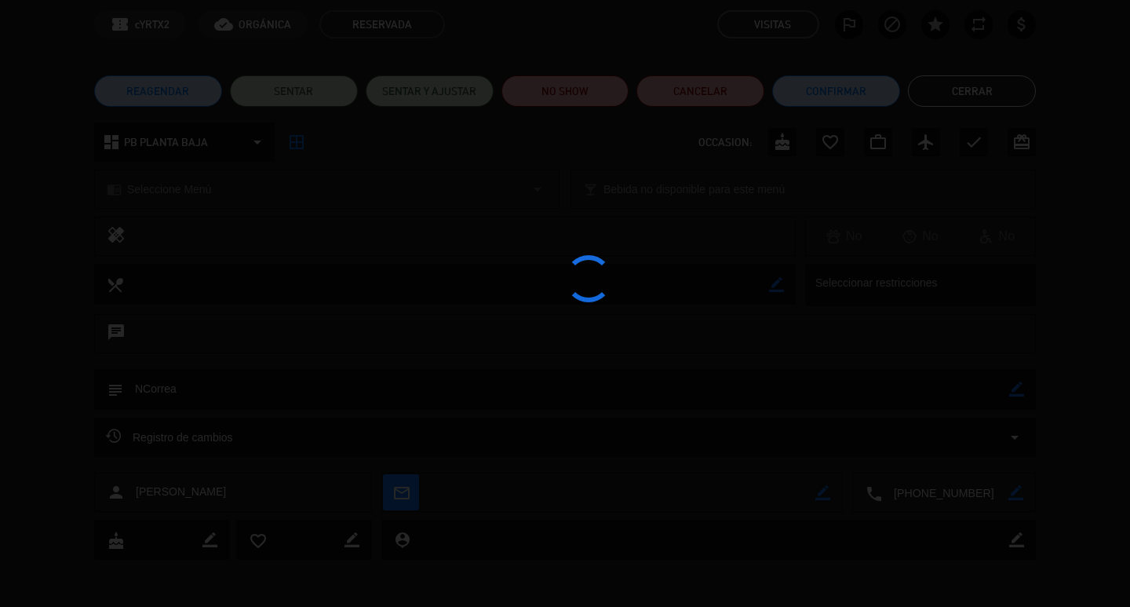
click at [986, 84] on edit-booking-info-modal "calendar_today dom. 19, oct. access_time 14:30 REQUERIR GARANTÍA 2 [PERSON_NAME…" at bounding box center [565, 303] width 1130 height 607
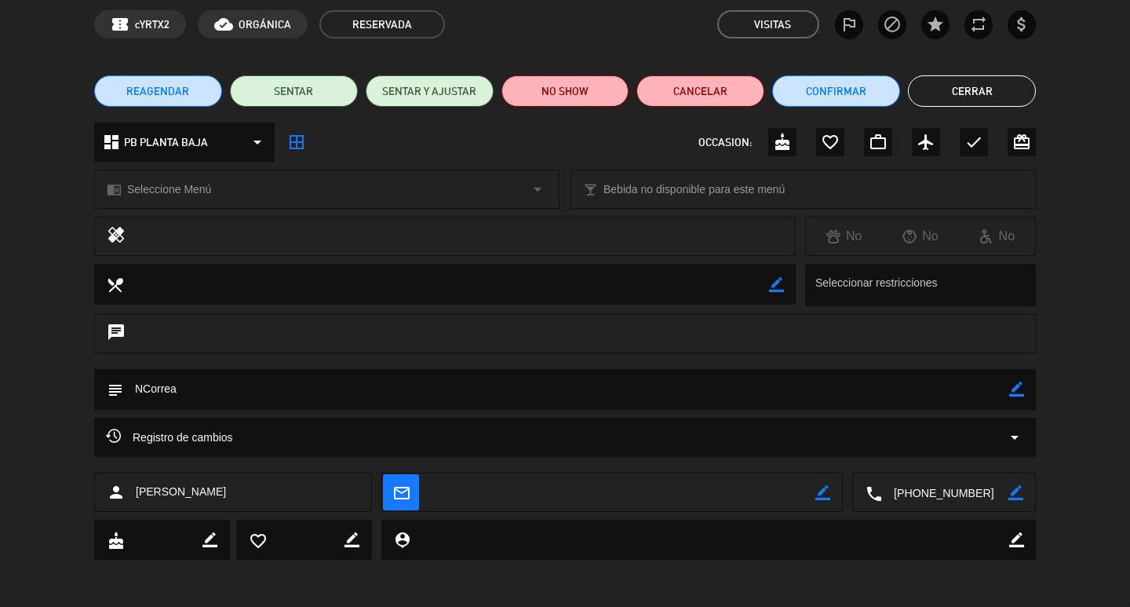
click at [1017, 94] on button "Cerrar" at bounding box center [972, 90] width 128 height 31
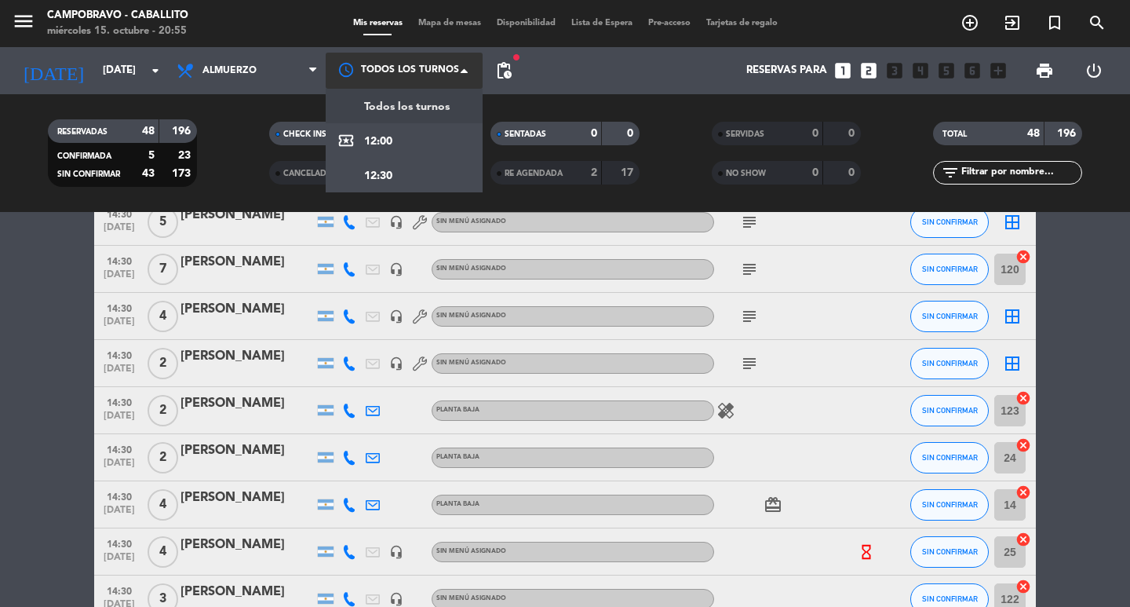
click at [405, 62] on div at bounding box center [404, 70] width 157 height 35
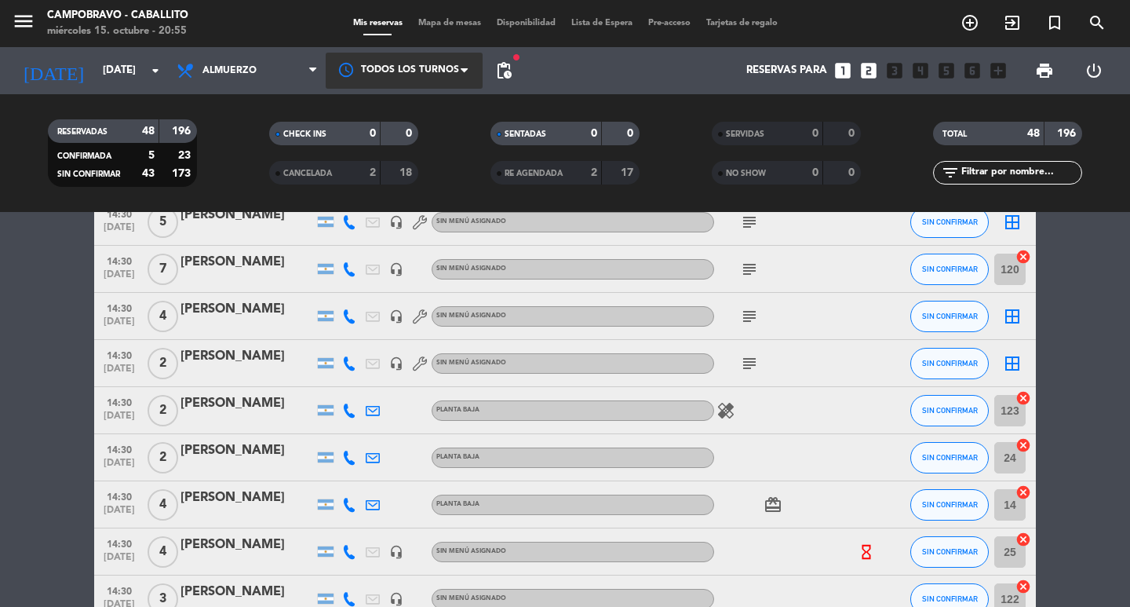
click at [405, 62] on div at bounding box center [404, 70] width 157 height 35
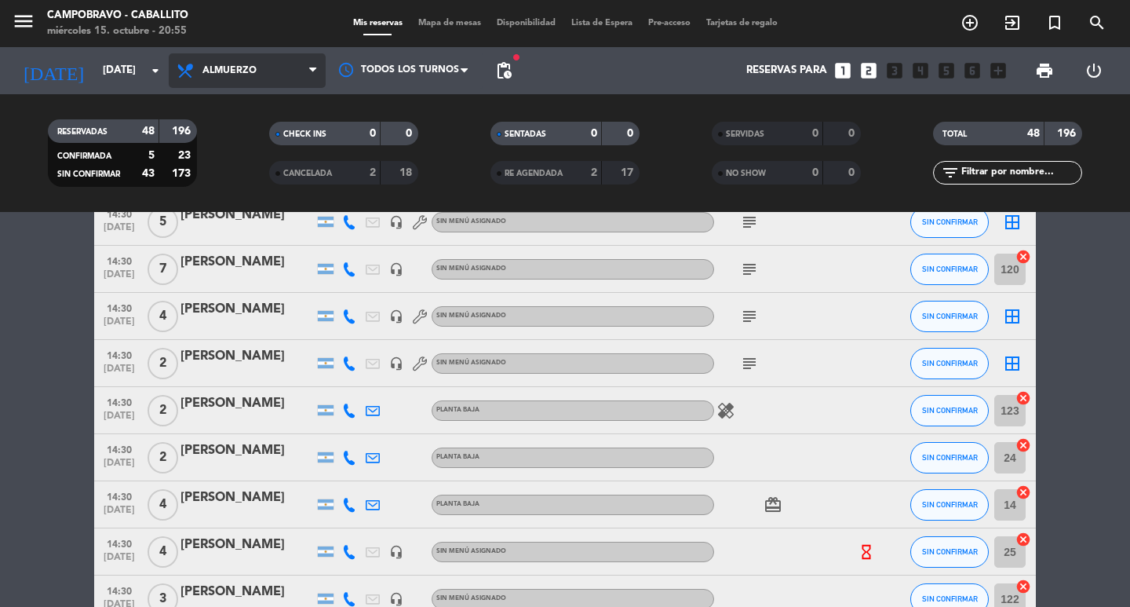
click at [242, 82] on span "Almuerzo" at bounding box center [247, 70] width 157 height 35
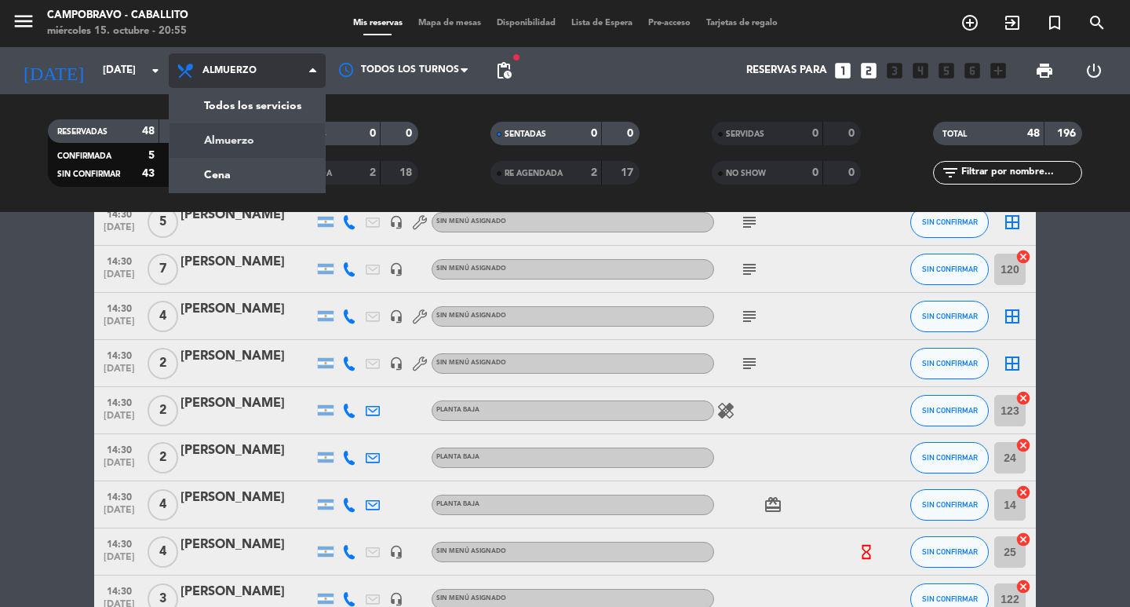
drag, startPoint x: 242, startPoint y: 82, endPoint x: 315, endPoint y: 76, distance: 74.0
click at [242, 83] on span "Almuerzo" at bounding box center [247, 70] width 157 height 35
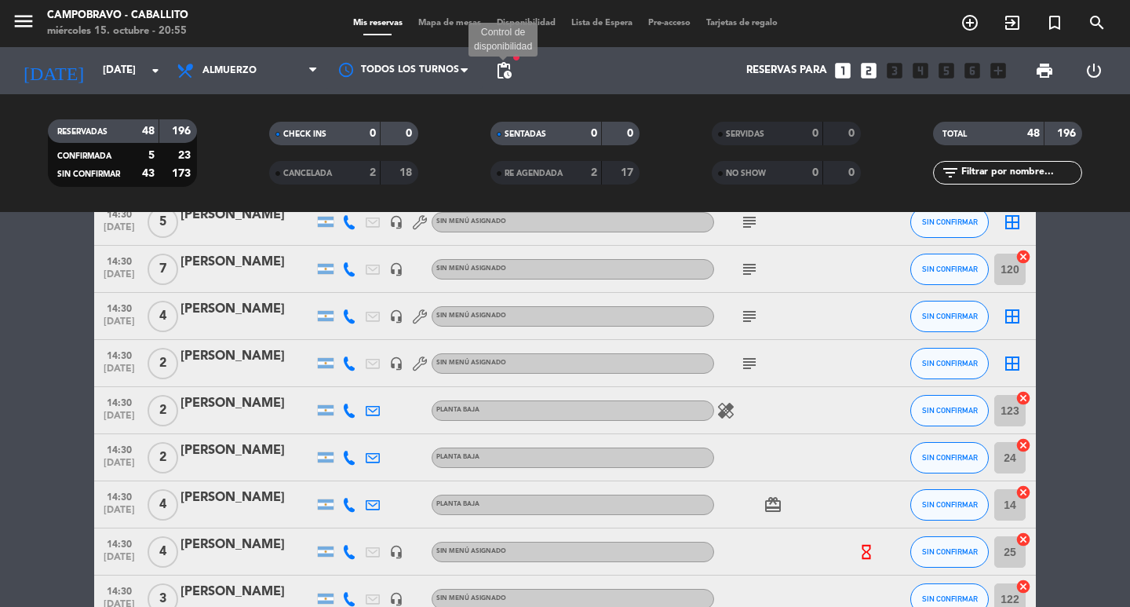
click at [501, 75] on span "pending_actions" at bounding box center [503, 70] width 19 height 19
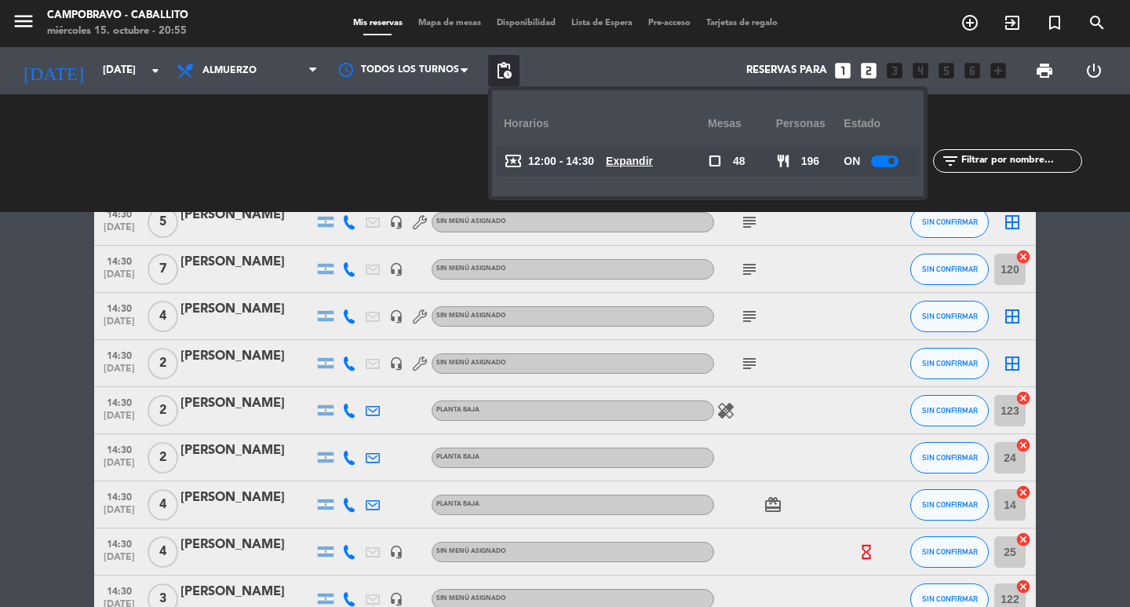
click at [653, 155] on u "Expandir" at bounding box center [629, 161] width 47 height 13
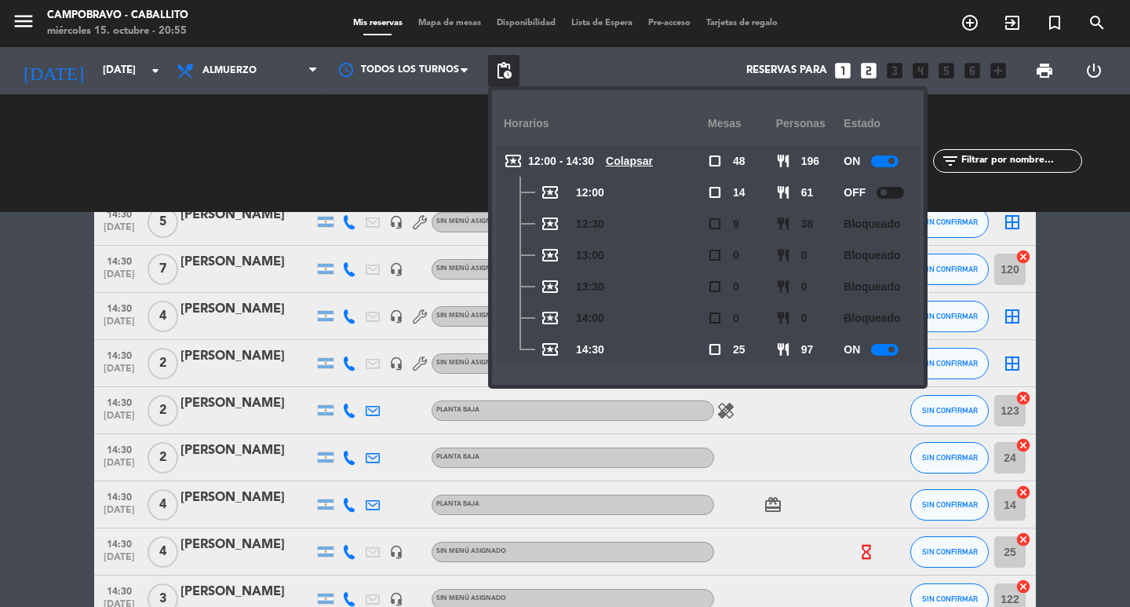
drag, startPoint x: 1088, startPoint y: 394, endPoint x: 767, endPoint y: 401, distance: 321.8
click at [1088, 393] on bookings-row "12:00 [DATE] 5 [PERSON_NAME] Di [PERSON_NAME] headset_mic Sin menú asignado sub…" at bounding box center [565, 82] width 1130 height 2304
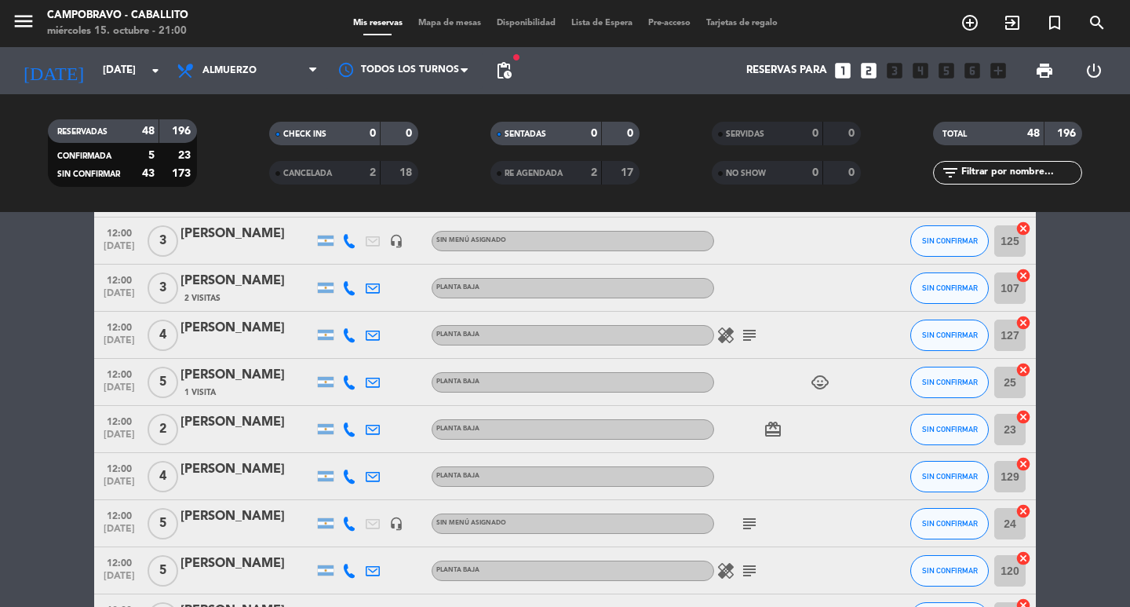
scroll to position [0, 0]
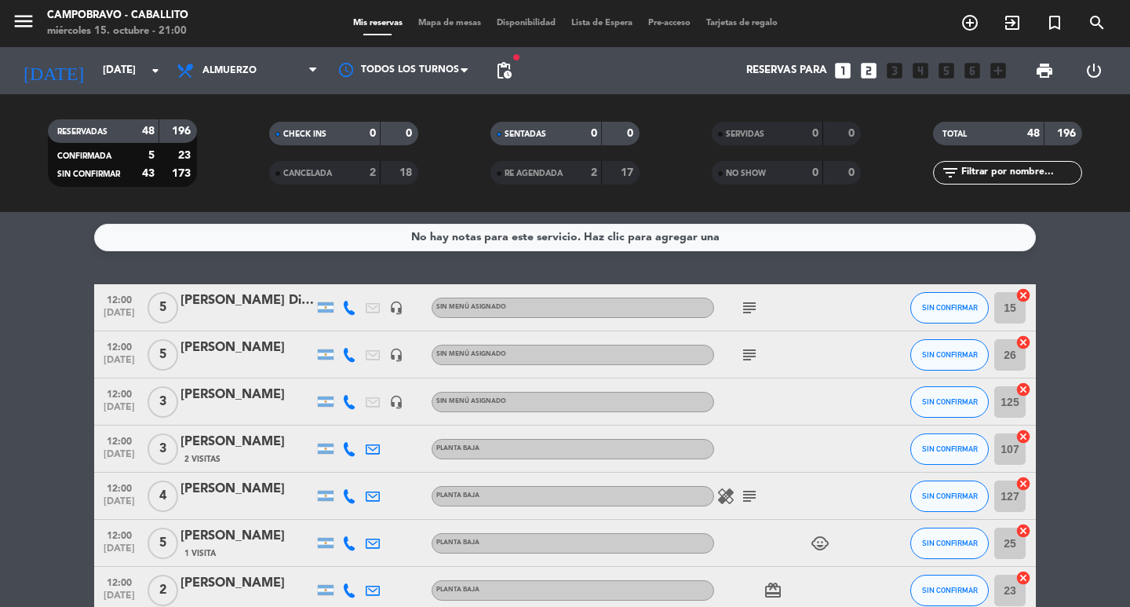
click at [518, 67] on div "[DATE] [DATE] arrow_drop_down Todos los servicios Almuerzo Cena Almuerzo Todos …" at bounding box center [565, 70] width 1130 height 47
click at [509, 67] on span "pending_actions" at bounding box center [503, 70] width 19 height 19
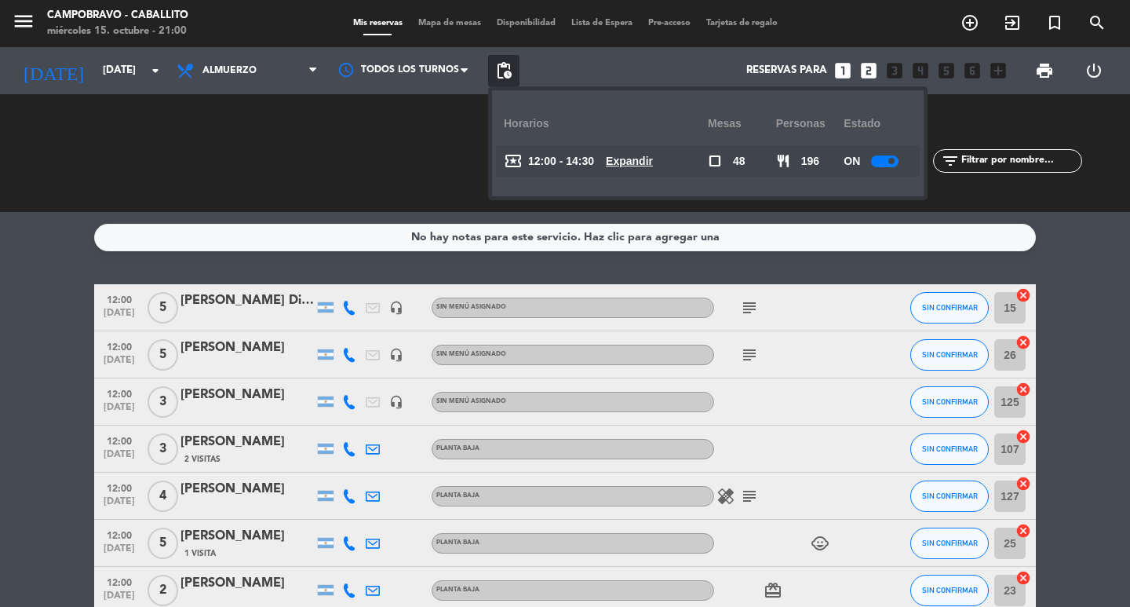
click at [643, 160] on u "Expandir" at bounding box center [629, 161] width 47 height 13
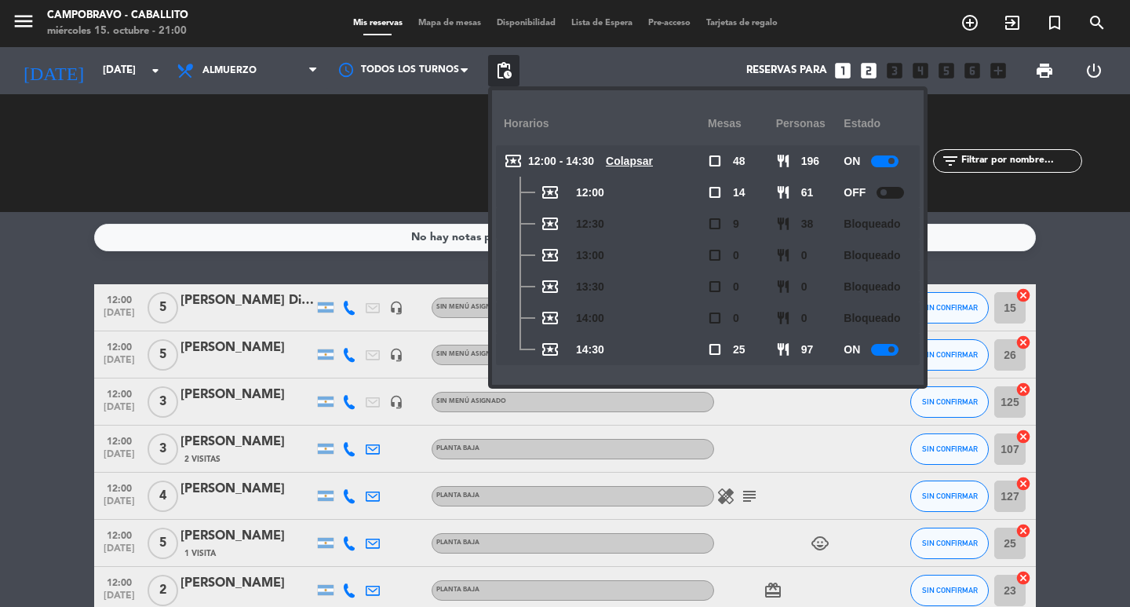
click at [893, 160] on span at bounding box center [891, 161] width 6 height 6
click at [439, 195] on div "CHECK INS 0 0 CANCELADA 2 18" at bounding box center [343, 153] width 221 height 86
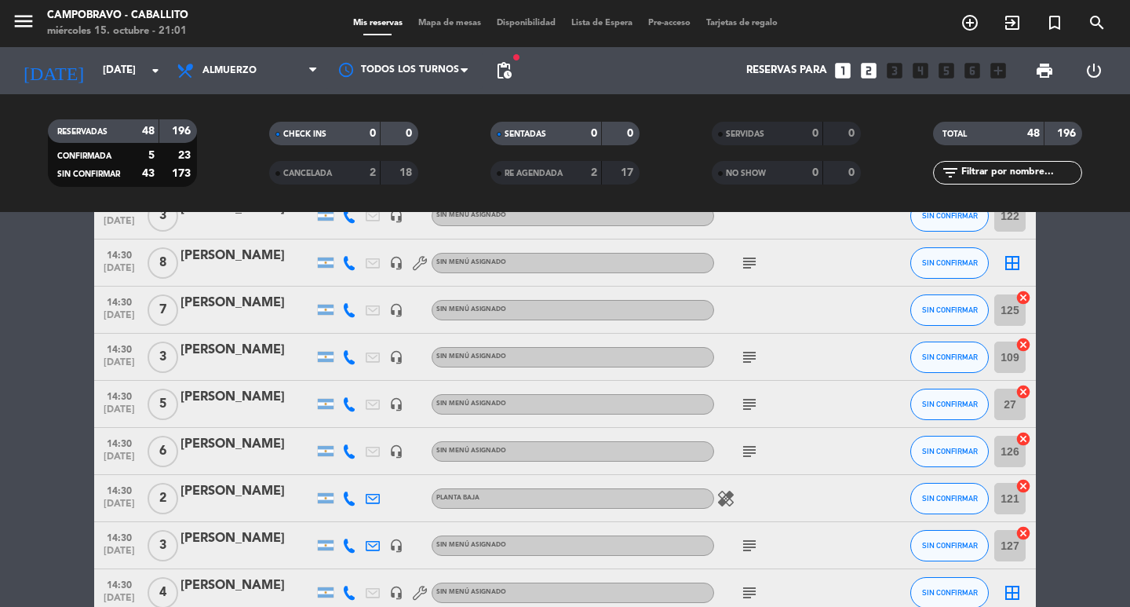
scroll to position [1354, 0]
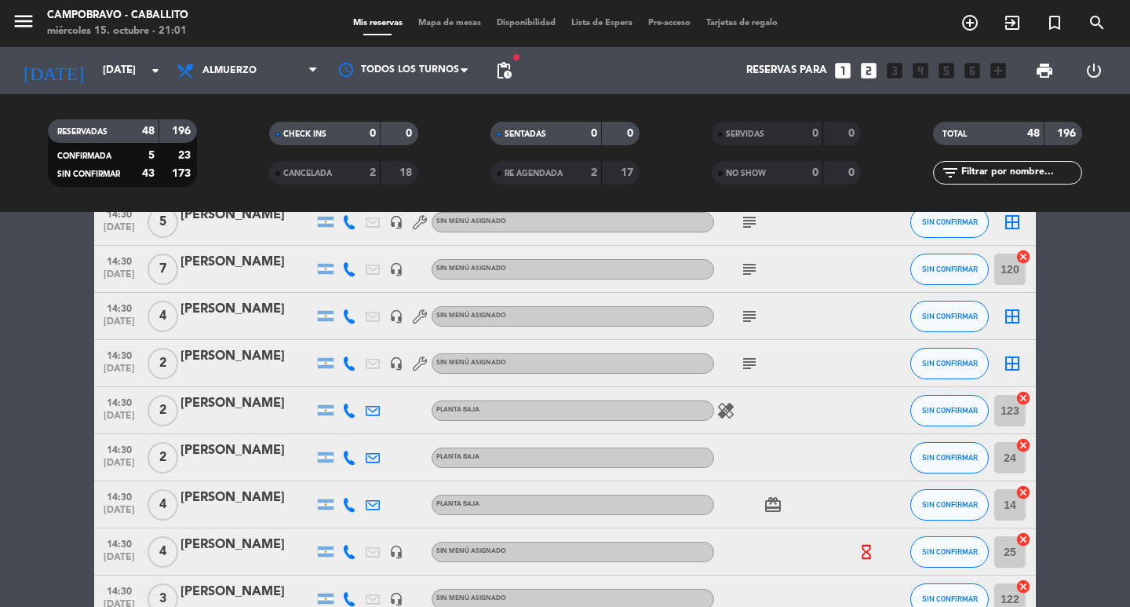
click at [252, 355] on div "[PERSON_NAME]" at bounding box center [246, 356] width 133 height 20
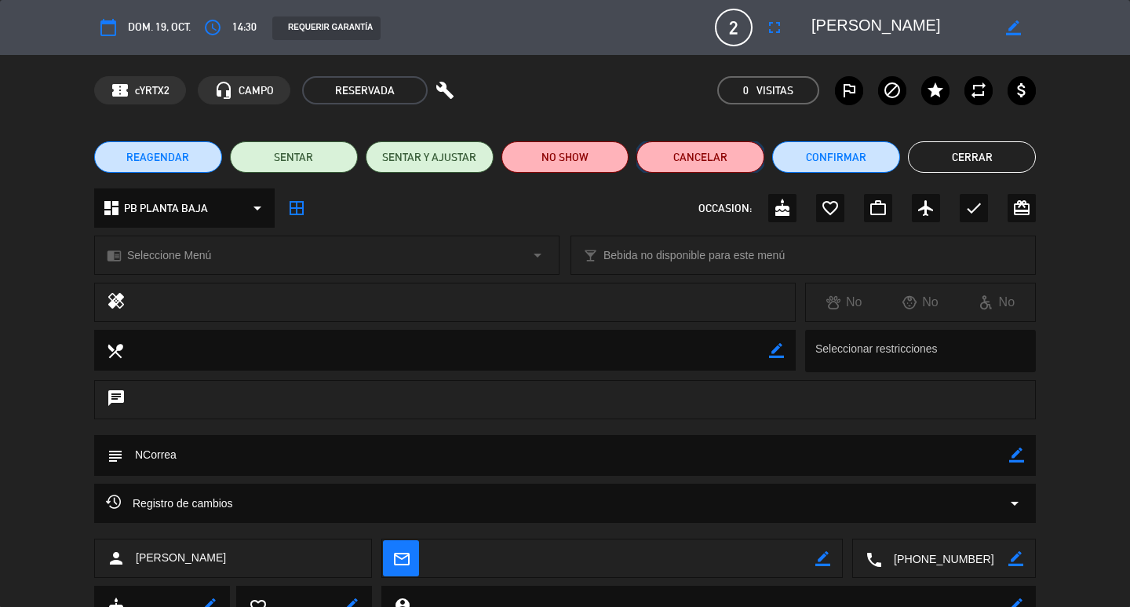
click at [720, 166] on button "Cancelar" at bounding box center [700, 156] width 128 height 31
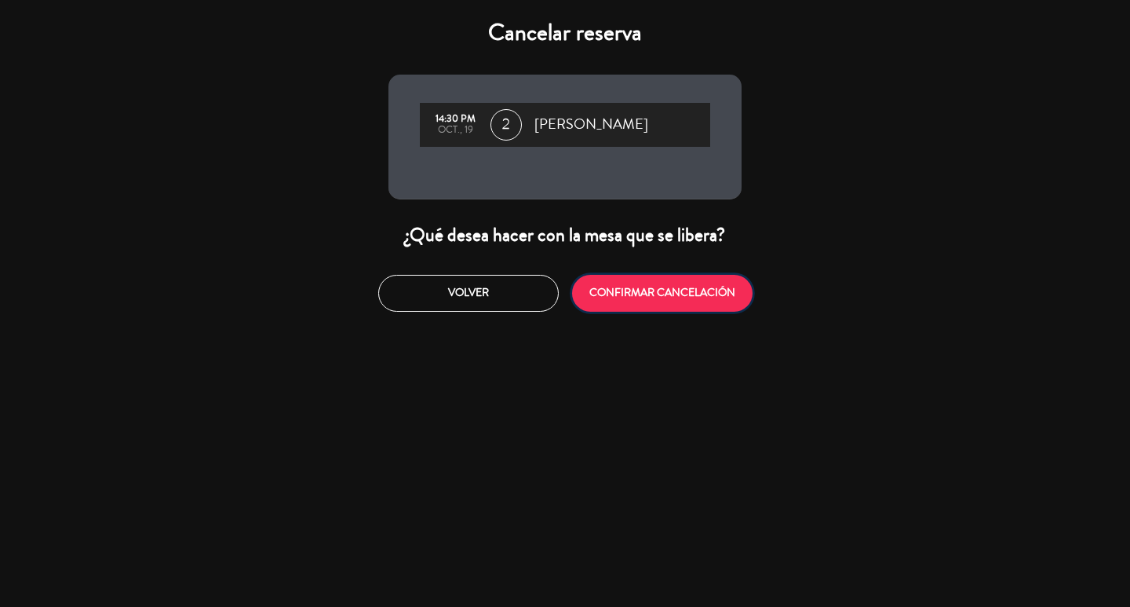
click at [673, 305] on button "CONFIRMAR CANCELACIÓN" at bounding box center [662, 293] width 180 height 37
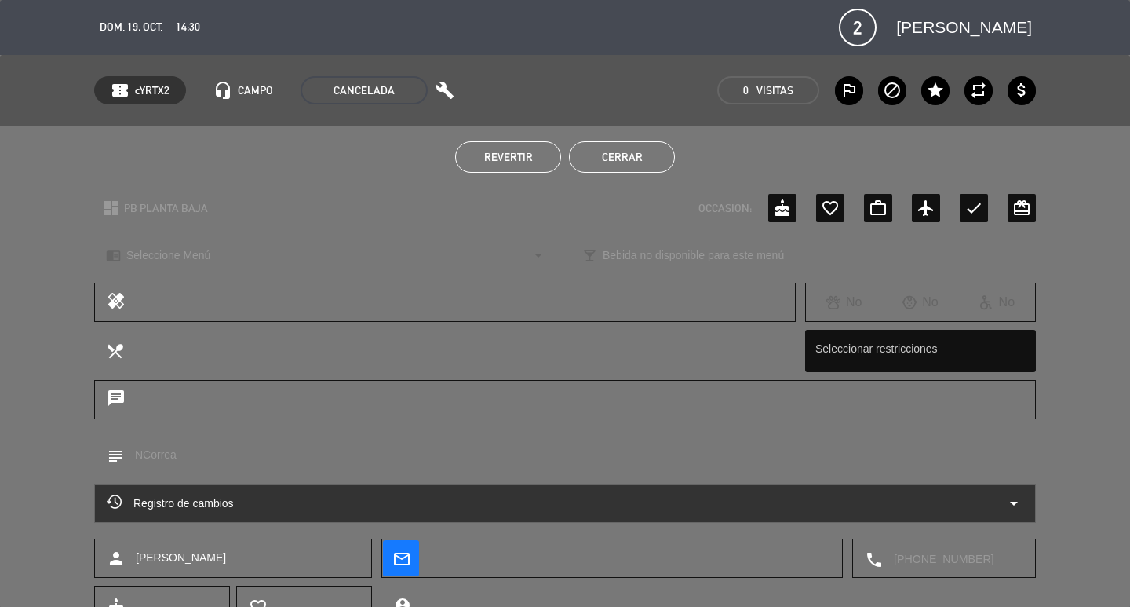
click at [647, 144] on button "Cerrar" at bounding box center [622, 156] width 106 height 31
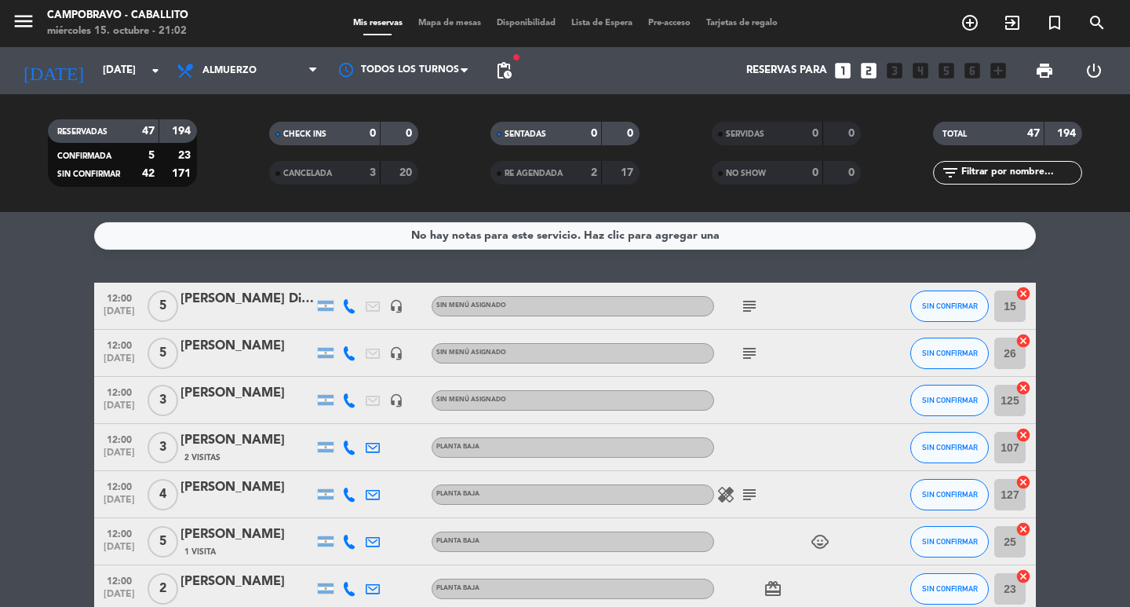
scroll to position [0, 0]
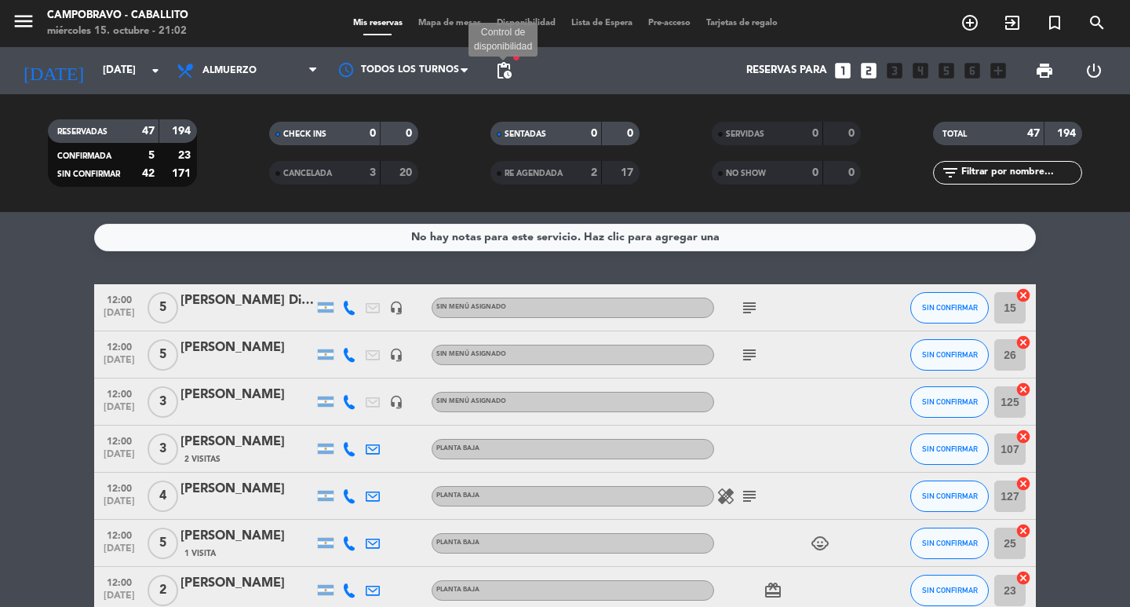
click at [500, 65] on span "pending_actions" at bounding box center [503, 70] width 19 height 19
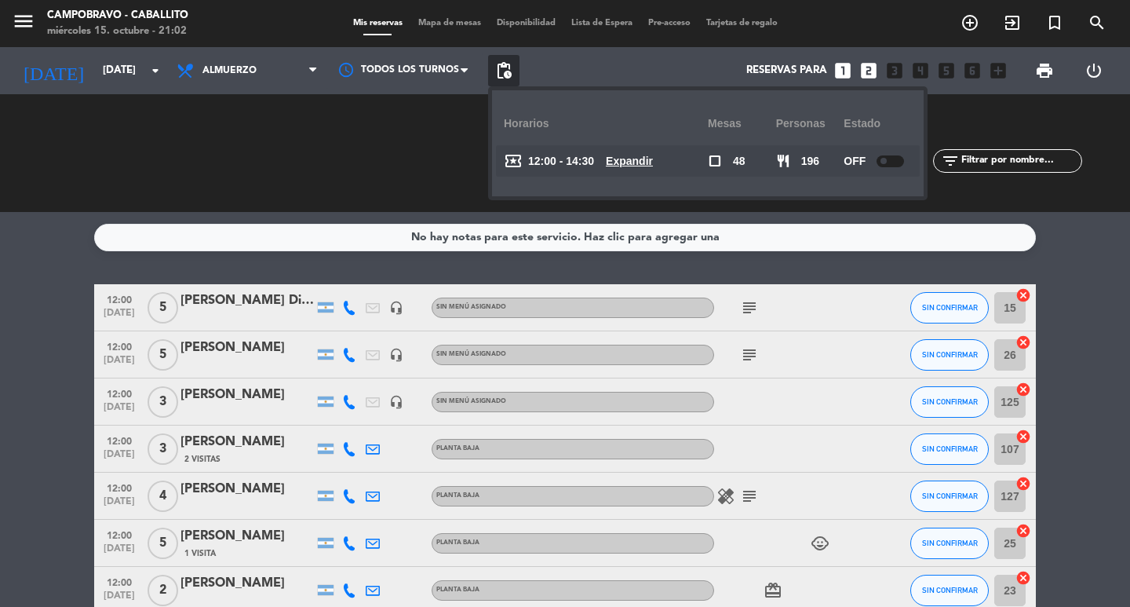
click at [653, 159] on u "Expandir" at bounding box center [629, 161] width 47 height 13
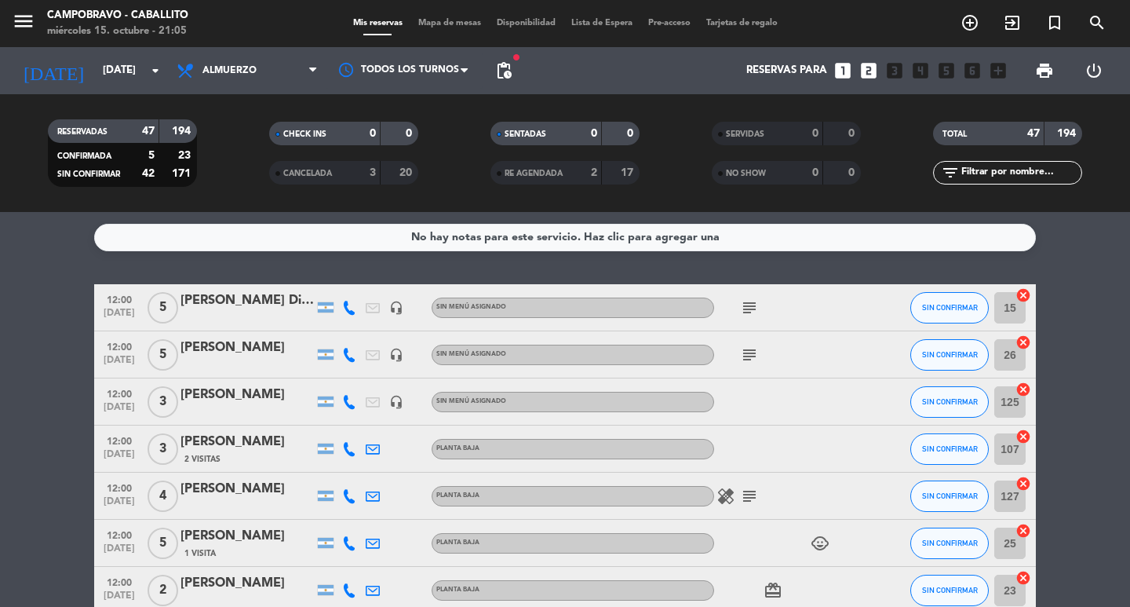
click at [510, 73] on span "pending_actions" at bounding box center [503, 70] width 19 height 19
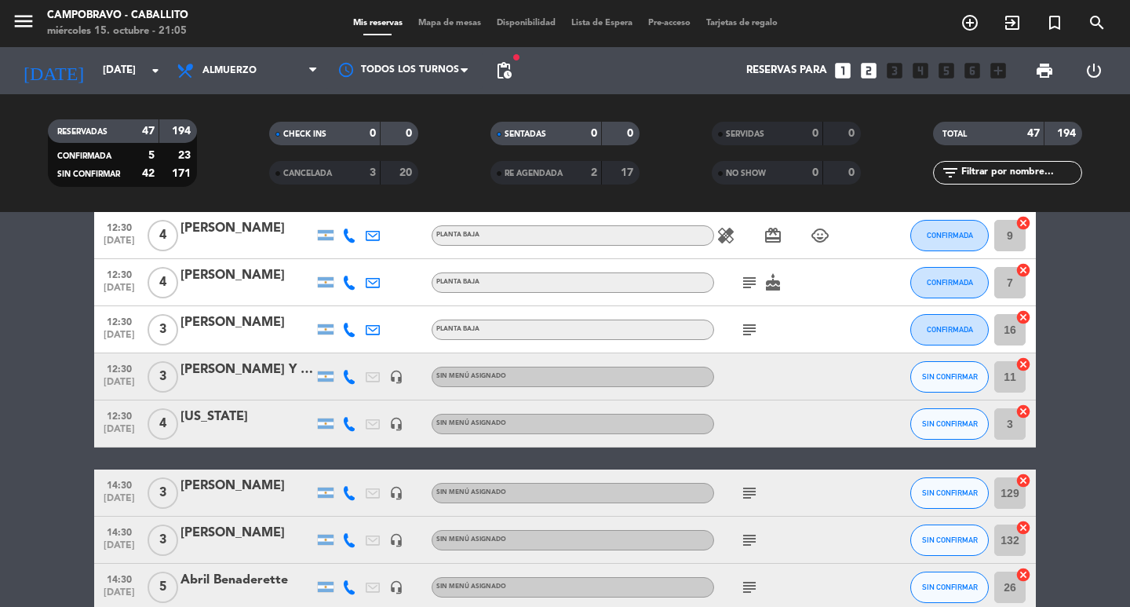
scroll to position [471, 0]
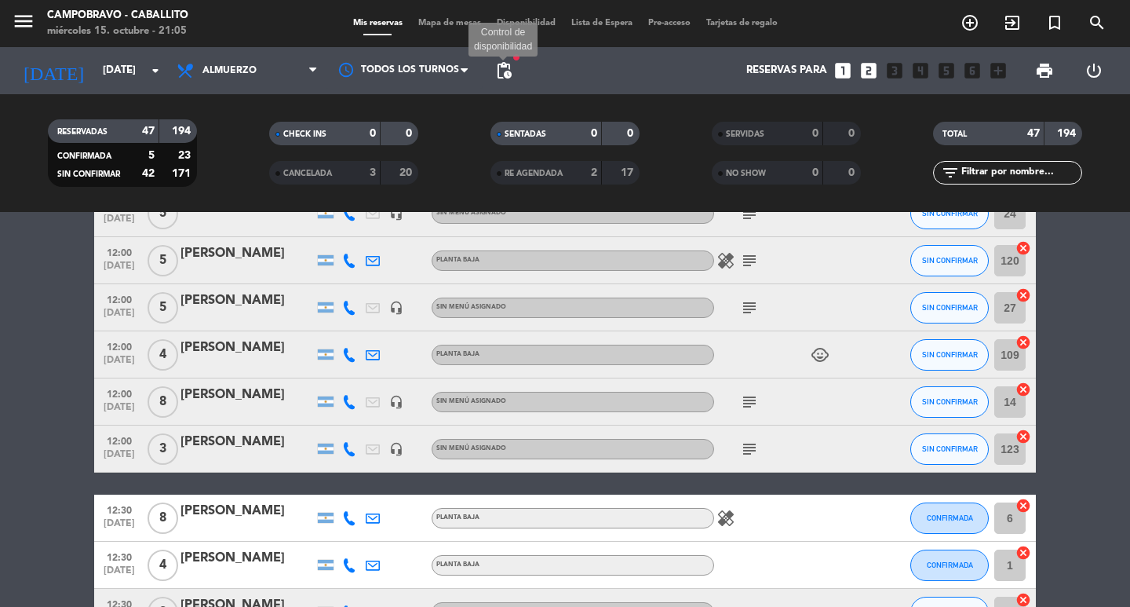
click at [512, 62] on span "pending_actions" at bounding box center [503, 70] width 19 height 19
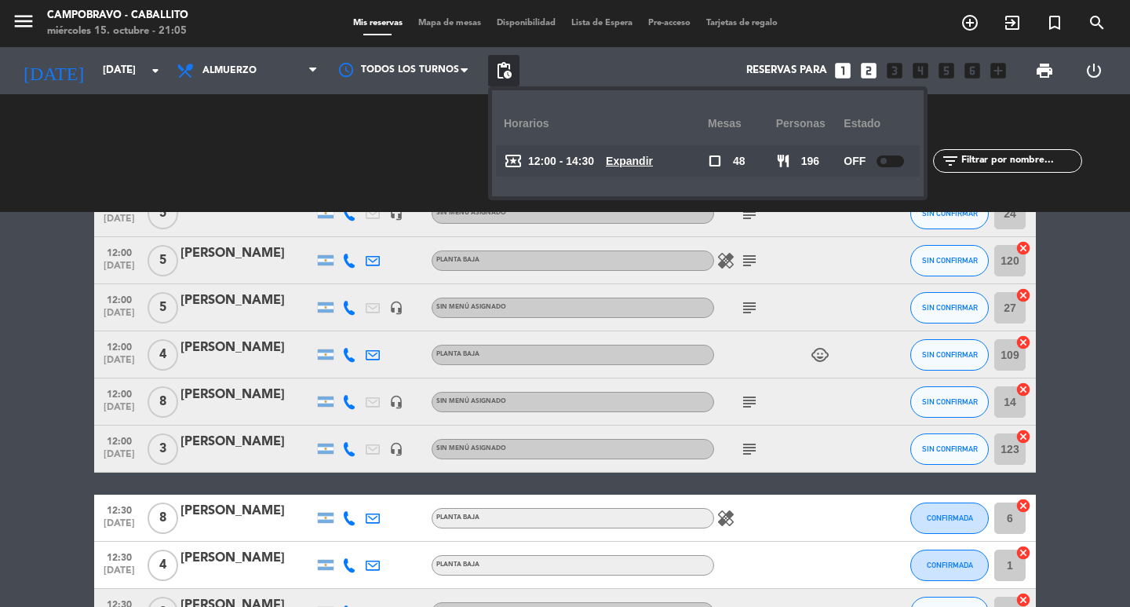
click at [640, 155] on u "Expandir" at bounding box center [629, 161] width 47 height 13
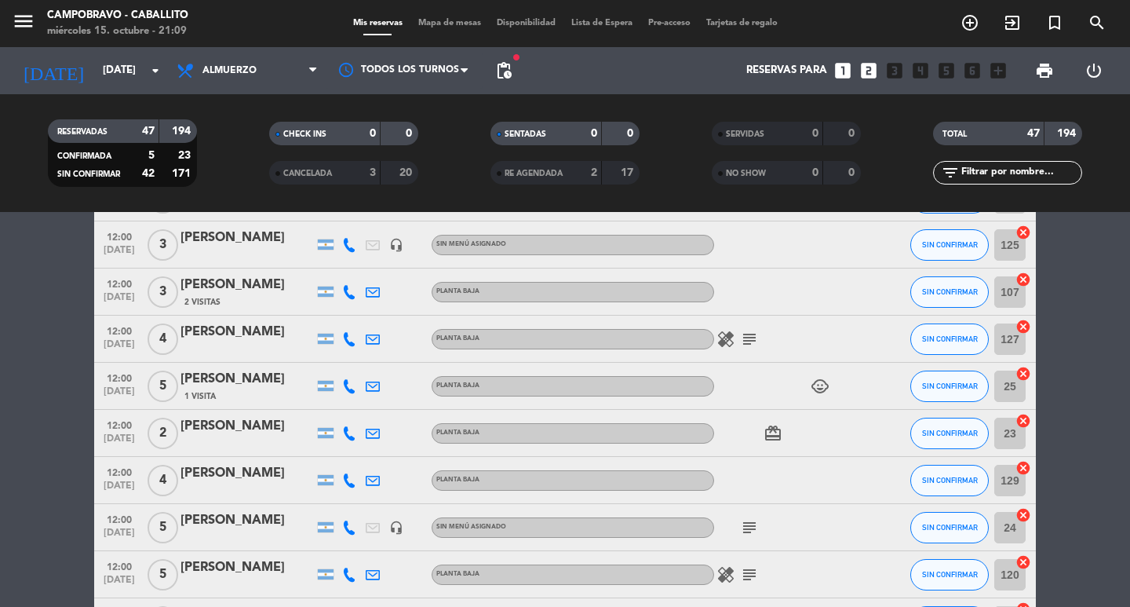
scroll to position [0, 0]
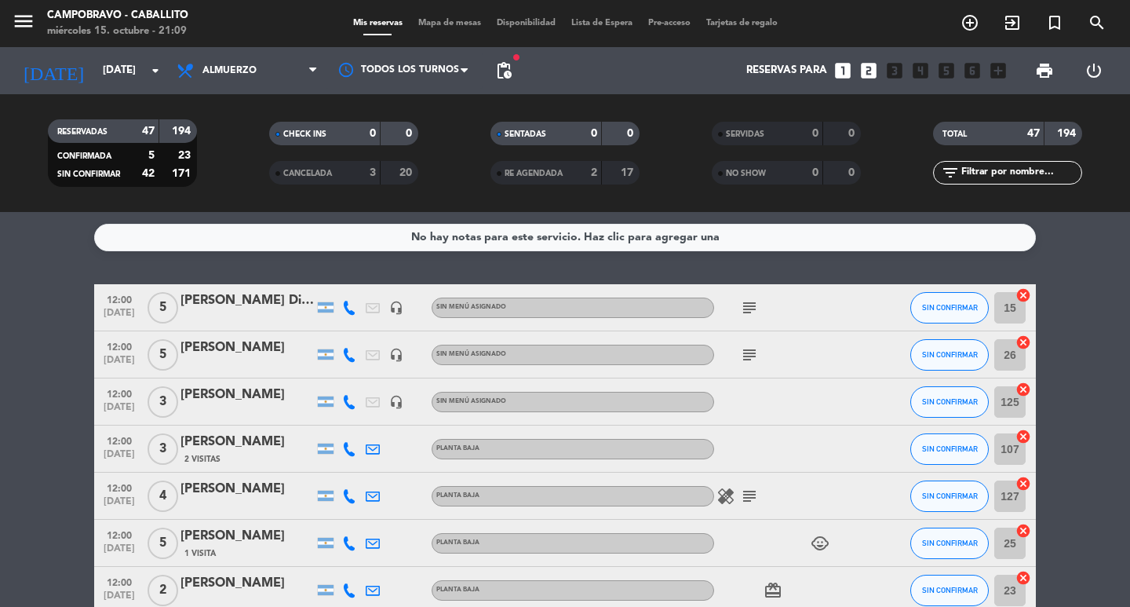
click at [88, 91] on div "[DATE] [DATE] arrow_drop_down" at bounding box center [90, 70] width 157 height 47
click at [107, 75] on input "[DATE]" at bounding box center [164, 71] width 138 height 28
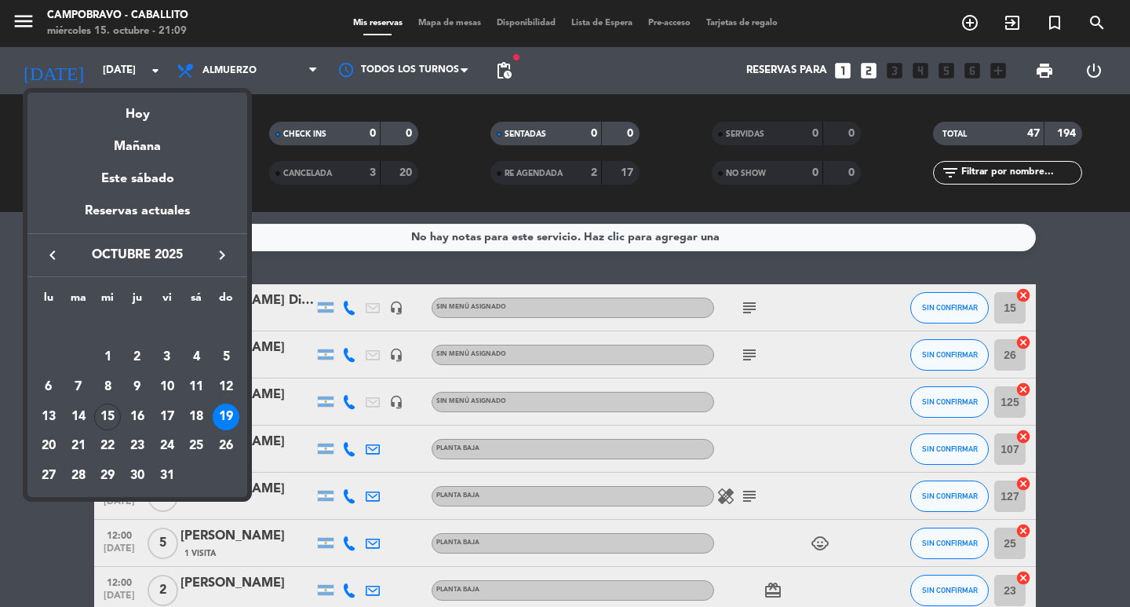
click at [166, 413] on div "17" at bounding box center [167, 416] width 27 height 27
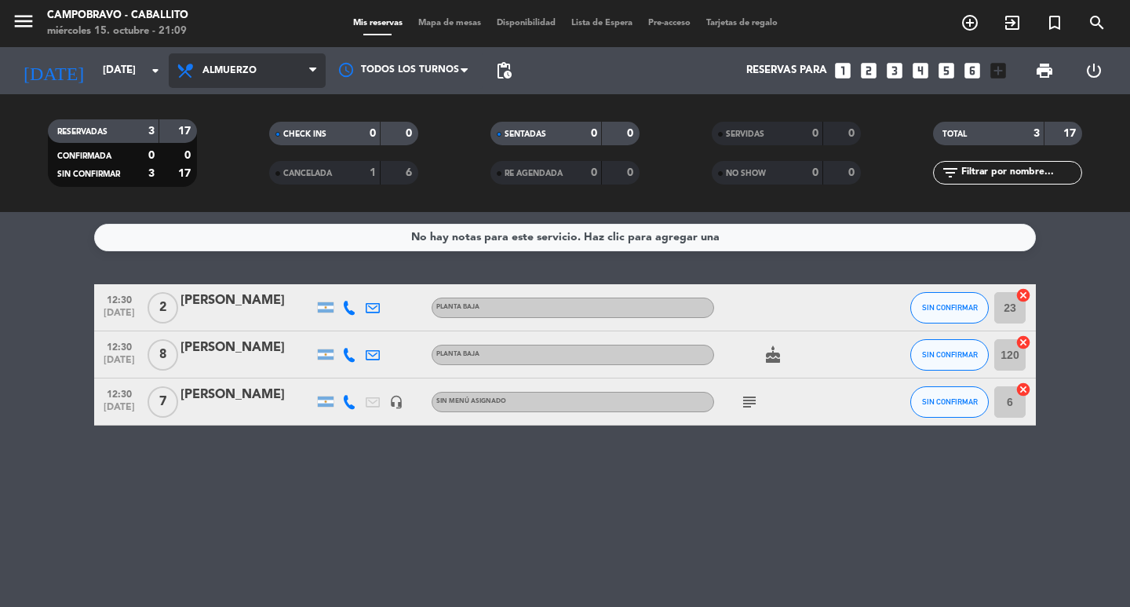
click at [251, 75] on span "Almuerzo" at bounding box center [229, 70] width 54 height 11
click at [245, 174] on div "menu Campobravo - caballito [DATE] 15. octubre - 21:09 Mis reservas Mapa de mes…" at bounding box center [565, 106] width 1130 height 212
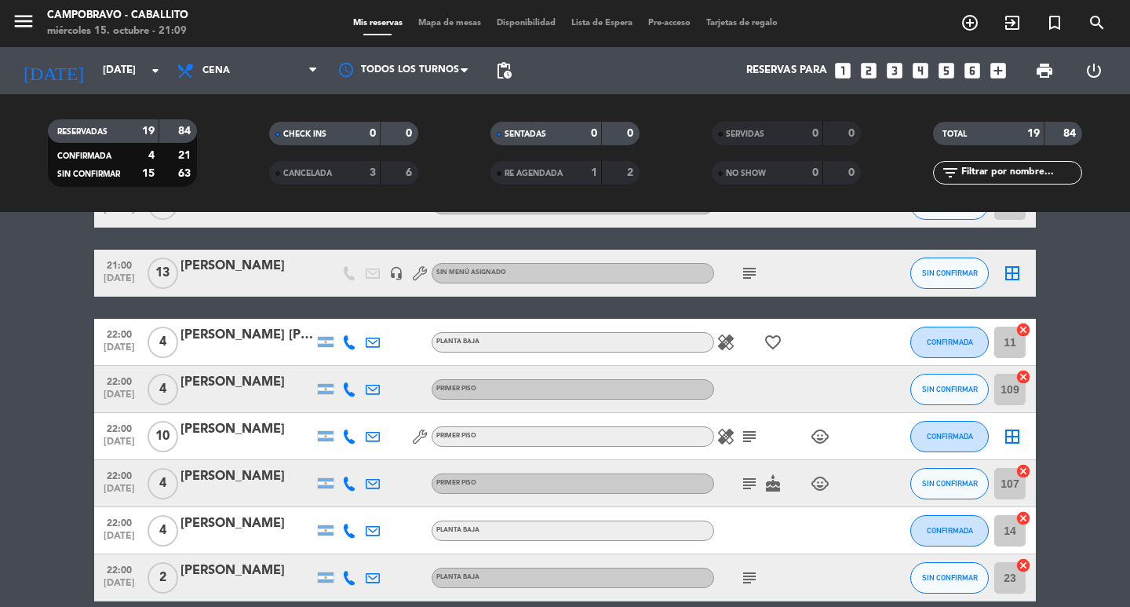
scroll to position [706, 0]
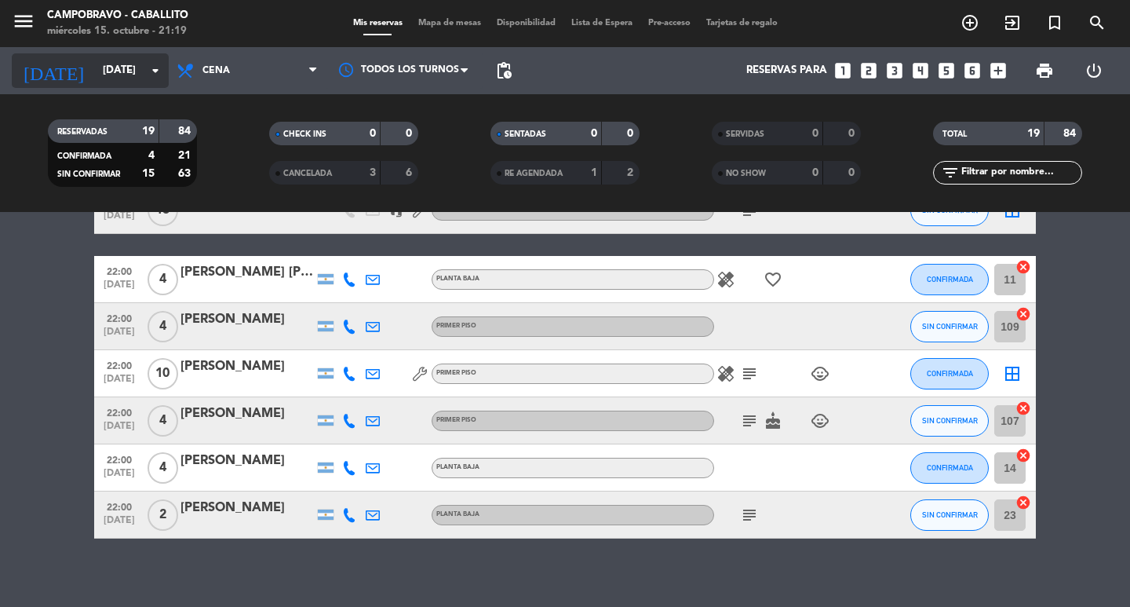
click at [147, 68] on icon "arrow_drop_down" at bounding box center [155, 70] width 19 height 19
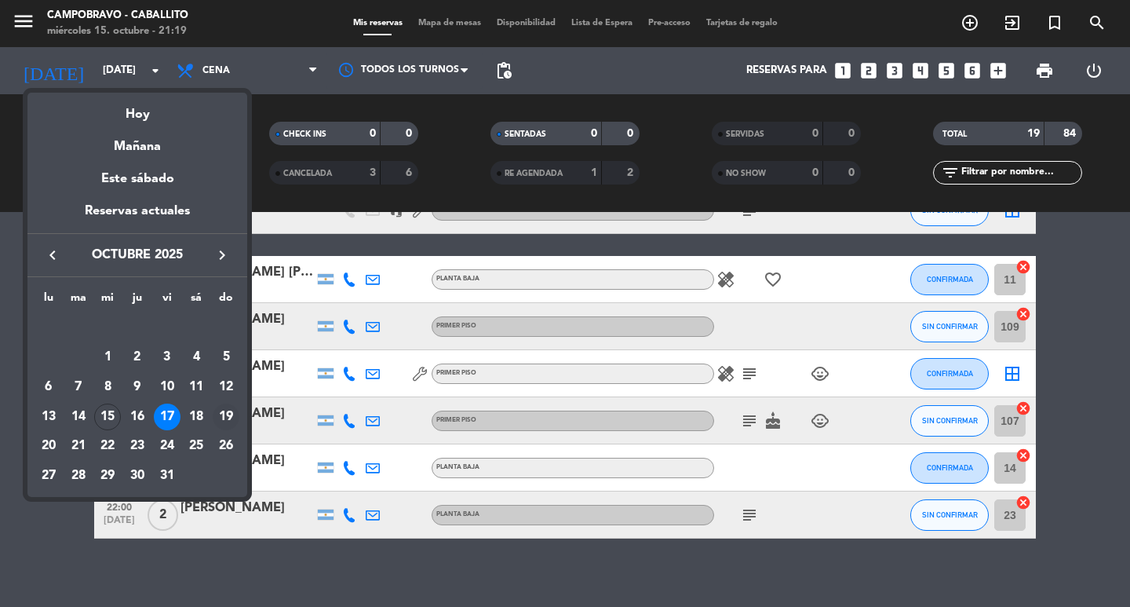
click at [224, 413] on div "19" at bounding box center [226, 416] width 27 height 27
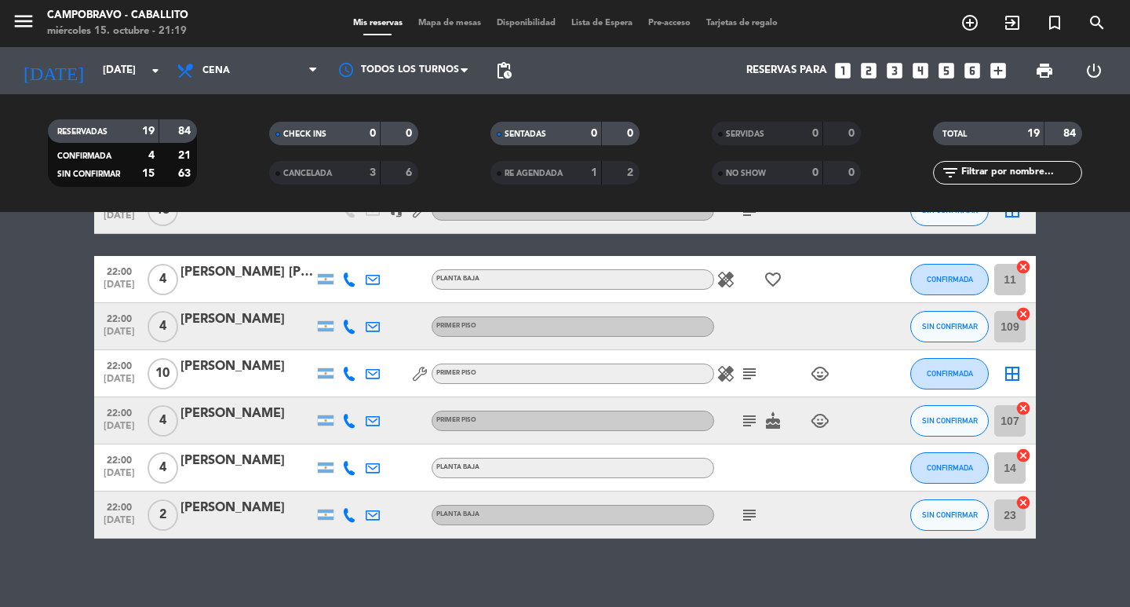
type input "[DATE]"
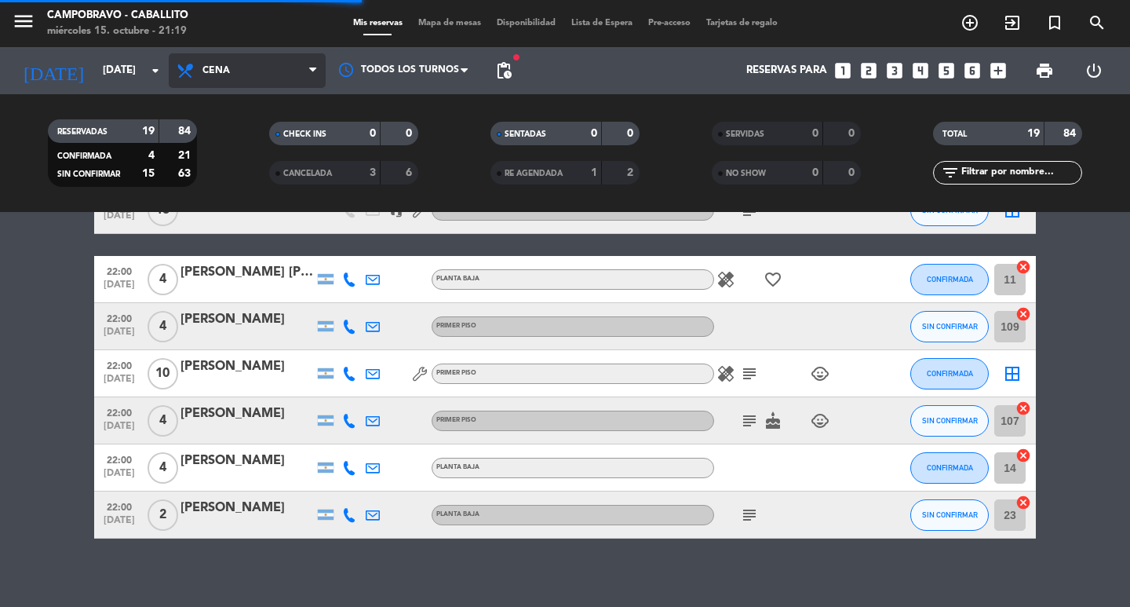
click at [287, 72] on span "Cena" at bounding box center [247, 70] width 157 height 35
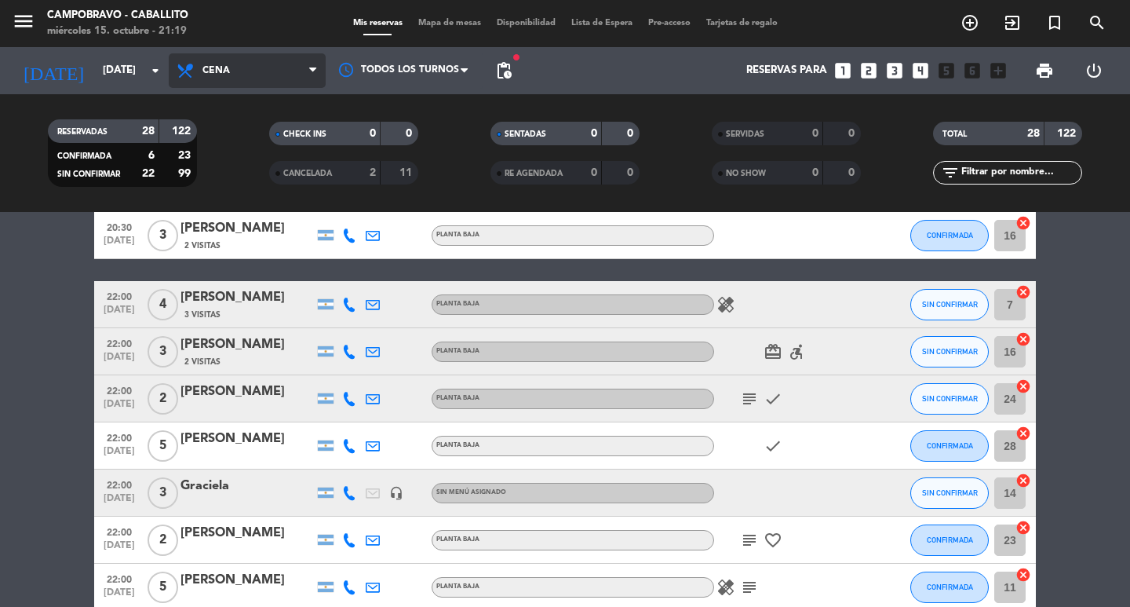
click at [289, 74] on span "Cena" at bounding box center [247, 70] width 157 height 35
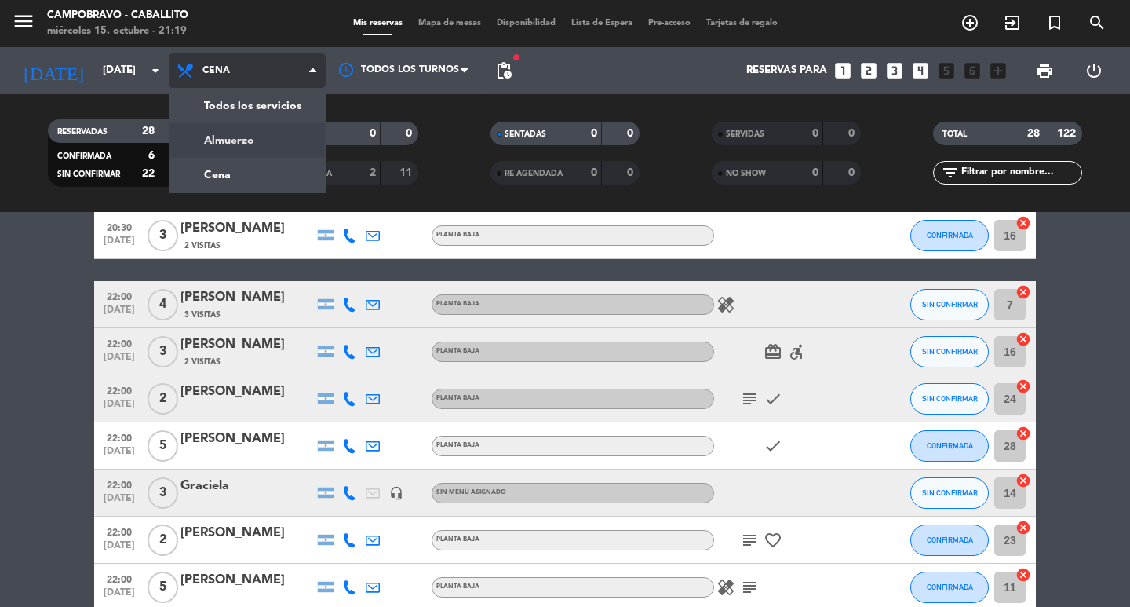
click at [270, 145] on div "menu Campobravo - caballito [DATE] 15. octubre - 21:19 Mis reservas Mapa de mes…" at bounding box center [565, 106] width 1130 height 212
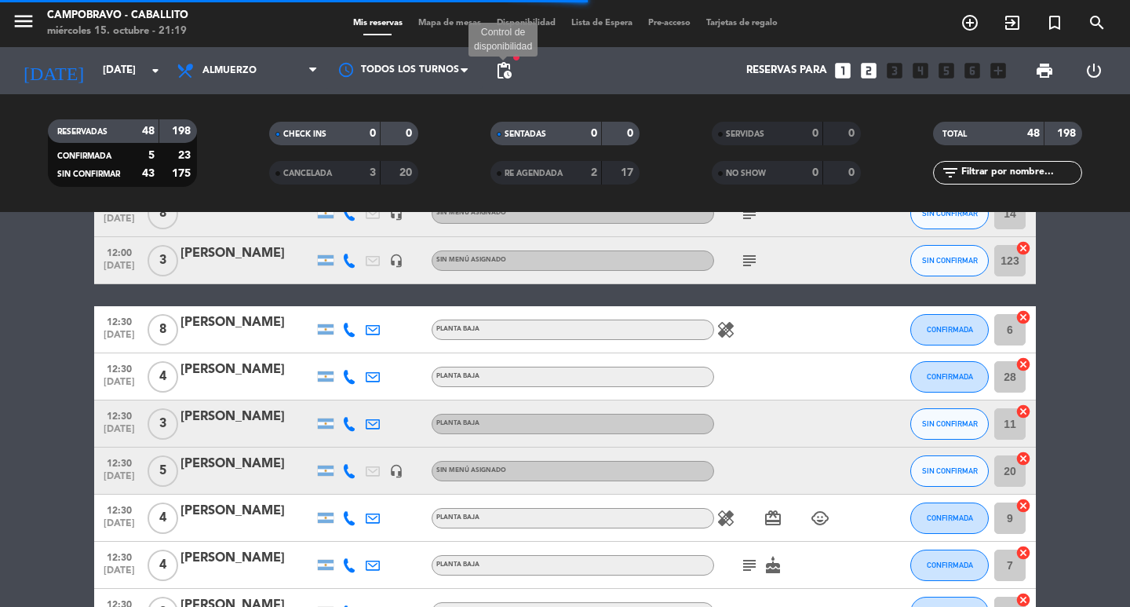
click at [504, 67] on span "pending_actions" at bounding box center [503, 70] width 19 height 19
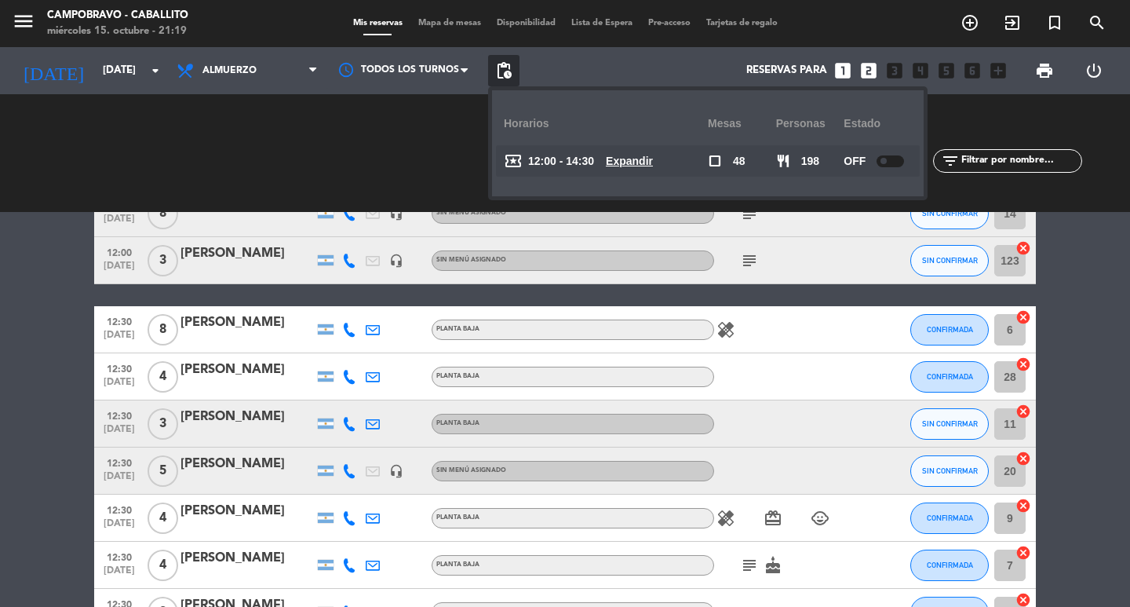
scroll to position [628, 0]
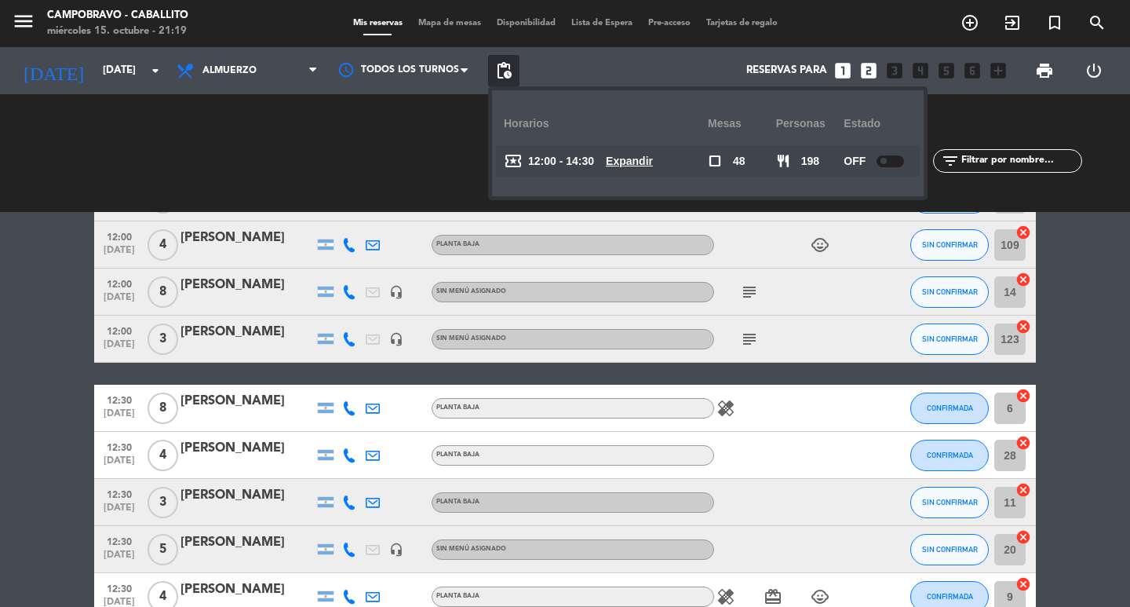
click at [648, 162] on u "Expandir" at bounding box center [629, 161] width 47 height 13
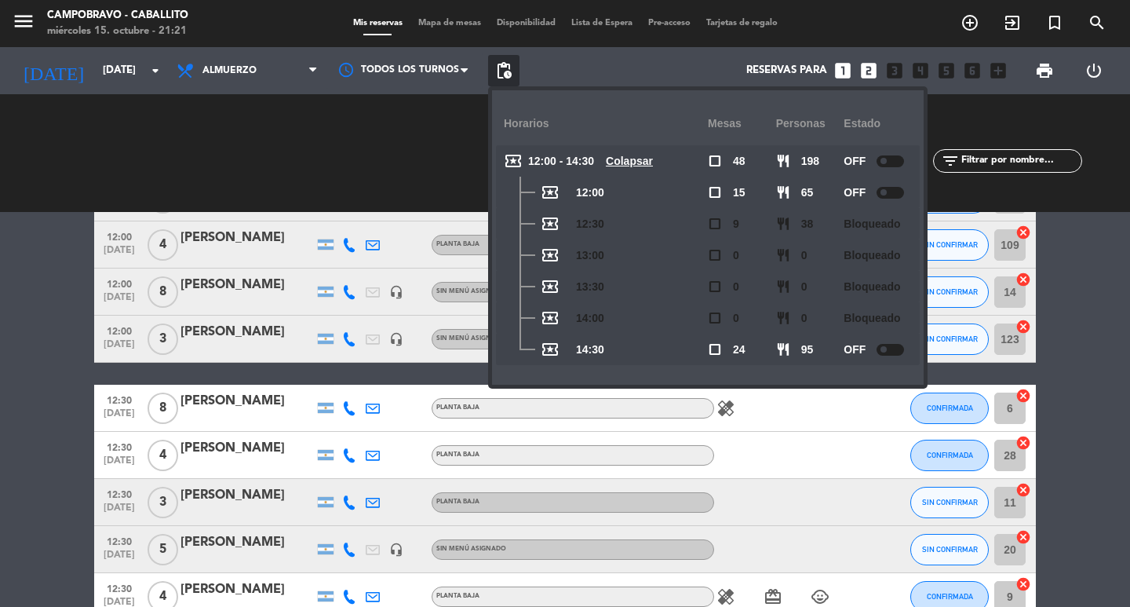
click at [136, 150] on div "RESERVADAS 48 198 CONFIRMADA 5 23 SIN CONFIRMAR 43 175" at bounding box center [122, 153] width 221 height 86
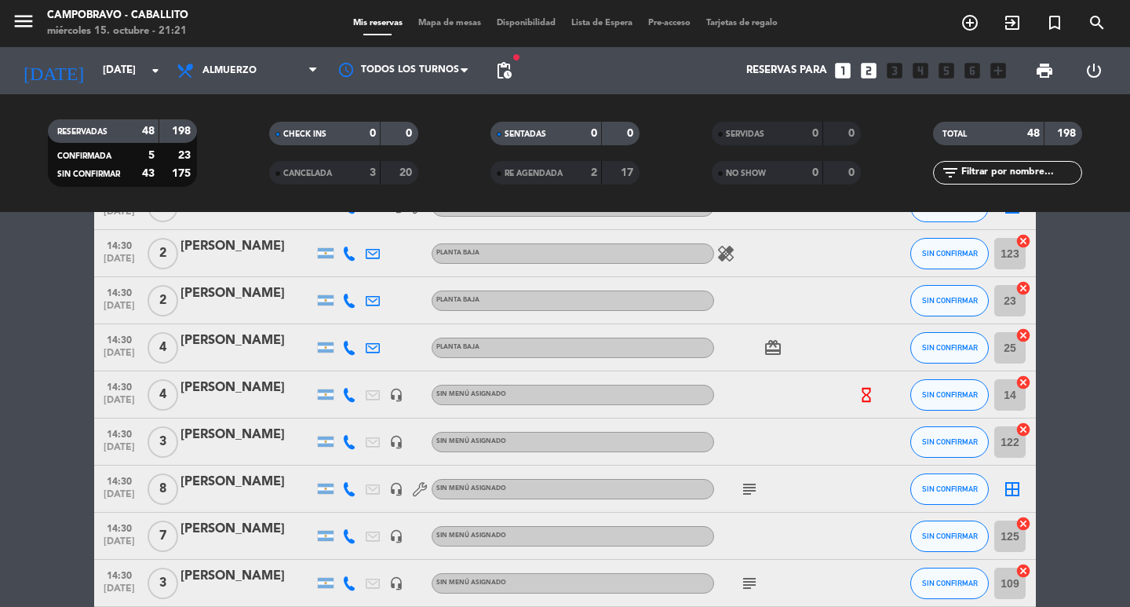
scroll to position [1981, 0]
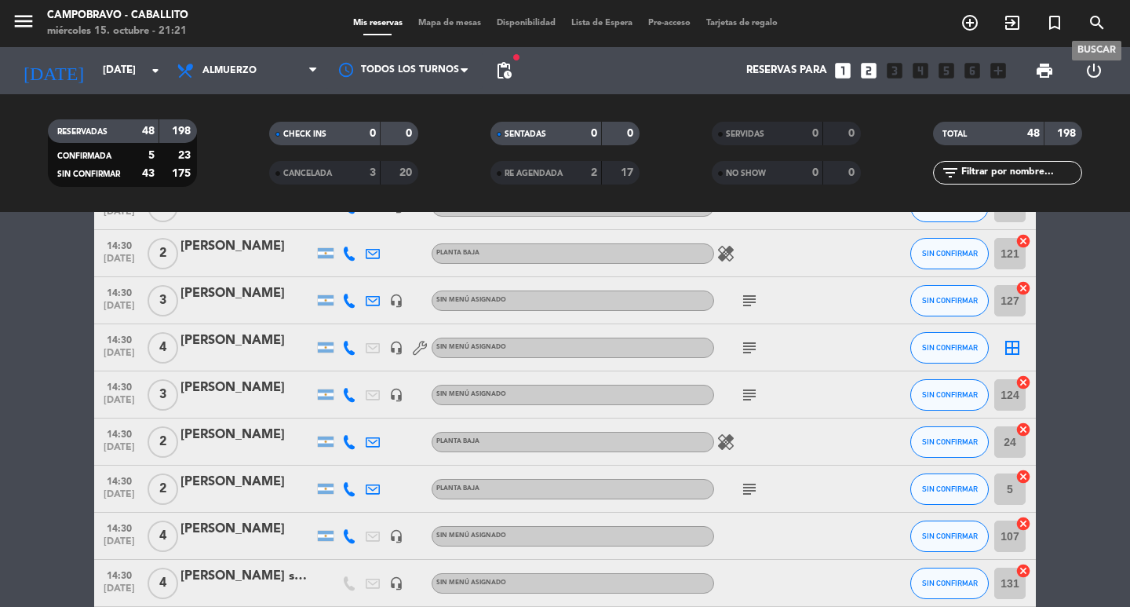
click at [1103, 16] on icon "search" at bounding box center [1097, 22] width 19 height 19
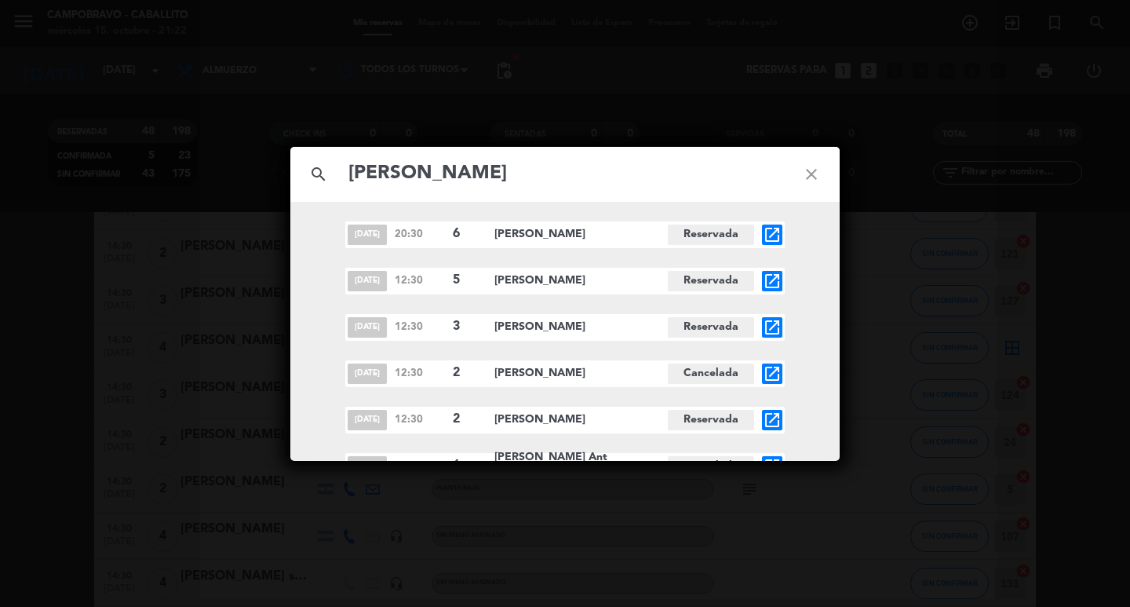
scroll to position [65, 0]
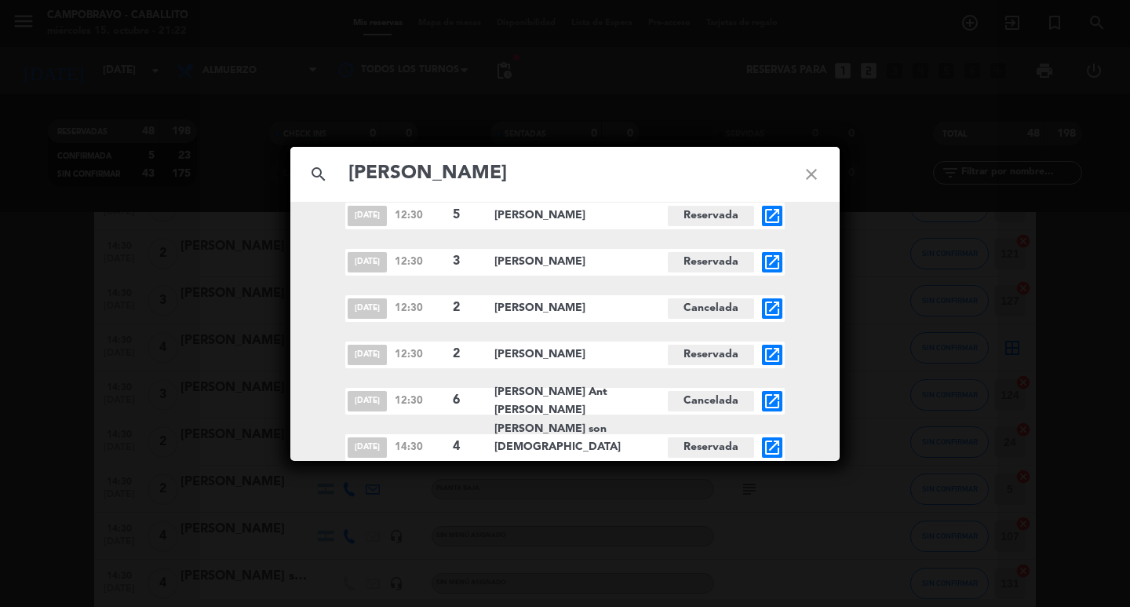
type input "[PERSON_NAME]"
click at [768, 445] on icon "open_in_new" at bounding box center [772, 447] width 19 height 19
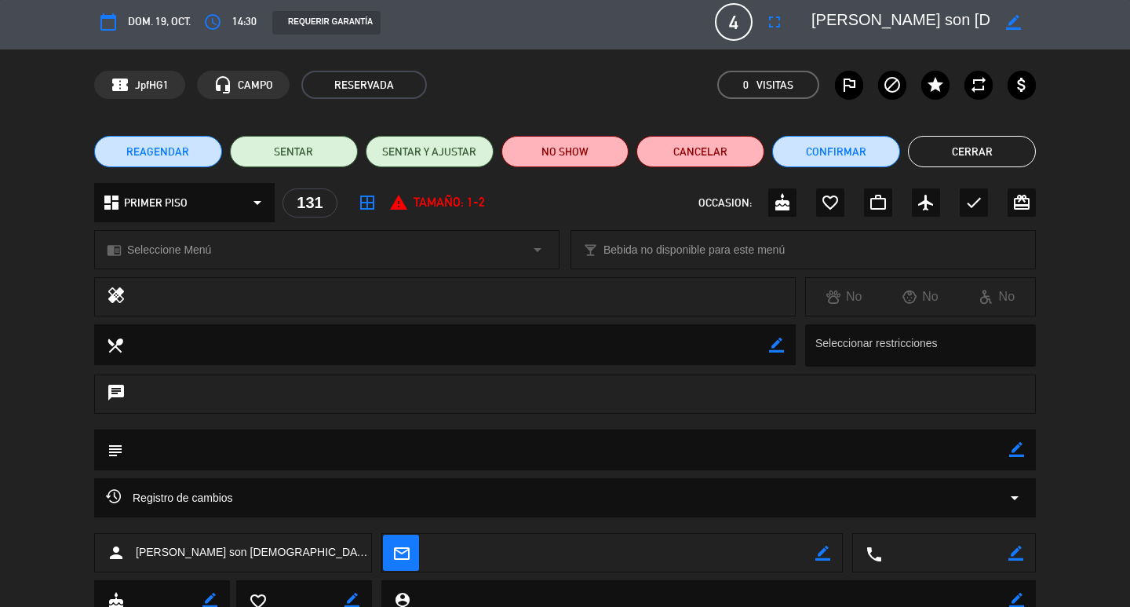
scroll to position [0, 0]
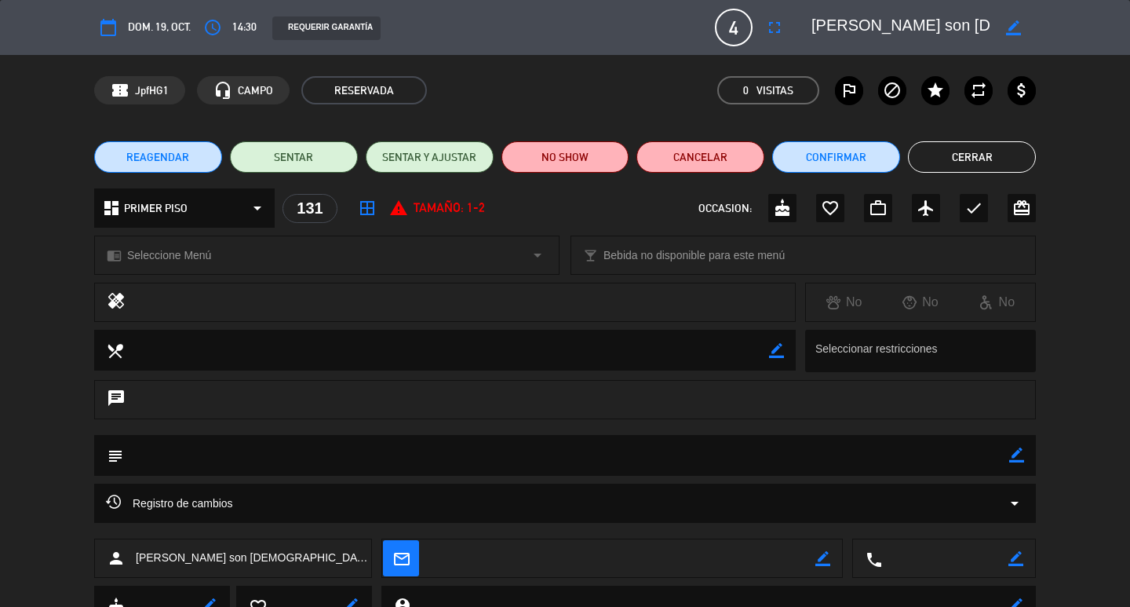
click at [964, 158] on button "Cerrar" at bounding box center [972, 156] width 128 height 31
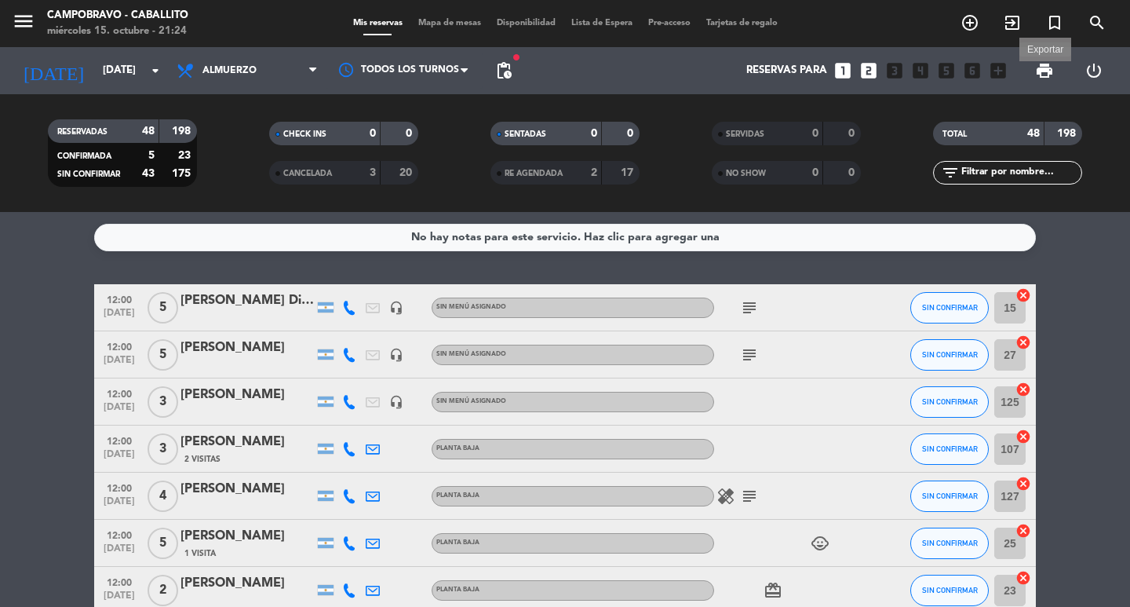
click at [1052, 65] on span "print" at bounding box center [1044, 70] width 19 height 19
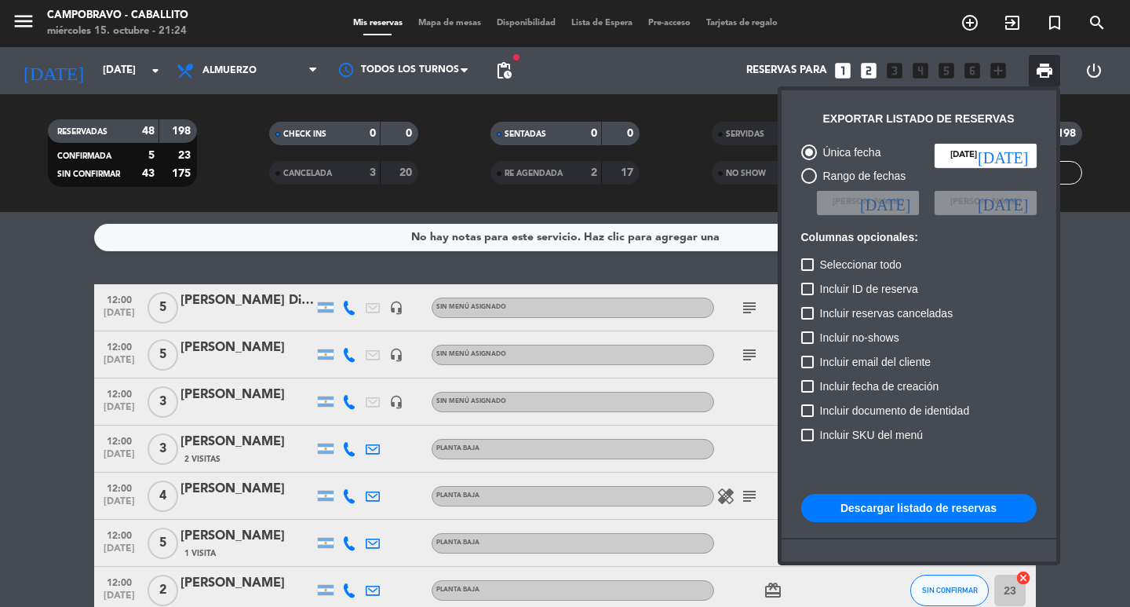
click at [850, 513] on button "Descargar listado de reservas" at bounding box center [918, 508] width 235 height 28
click at [26, 341] on div at bounding box center [565, 303] width 1130 height 607
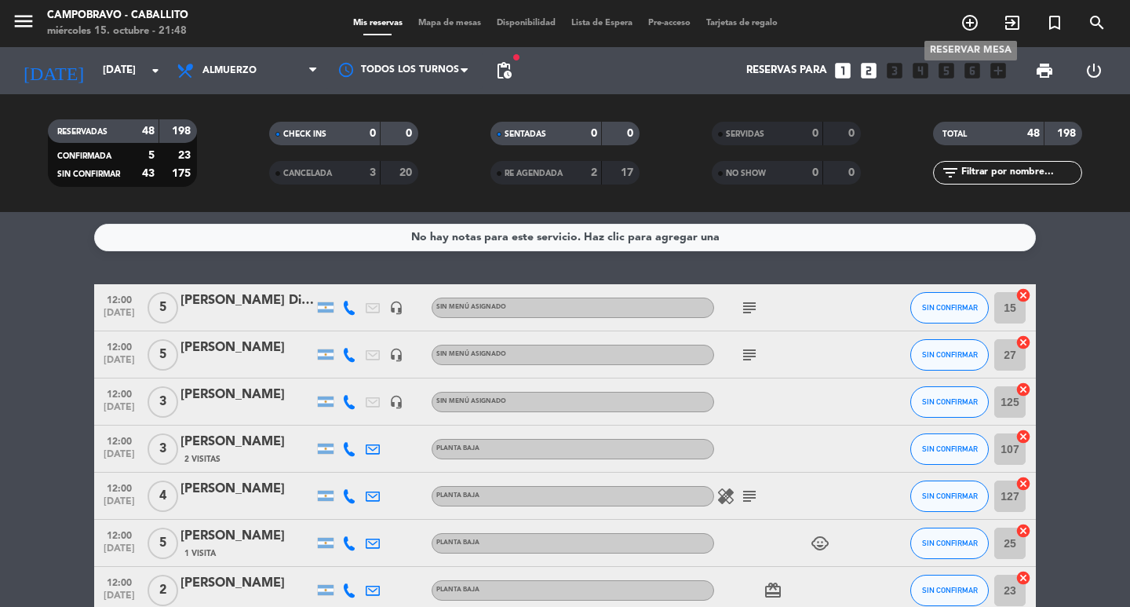
click at [973, 22] on icon "add_circle_outline" at bounding box center [970, 22] width 19 height 19
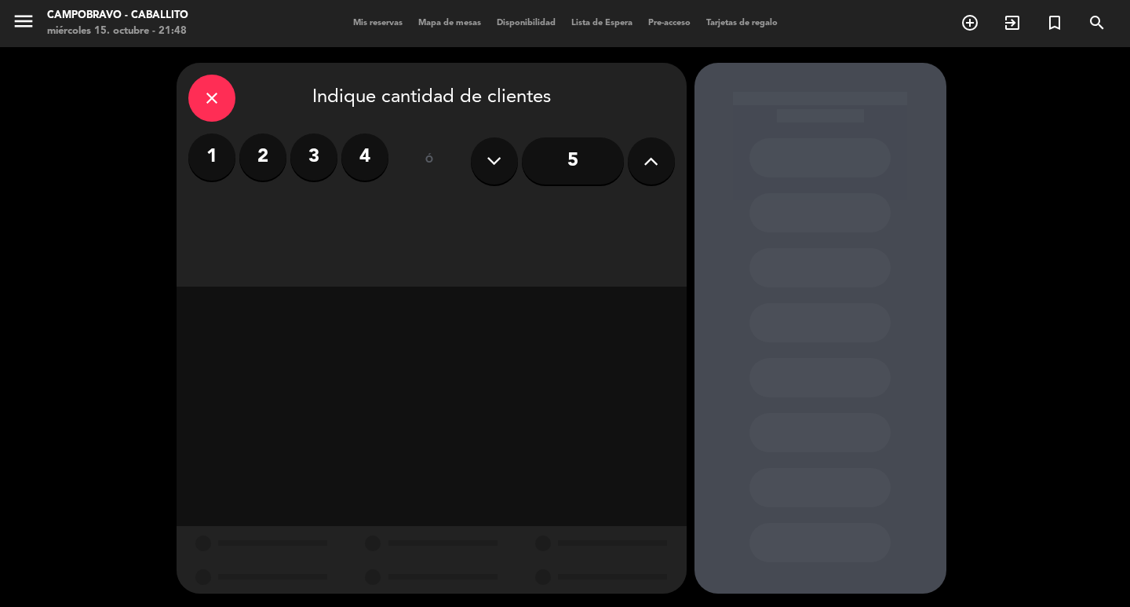
click at [600, 170] on input "5" at bounding box center [573, 160] width 102 height 47
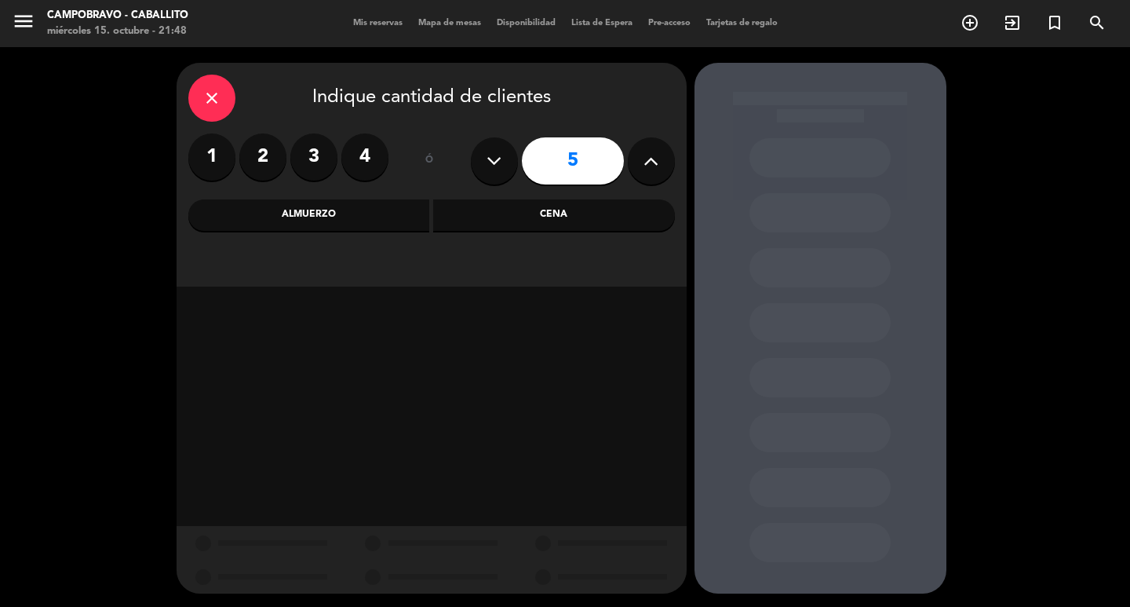
click at [319, 219] on div "Almuerzo" at bounding box center [309, 214] width 242 height 31
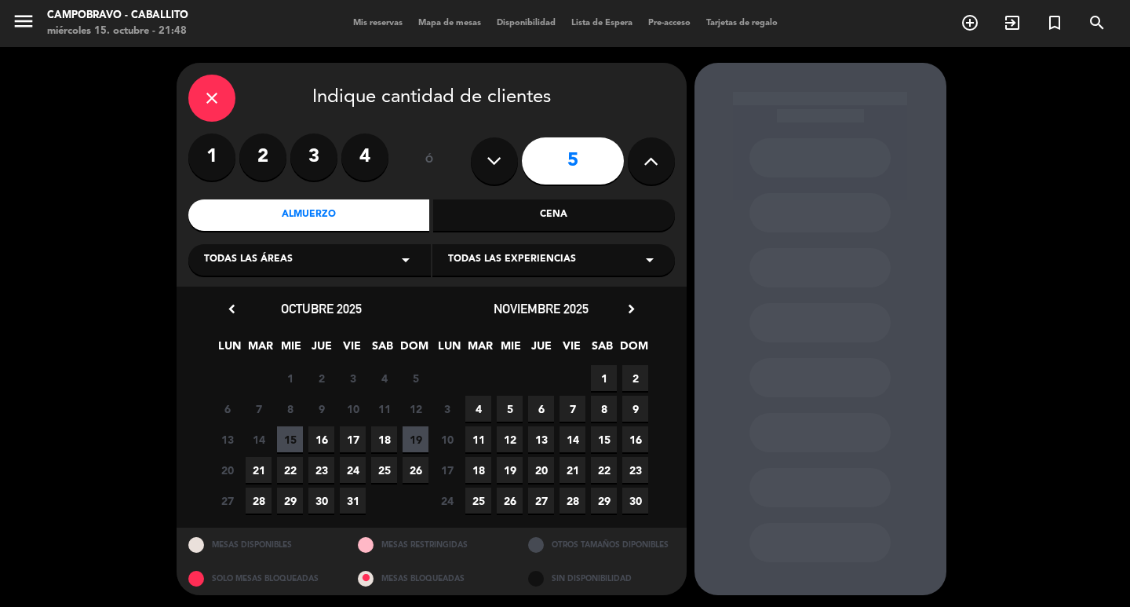
click at [413, 446] on span "19" at bounding box center [416, 439] width 26 height 26
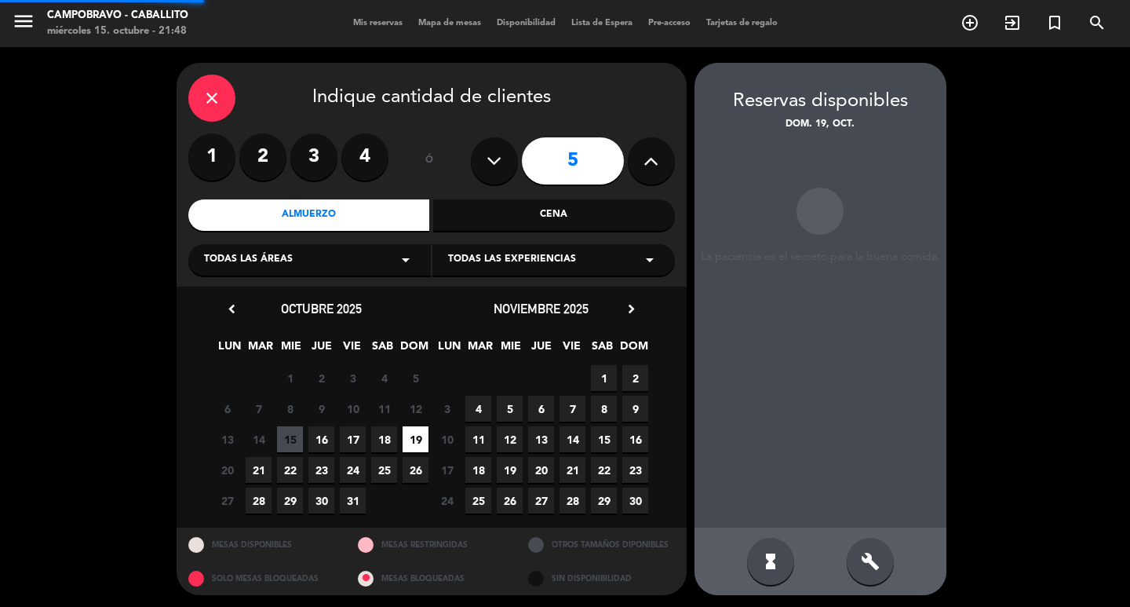
scroll to position [3, 0]
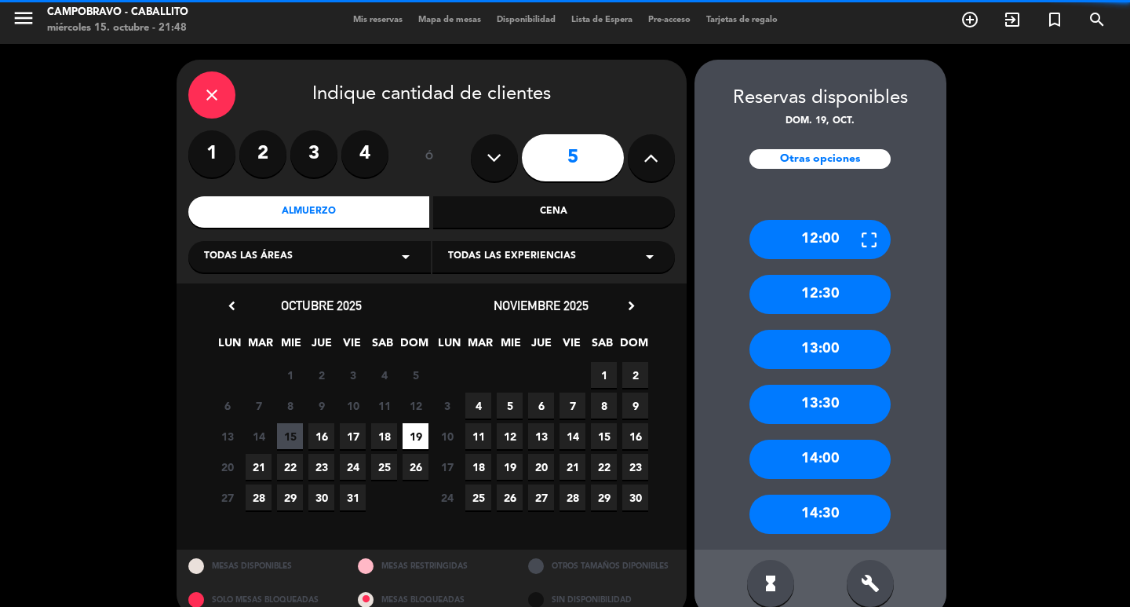
click at [875, 547] on div "12:00 12:30 13:00 13:30 14:00 14:30" at bounding box center [820, 368] width 252 height 361
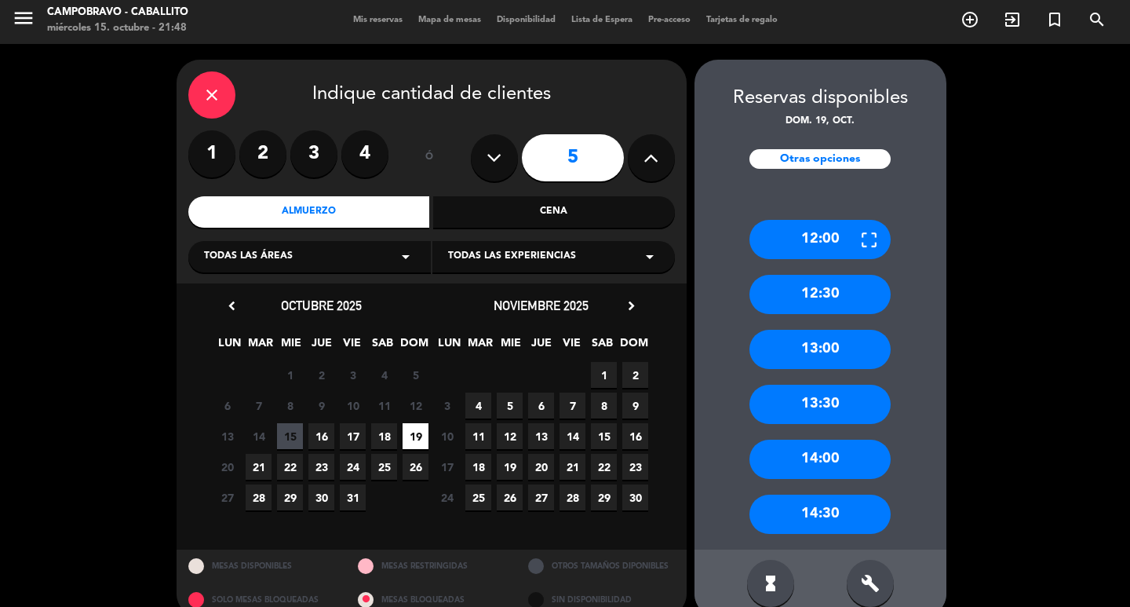
click at [875, 570] on div "build" at bounding box center [870, 583] width 47 height 47
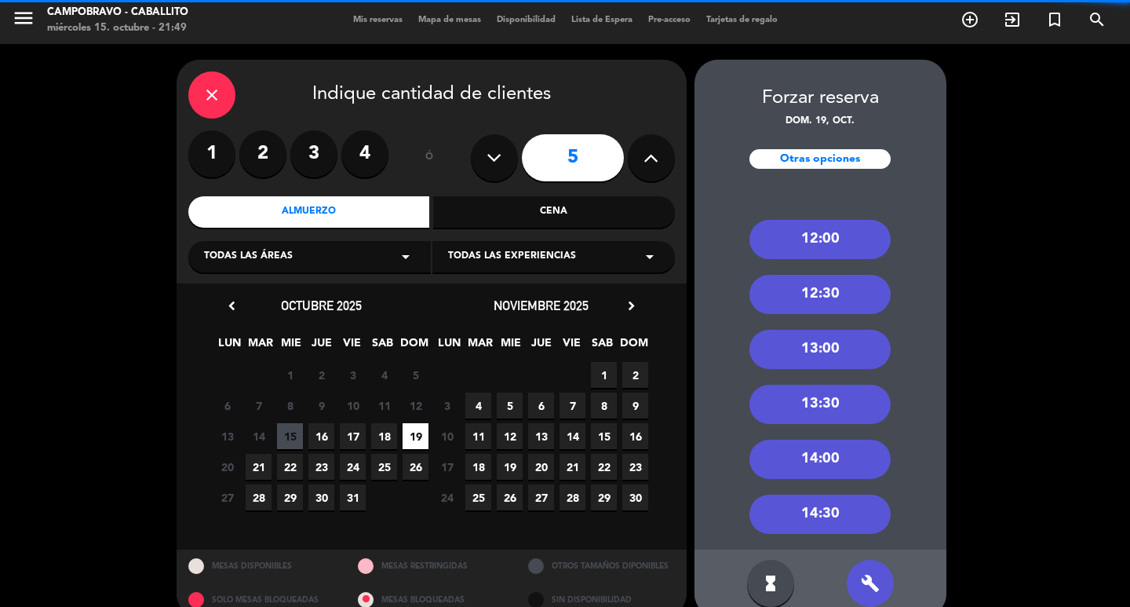
click at [821, 506] on div "14:30" at bounding box center [819, 513] width 141 height 39
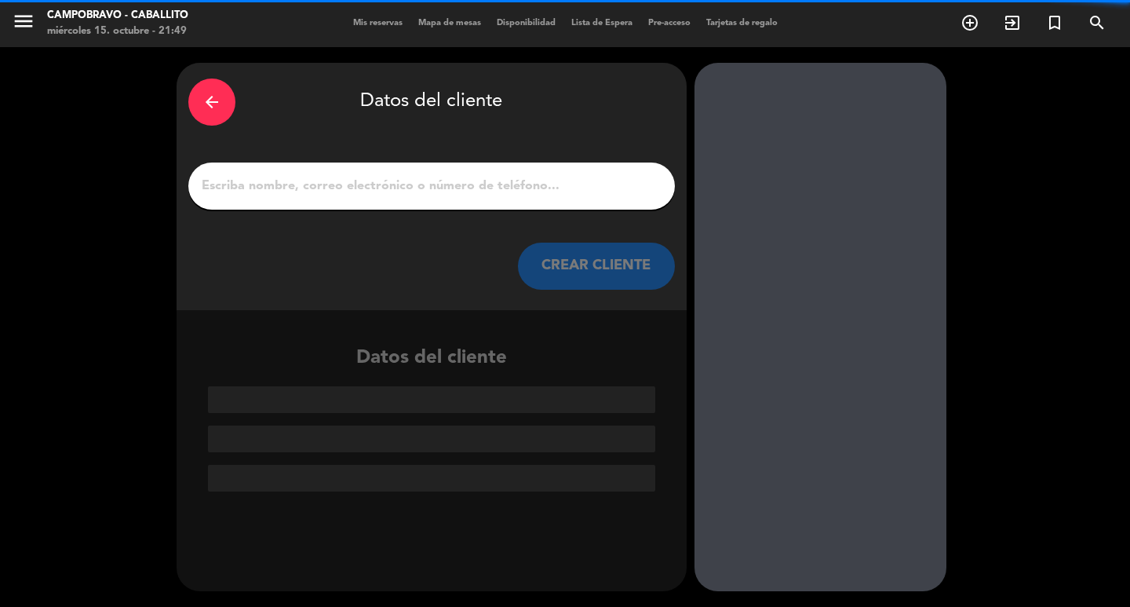
scroll to position [0, 0]
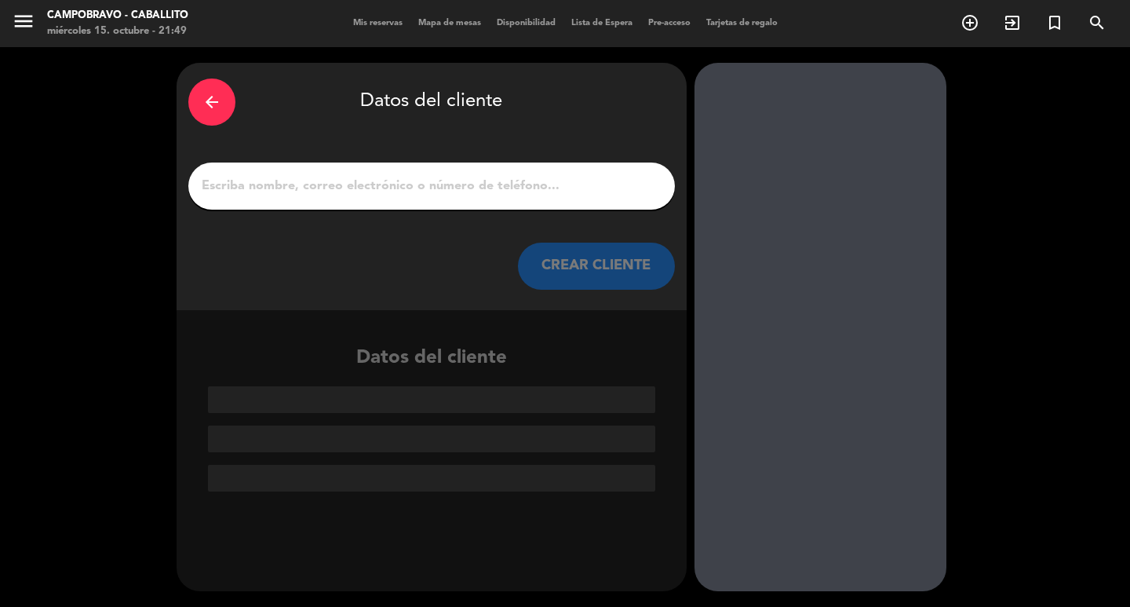
click at [502, 181] on input "1" at bounding box center [431, 186] width 463 height 22
paste input "[PERSON_NAME]"
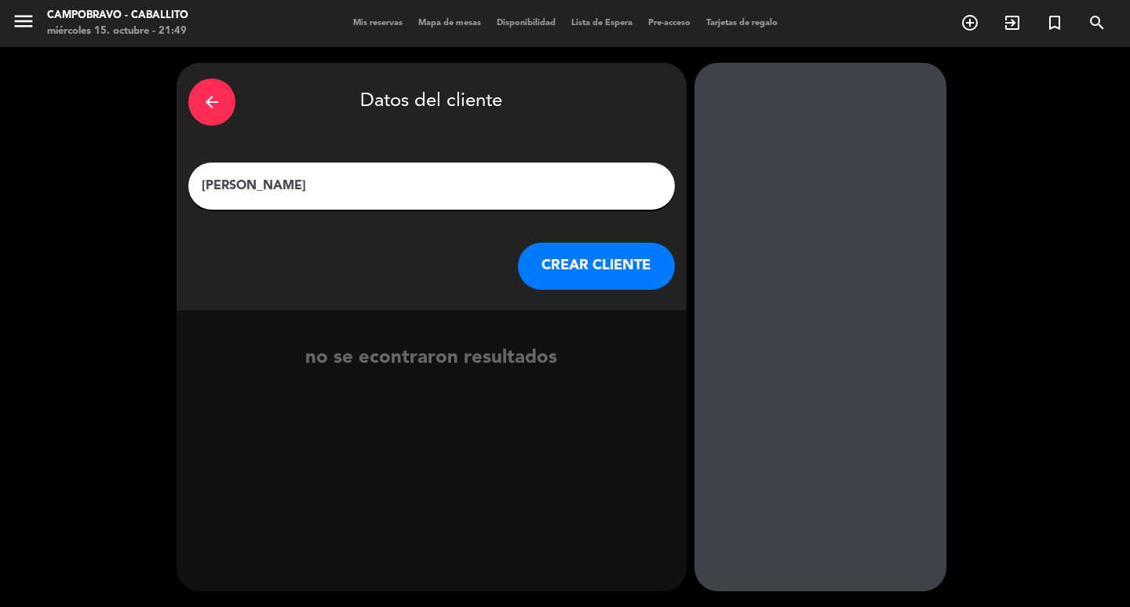
type input "[PERSON_NAME]"
click at [594, 257] on button "CREAR CLIENTE" at bounding box center [596, 265] width 157 height 47
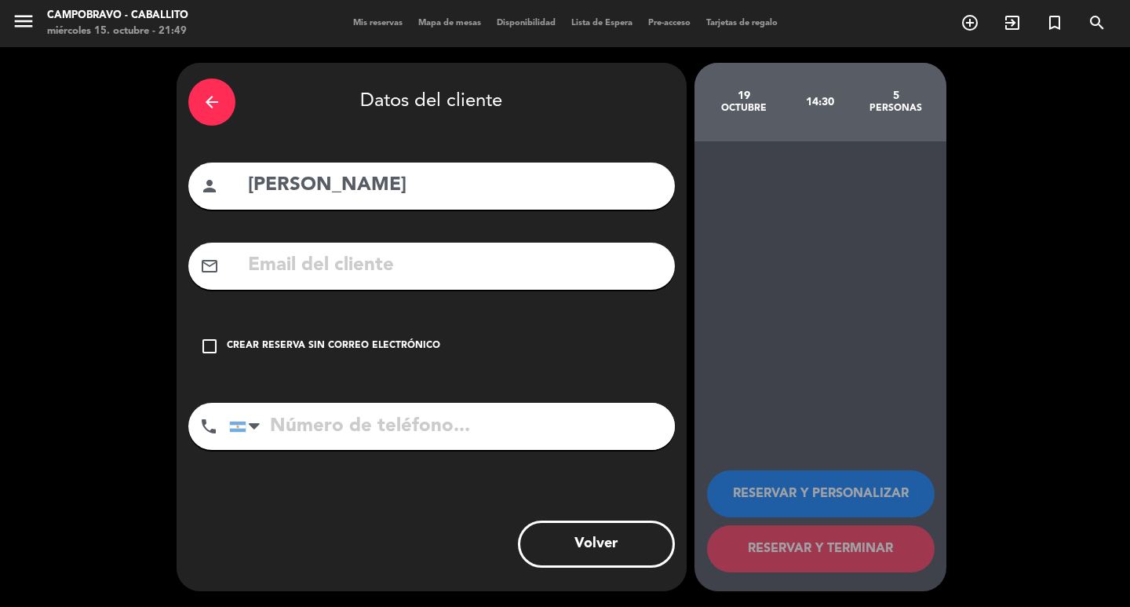
click at [374, 437] on input "tel" at bounding box center [452, 426] width 446 height 47
type input "1134697326"
click at [298, 344] on div "Crear reserva sin correo electrónico" at bounding box center [333, 346] width 213 height 16
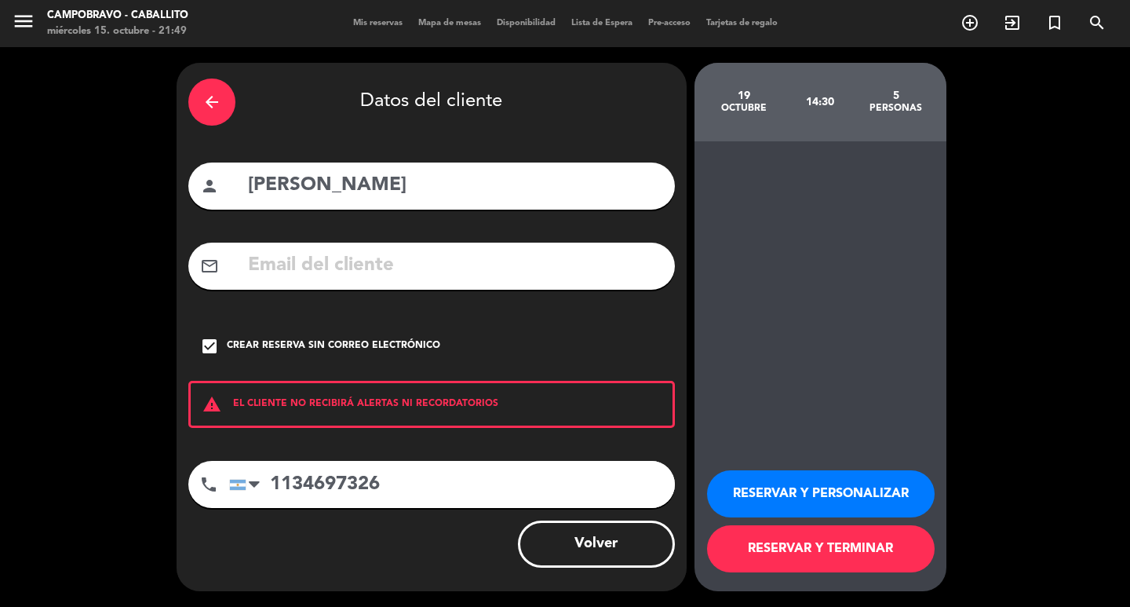
click at [869, 494] on button "RESERVAR Y PERSONALIZAR" at bounding box center [821, 493] width 228 height 47
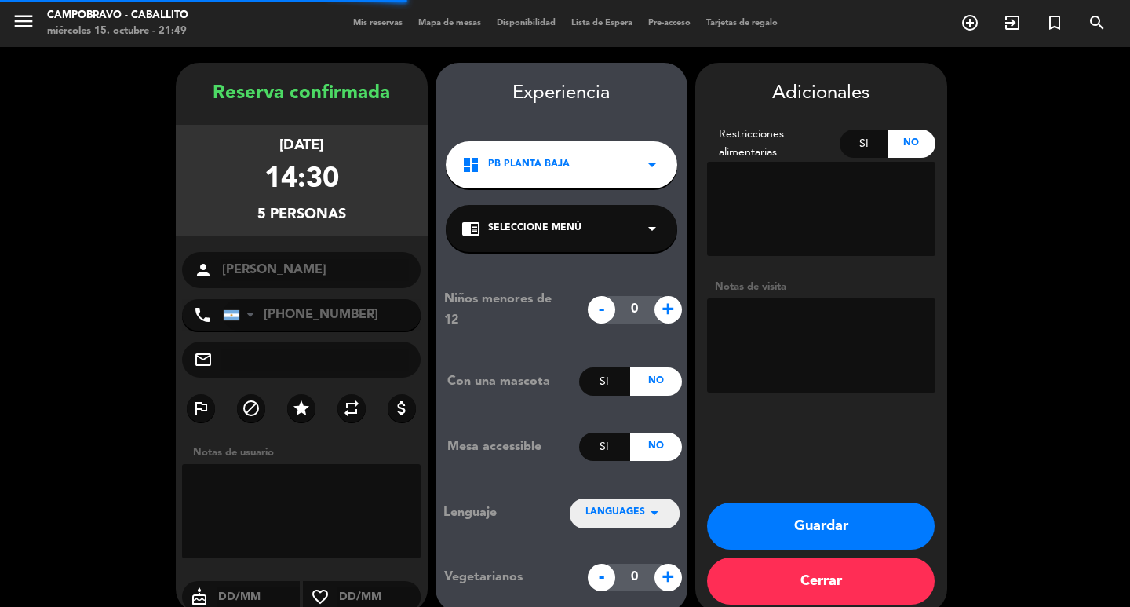
scroll to position [21, 0]
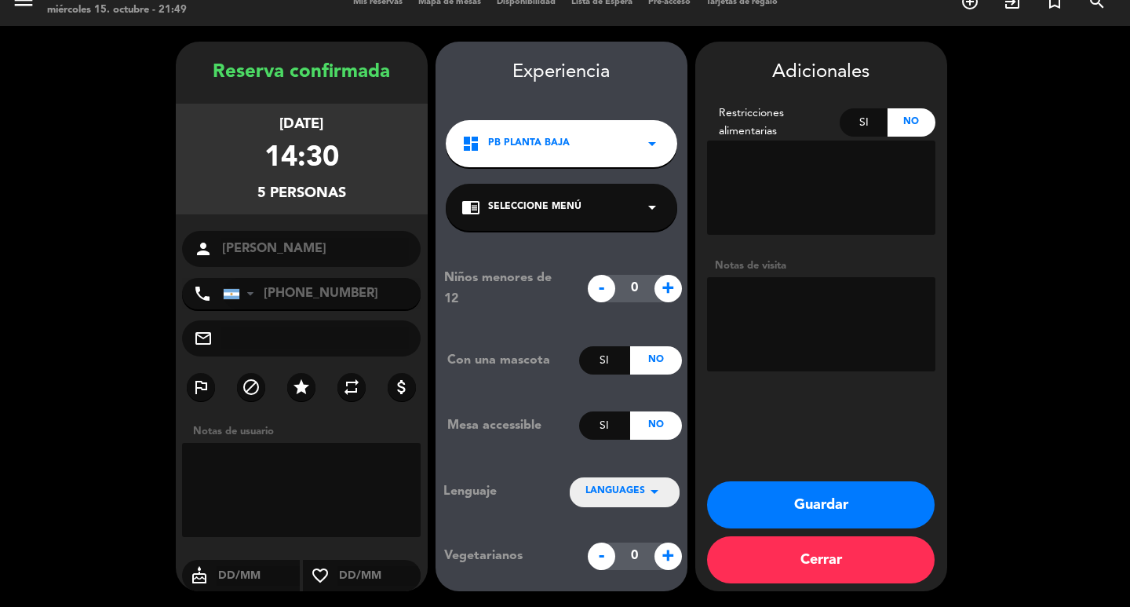
click at [786, 330] on textarea at bounding box center [821, 324] width 228 height 94
type textarea "NCorrea"
click at [799, 498] on button "Guardar" at bounding box center [821, 504] width 228 height 47
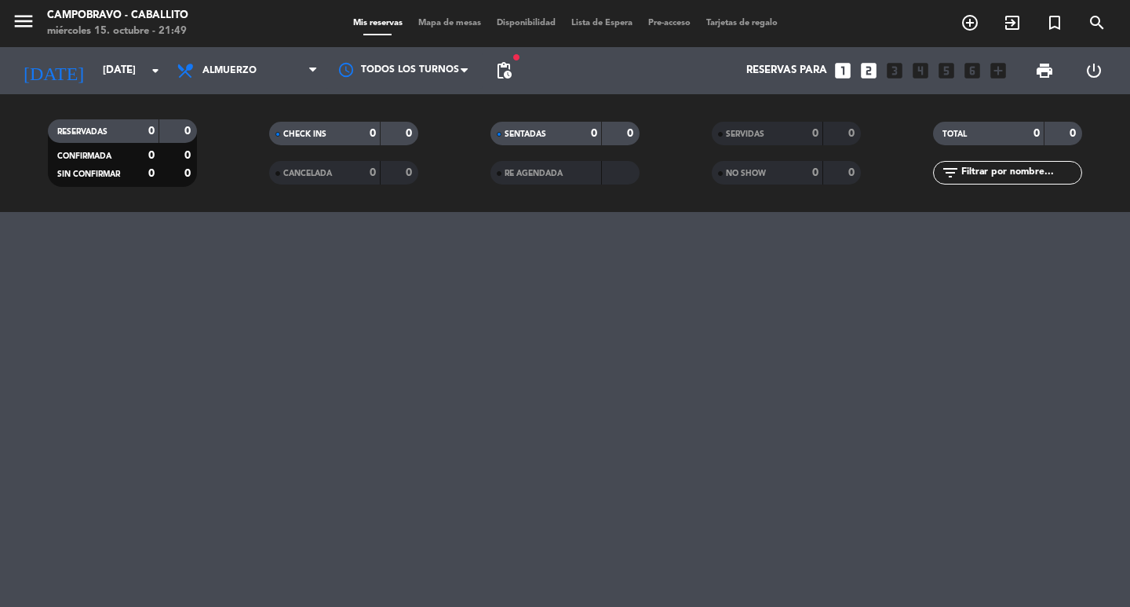
click at [505, 65] on span "pending_actions" at bounding box center [503, 70] width 19 height 19
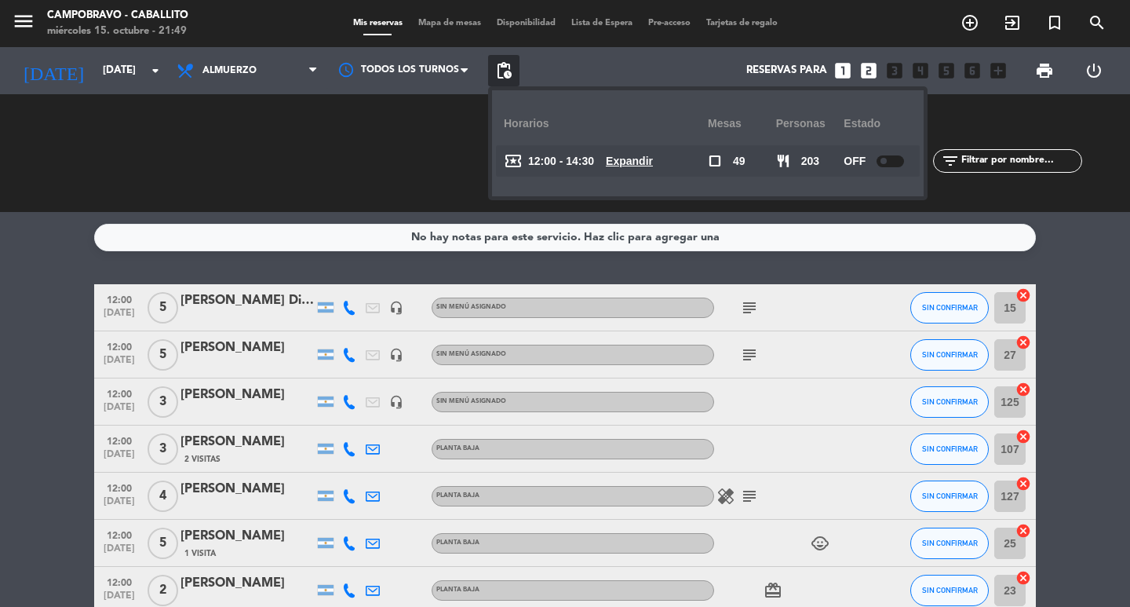
click at [652, 160] on u "Expandir" at bounding box center [629, 161] width 47 height 13
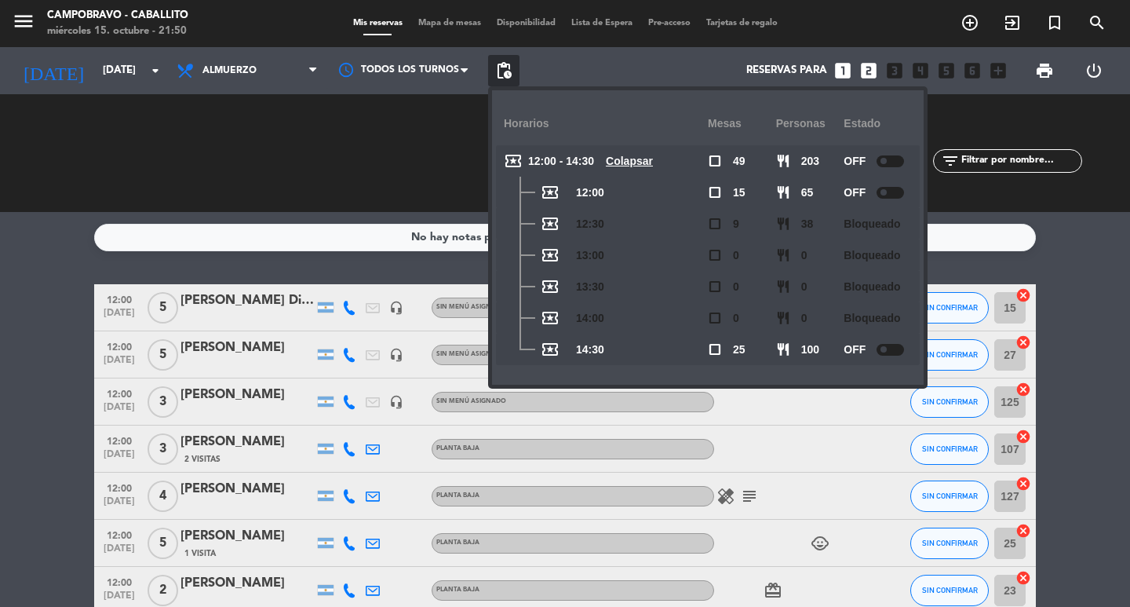
click at [1095, 254] on div "No hay notas para este servicio. Haz clic para agregar una 12:00 [DATE] 5 [PERS…" at bounding box center [565, 409] width 1130 height 395
